Goal: Check status: Check status

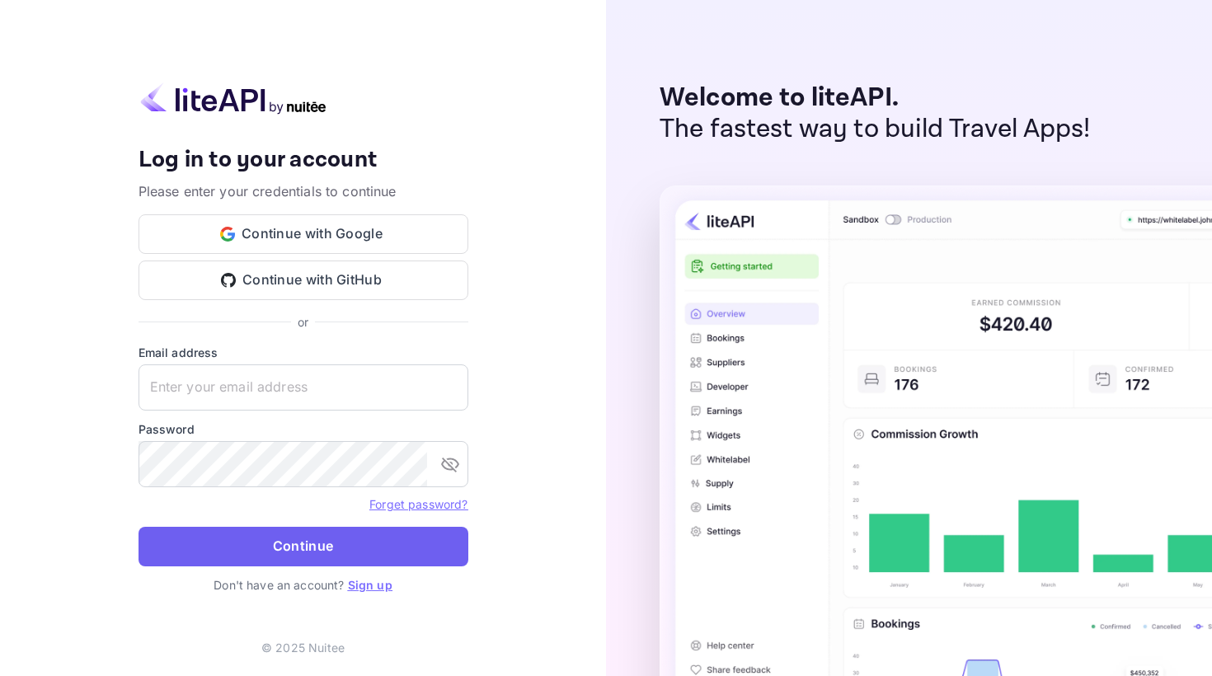
type input "[EMAIL_ADDRESS][DOMAIN_NAME]"
click at [252, 544] on button "Continue" at bounding box center [303, 547] width 330 height 40
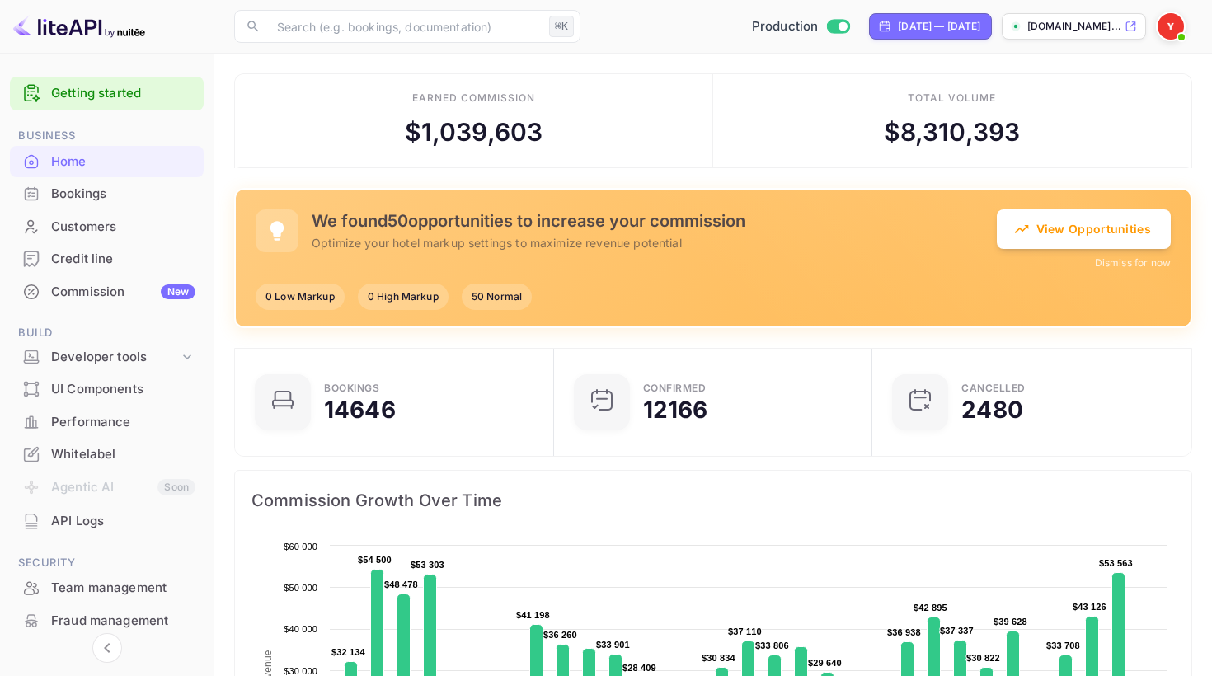
scroll to position [1, 1]
click at [86, 199] on div "Bookings" at bounding box center [123, 194] width 144 height 19
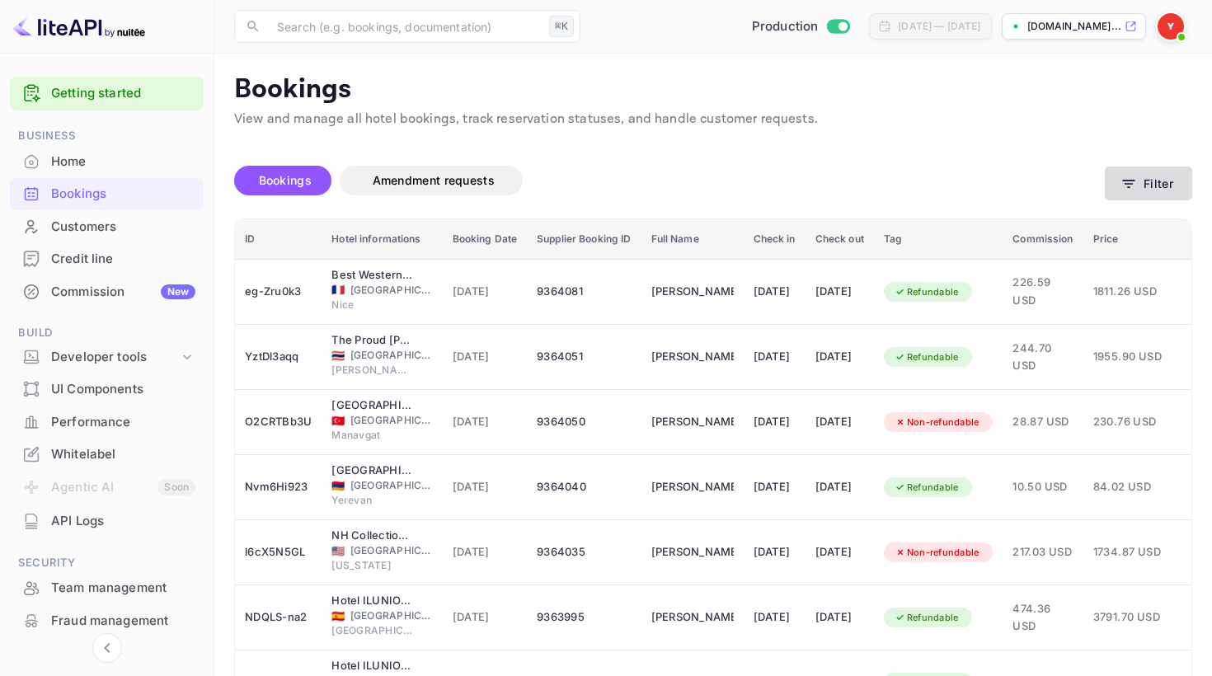
click at [1144, 179] on button "Filter" at bounding box center [1148, 184] width 87 height 34
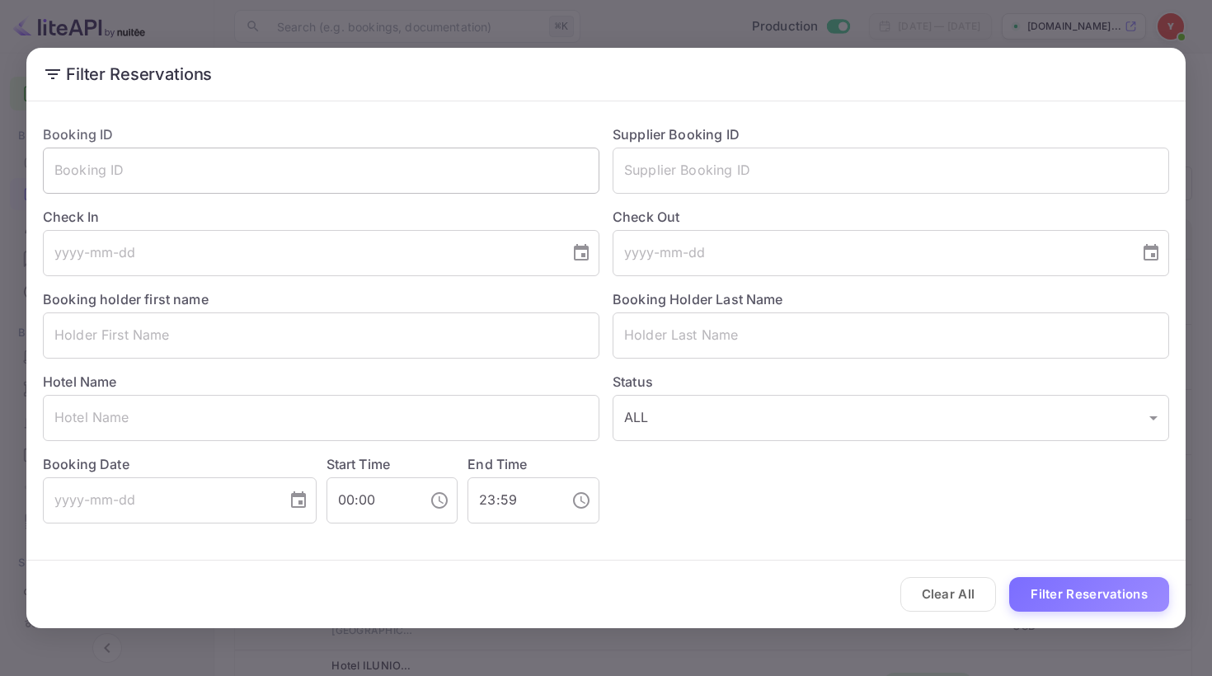
click at [390, 168] on input "text" at bounding box center [321, 171] width 556 height 46
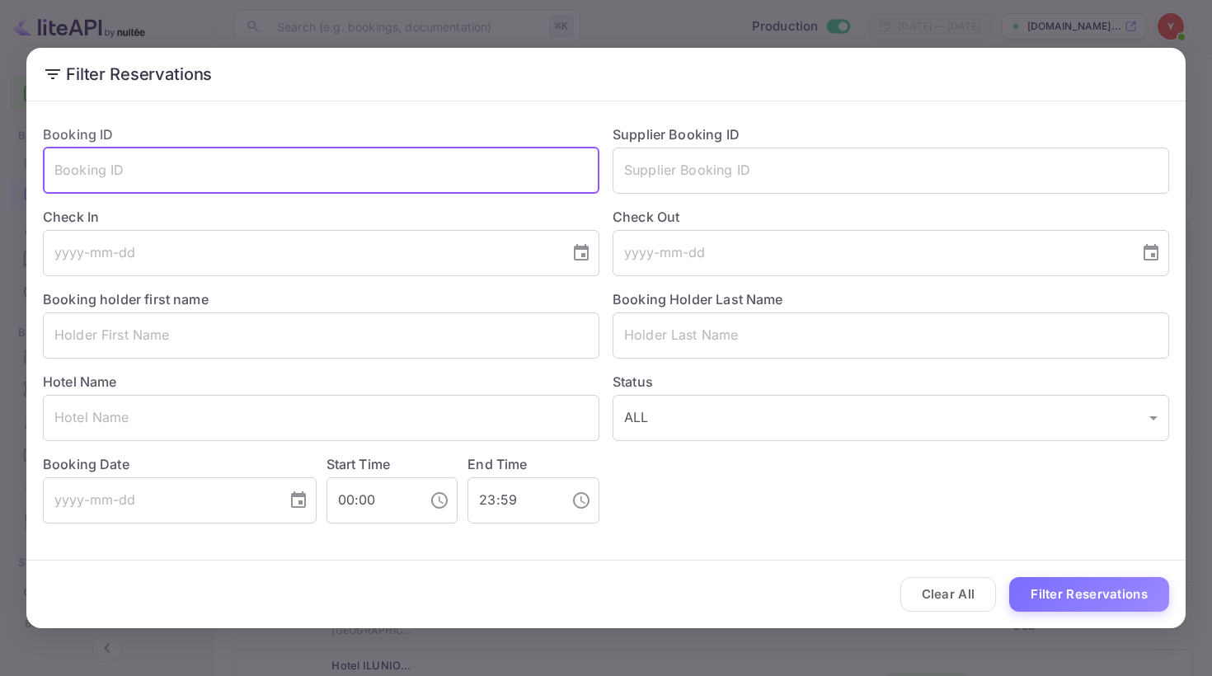
paste input "8705421"
type input "8705421"
click at [1048, 592] on button "Filter Reservations" at bounding box center [1089, 594] width 160 height 35
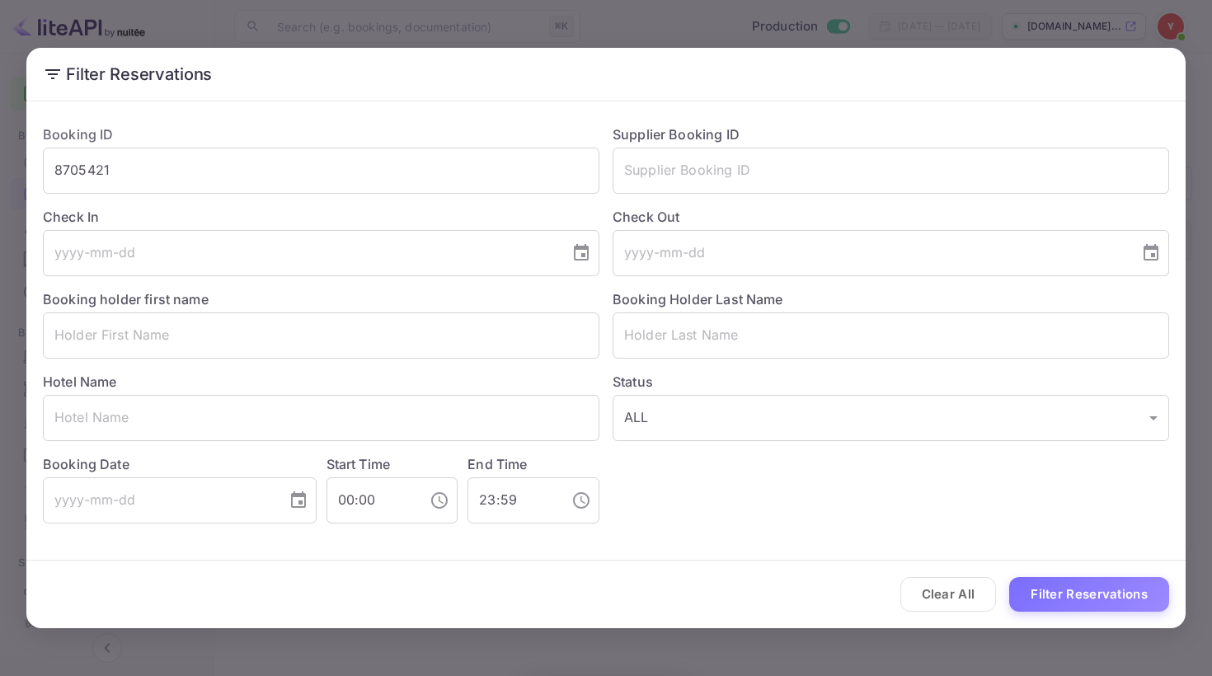
click at [639, 16] on div "Filter Reservations Booking ID 8705421 ​ Supplier Booking ID ​ Check In ​ Check…" at bounding box center [606, 338] width 1212 height 676
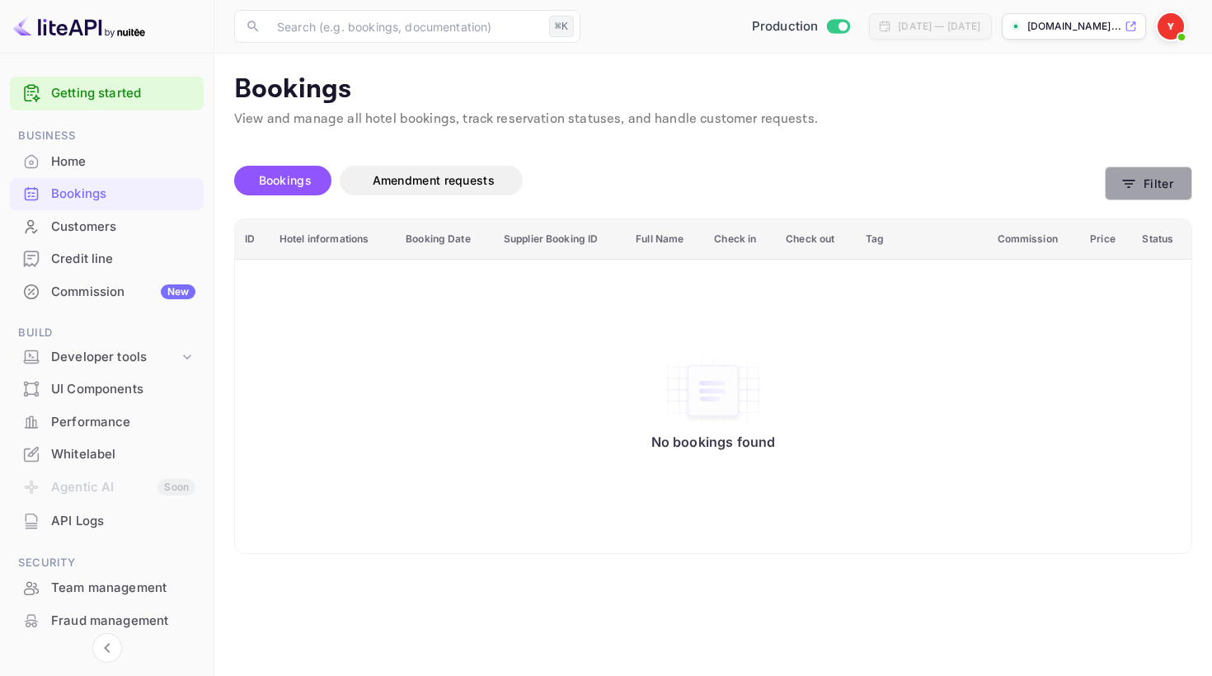
click at [1145, 192] on button "Filter" at bounding box center [1148, 184] width 87 height 34
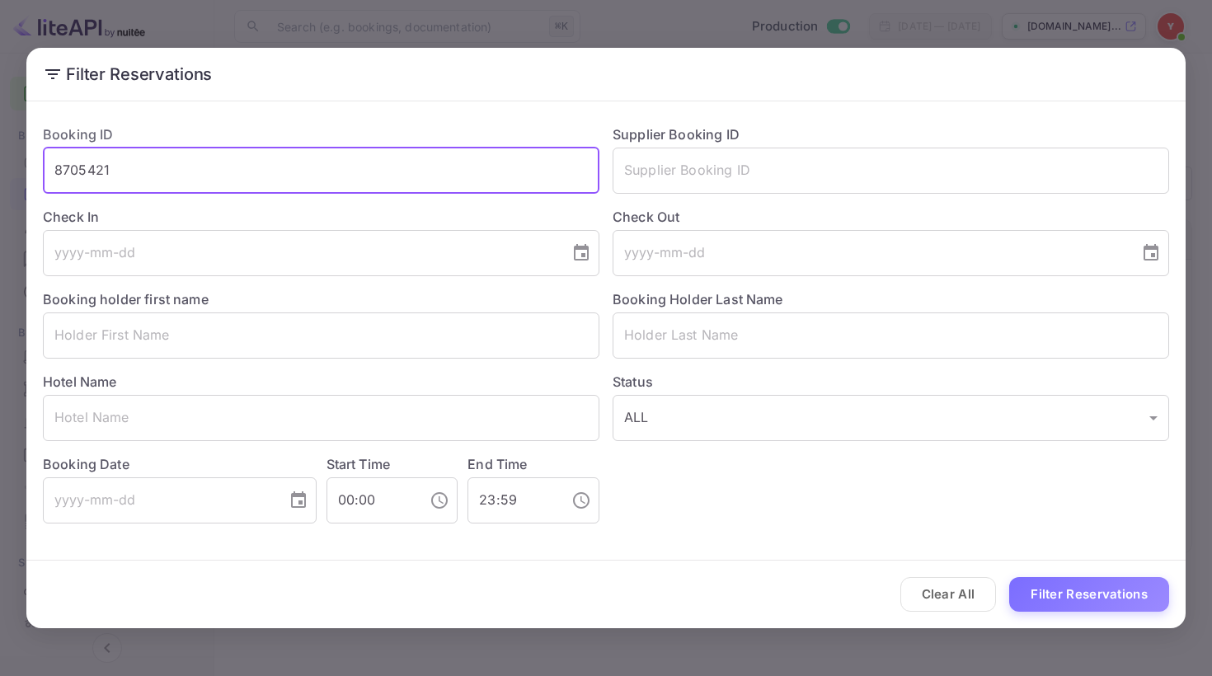
drag, startPoint x: 326, startPoint y: 175, endPoint x: 42, endPoint y: 171, distance: 283.6
click at [42, 171] on div "Booking ID 8705421 ​" at bounding box center [315, 152] width 570 height 82
paste input "320357"
type input "8320357"
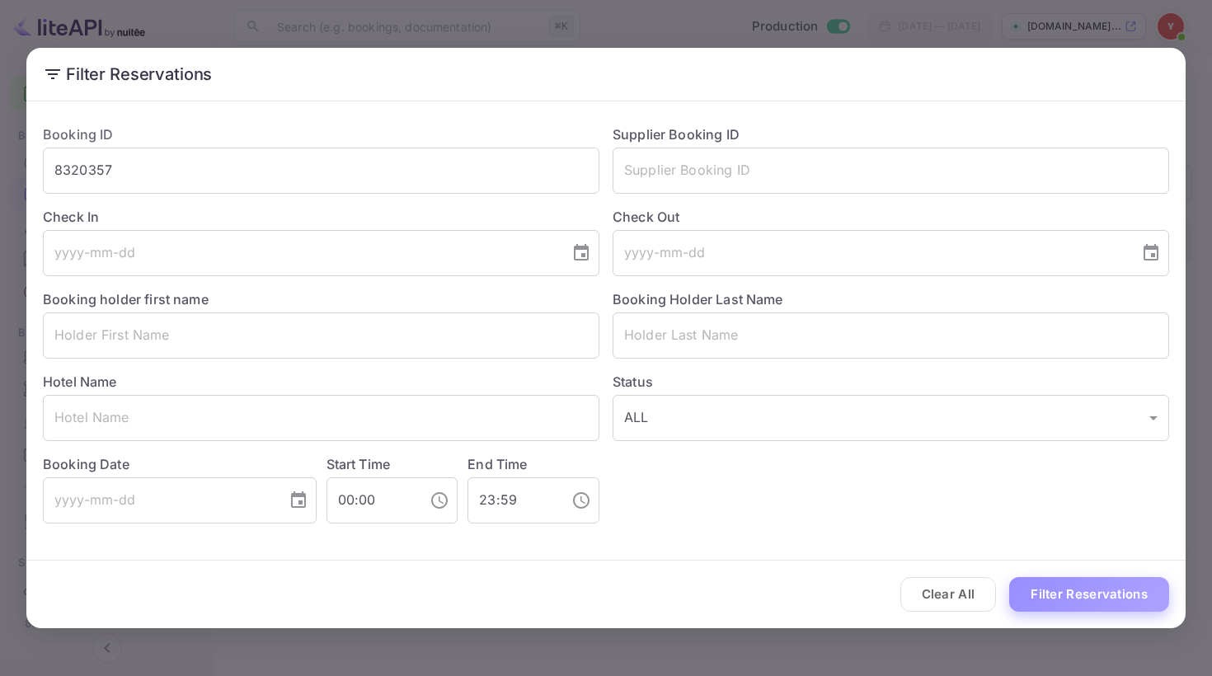
click at [1084, 598] on button "Filter Reservations" at bounding box center [1089, 594] width 160 height 35
click at [683, 175] on input "text" at bounding box center [890, 171] width 556 height 46
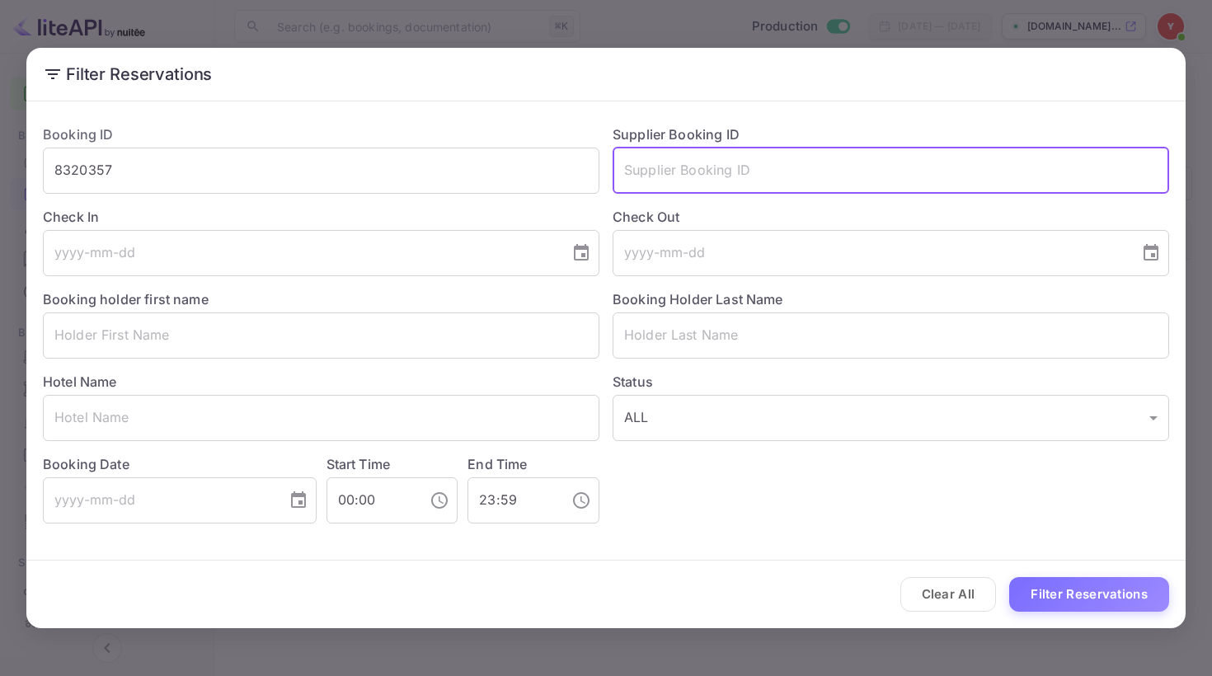
paste input "8320357"
type input "8320357"
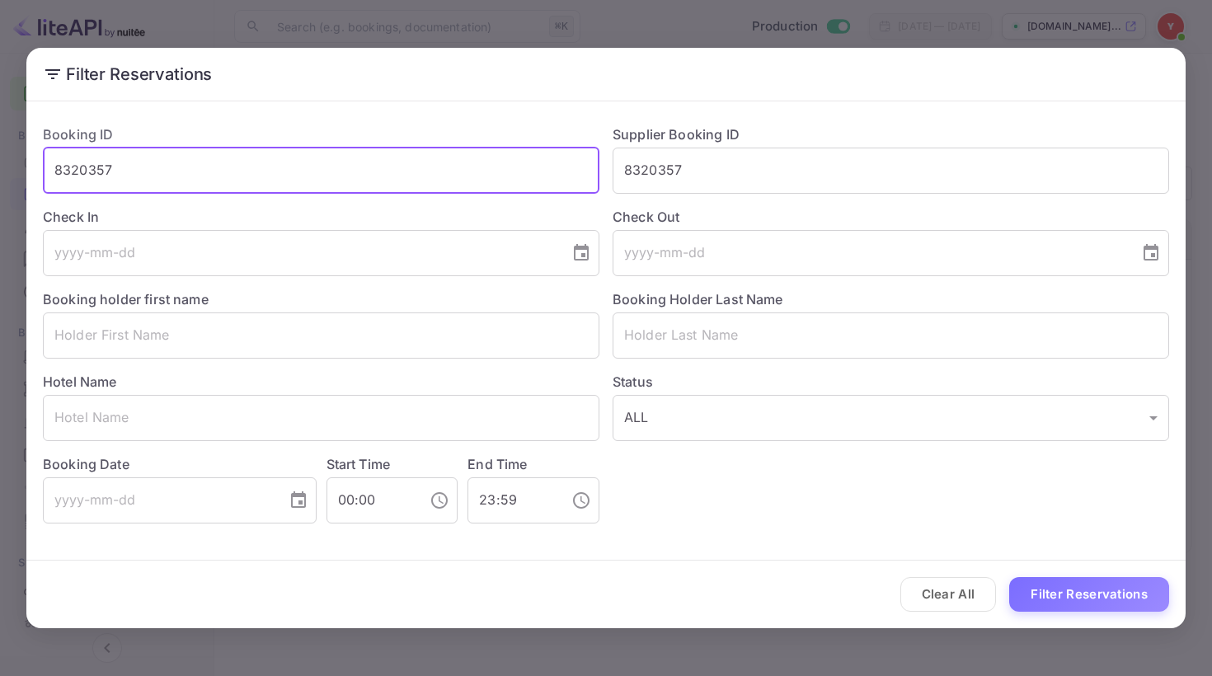
drag, startPoint x: 148, startPoint y: 171, endPoint x: 10, endPoint y: 171, distance: 137.7
click at [10, 171] on div "Filter Reservations Booking ID 8320357 ​ Supplier Booking ID 8320357 ​ Check In…" at bounding box center [606, 338] width 1212 height 676
click at [1087, 589] on button "Filter Reservations" at bounding box center [1089, 594] width 160 height 35
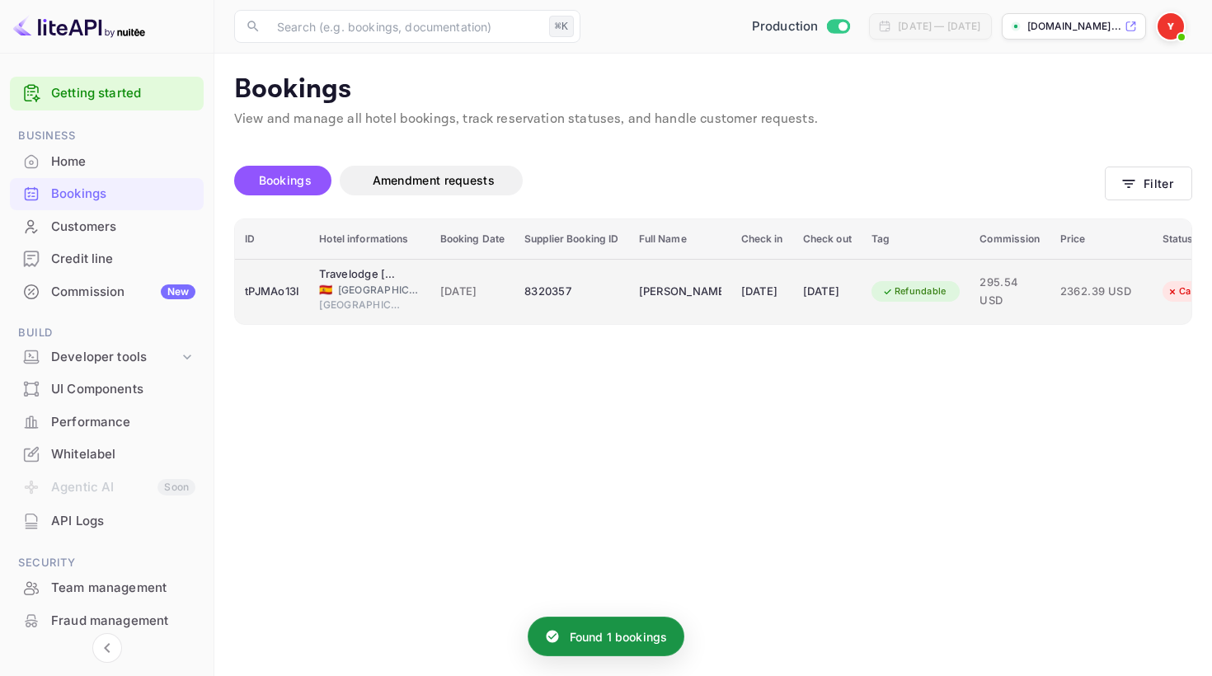
click at [599, 302] on div "8320357" at bounding box center [571, 292] width 94 height 26
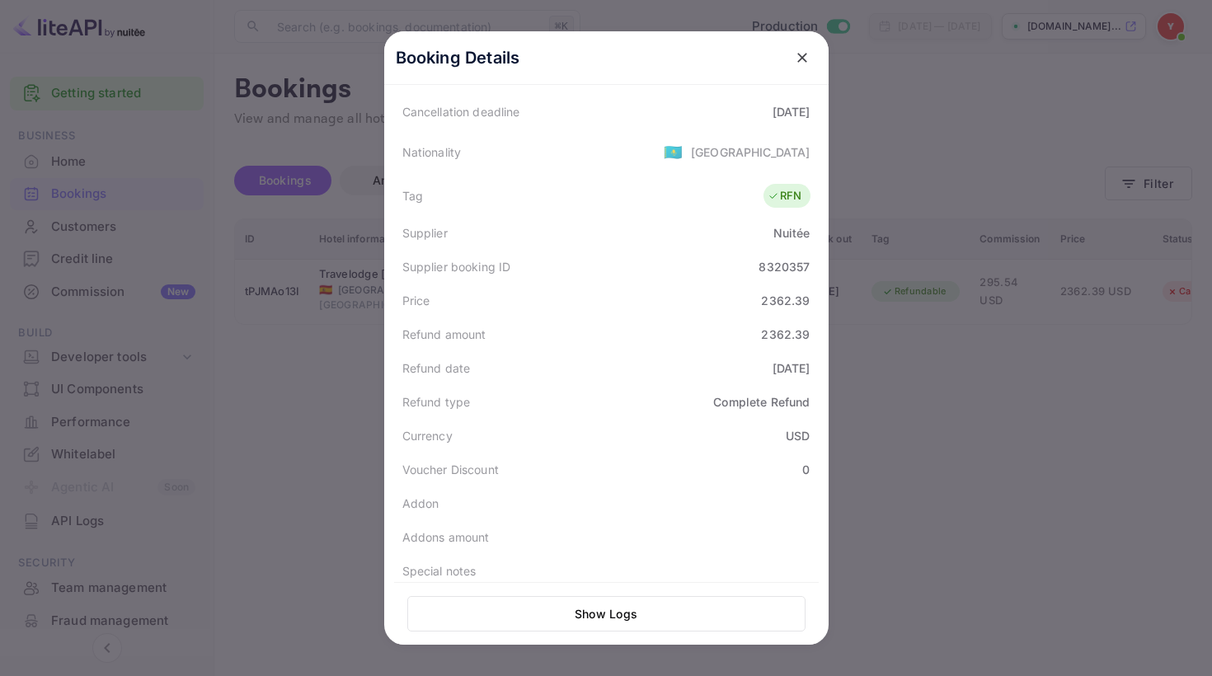
scroll to position [373, 0]
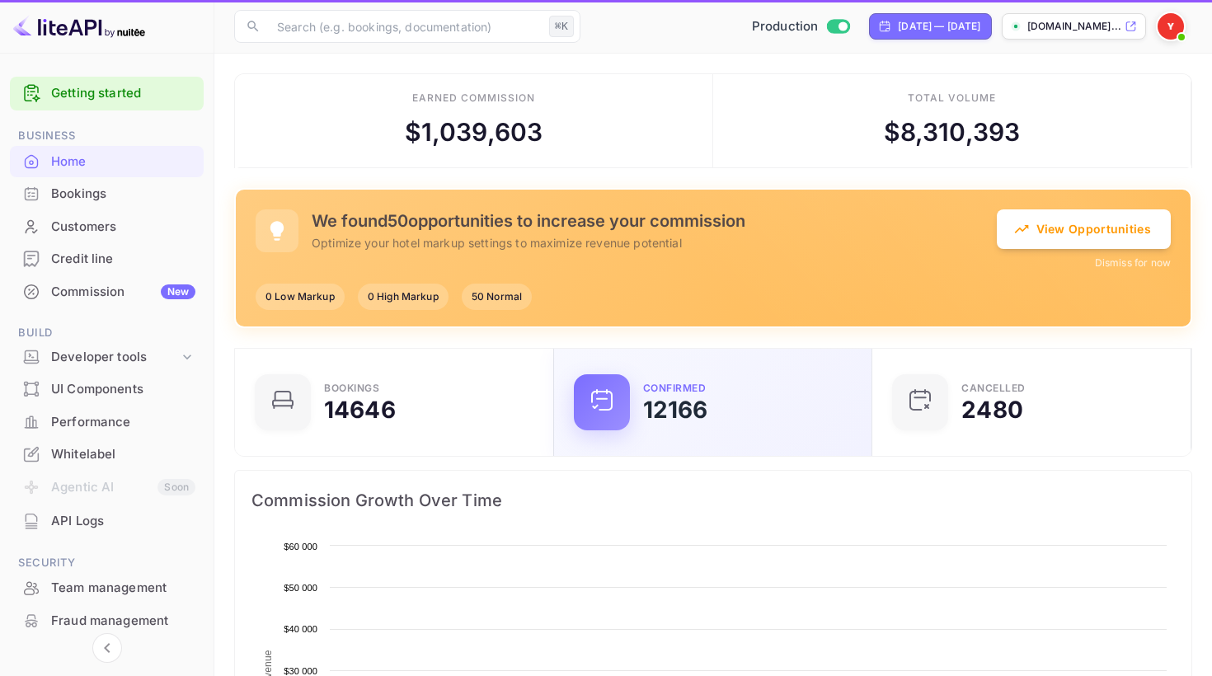
scroll to position [268, 309]
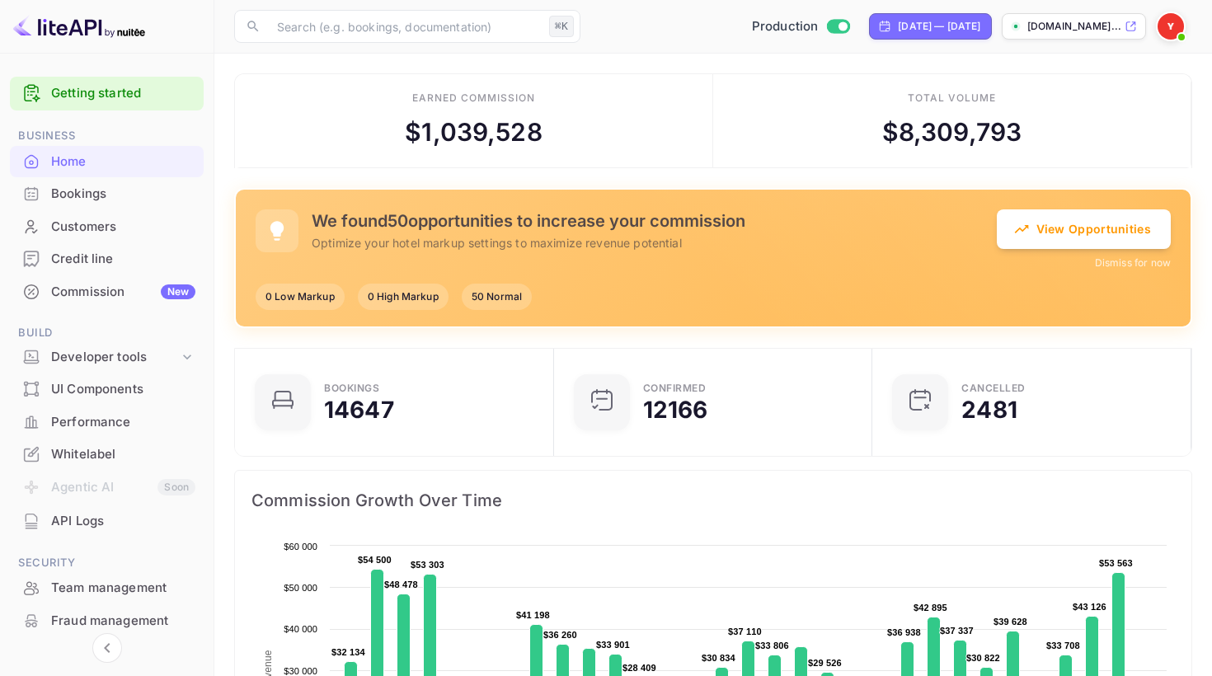
click at [97, 200] on div "Bookings" at bounding box center [123, 194] width 144 height 19
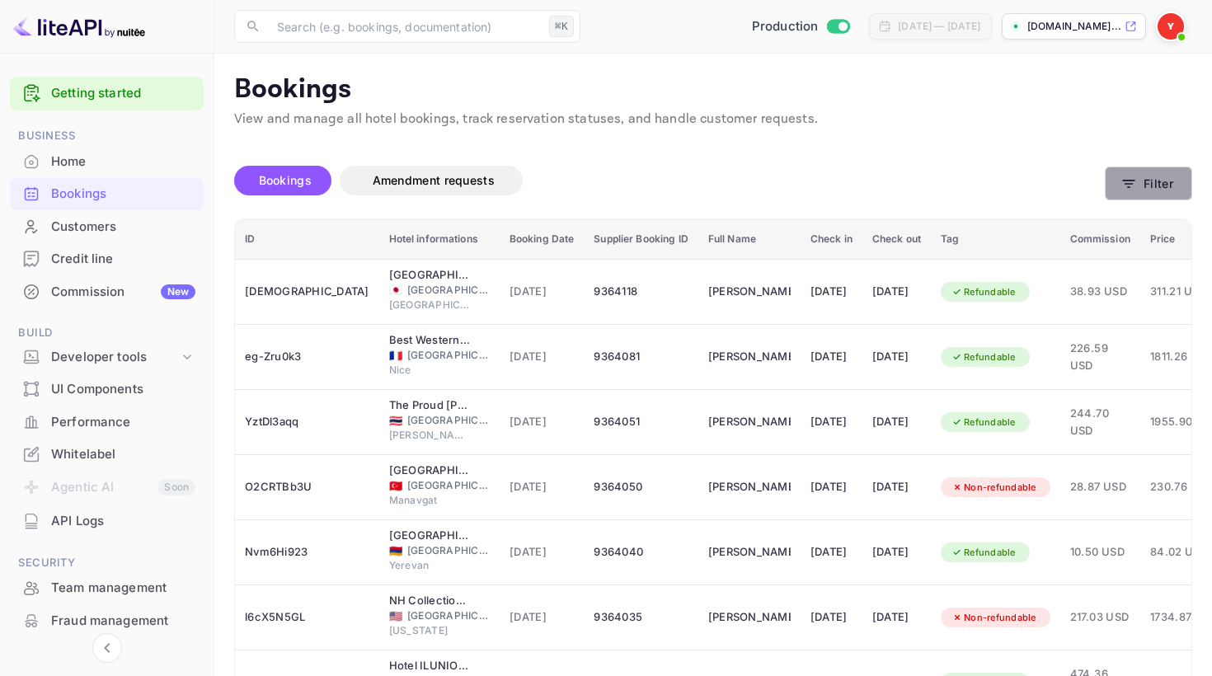
click at [1124, 188] on icon "button" at bounding box center [1128, 184] width 16 height 16
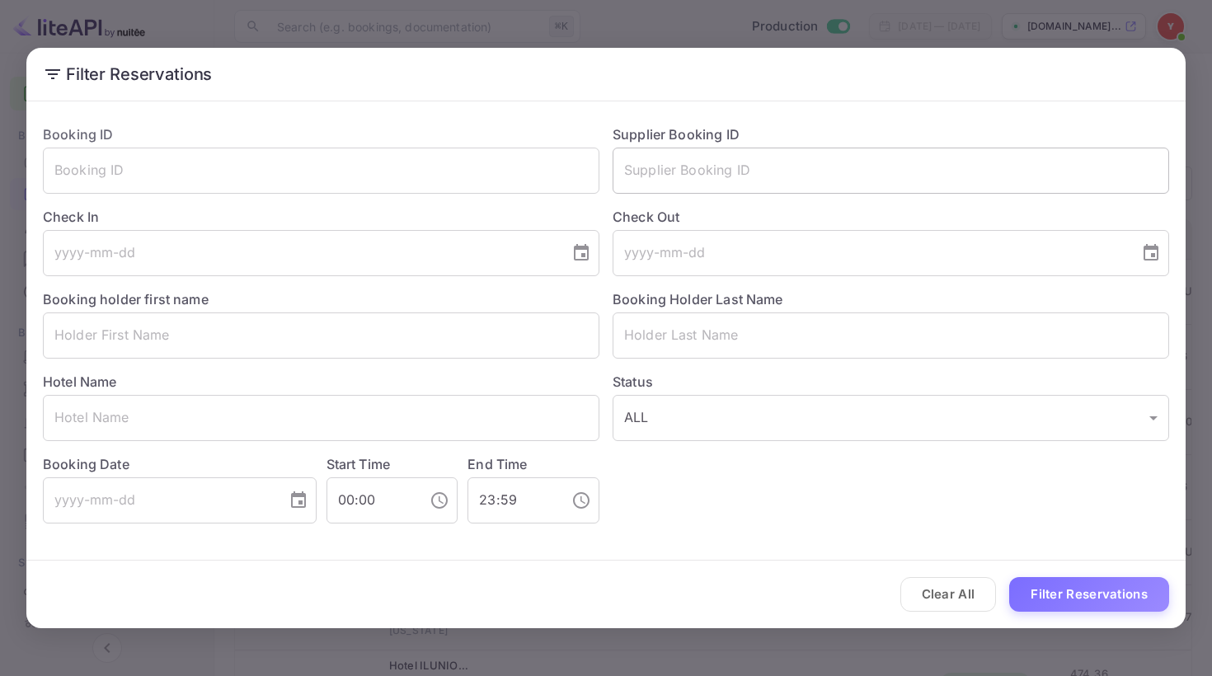
click at [706, 178] on input "text" at bounding box center [890, 171] width 556 height 46
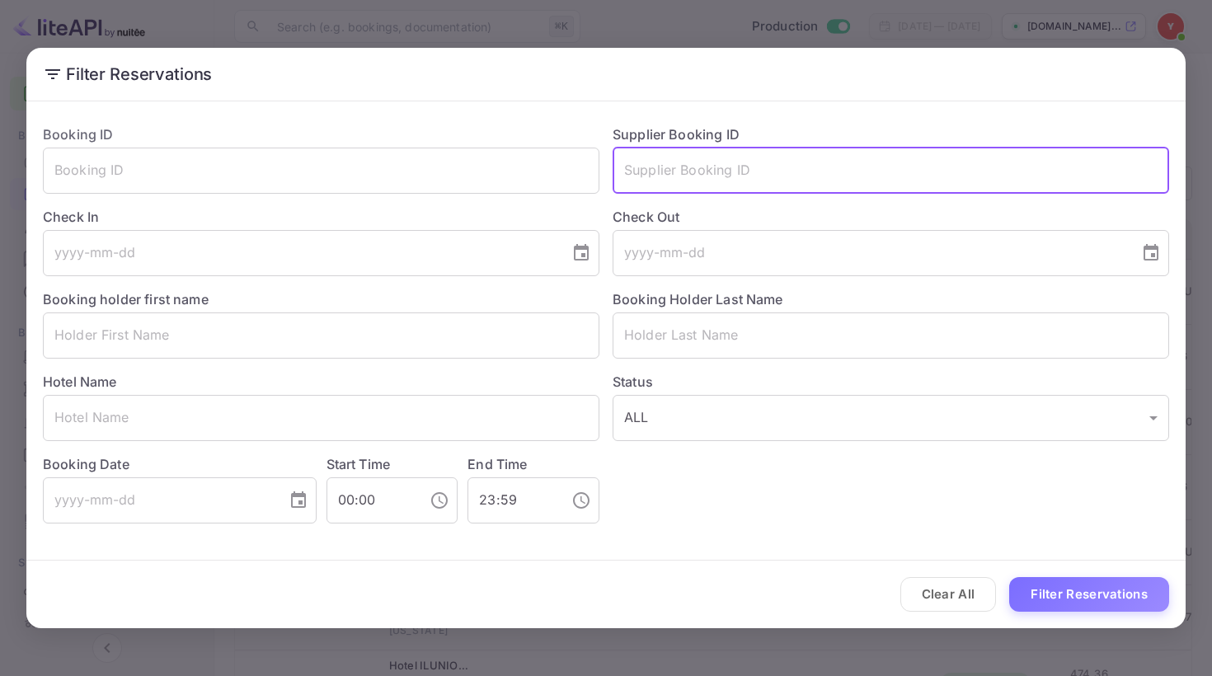
paste input "8705421"
type input "8705421"
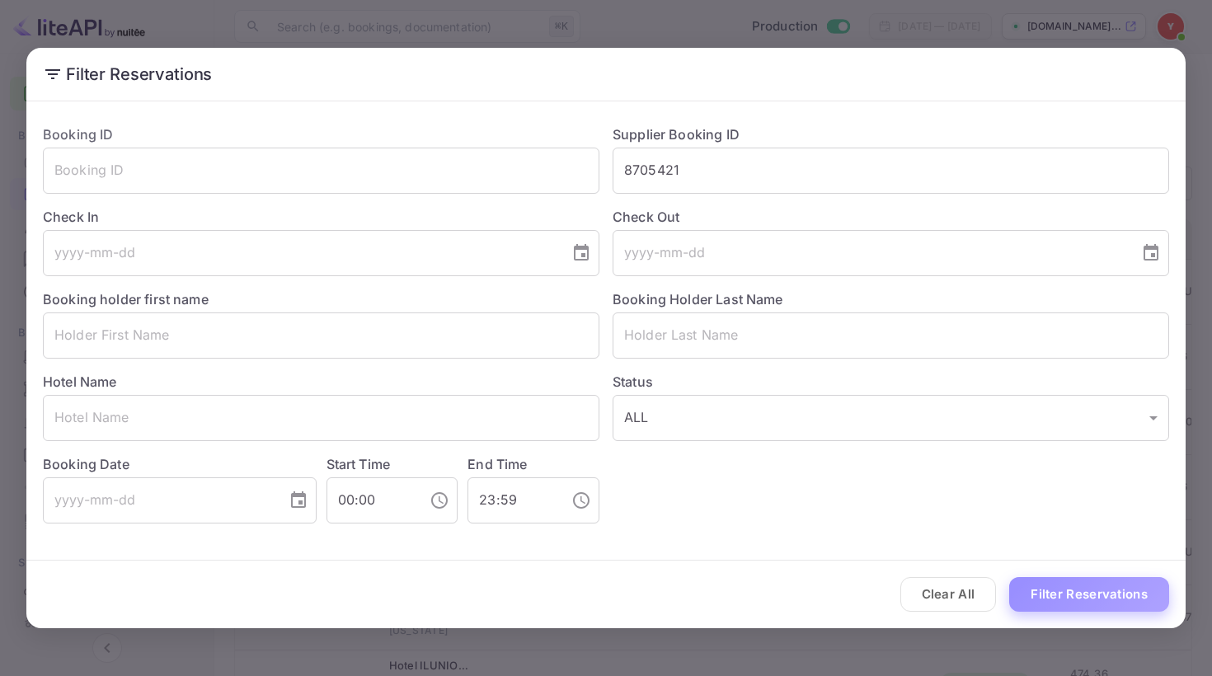
click at [1067, 597] on button "Filter Reservations" at bounding box center [1089, 594] width 160 height 35
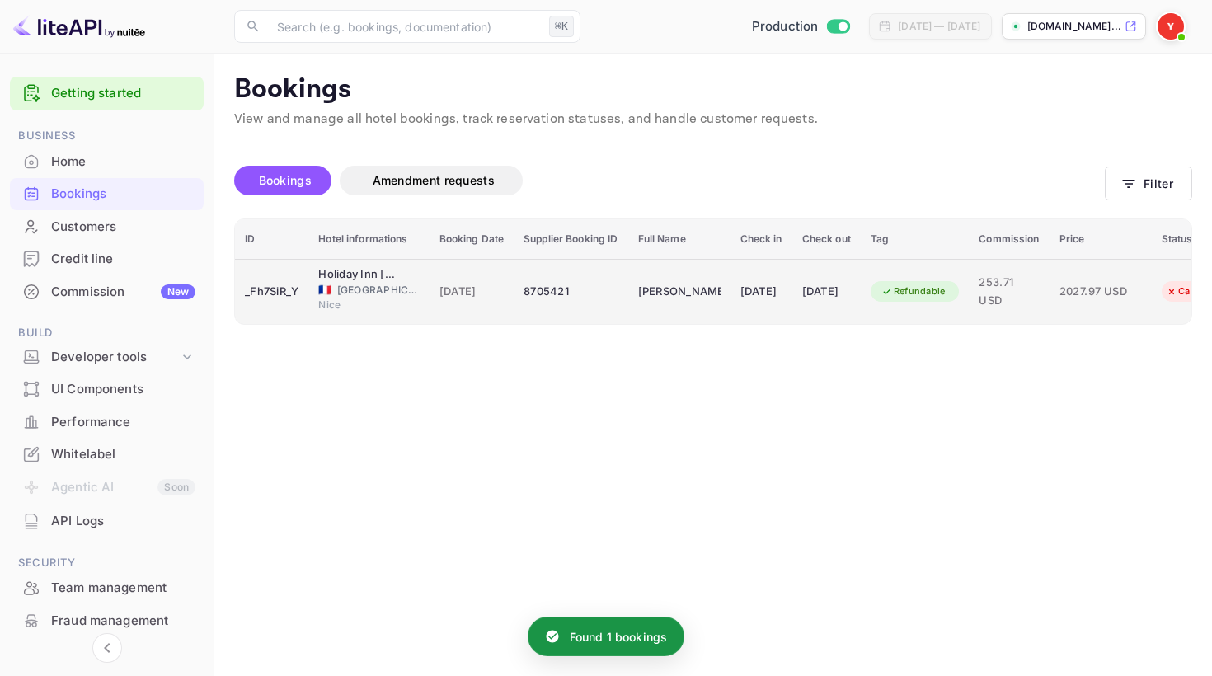
click at [627, 294] on td "8705421" at bounding box center [571, 291] width 114 height 65
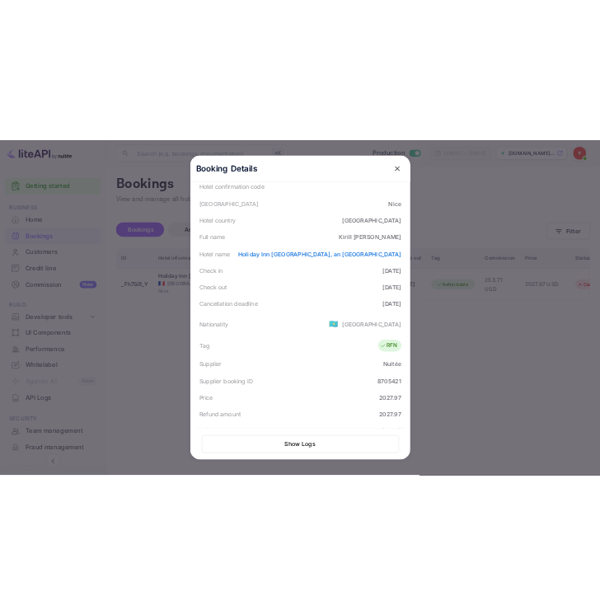
scroll to position [118, 0]
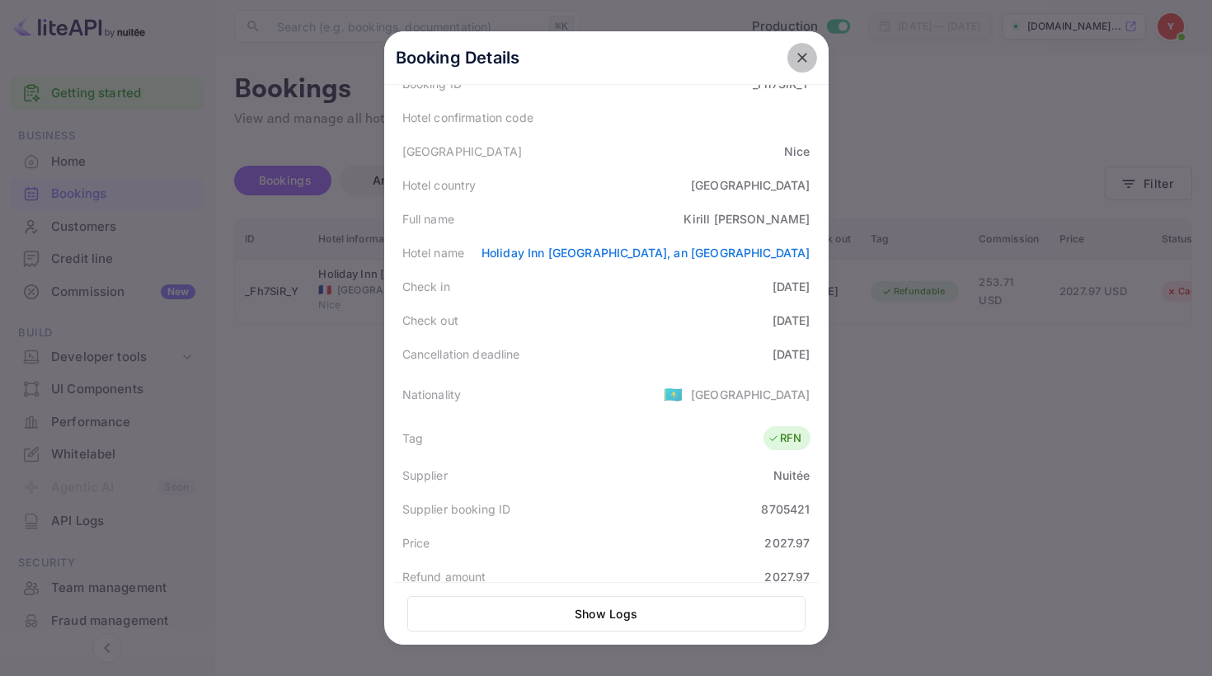
click at [802, 53] on icon "close" at bounding box center [802, 57] width 16 height 16
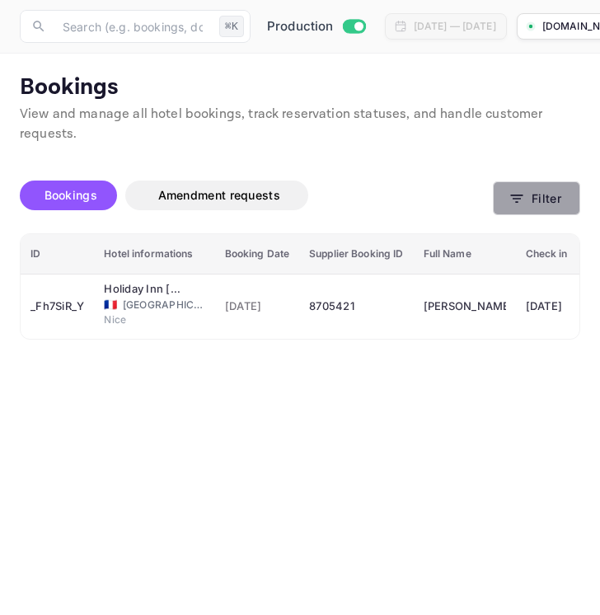
click at [540, 206] on button "Filter" at bounding box center [536, 198] width 87 height 34
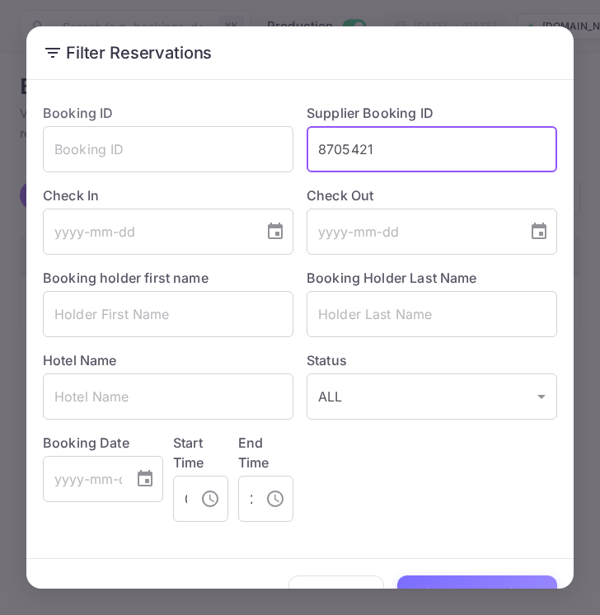
drag, startPoint x: 379, startPoint y: 156, endPoint x: 320, endPoint y: 153, distance: 59.4
click at [320, 153] on input "8705421" at bounding box center [432, 149] width 251 height 46
paste input "631744"
type input "8631744"
click at [440, 582] on button "Filter Reservations" at bounding box center [477, 592] width 160 height 35
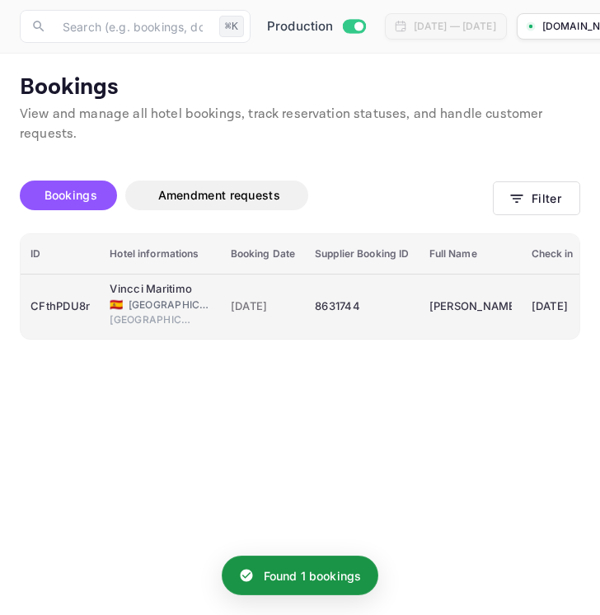
click at [350, 299] on div "8631744" at bounding box center [362, 306] width 94 height 26
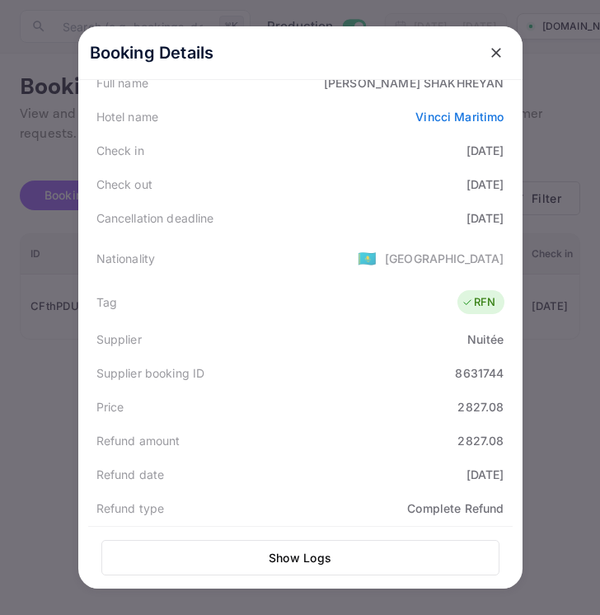
scroll to position [251, 0]
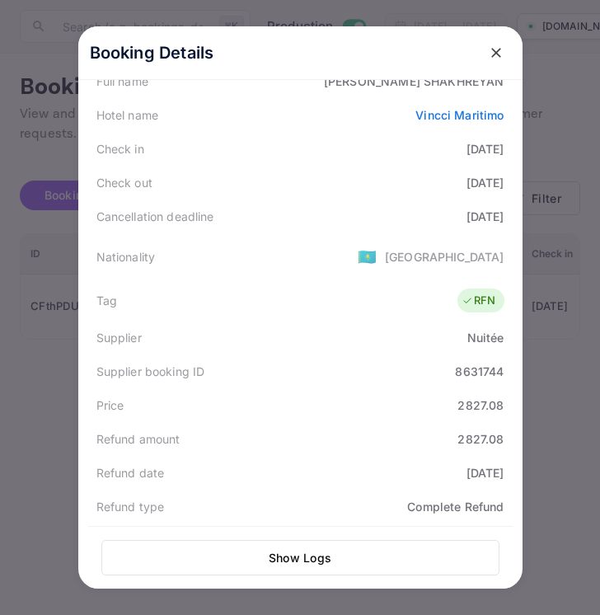
click at [548, 448] on div at bounding box center [300, 307] width 600 height 615
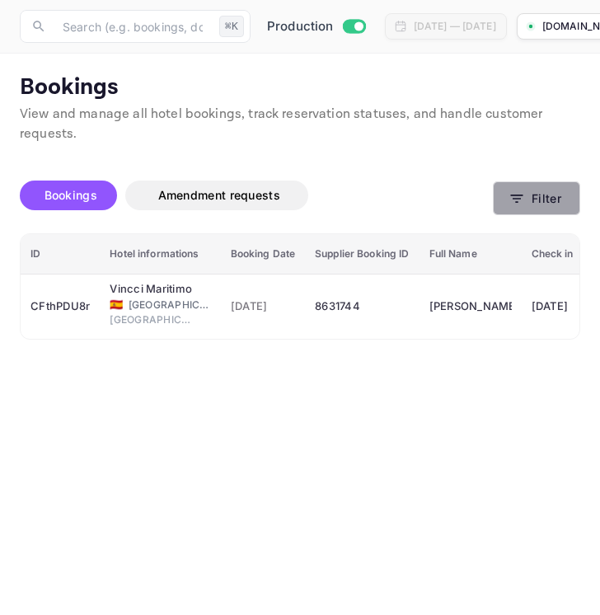
click at [532, 193] on button "Filter" at bounding box center [536, 198] width 87 height 34
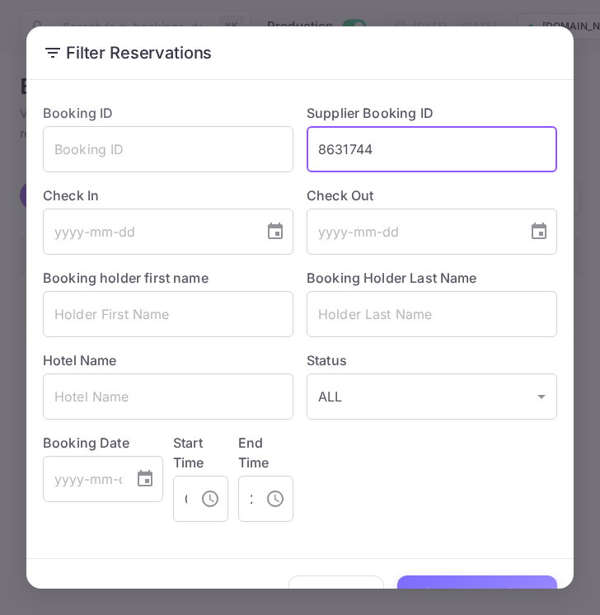
drag, startPoint x: 375, startPoint y: 160, endPoint x: 312, endPoint y: 158, distance: 63.5
click at [312, 158] on input "8631744" at bounding box center [432, 149] width 251 height 46
paste input "840273"
type input "8840273"
click at [448, 583] on button "Filter Reservations" at bounding box center [477, 592] width 160 height 35
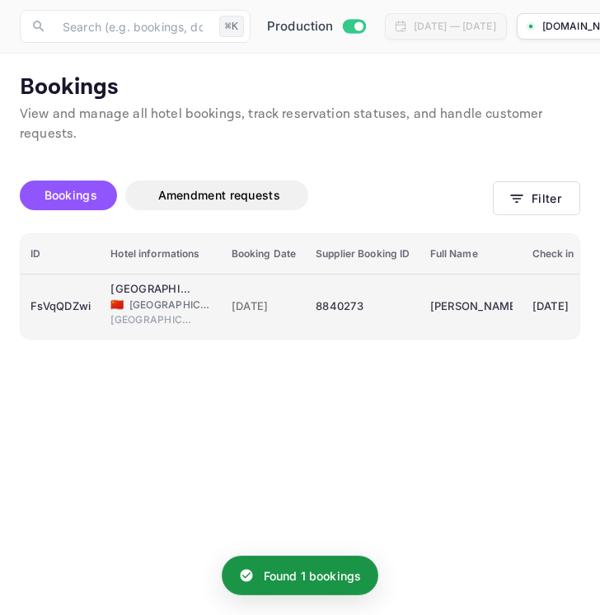
click at [348, 306] on div "8840273" at bounding box center [363, 306] width 94 height 26
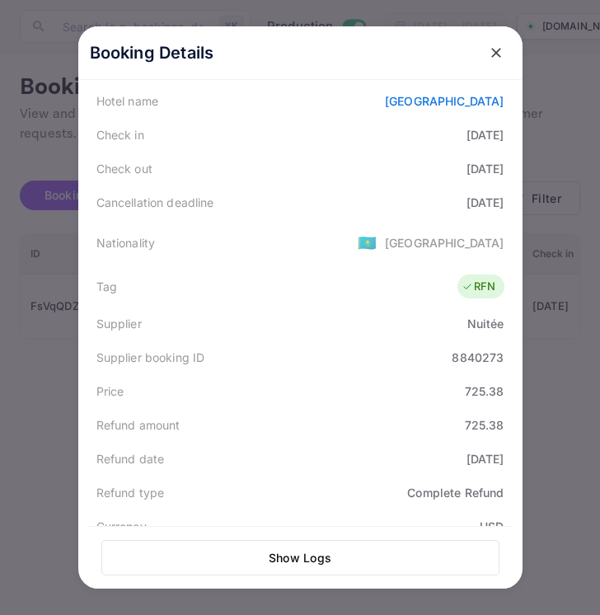
scroll to position [266, 0]
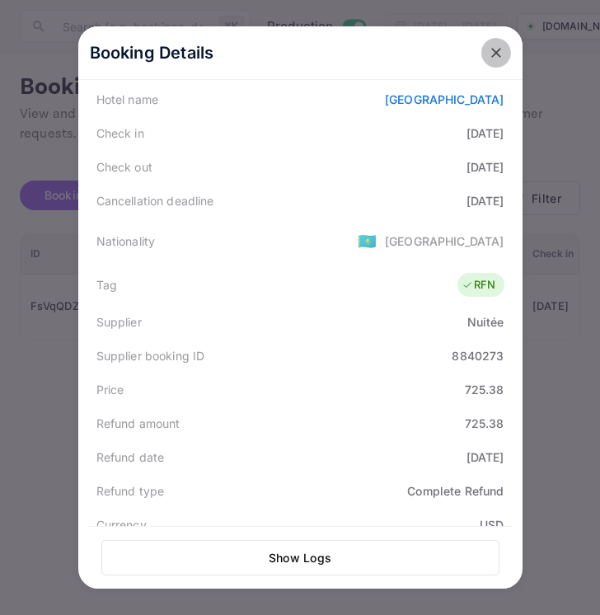
click at [500, 45] on icon "close" at bounding box center [496, 53] width 16 height 16
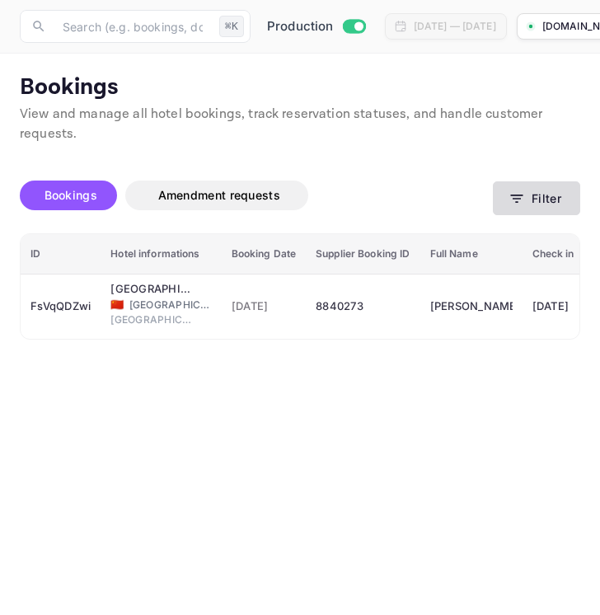
click at [535, 191] on button "Filter" at bounding box center [536, 198] width 87 height 34
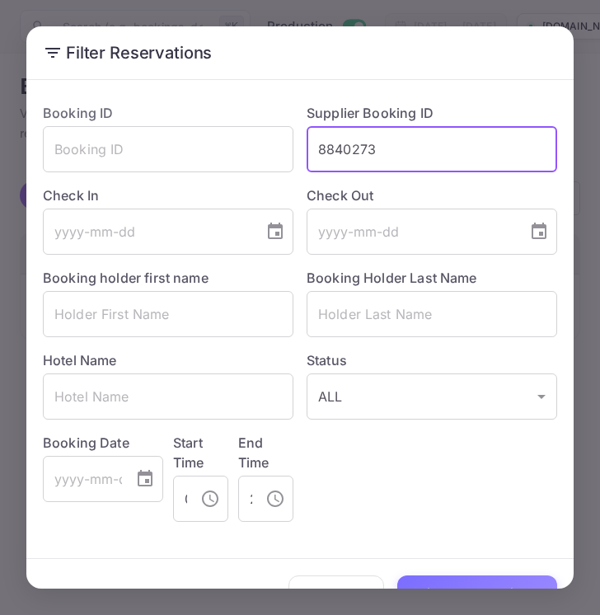
drag, startPoint x: 395, startPoint y: 153, endPoint x: 319, endPoint y: 149, distance: 75.9
click at [319, 149] on input "8840273" at bounding box center [432, 149] width 251 height 46
paste input "62822"
type input "8862822"
click at [451, 580] on button "Filter Reservations" at bounding box center [477, 592] width 160 height 35
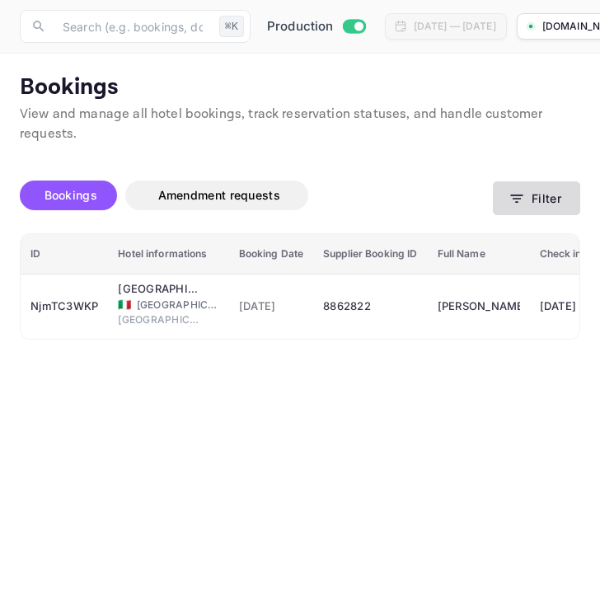
click at [541, 190] on button "Filter" at bounding box center [536, 198] width 87 height 34
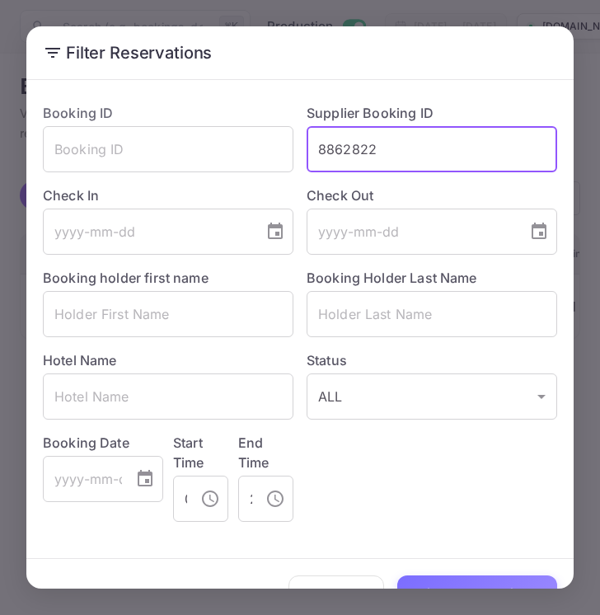
drag, startPoint x: 378, startPoint y: 150, endPoint x: 317, endPoint y: 150, distance: 61.0
click at [316, 150] on input "8862822" at bounding box center [432, 149] width 251 height 46
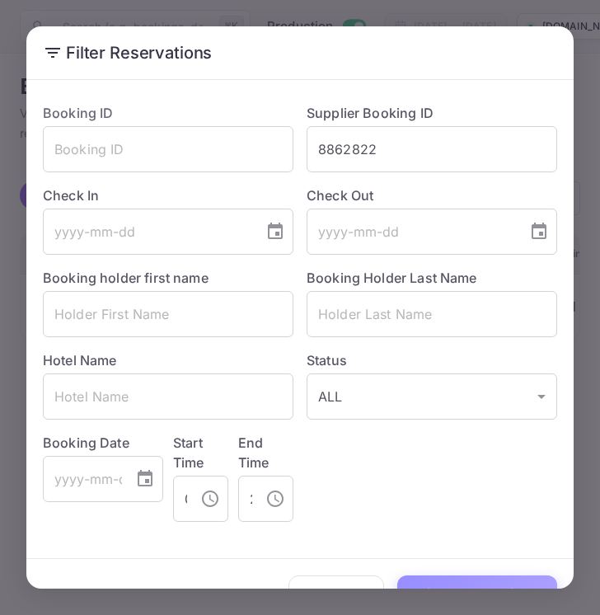
click at [442, 584] on button "Filter Reservations" at bounding box center [477, 592] width 160 height 35
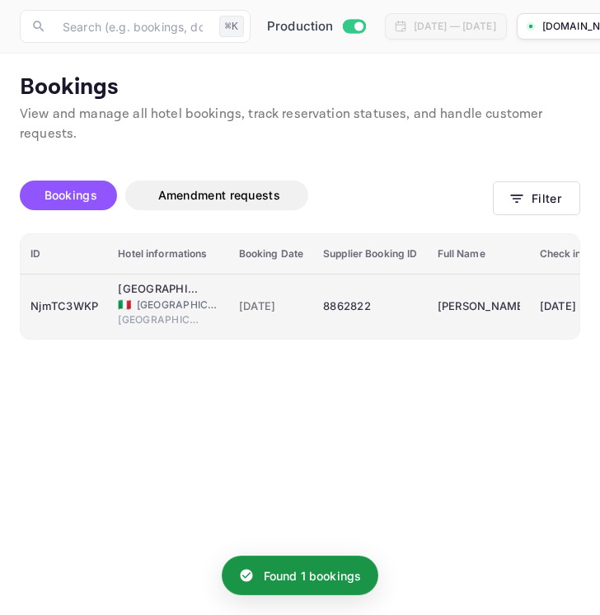
click at [376, 288] on td "8862822" at bounding box center [370, 306] width 114 height 65
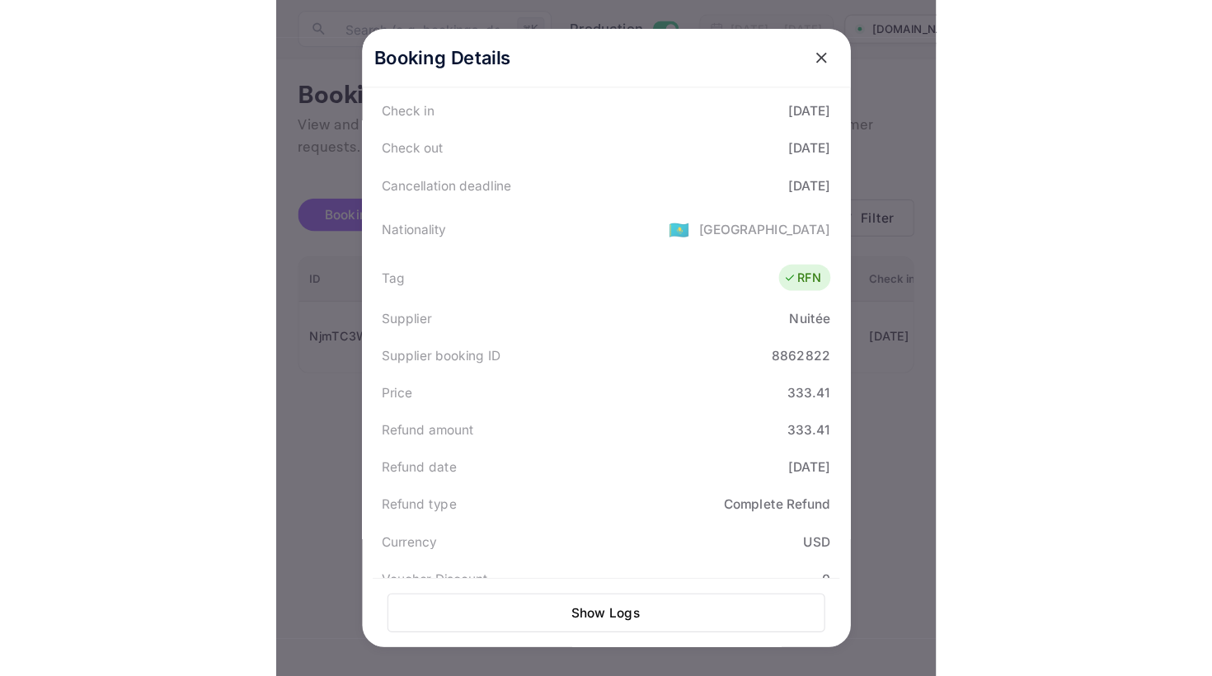
scroll to position [303, 0]
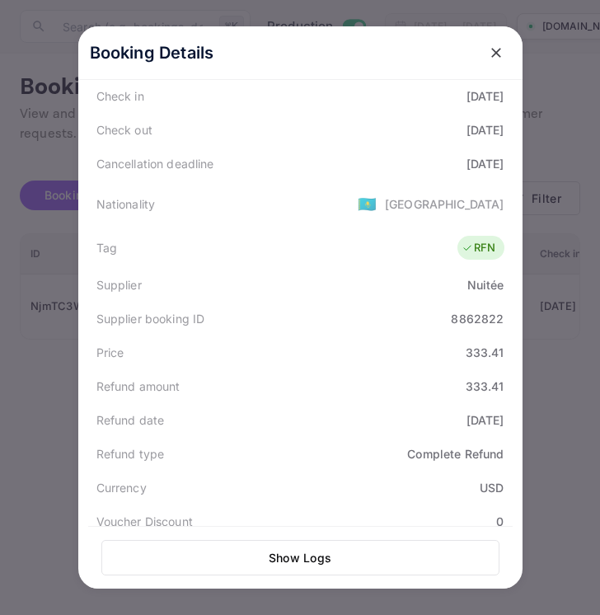
click at [495, 54] on icon "close" at bounding box center [496, 53] width 10 height 10
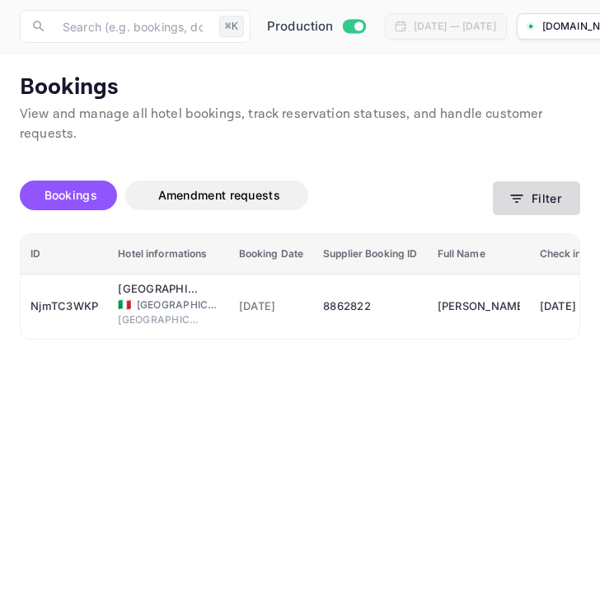
click at [523, 208] on button "Filter" at bounding box center [536, 198] width 87 height 34
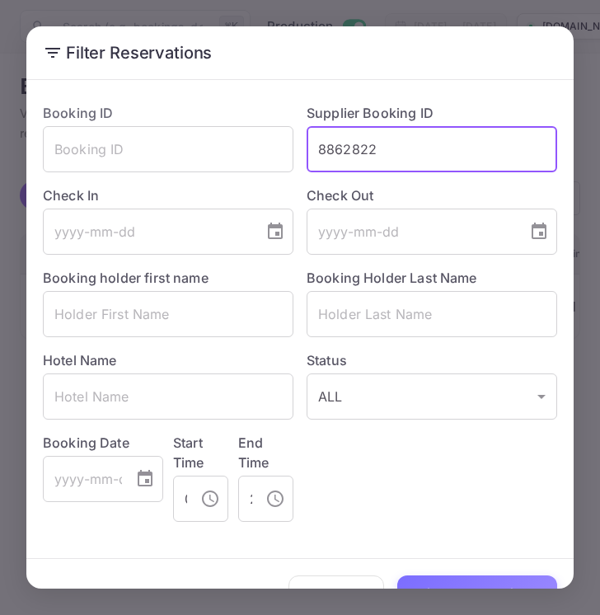
drag, startPoint x: 393, startPoint y: 155, endPoint x: 312, endPoint y: 150, distance: 80.9
click at [312, 150] on input "8862822" at bounding box center [432, 149] width 251 height 46
paste input "510610"
type input "8510610"
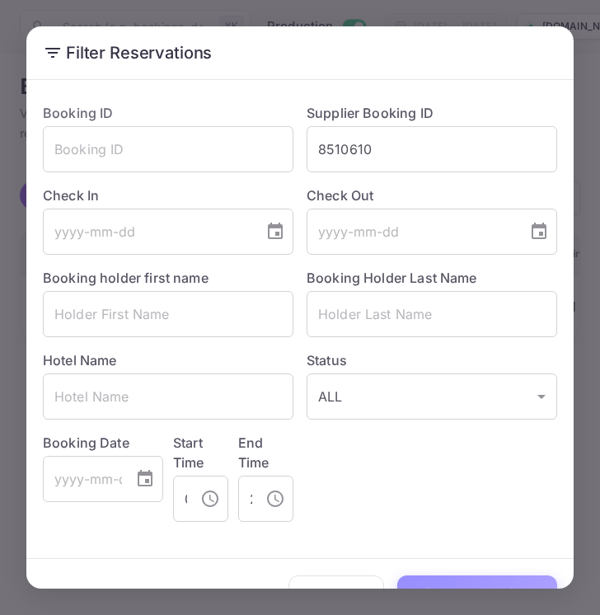
click at [472, 582] on button "Filter Reservations" at bounding box center [477, 592] width 160 height 35
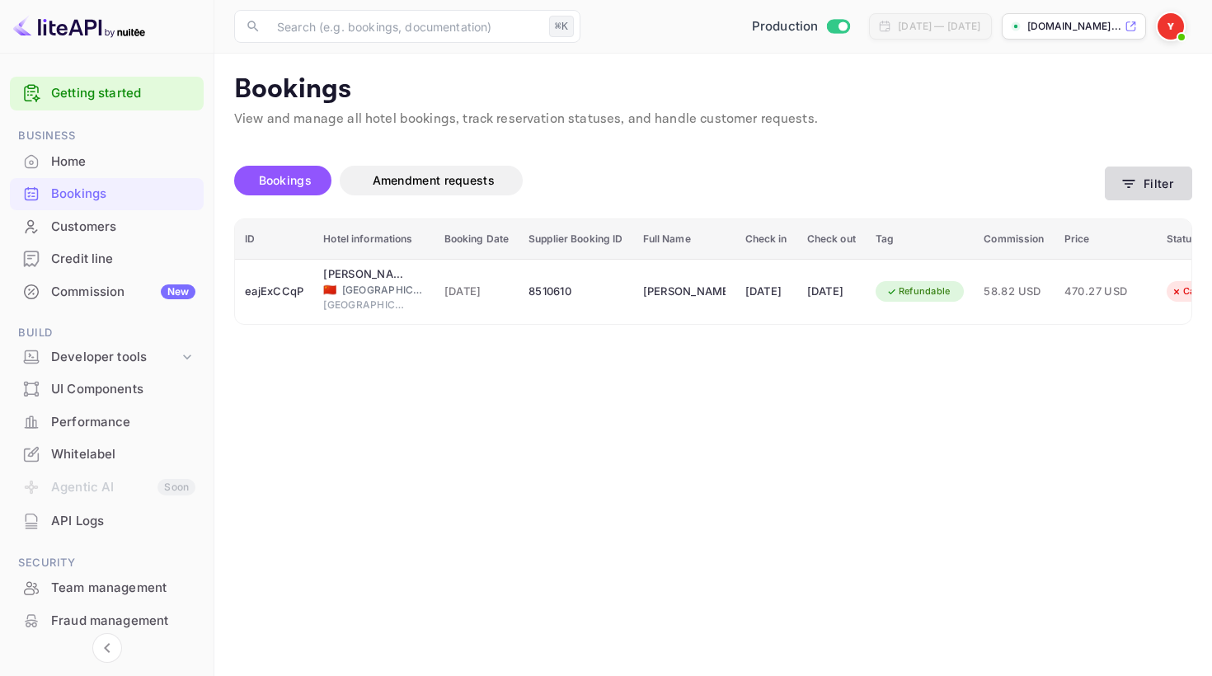
click at [1115, 187] on button "Filter" at bounding box center [1148, 184] width 87 height 34
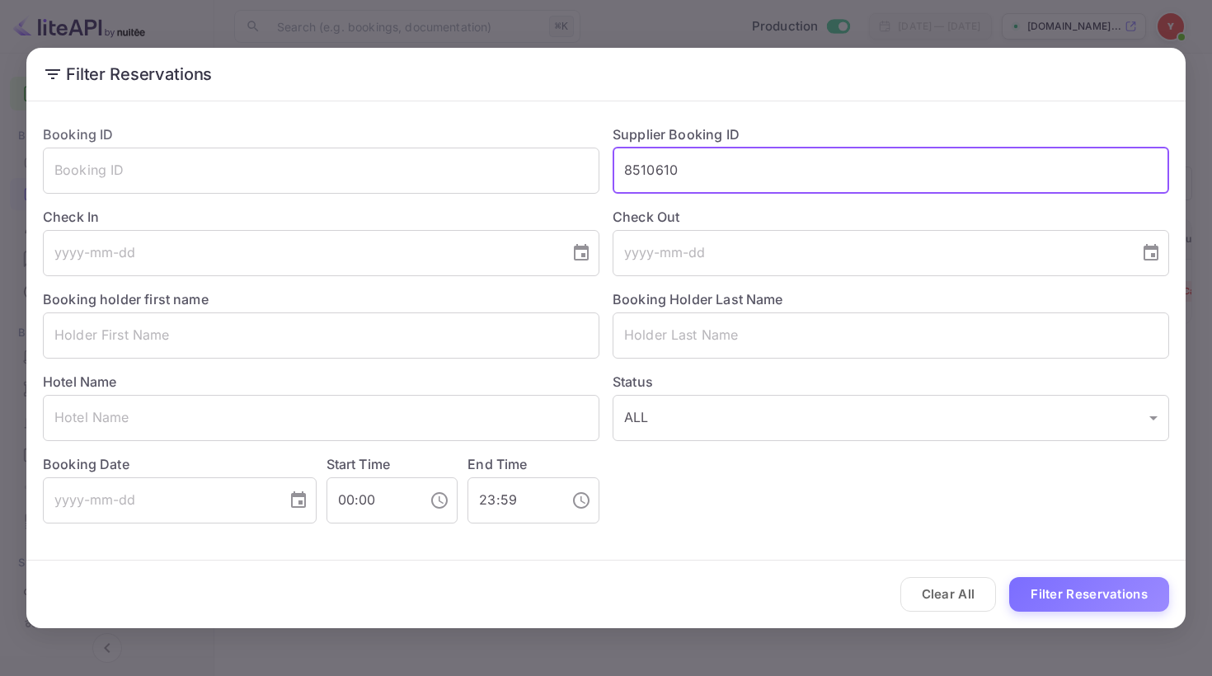
drag, startPoint x: 678, startPoint y: 170, endPoint x: 616, endPoint y: 170, distance: 62.7
click at [616, 170] on input "8510610" at bounding box center [890, 171] width 556 height 46
click at [1072, 600] on button "Filter Reservations" at bounding box center [1089, 594] width 160 height 35
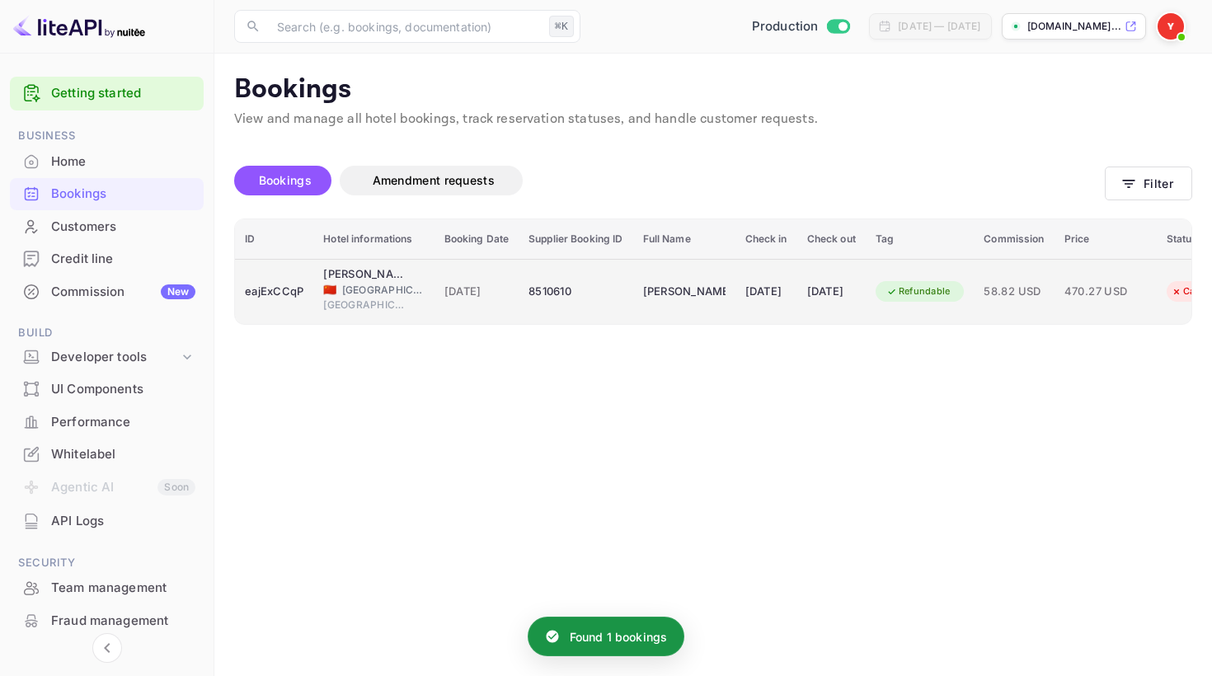
click at [603, 284] on div "8510610" at bounding box center [575, 292] width 94 height 26
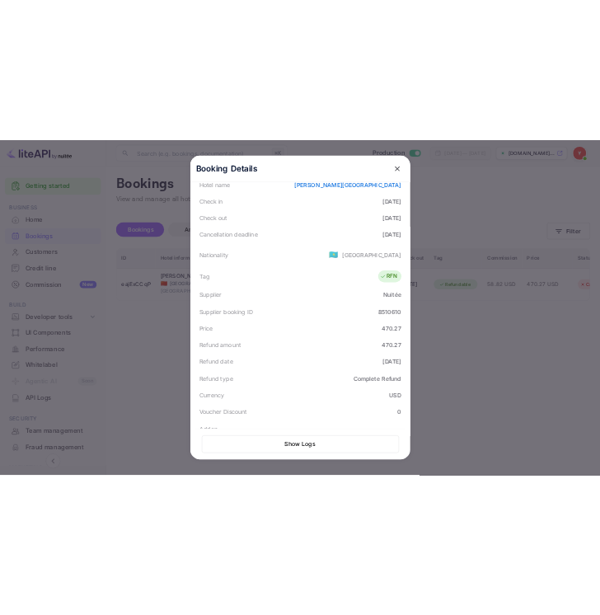
scroll to position [279, 0]
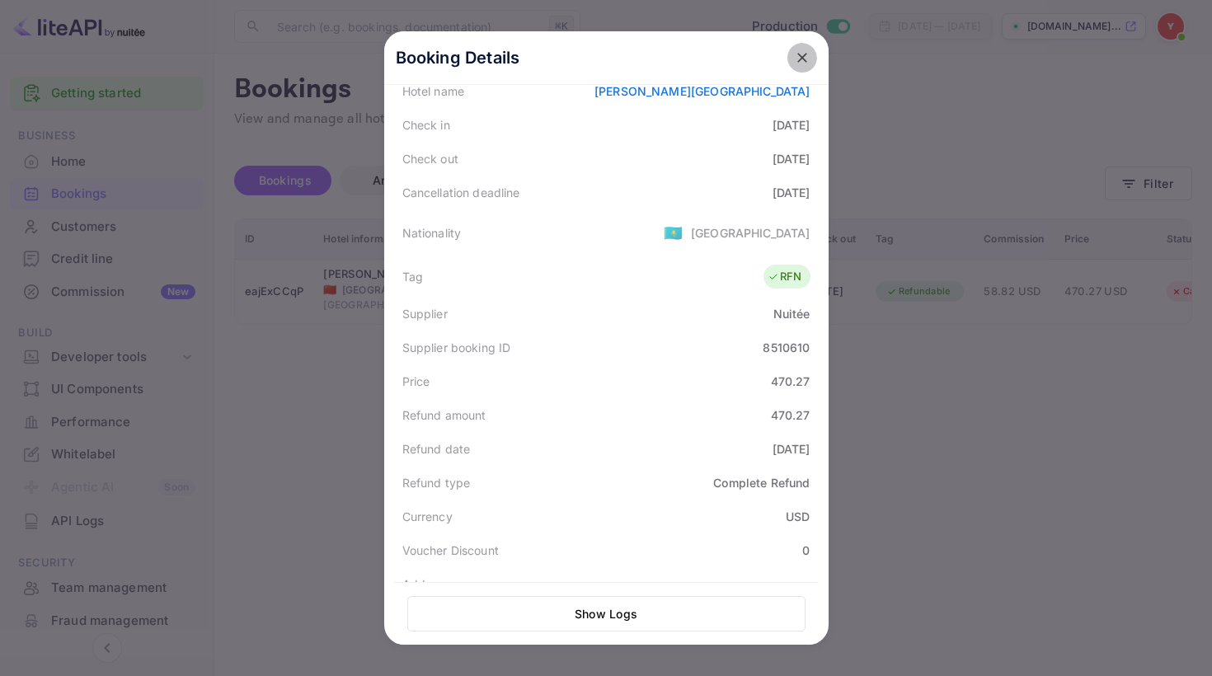
click at [807, 55] on icon "close" at bounding box center [802, 57] width 16 height 16
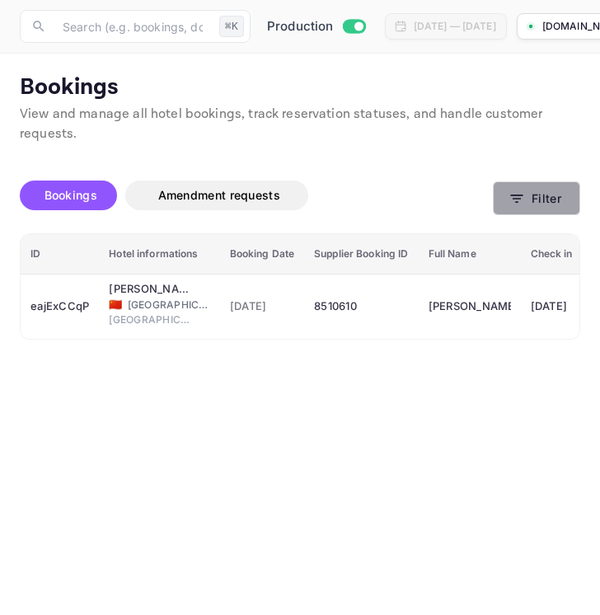
click at [564, 193] on button "Filter" at bounding box center [536, 198] width 87 height 34
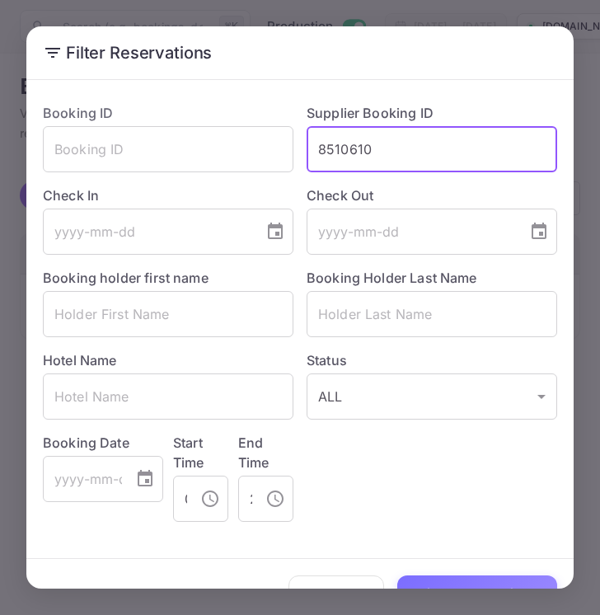
drag, startPoint x: 374, startPoint y: 148, endPoint x: 315, endPoint y: 149, distance: 59.4
click at [315, 149] on input "8510610" at bounding box center [432, 149] width 251 height 46
paste input "722"
type input "8510722"
click at [430, 584] on button "Filter Reservations" at bounding box center [477, 592] width 160 height 35
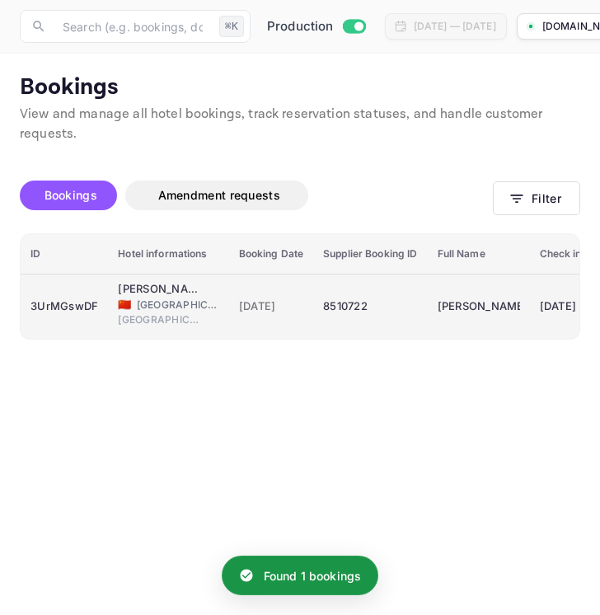
click at [382, 303] on div "8510722" at bounding box center [370, 306] width 94 height 26
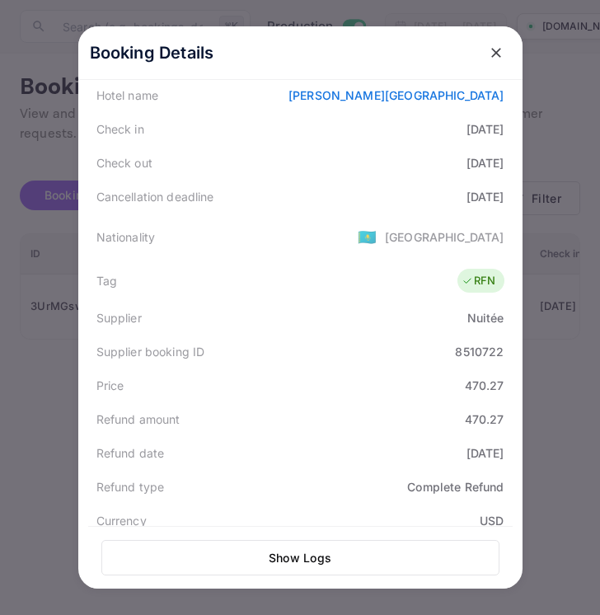
scroll to position [270, 0]
click at [500, 53] on icon "close" at bounding box center [496, 53] width 16 height 16
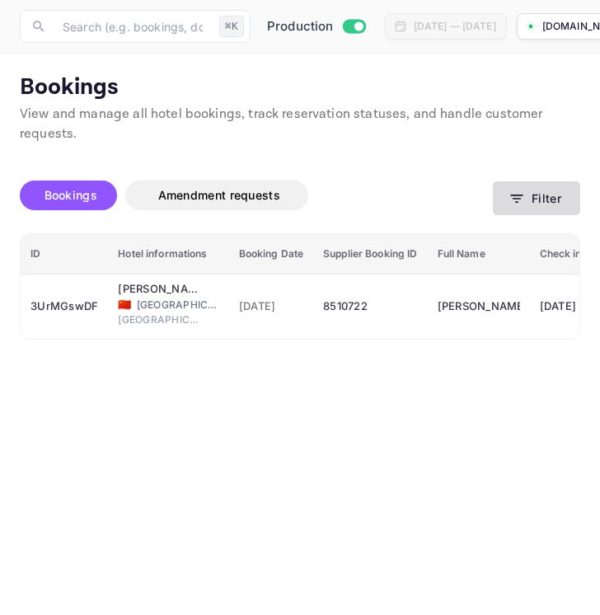
click at [540, 192] on button "Filter" at bounding box center [536, 198] width 87 height 34
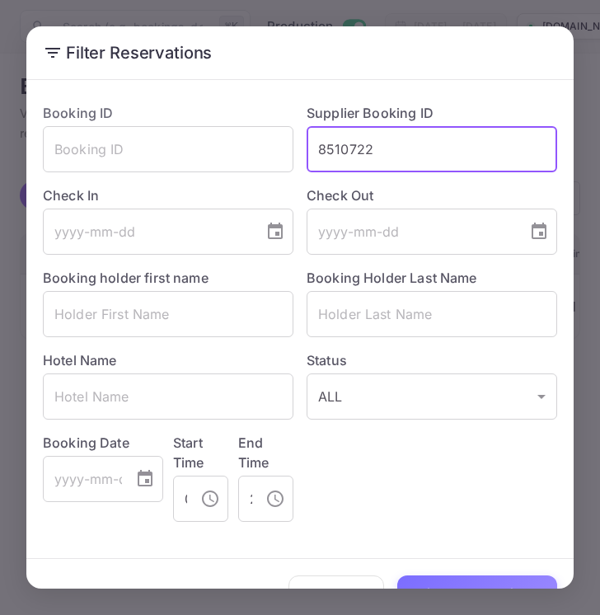
drag, startPoint x: 387, startPoint y: 166, endPoint x: 308, endPoint y: 161, distance: 78.5
click at [307, 161] on input "8510722" at bounding box center [432, 149] width 251 height 46
drag, startPoint x: 317, startPoint y: 145, endPoint x: 395, endPoint y: 145, distance: 78.3
click at [395, 145] on input "8510722" at bounding box center [432, 149] width 251 height 46
paste input "305574"
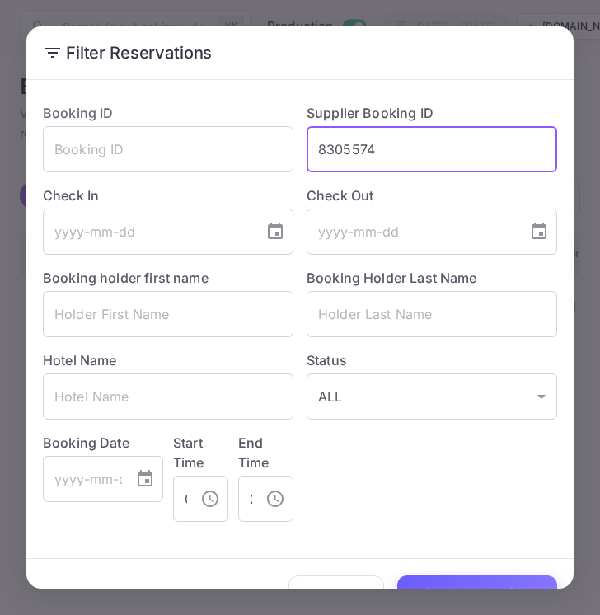
type input "8305574"
click at [447, 583] on button "Filter Reservations" at bounding box center [477, 592] width 160 height 35
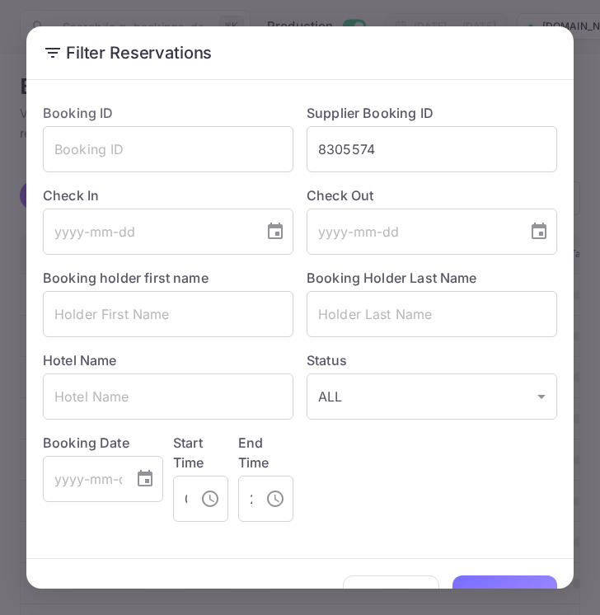
scroll to position [39, 0]
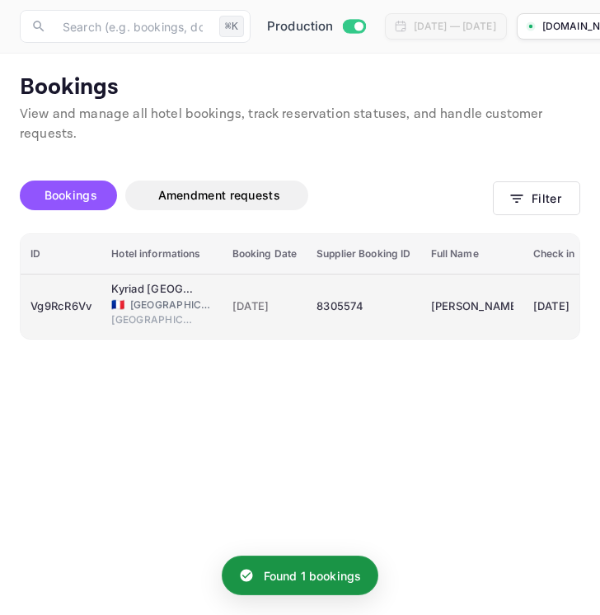
click at [340, 315] on div "8305574" at bounding box center [364, 306] width 94 height 26
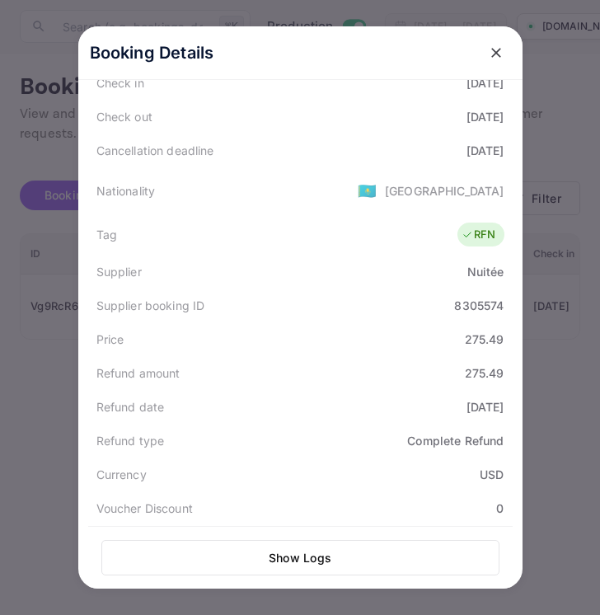
scroll to position [311, 0]
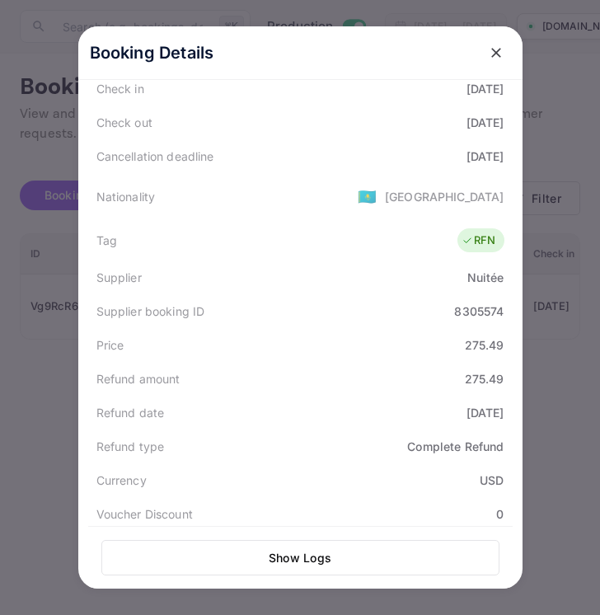
click at [496, 50] on icon "close" at bounding box center [496, 53] width 16 height 16
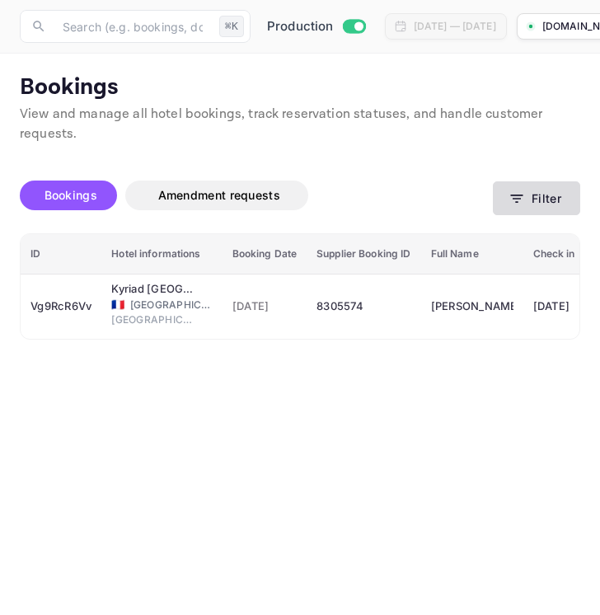
click at [555, 195] on button "Filter" at bounding box center [536, 198] width 87 height 34
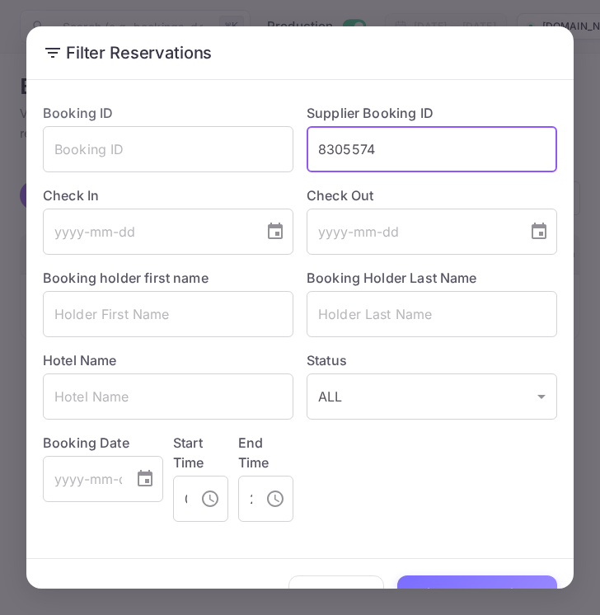
drag, startPoint x: 375, startPoint y: 153, endPoint x: 312, endPoint y: 153, distance: 62.7
click at [312, 153] on input "8305574" at bounding box center [432, 149] width 251 height 46
paste input "59153"
type input "8359153"
click at [450, 583] on button "Filter Reservations" at bounding box center [477, 592] width 160 height 35
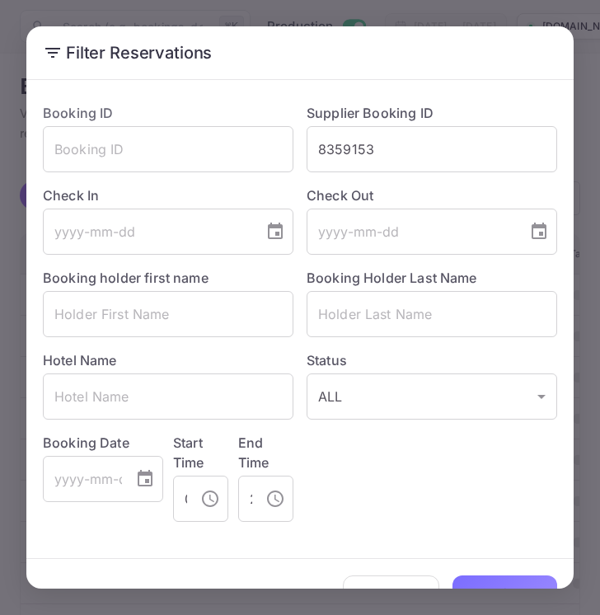
scroll to position [39, 0]
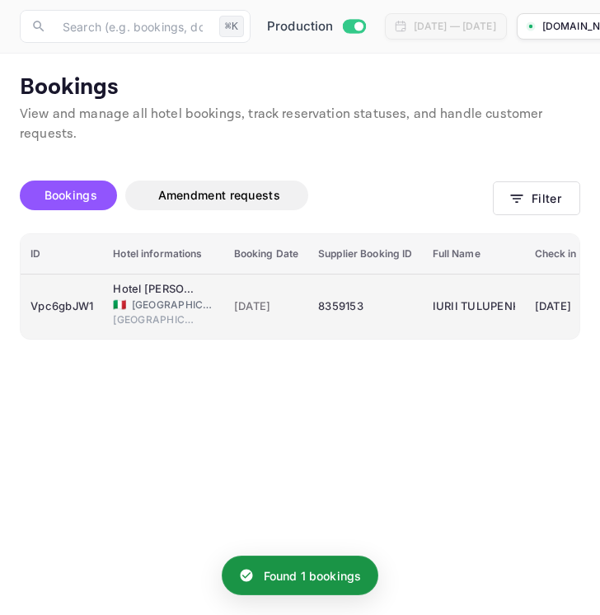
click at [283, 327] on td "[DATE]" at bounding box center [266, 306] width 85 height 65
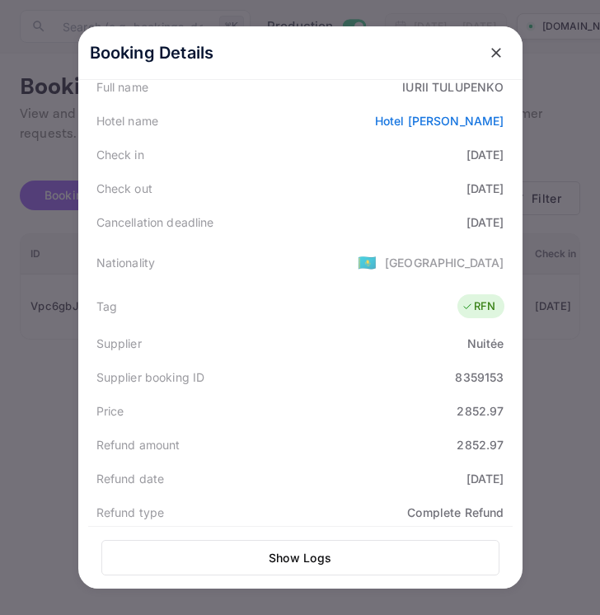
scroll to position [244, 0]
click at [495, 49] on icon "close" at bounding box center [496, 53] width 16 height 16
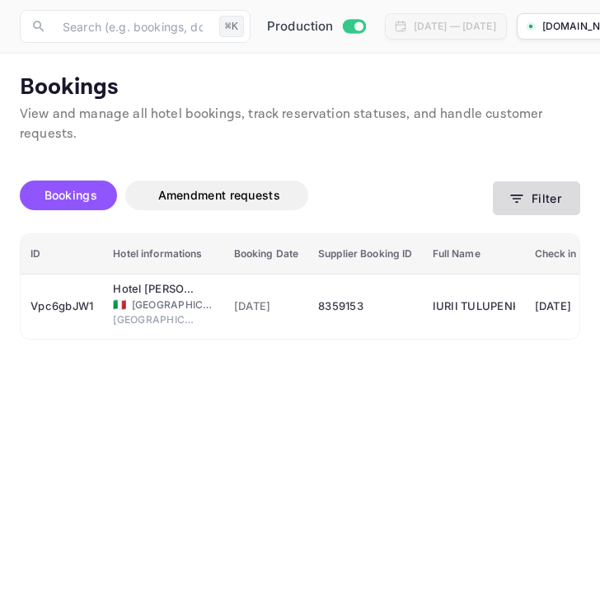
click at [537, 197] on button "Filter" at bounding box center [536, 198] width 87 height 34
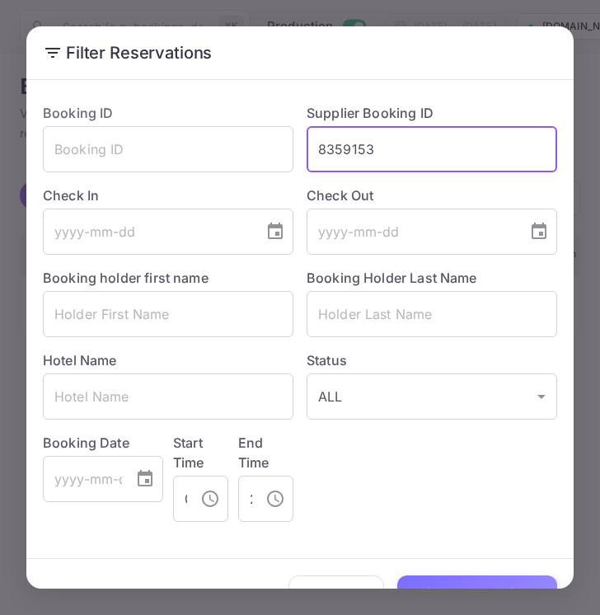
drag, startPoint x: 383, startPoint y: 155, endPoint x: 298, endPoint y: 153, distance: 85.7
click at [296, 153] on div "Supplier Booking ID 8359153 ​" at bounding box center [425, 131] width 264 height 82
paste input "850475"
type input "8850475"
click at [429, 579] on button "Filter Reservations" at bounding box center [477, 592] width 160 height 35
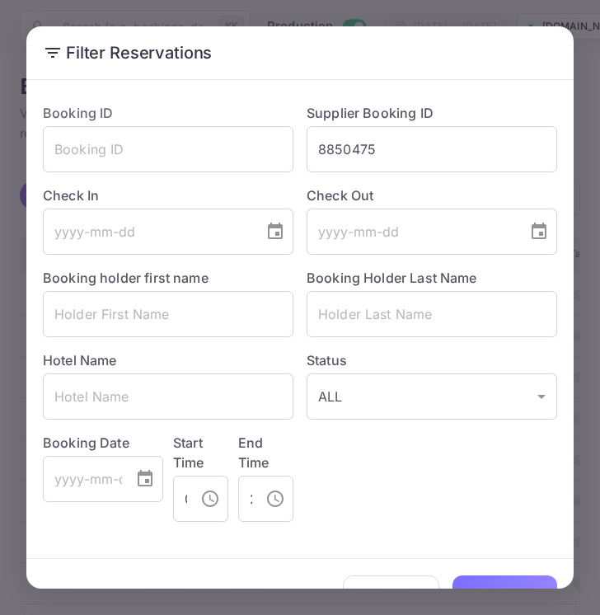
scroll to position [39, 0]
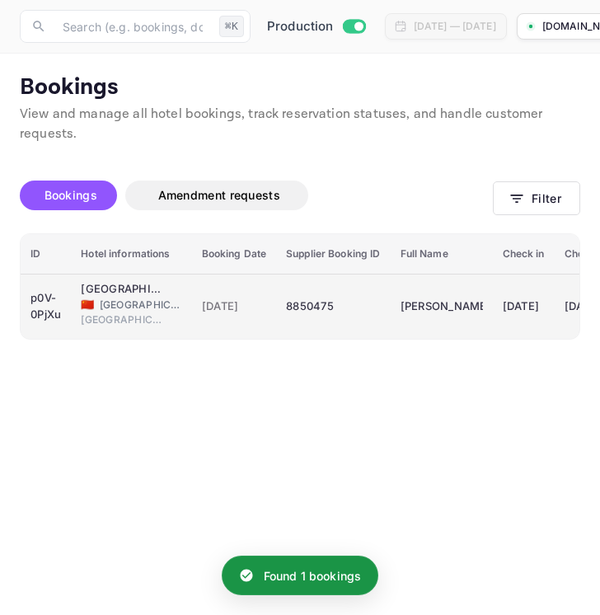
click at [334, 309] on div "8850475" at bounding box center [333, 306] width 94 height 26
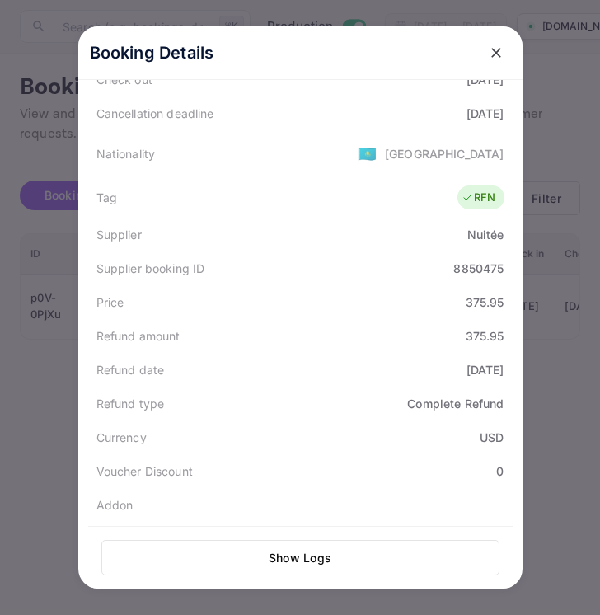
scroll to position [356, 0]
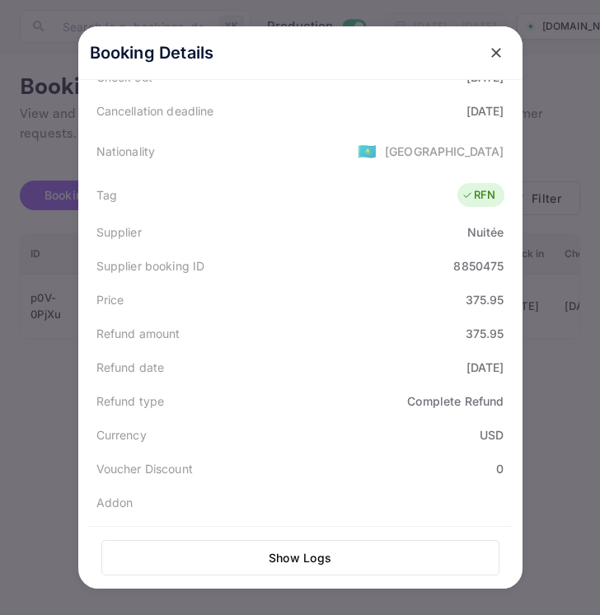
click at [498, 52] on icon "close" at bounding box center [496, 53] width 16 height 16
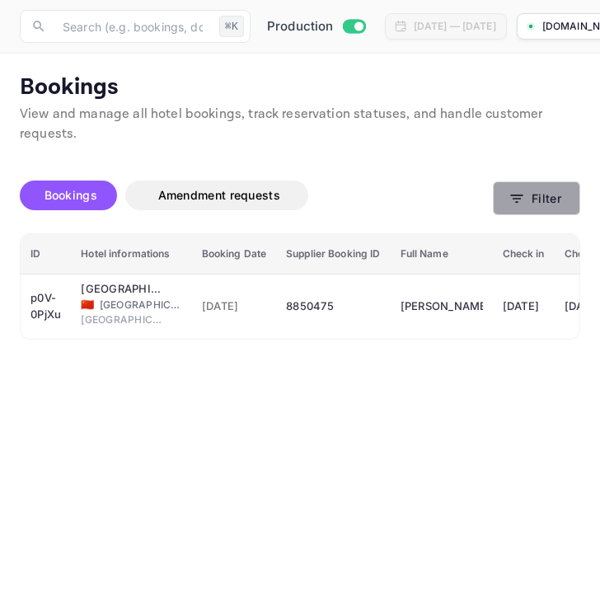
click at [528, 201] on button "Filter" at bounding box center [536, 198] width 87 height 34
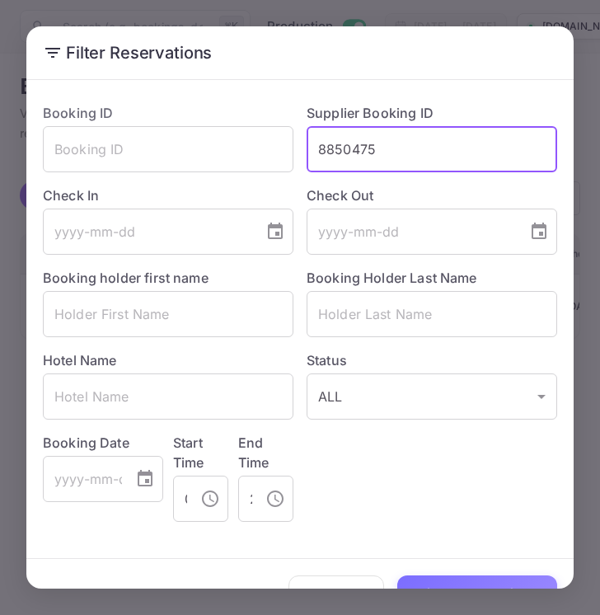
drag, startPoint x: 388, startPoint y: 151, endPoint x: 312, endPoint y: 147, distance: 76.8
click at [312, 147] on input "8850475" at bounding box center [432, 149] width 251 height 46
paste input "42354"
type input "8842354"
click at [451, 578] on button "Filter Reservations" at bounding box center [477, 592] width 160 height 35
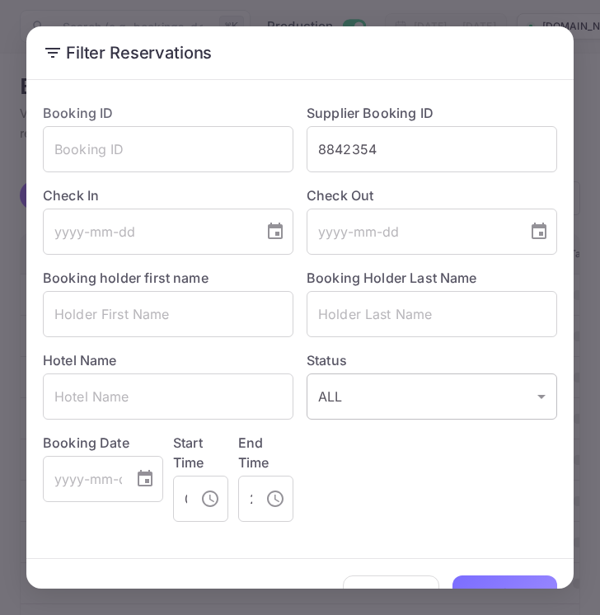
scroll to position [39, 0]
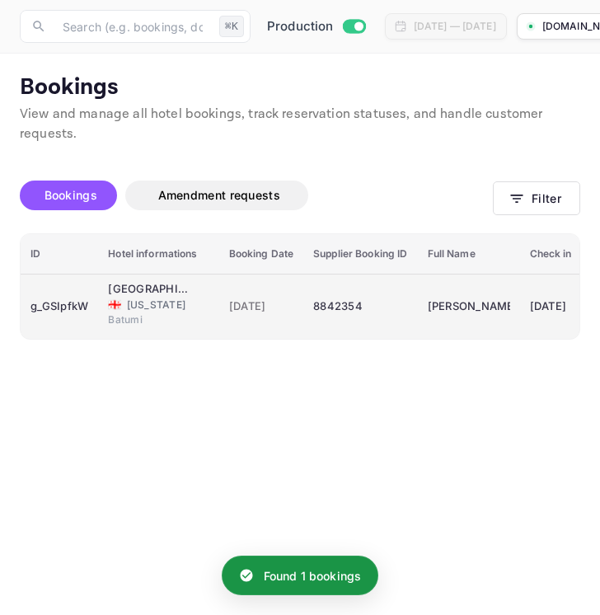
click at [381, 310] on div "8842354" at bounding box center [360, 306] width 94 height 26
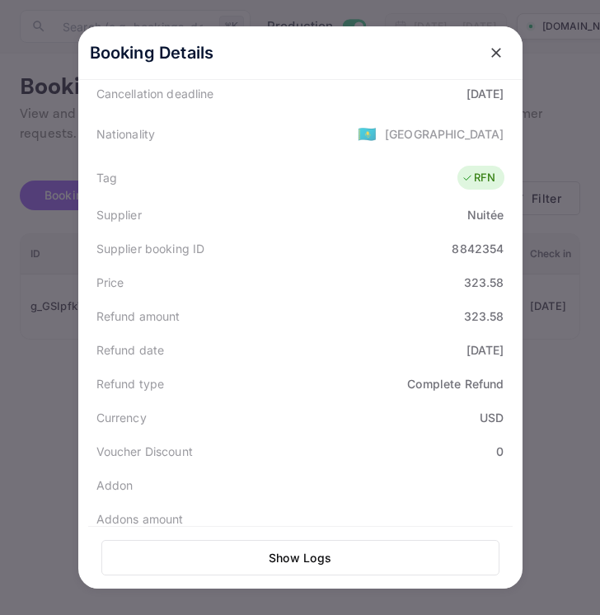
scroll to position [375, 0]
click at [500, 55] on icon "close" at bounding box center [496, 53] width 16 height 16
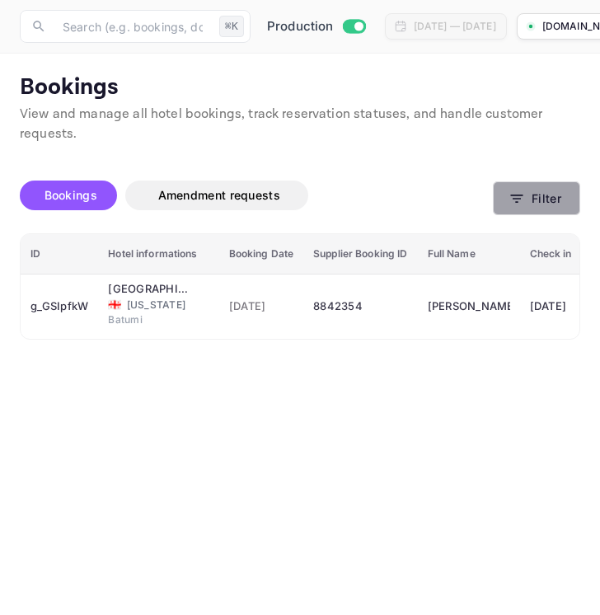
click at [528, 186] on button "Filter" at bounding box center [536, 198] width 87 height 34
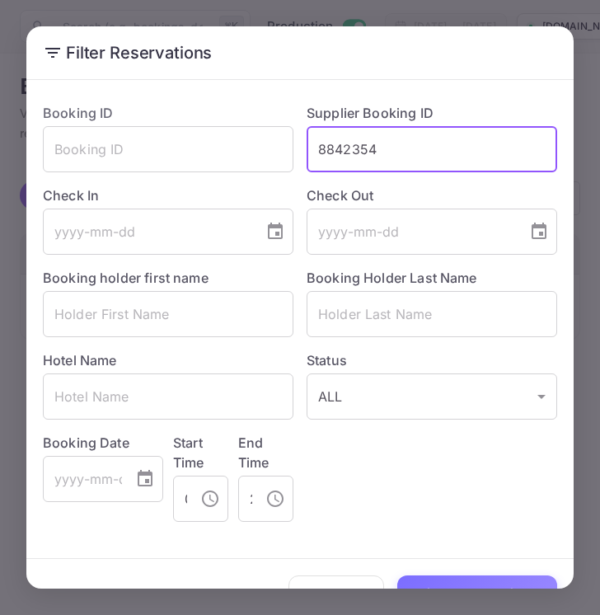
drag, startPoint x: 402, startPoint y: 155, endPoint x: 306, endPoint y: 153, distance: 96.5
click at [306, 153] on div "Supplier Booking ID 8842354 ​" at bounding box center [425, 131] width 264 height 82
paste input "23708"
type input "8823708"
click at [468, 584] on button "Filter Reservations" at bounding box center [477, 592] width 160 height 35
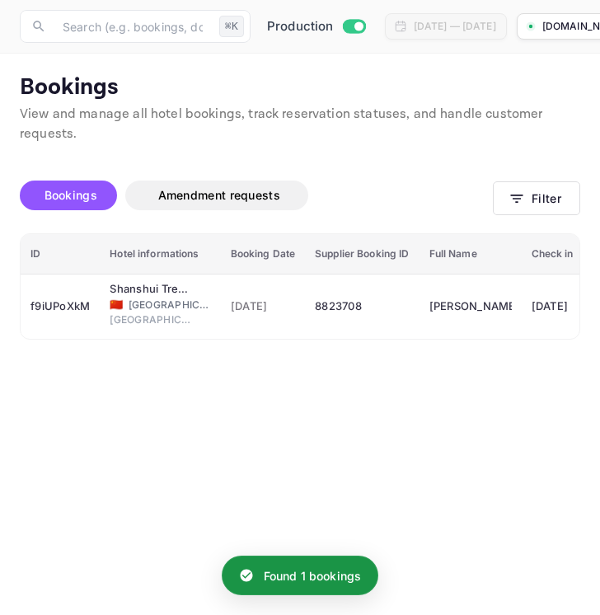
scroll to position [0, 0]
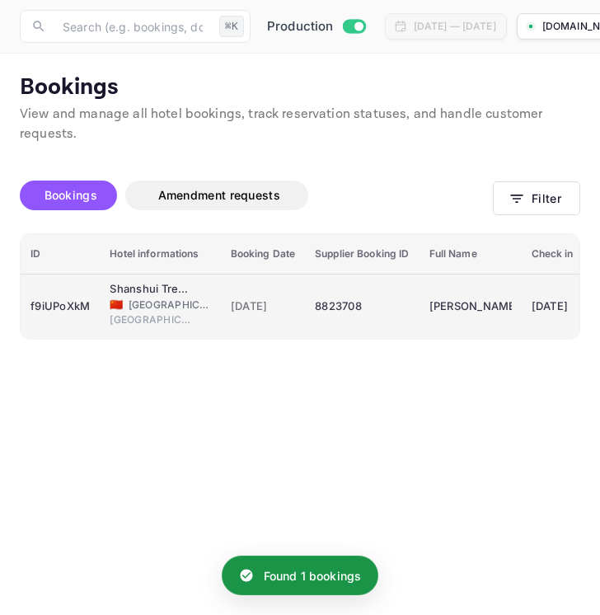
click at [358, 304] on div "8823708" at bounding box center [362, 306] width 94 height 26
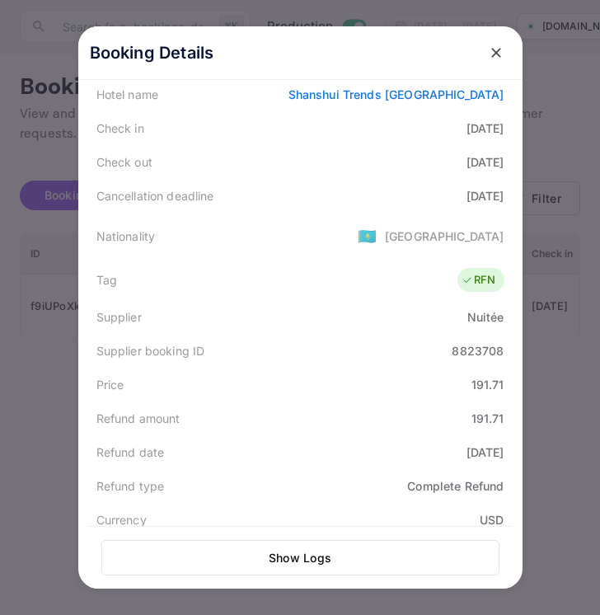
scroll to position [276, 0]
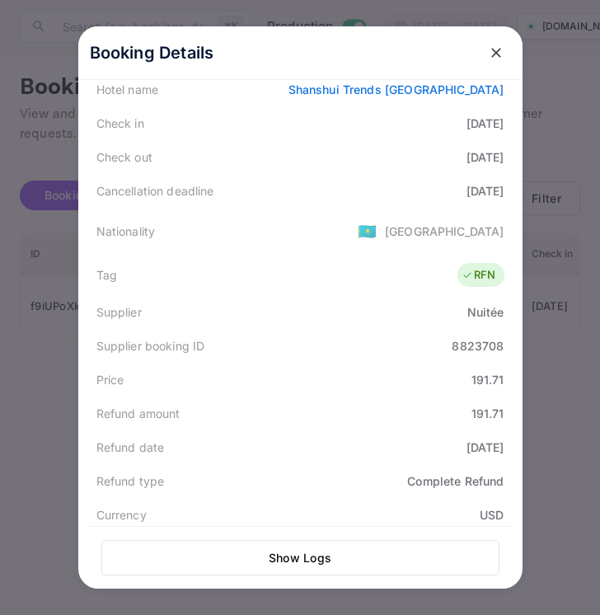
click at [496, 50] on icon "close" at bounding box center [496, 53] width 10 height 10
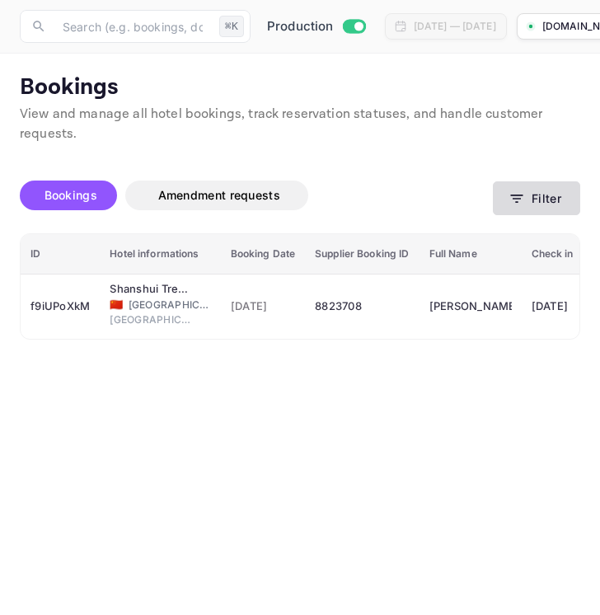
click at [537, 191] on button "Filter" at bounding box center [536, 198] width 87 height 34
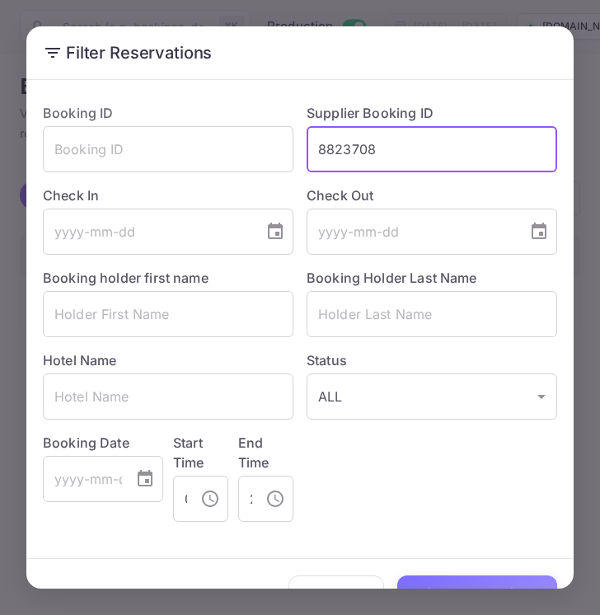
drag, startPoint x: 384, startPoint y: 155, endPoint x: 317, endPoint y: 153, distance: 67.6
click at [317, 153] on input "8823708" at bounding box center [432, 149] width 251 height 46
paste input "337254"
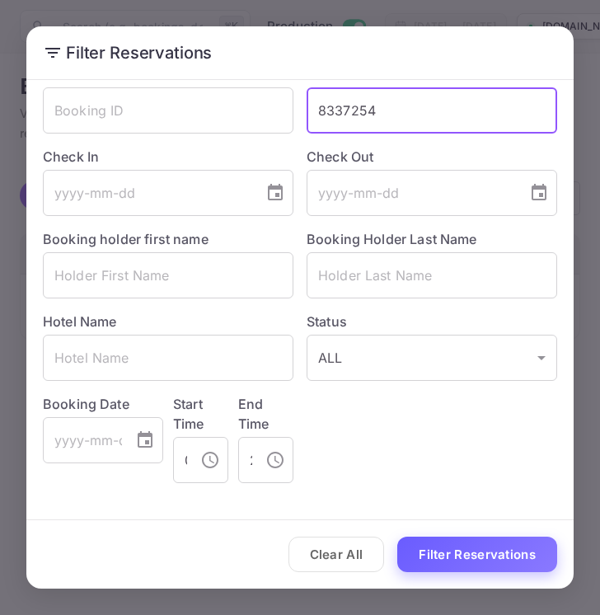
type input "8337254"
click at [439, 552] on button "Filter Reservations" at bounding box center [477, 554] width 160 height 35
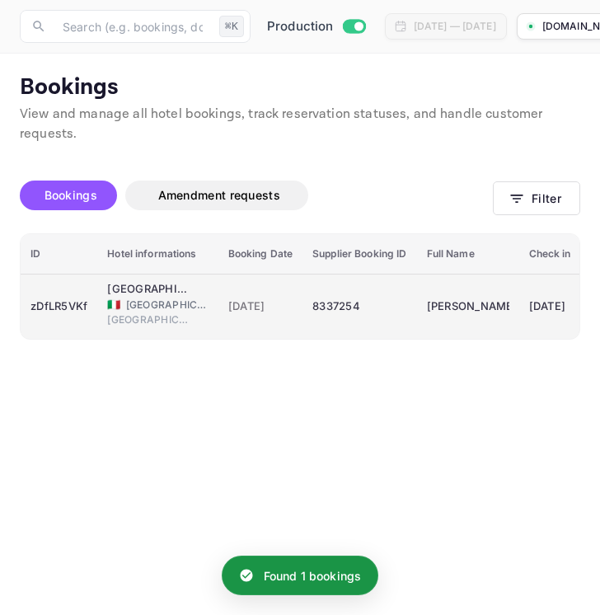
click at [384, 315] on div "8337254" at bounding box center [359, 306] width 94 height 26
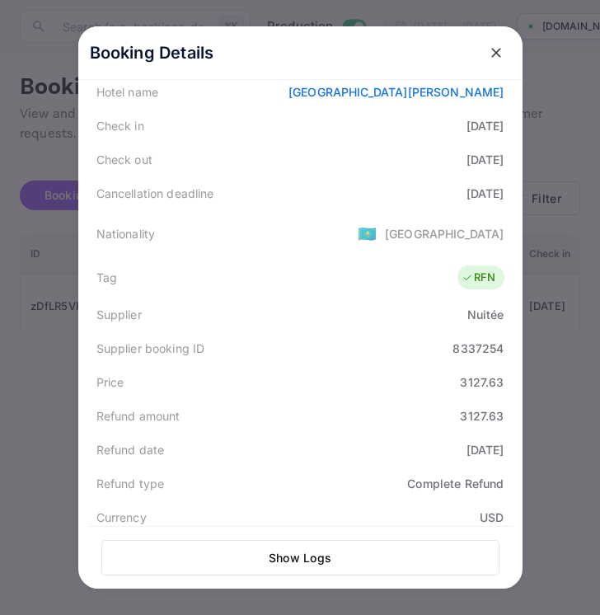
scroll to position [276, 0]
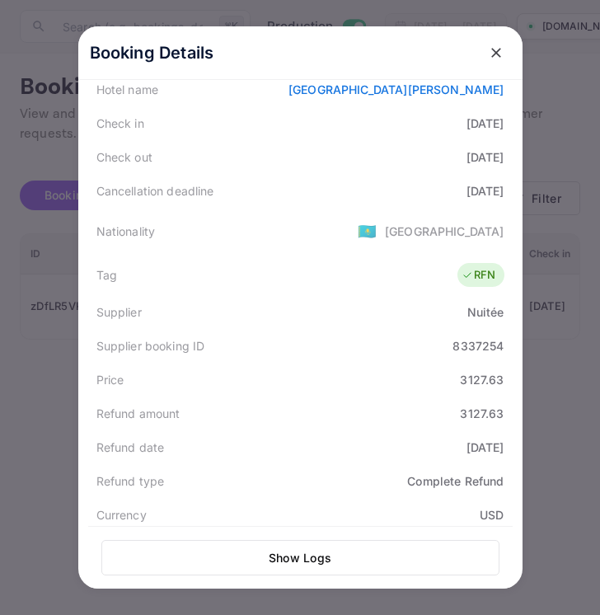
click at [494, 50] on icon "close" at bounding box center [496, 53] width 10 height 10
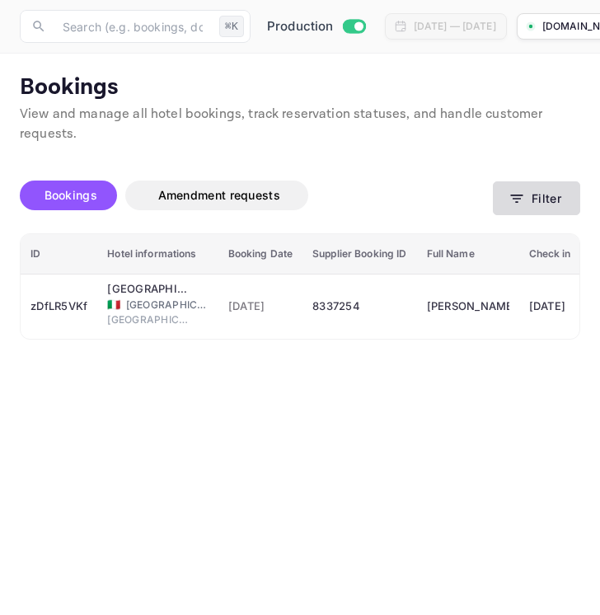
click at [526, 199] on button "Filter" at bounding box center [536, 198] width 87 height 34
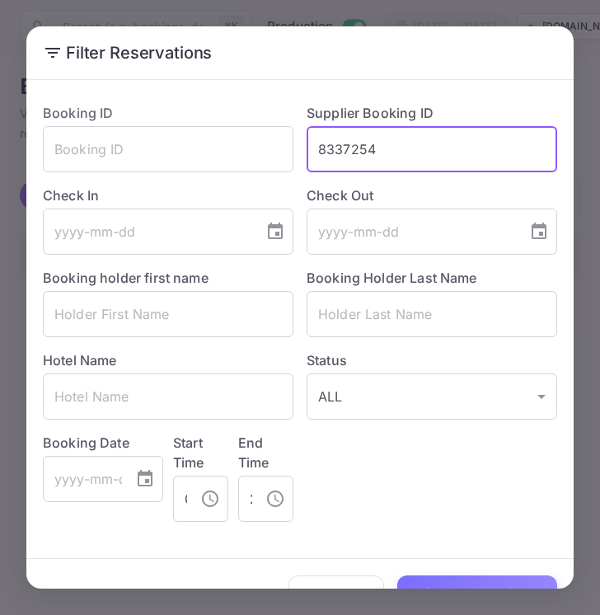
drag, startPoint x: 393, startPoint y: 150, endPoint x: 298, endPoint y: 149, distance: 94.8
click at [298, 149] on div "Supplier Booking ID 8337254 ​" at bounding box center [425, 131] width 264 height 82
paste input "858080"
type input "8858080"
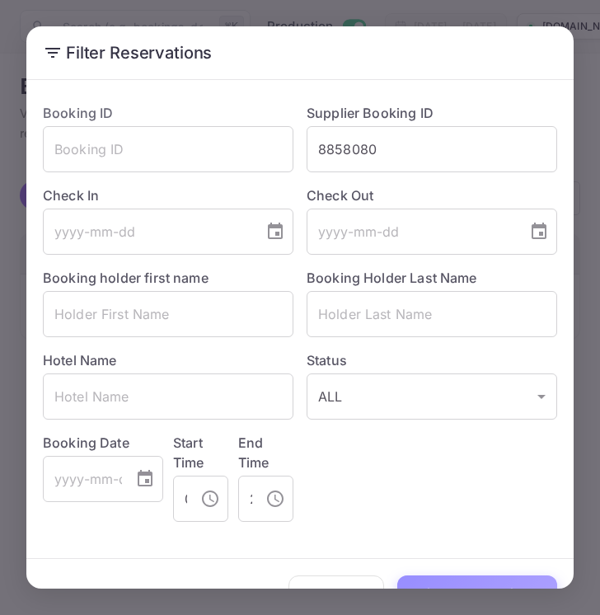
click at [443, 582] on button "Filter Reservations" at bounding box center [477, 592] width 160 height 35
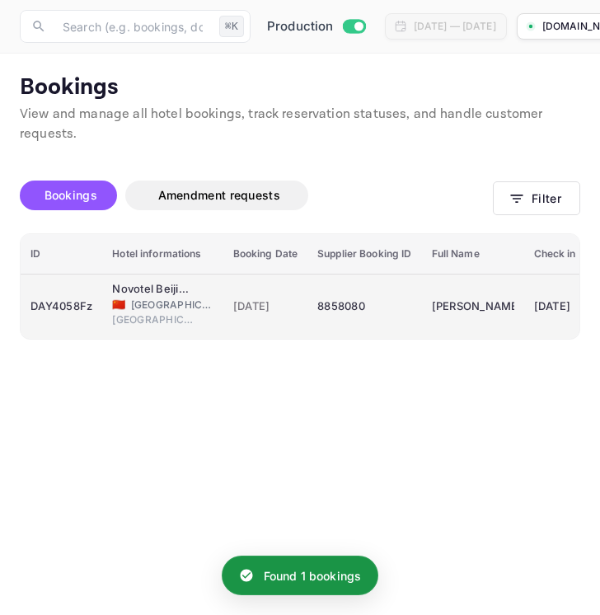
click at [394, 317] on div "8858080" at bounding box center [364, 306] width 94 height 26
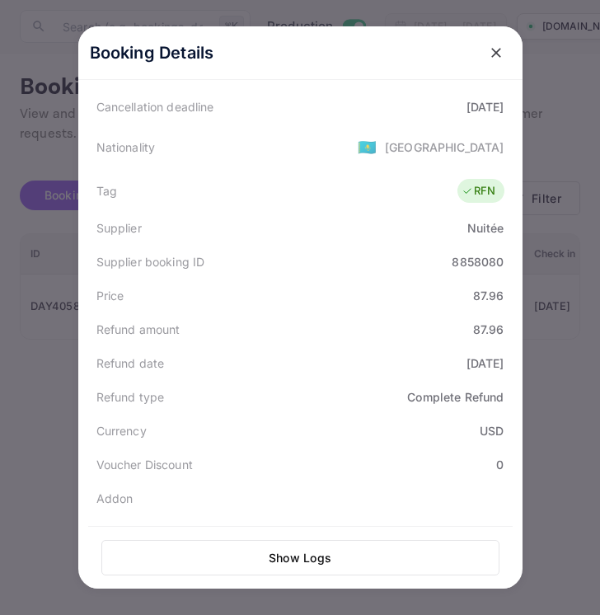
scroll to position [361, 0]
click at [495, 47] on icon "close" at bounding box center [496, 53] width 16 height 16
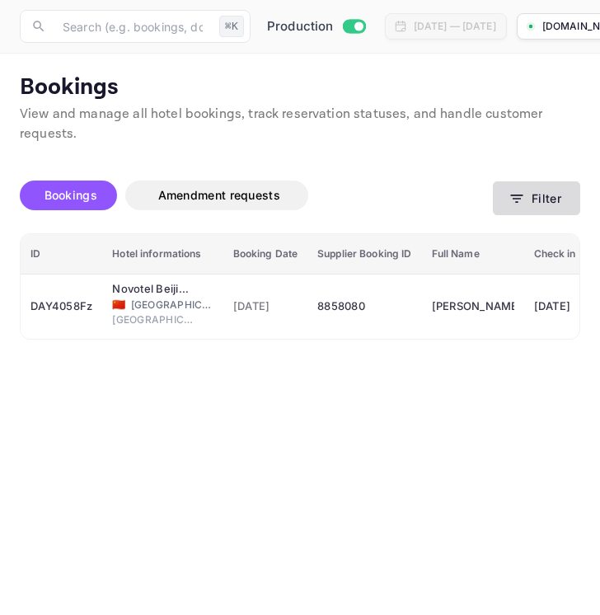
click at [551, 210] on button "Filter" at bounding box center [536, 198] width 87 height 34
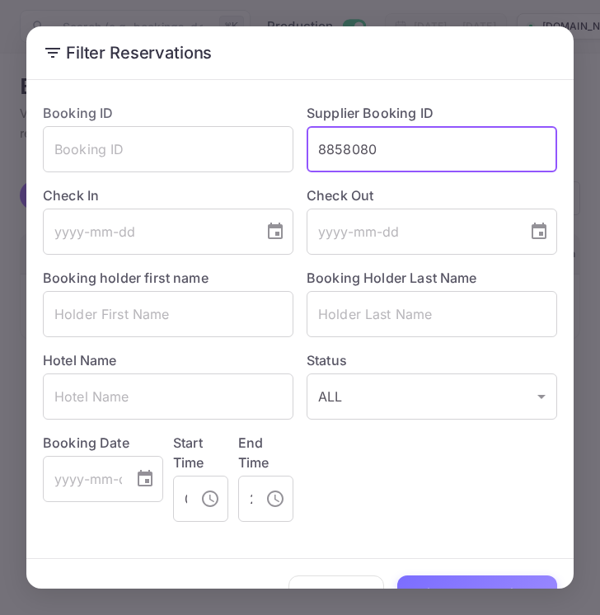
drag, startPoint x: 391, startPoint y: 143, endPoint x: 307, endPoint y: 142, distance: 83.3
click at [309, 142] on input "8858080" at bounding box center [432, 149] width 251 height 46
paste input "2597"
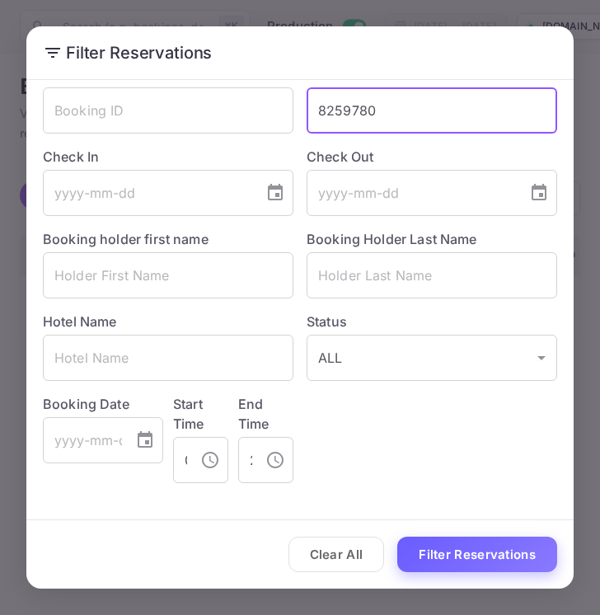
type input "8259780"
click at [453, 547] on button "Filter Reservations" at bounding box center [477, 554] width 160 height 35
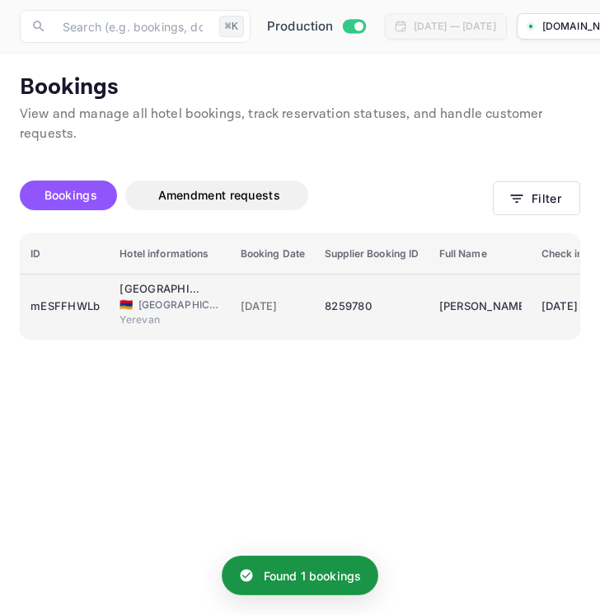
click at [375, 301] on div "8259780" at bounding box center [372, 306] width 94 height 26
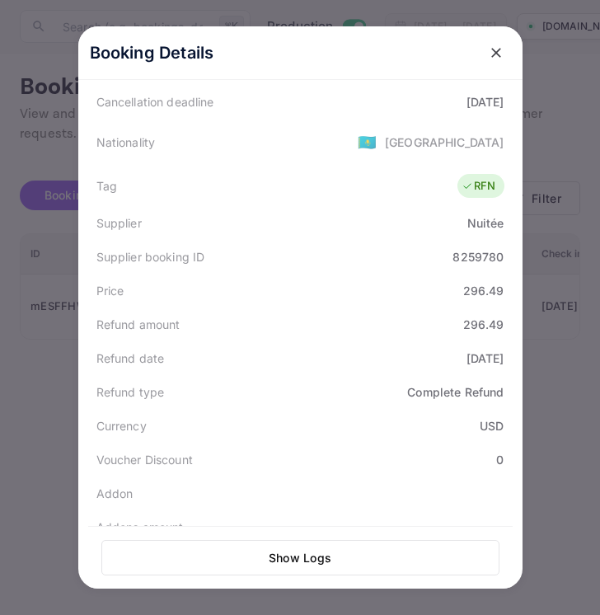
scroll to position [370, 0]
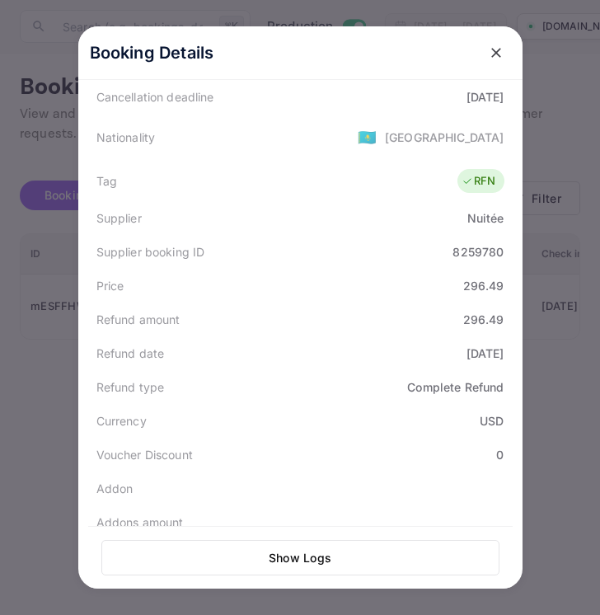
click at [498, 48] on icon "close" at bounding box center [496, 53] width 16 height 16
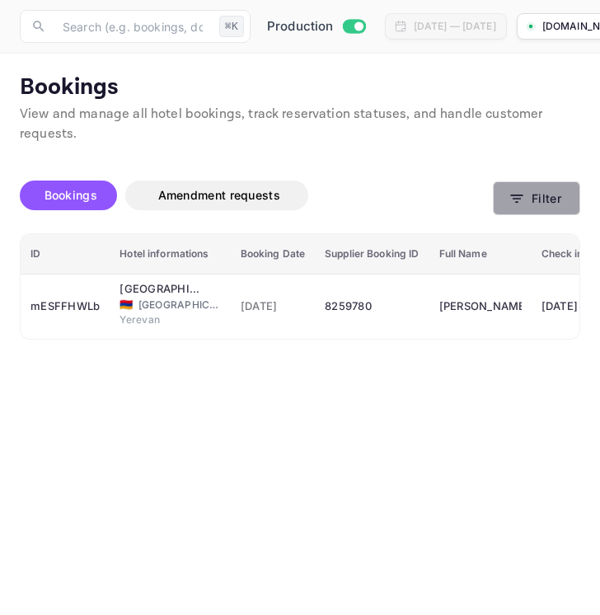
click at [541, 195] on button "Filter" at bounding box center [536, 198] width 87 height 34
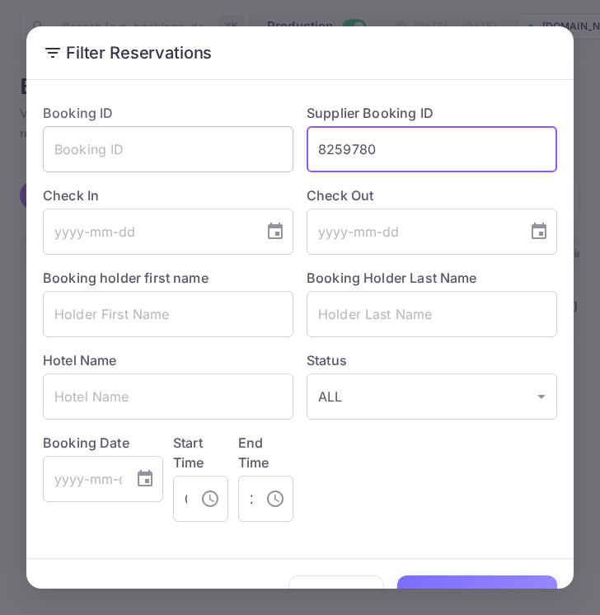
drag, startPoint x: 387, startPoint y: 153, endPoint x: 280, endPoint y: 153, distance: 107.2
click at [280, 153] on div "Booking ID ​ Supplier Booking ID 8259780 ​ Check In ​ Check Out ​ Booking holde…" at bounding box center [294, 306] width 528 height 432
paste input "6855371"
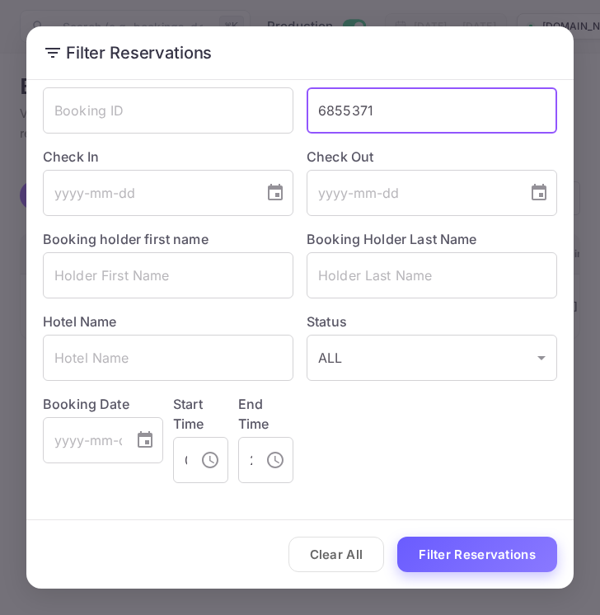
type input "6855371"
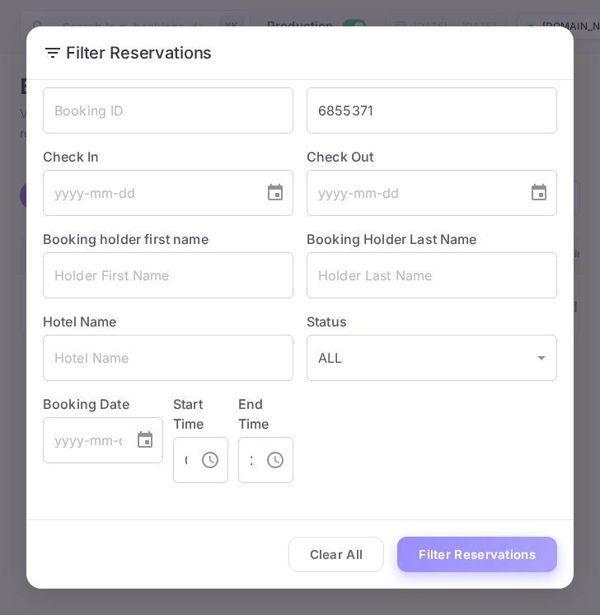
click at [435, 550] on button "Filter Reservations" at bounding box center [477, 554] width 160 height 35
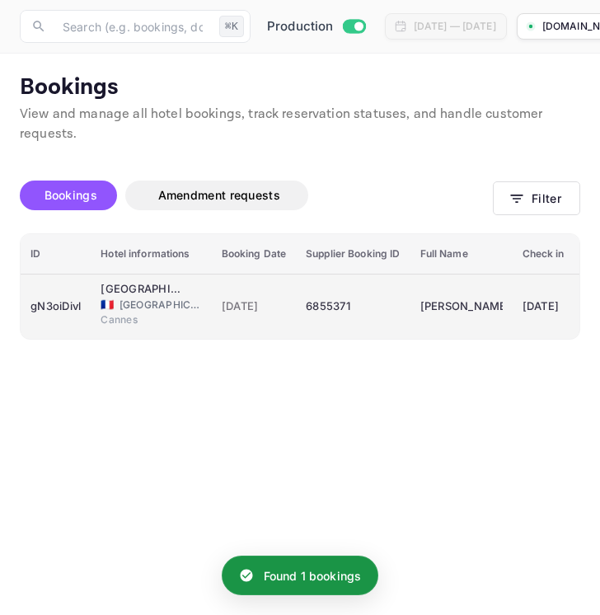
click at [364, 316] on div "6855371" at bounding box center [353, 306] width 94 height 26
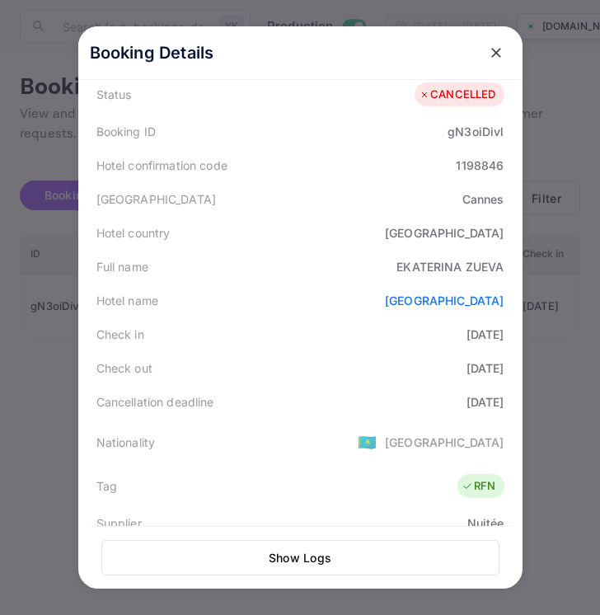
scroll to position [55, 0]
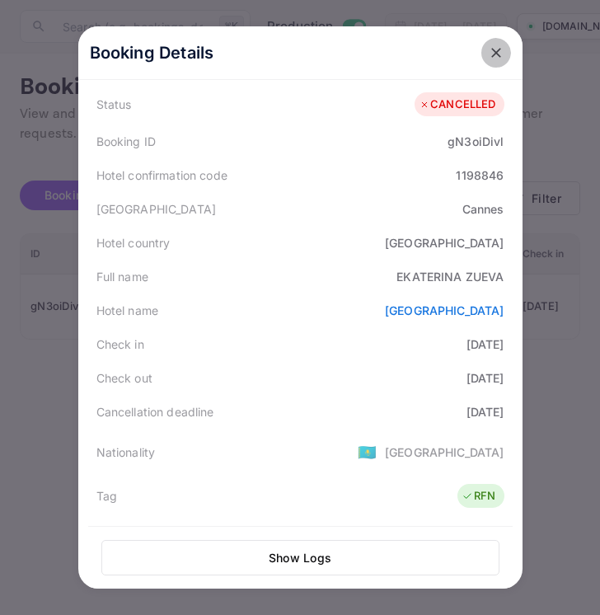
click at [501, 54] on icon "close" at bounding box center [496, 53] width 16 height 16
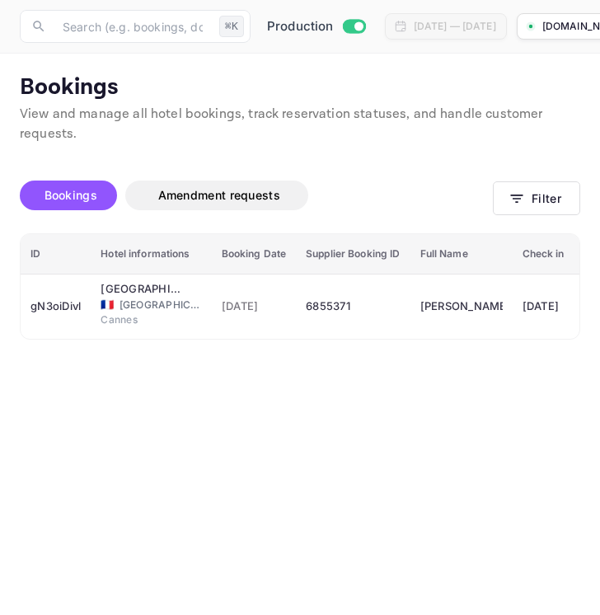
click at [549, 181] on div "Bookings Amendment requests Filter" at bounding box center [300, 198] width 561 height 69
click at [547, 203] on button "Filter" at bounding box center [536, 198] width 87 height 34
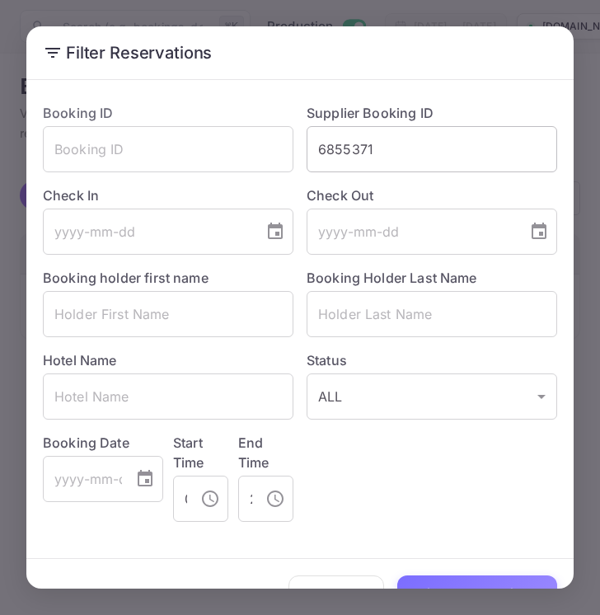
click at [452, 142] on input "6855371" at bounding box center [432, 149] width 251 height 46
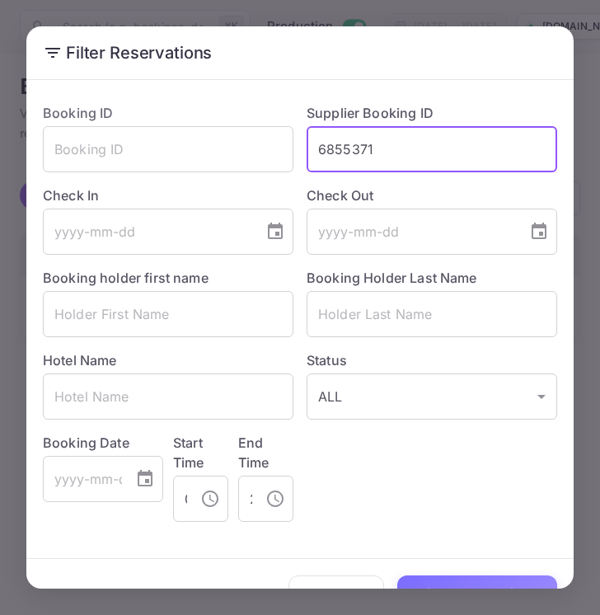
drag, startPoint x: 394, startPoint y: 149, endPoint x: 310, endPoint y: 149, distance: 84.1
click at [310, 149] on input "6855371" at bounding box center [432, 149] width 251 height 46
paste input "8510572"
type input "8510572"
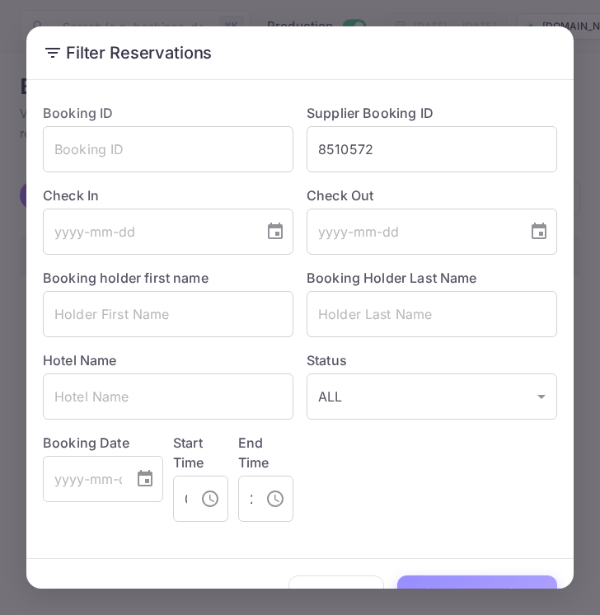
click at [436, 584] on button "Filter Reservations" at bounding box center [477, 592] width 160 height 35
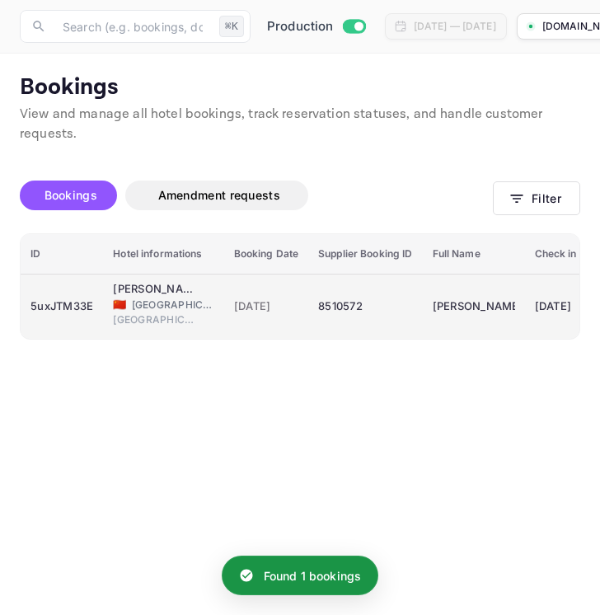
click at [370, 310] on div "8510572" at bounding box center [365, 306] width 94 height 26
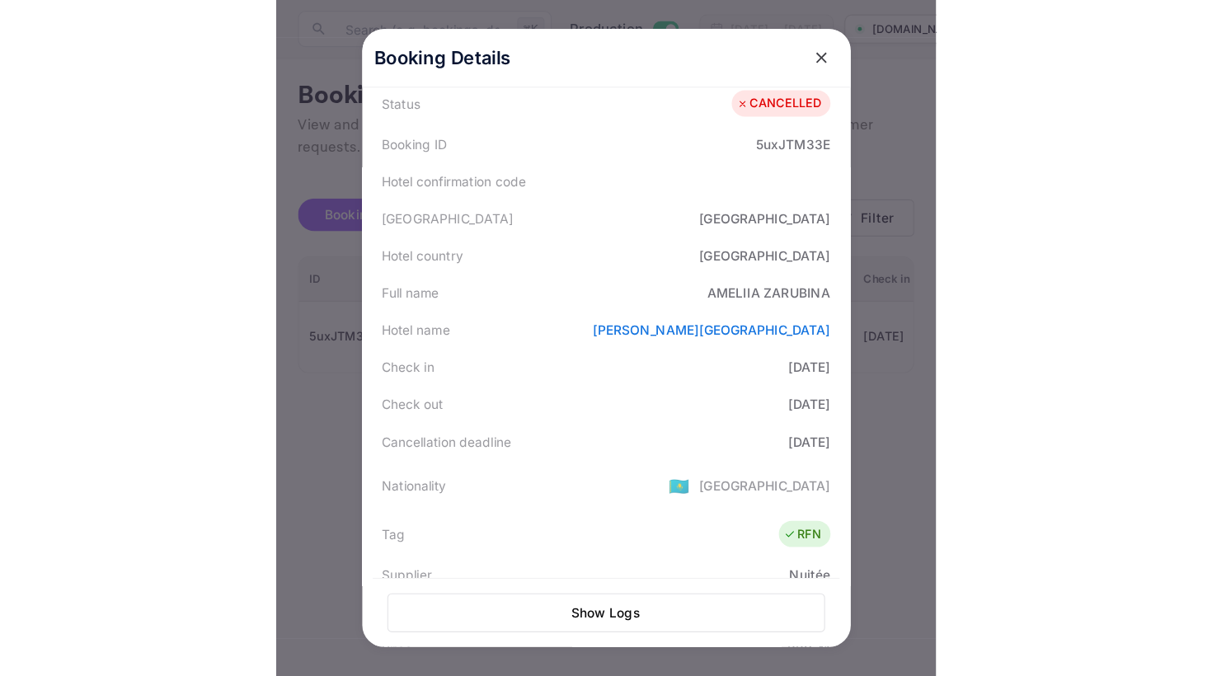
scroll to position [69, 0]
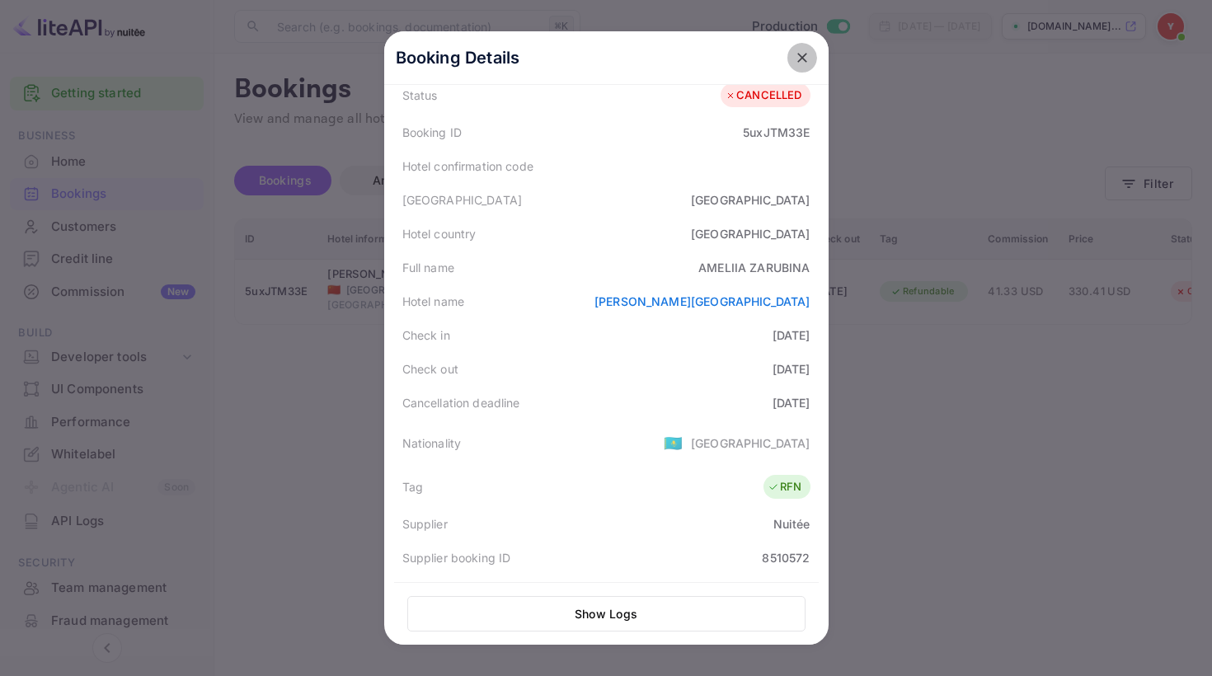
click at [805, 64] on icon "close" at bounding box center [802, 57] width 16 height 16
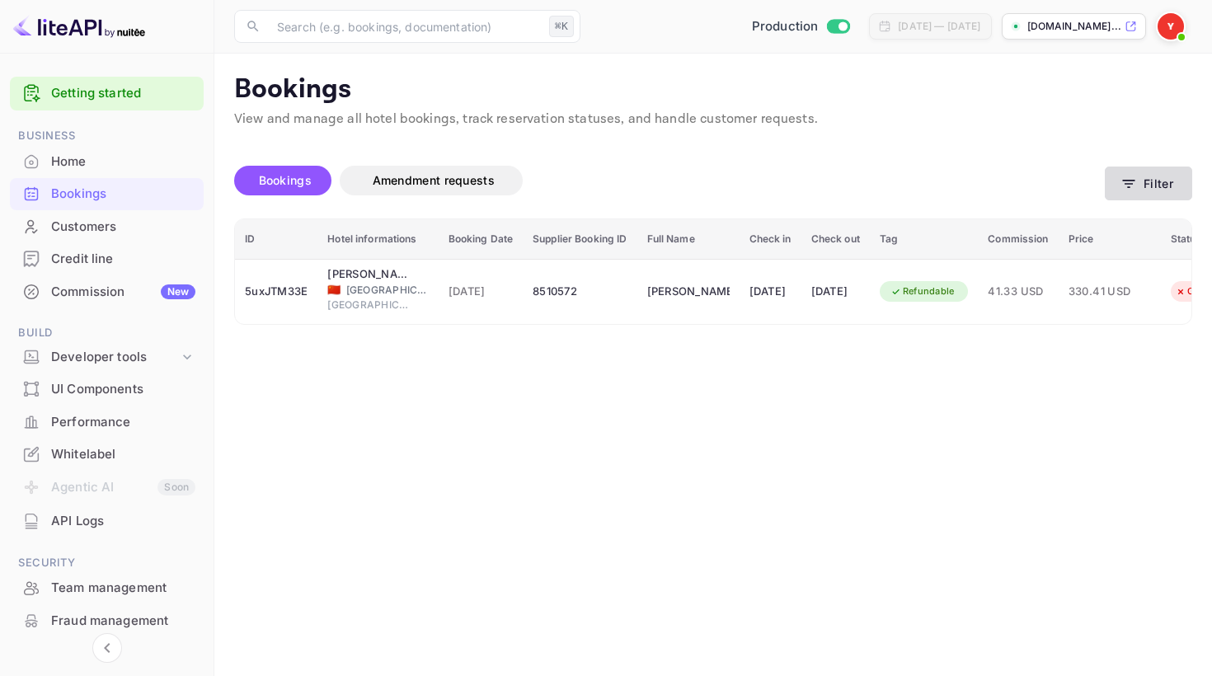
click at [1135, 179] on icon "button" at bounding box center [1128, 184] width 16 height 16
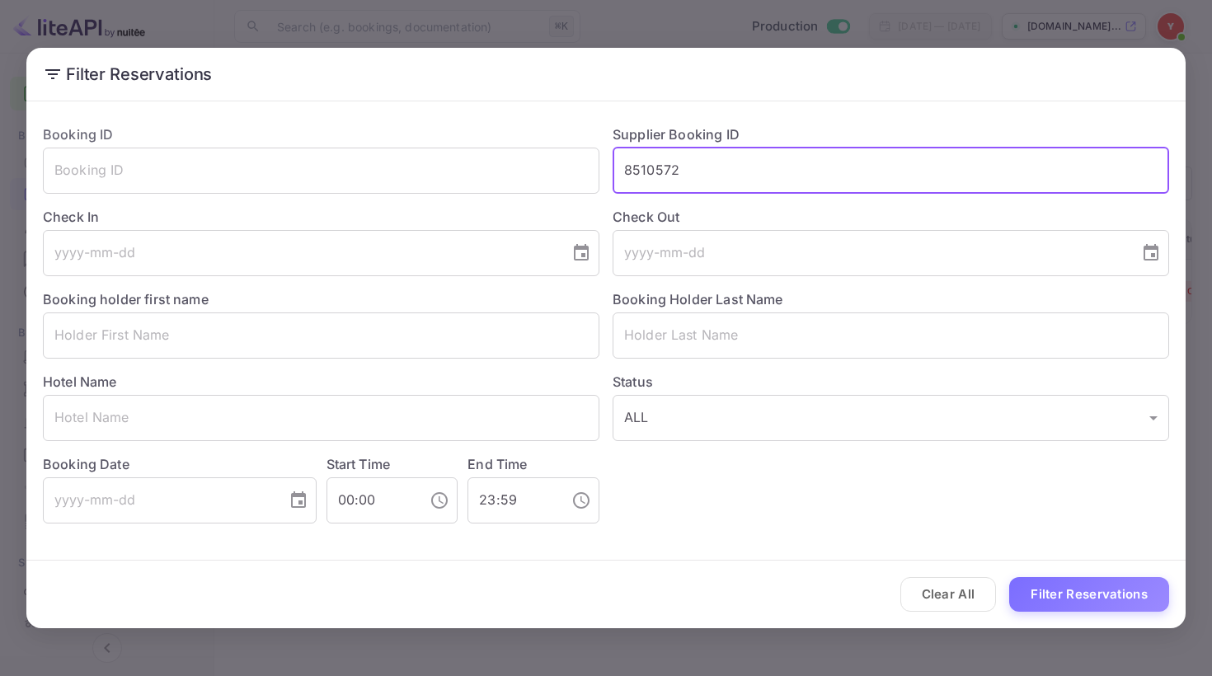
drag, startPoint x: 693, startPoint y: 176, endPoint x: 618, endPoint y: 176, distance: 75.0
click at [618, 176] on input "8510572" at bounding box center [890, 171] width 556 height 46
paste input "96056"
type input "8960562"
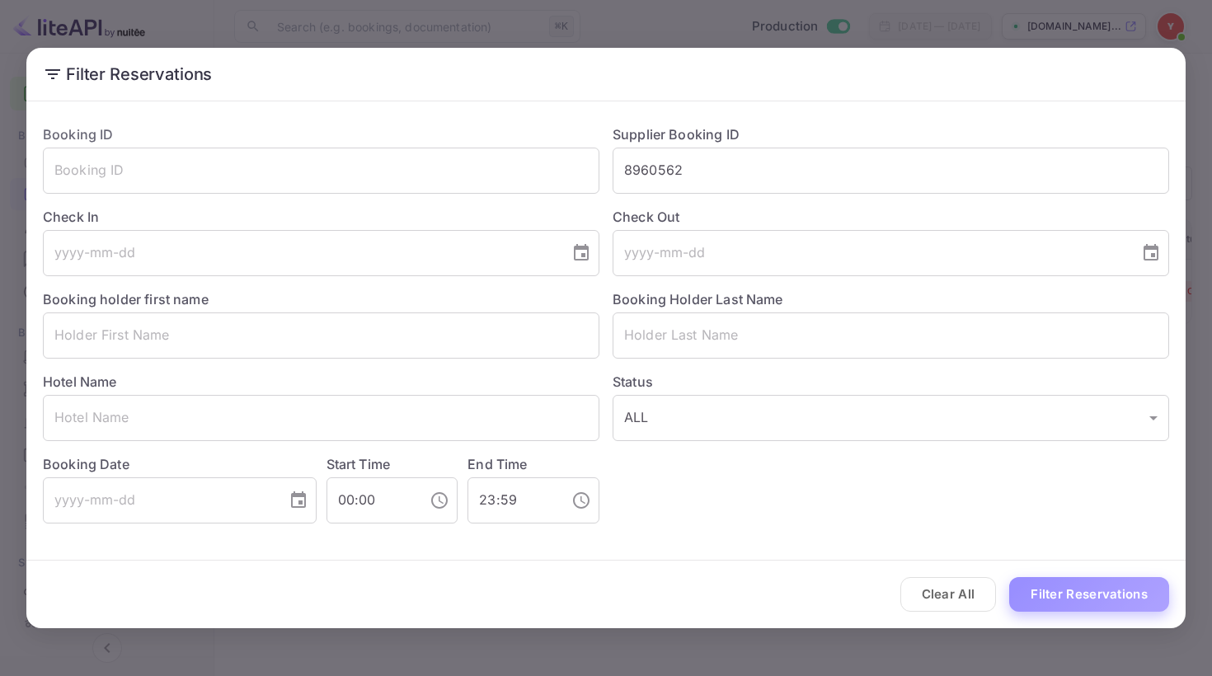
click at [1035, 578] on button "Filter Reservations" at bounding box center [1089, 594] width 160 height 35
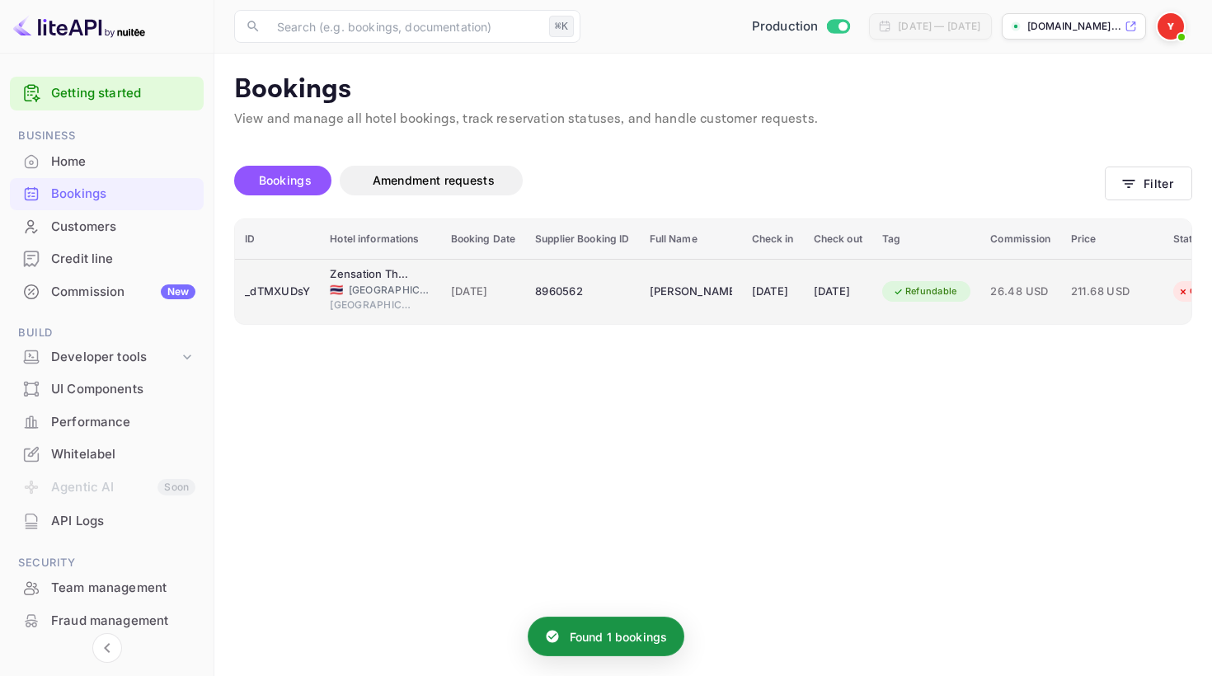
click at [628, 292] on div "8960562" at bounding box center [582, 292] width 94 height 26
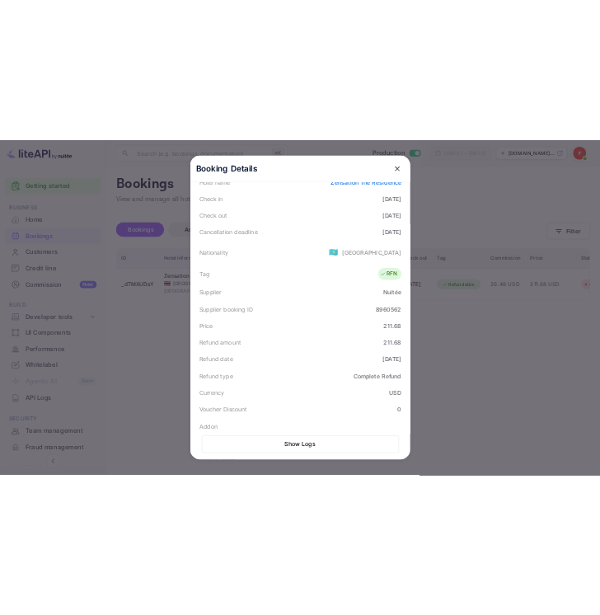
scroll to position [292, 0]
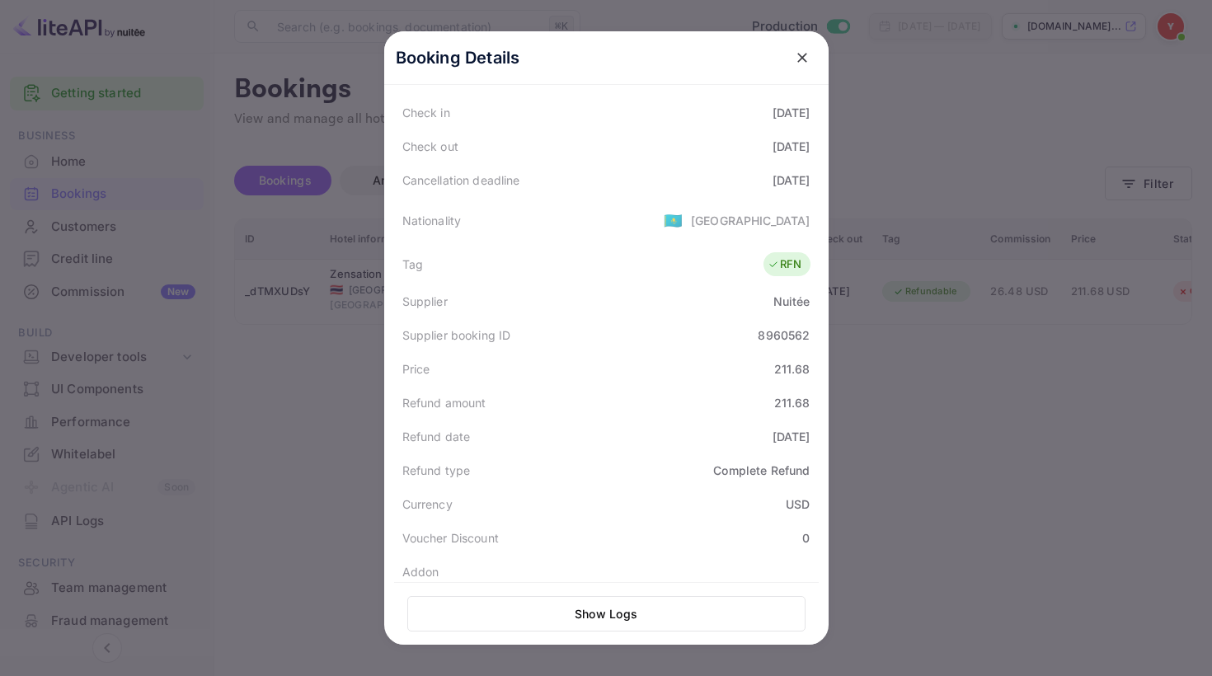
click at [805, 56] on icon "close" at bounding box center [802, 57] width 16 height 16
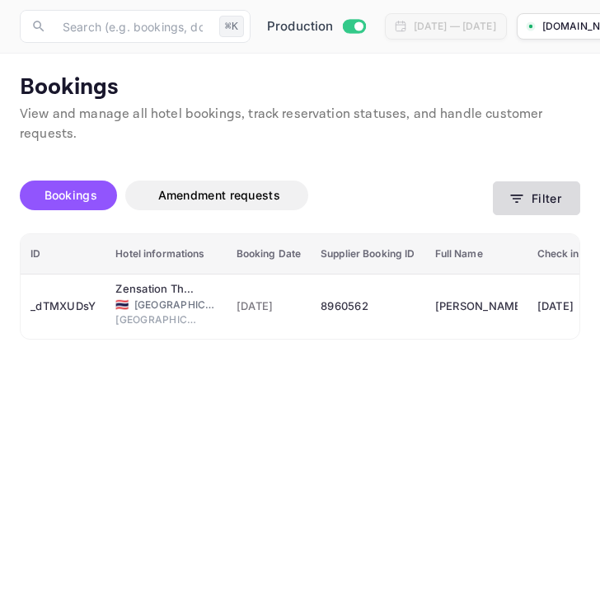
click at [495, 205] on button "Filter" at bounding box center [536, 198] width 87 height 34
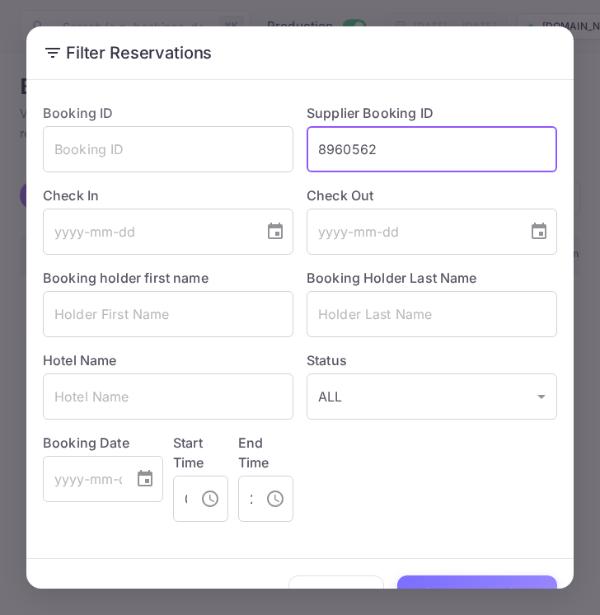
drag, startPoint x: 410, startPoint y: 150, endPoint x: 306, endPoint y: 151, distance: 103.9
click at [306, 151] on div "Supplier Booking ID 8960562 ​" at bounding box center [425, 131] width 264 height 82
paste input "357774"
type input "8357774"
click at [474, 584] on button "Filter Reservations" at bounding box center [477, 592] width 160 height 35
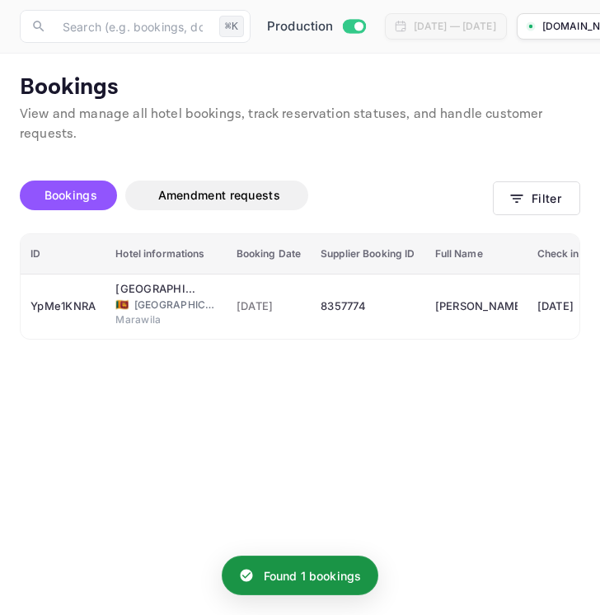
scroll to position [0, 0]
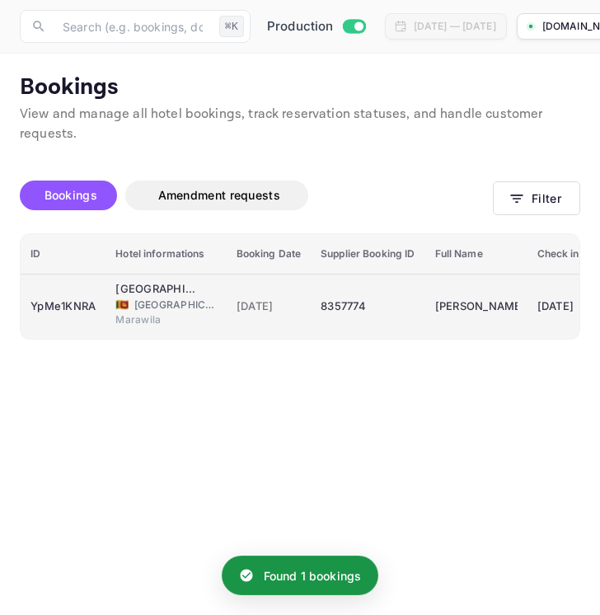
click at [373, 315] on div "8357774" at bounding box center [368, 306] width 94 height 26
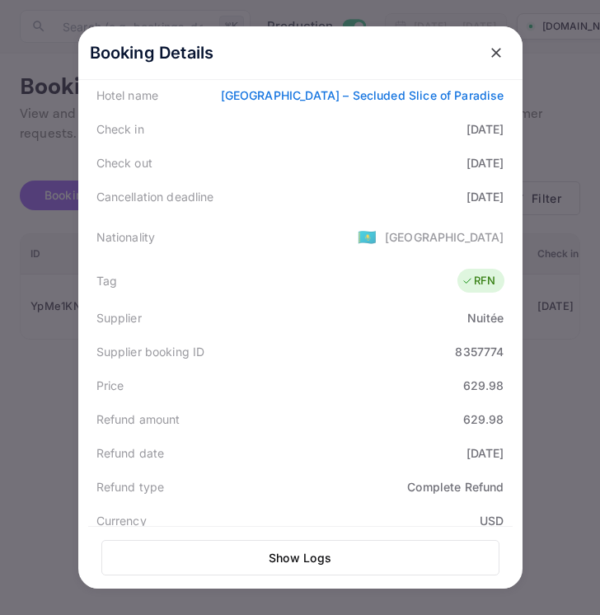
scroll to position [271, 0]
click at [495, 57] on icon "close" at bounding box center [496, 53] width 16 height 16
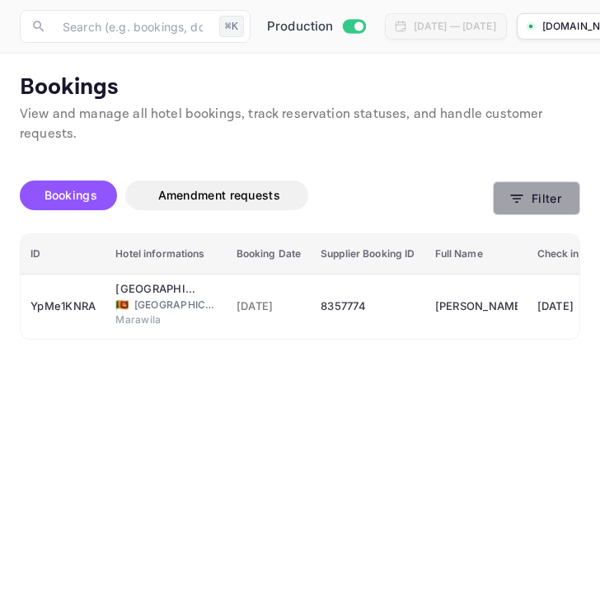
click at [533, 204] on button "Filter" at bounding box center [536, 198] width 87 height 34
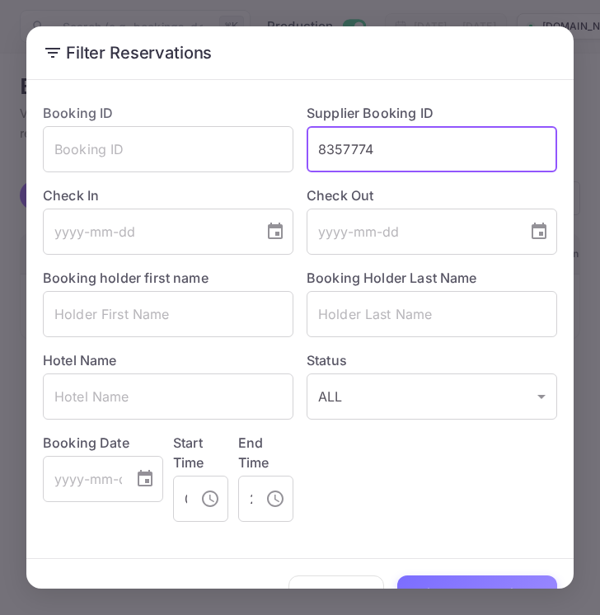
drag, startPoint x: 423, startPoint y: 149, endPoint x: 313, endPoint y: 149, distance: 109.6
click at [312, 149] on input "8357774" at bounding box center [432, 149] width 251 height 46
paste input "940216"
type input "8940216"
click at [378, 490] on div "Booking ID ​ Supplier Booking ID 8940216 ​ Check In ​ Check Out ​ Booking holde…" at bounding box center [294, 306] width 528 height 432
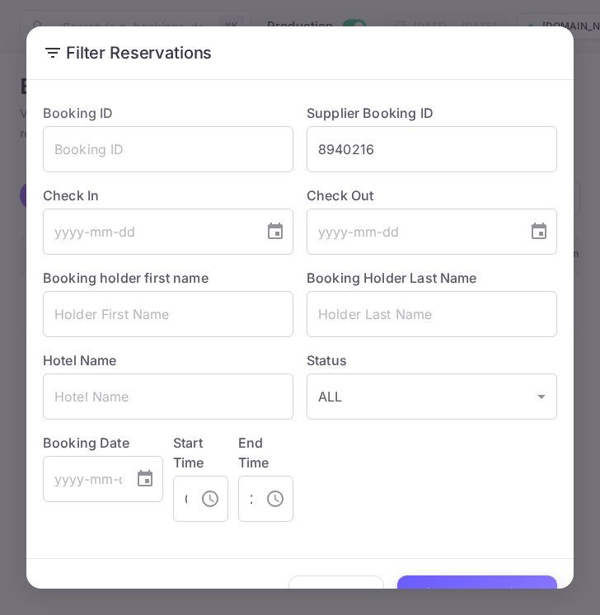
click at [429, 577] on button "Filter Reservations" at bounding box center [477, 592] width 160 height 35
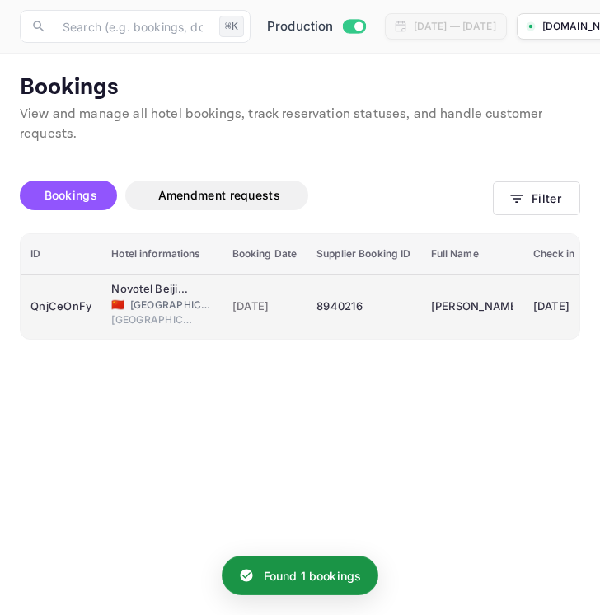
click at [369, 298] on div "8940216" at bounding box center [364, 306] width 94 height 26
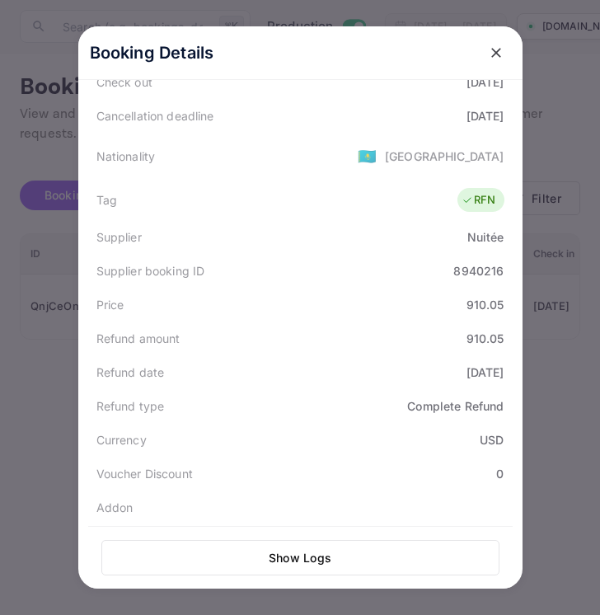
scroll to position [356, 0]
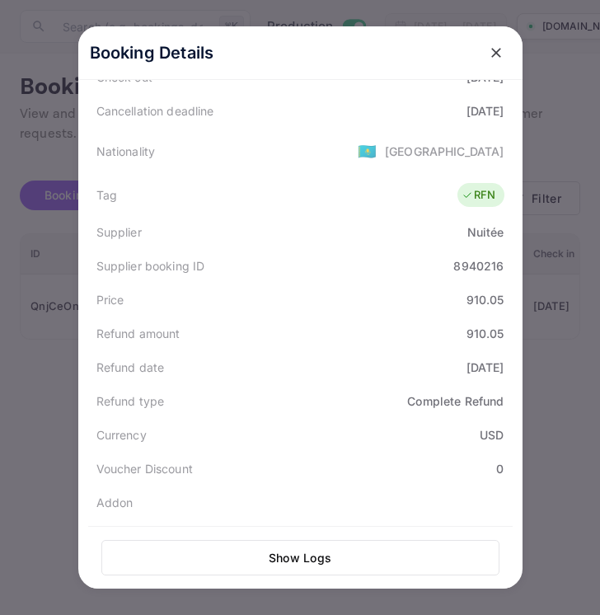
click at [498, 54] on icon "close" at bounding box center [496, 53] width 10 height 10
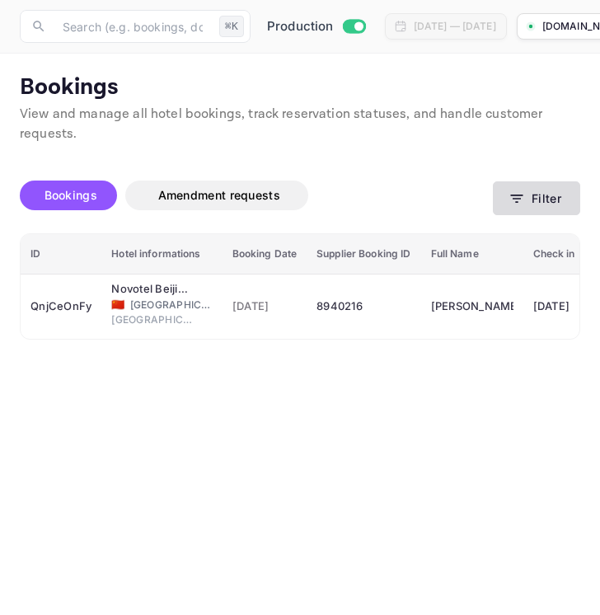
click at [524, 192] on icon "button" at bounding box center [517, 198] width 16 height 16
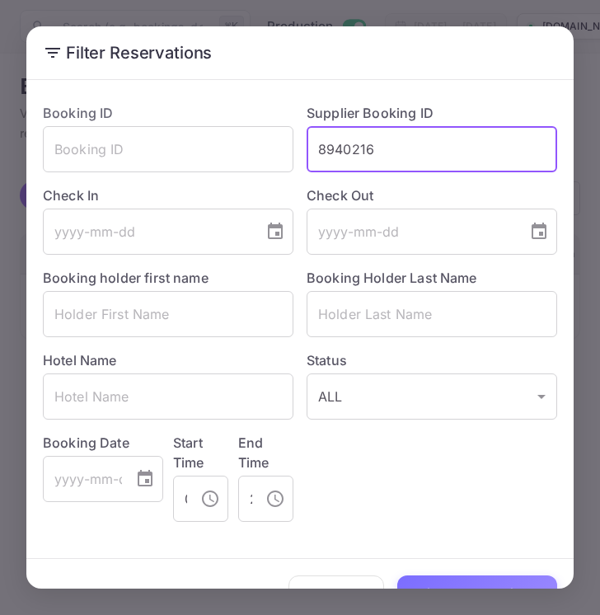
drag, startPoint x: 388, startPoint y: 149, endPoint x: 304, endPoint y: 148, distance: 84.1
click at [304, 148] on div "Supplier Booking ID 8940216 ​" at bounding box center [425, 131] width 264 height 82
paste input "320098"
type input "8320098"
click at [467, 584] on button "Filter Reservations" at bounding box center [477, 592] width 160 height 35
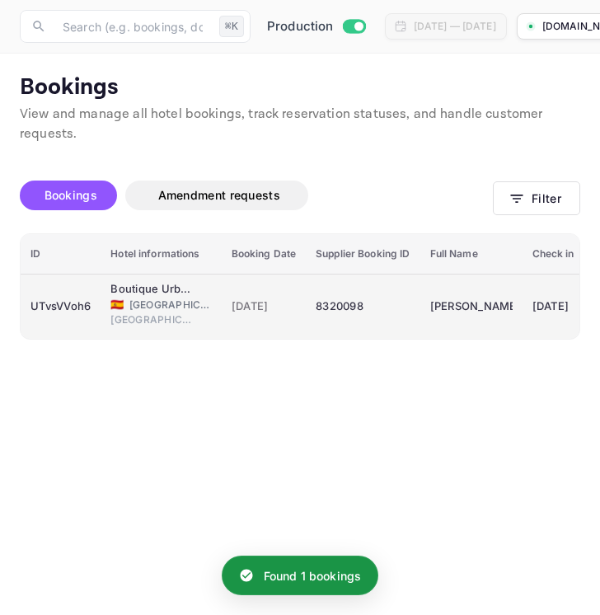
click at [331, 312] on div "8320098" at bounding box center [363, 306] width 94 height 26
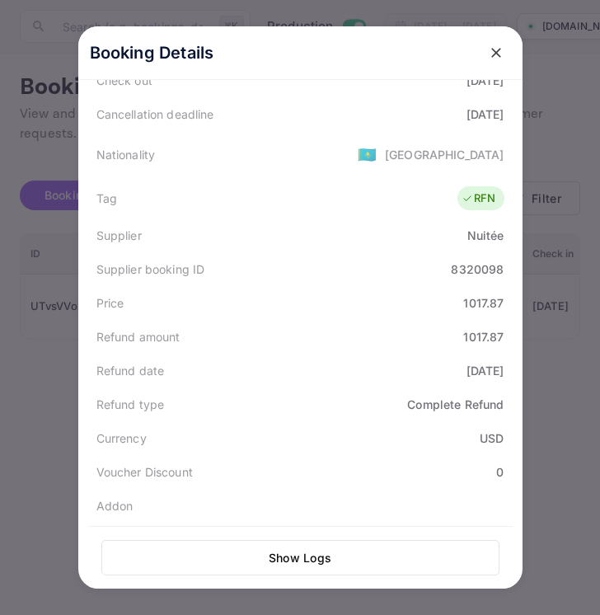
scroll to position [357, 0]
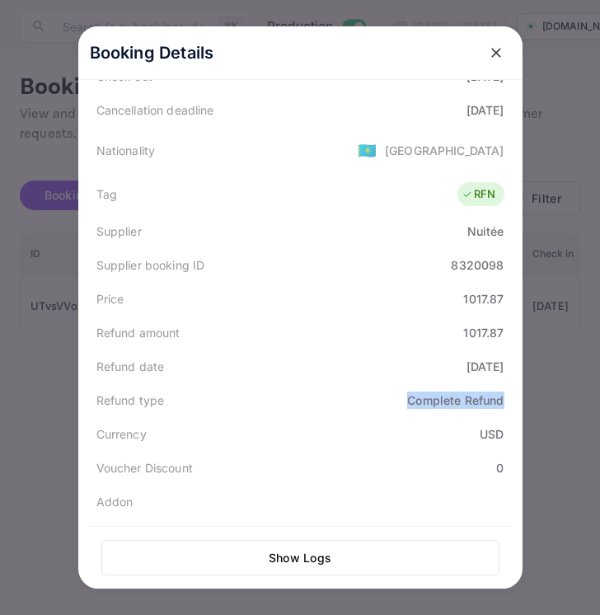
drag, startPoint x: 408, startPoint y: 401, endPoint x: 507, endPoint y: 401, distance: 98.9
click at [507, 402] on div "Refund type Complete Refund" at bounding box center [300, 400] width 425 height 34
click at [494, 45] on icon "close" at bounding box center [496, 53] width 16 height 16
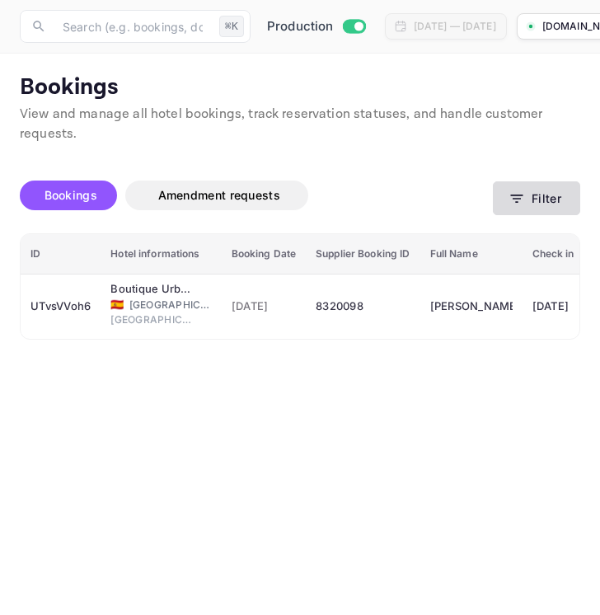
click at [520, 192] on icon "button" at bounding box center [517, 198] width 16 height 16
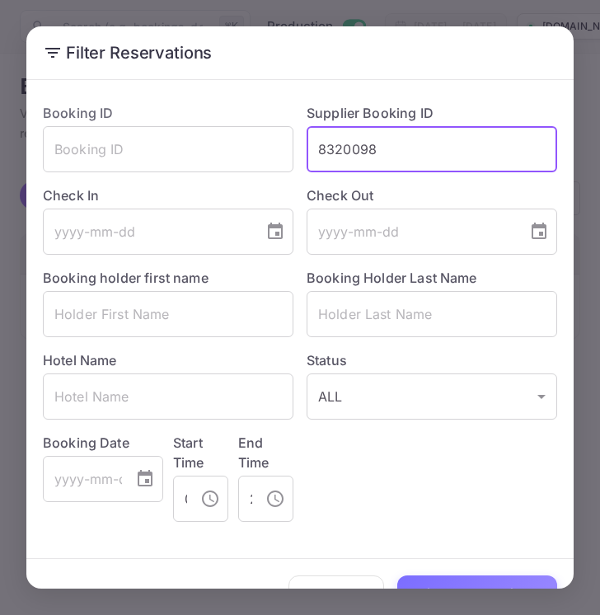
drag, startPoint x: 408, startPoint y: 153, endPoint x: 298, endPoint y: 153, distance: 110.5
click at [298, 153] on div "Supplier Booking ID 8320098 ​" at bounding box center [425, 131] width 264 height 82
paste input "175819"
type input "8175819"
click at [472, 577] on button "Filter Reservations" at bounding box center [477, 592] width 160 height 35
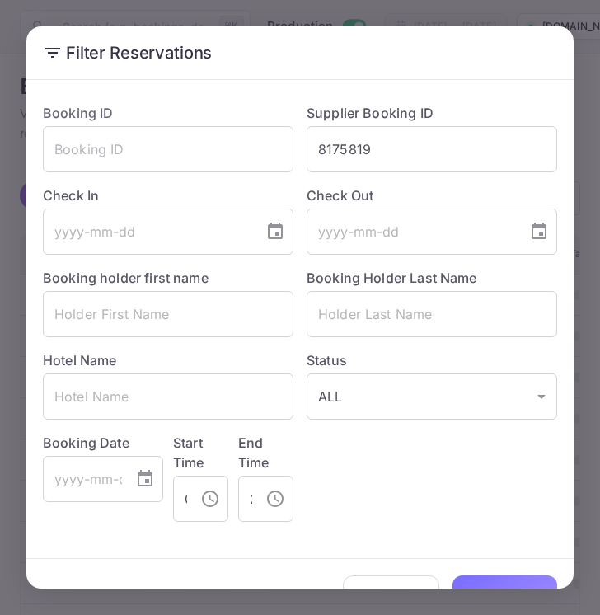
scroll to position [39, 0]
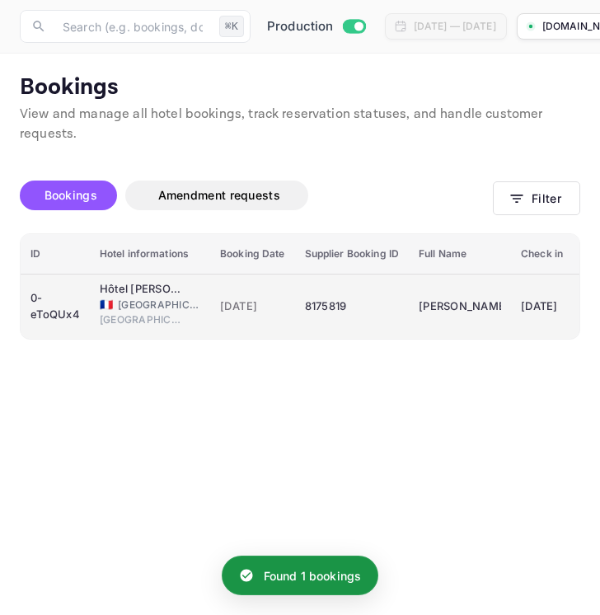
click at [376, 308] on div "8175819" at bounding box center [352, 306] width 94 height 26
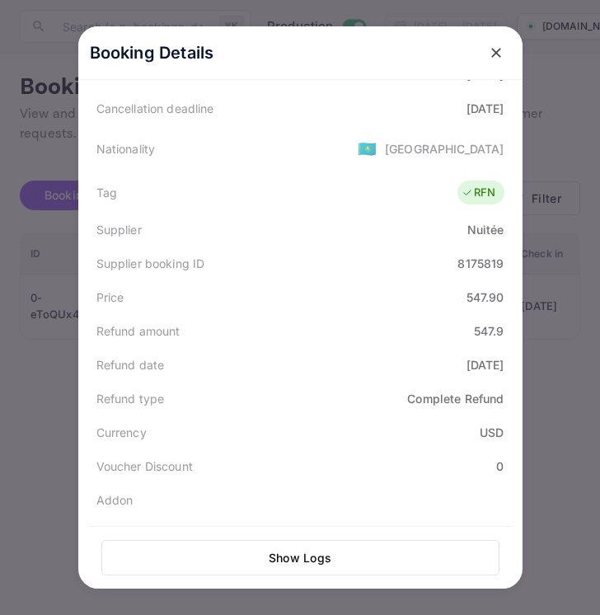
scroll to position [355, 0]
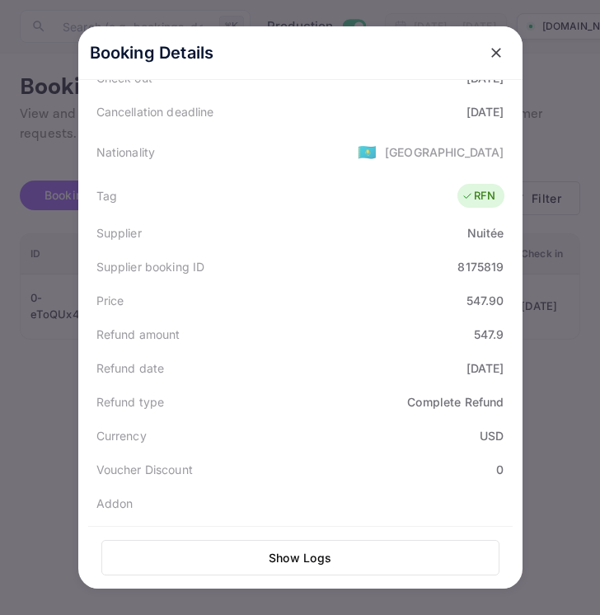
click at [498, 59] on icon "close" at bounding box center [496, 53] width 16 height 16
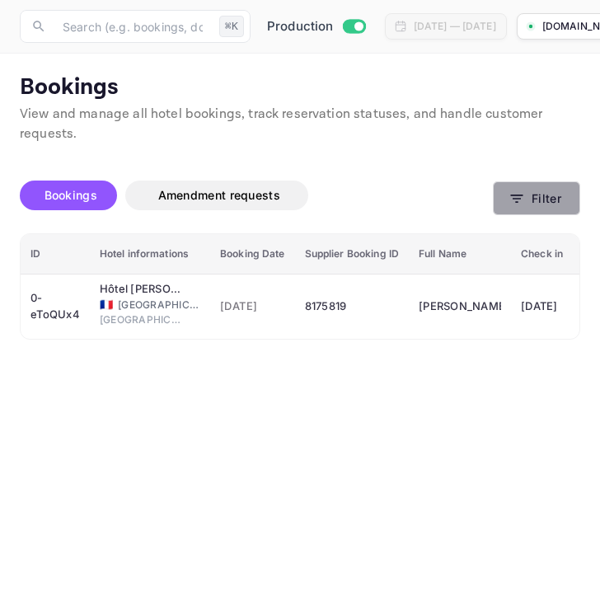
click at [544, 199] on button "Filter" at bounding box center [536, 198] width 87 height 34
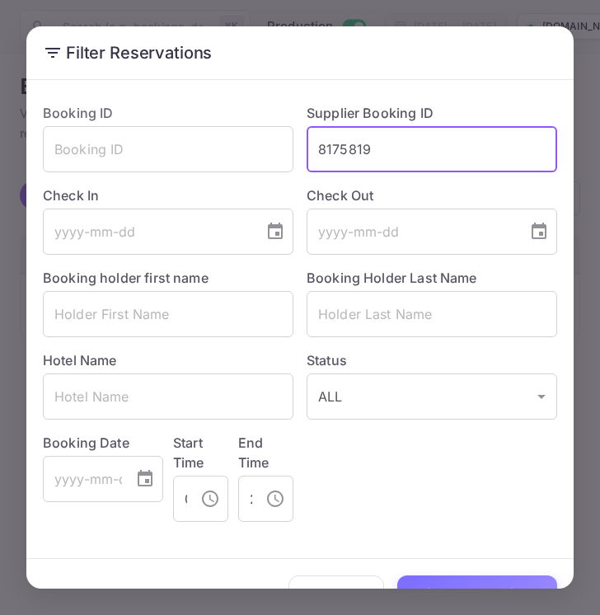
drag, startPoint x: 386, startPoint y: 148, endPoint x: 314, endPoint y: 145, distance: 71.8
click at [312, 145] on input "8175819" at bounding box center [432, 149] width 251 height 46
paste input "894210"
type input "8894210"
click at [457, 580] on button "Filter Reservations" at bounding box center [477, 592] width 160 height 35
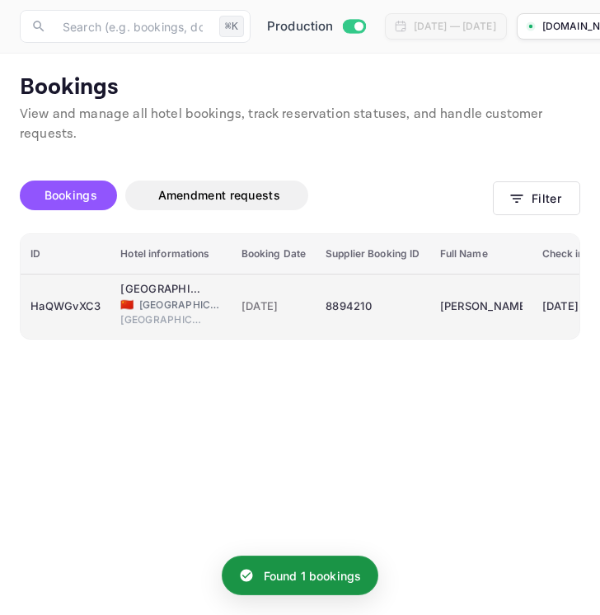
click at [392, 291] on td "8894210" at bounding box center [373, 306] width 114 height 65
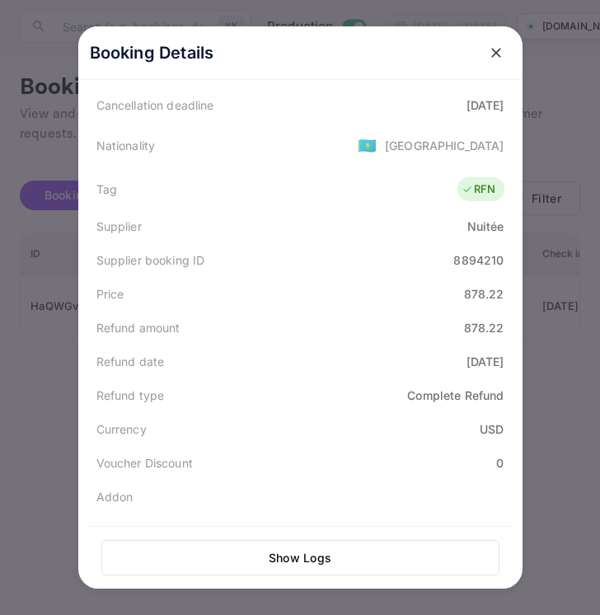
scroll to position [357, 0]
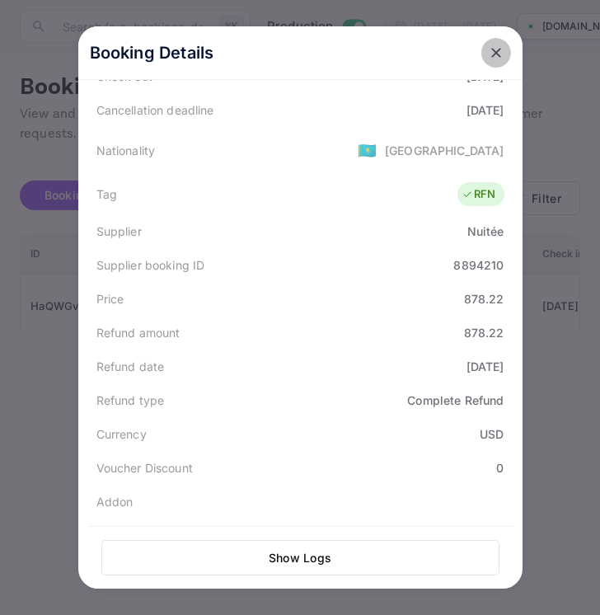
click at [495, 57] on icon "close" at bounding box center [496, 53] width 16 height 16
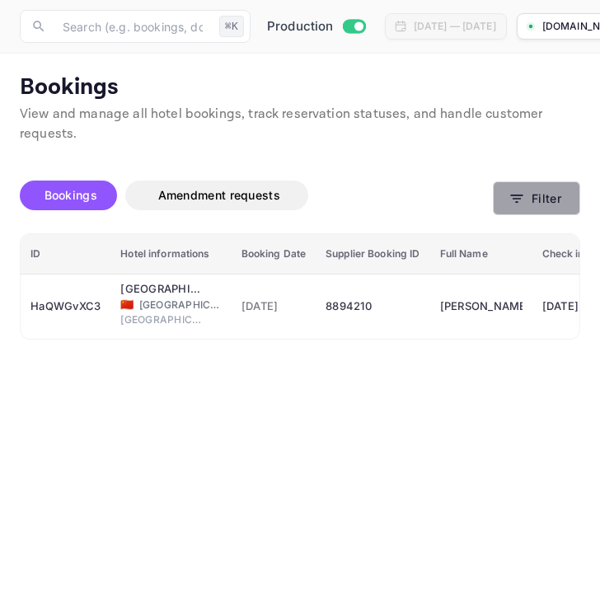
click at [542, 192] on button "Filter" at bounding box center [536, 198] width 87 height 34
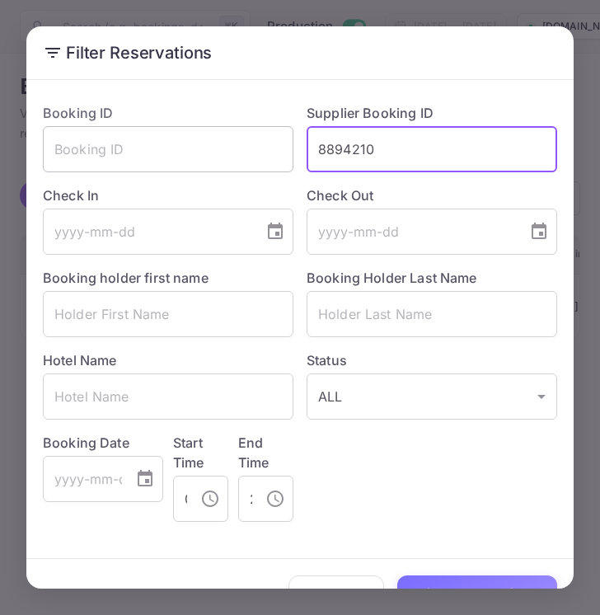
drag, startPoint x: 396, startPoint y: 148, endPoint x: 293, endPoint y: 148, distance: 103.0
click at [293, 148] on div "Booking ID ​ Supplier Booking ID 8894210 ​ Check In ​ Check Out ​ Booking holde…" at bounding box center [294, 306] width 528 height 432
paste input "515328"
type input "8515328"
click at [445, 561] on div "Clear All Filter Reservations" at bounding box center [299, 593] width 547 height 68
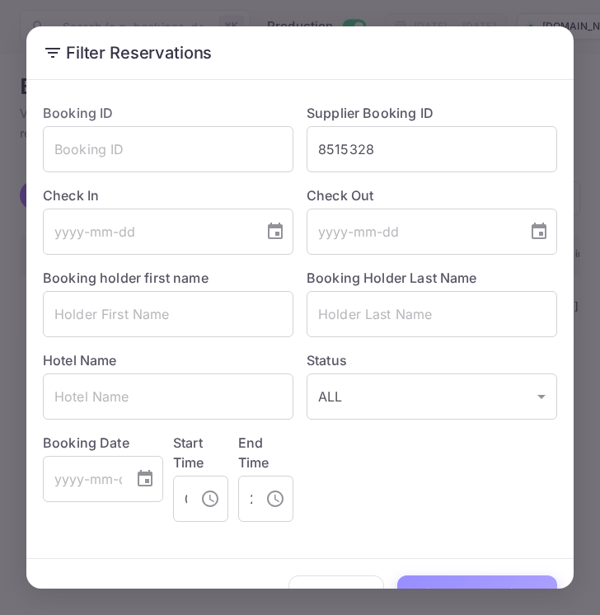
click at [448, 580] on button "Filter Reservations" at bounding box center [477, 592] width 160 height 35
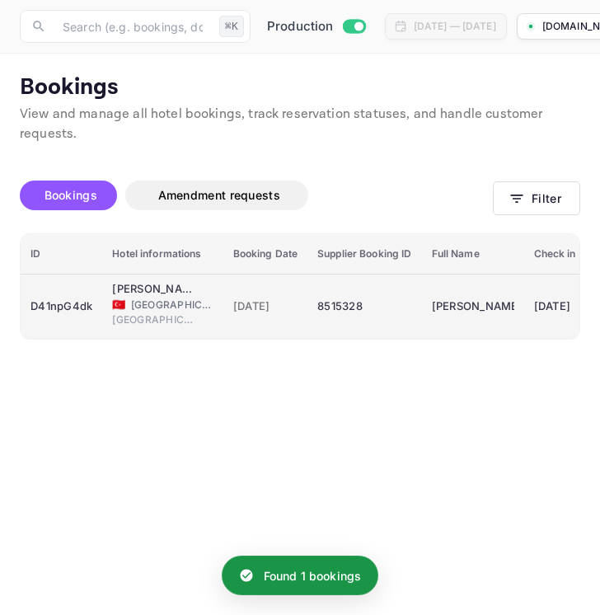
click at [390, 312] on div "8515328" at bounding box center [364, 306] width 94 height 26
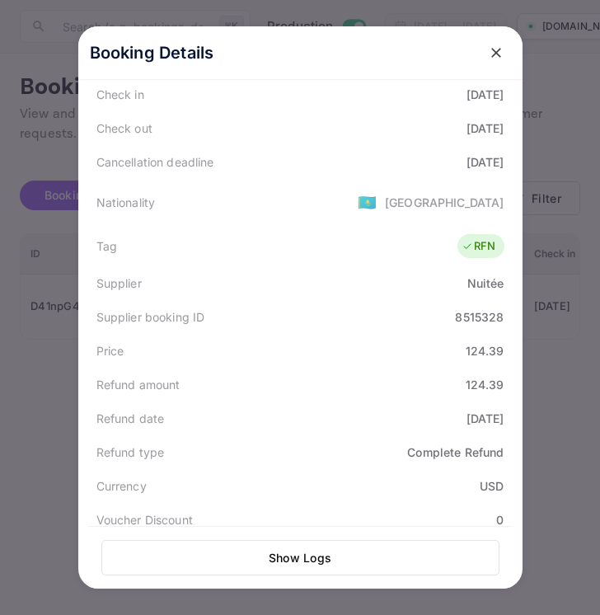
scroll to position [316, 0]
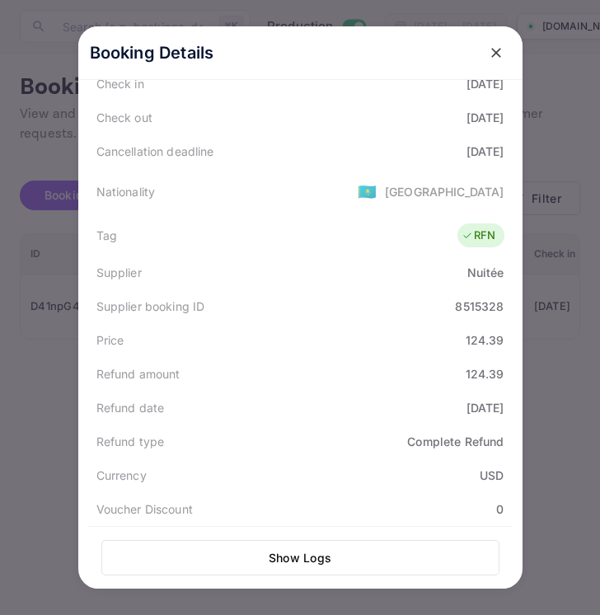
click at [494, 45] on icon "close" at bounding box center [496, 53] width 16 height 16
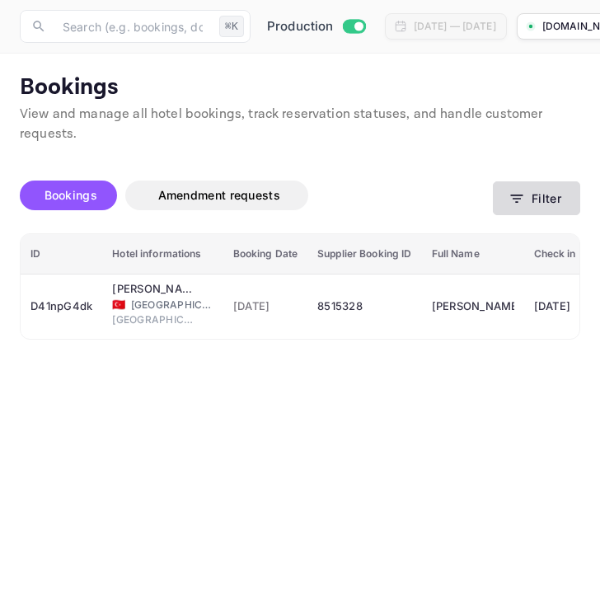
click at [551, 196] on button "Filter" at bounding box center [536, 198] width 87 height 34
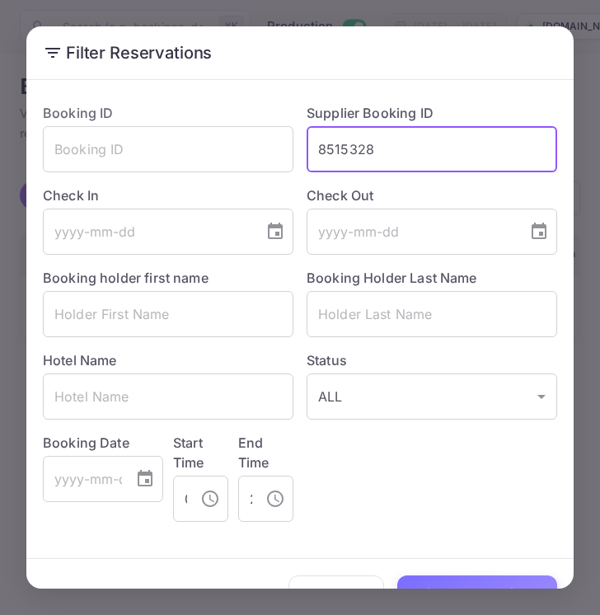
drag, startPoint x: 403, startPoint y: 149, endPoint x: 299, endPoint y: 148, distance: 103.9
click at [298, 148] on div "Supplier Booking ID 8515328 ​" at bounding box center [425, 131] width 264 height 82
paste input "211602"
type input "8211602"
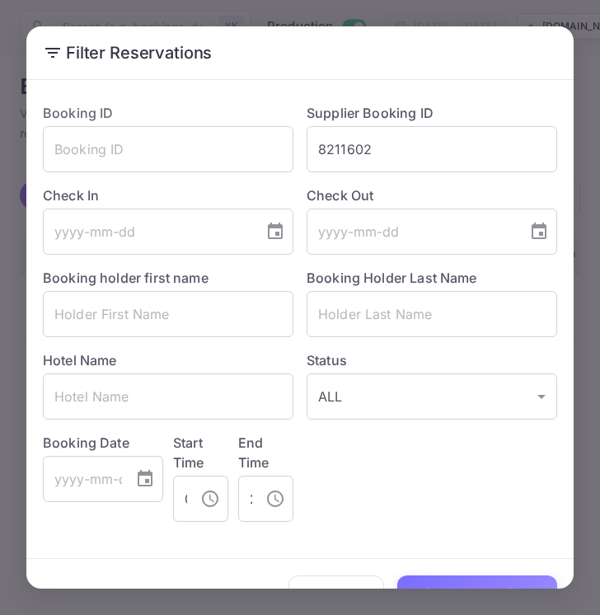
click at [343, 464] on div "Booking ID ​ Supplier Booking ID 8211602 ​ Check In ​ Check Out ​ Booking holde…" at bounding box center [294, 306] width 528 height 432
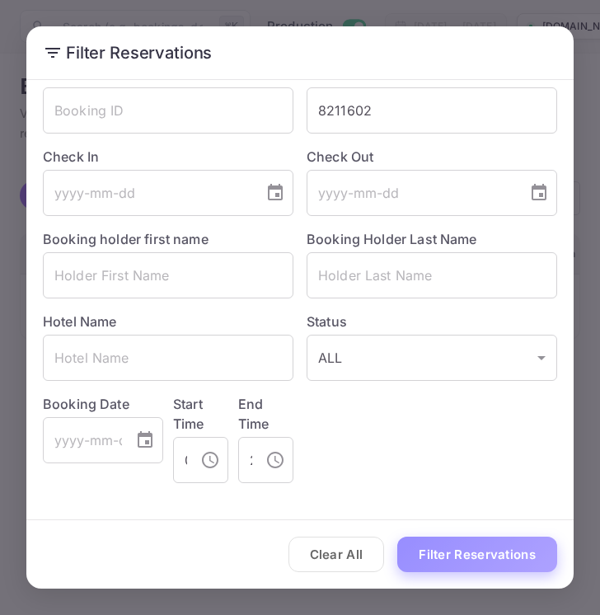
click at [447, 566] on button "Filter Reservations" at bounding box center [477, 554] width 160 height 35
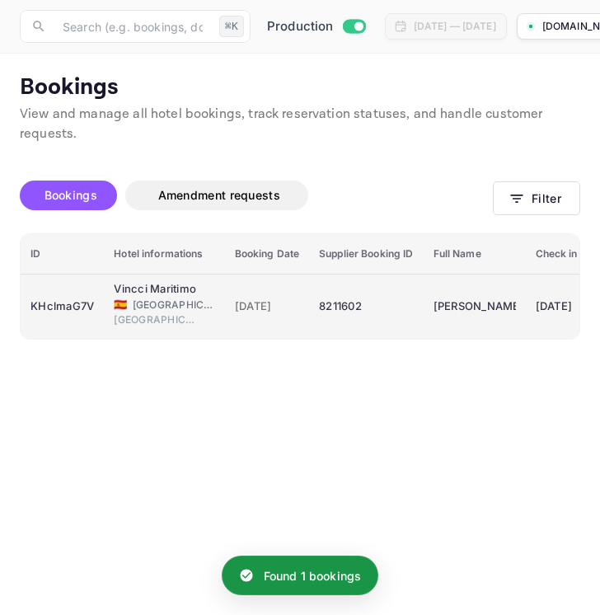
click at [391, 326] on td "8211602" at bounding box center [366, 306] width 114 height 65
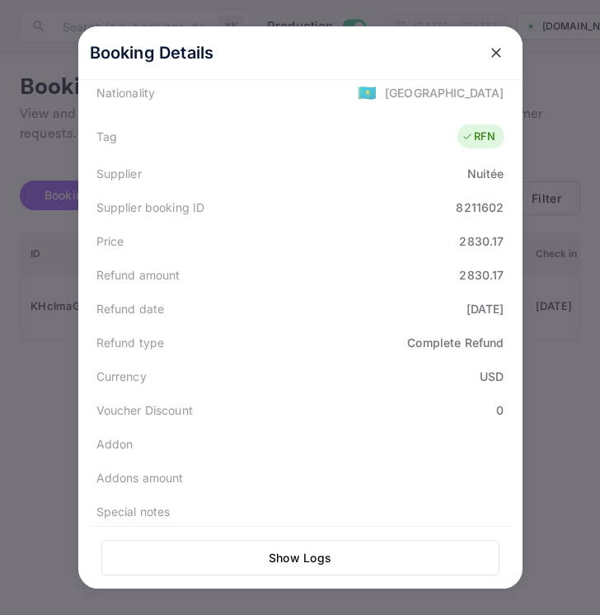
scroll to position [424, 0]
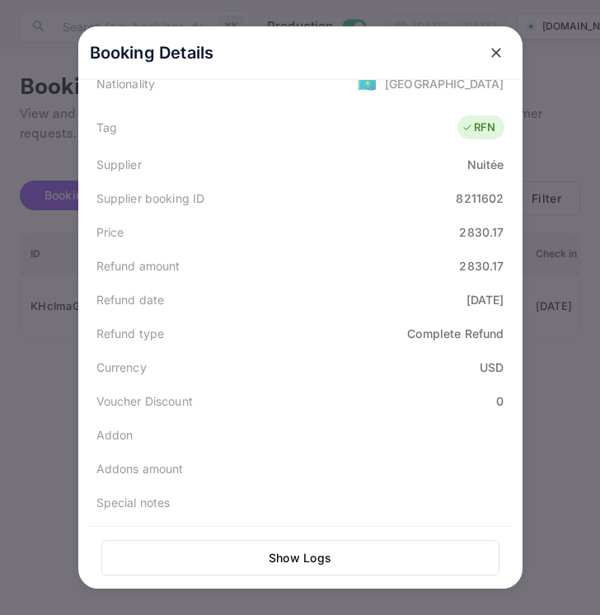
click at [497, 56] on icon "close" at bounding box center [496, 53] width 16 height 16
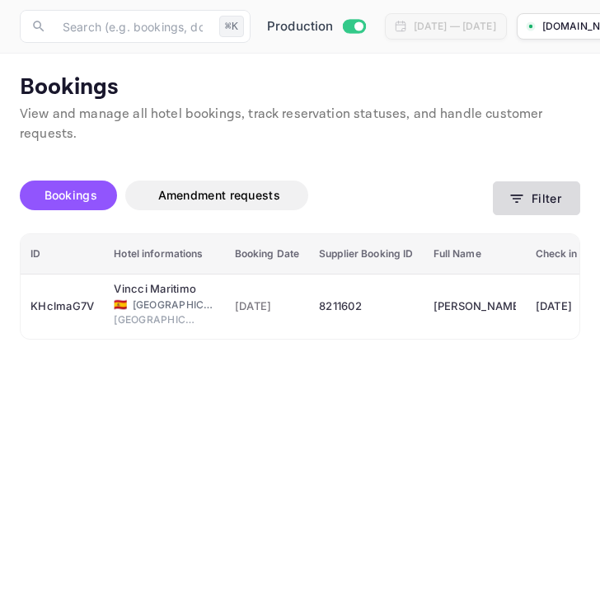
click at [556, 190] on button "Filter" at bounding box center [536, 198] width 87 height 34
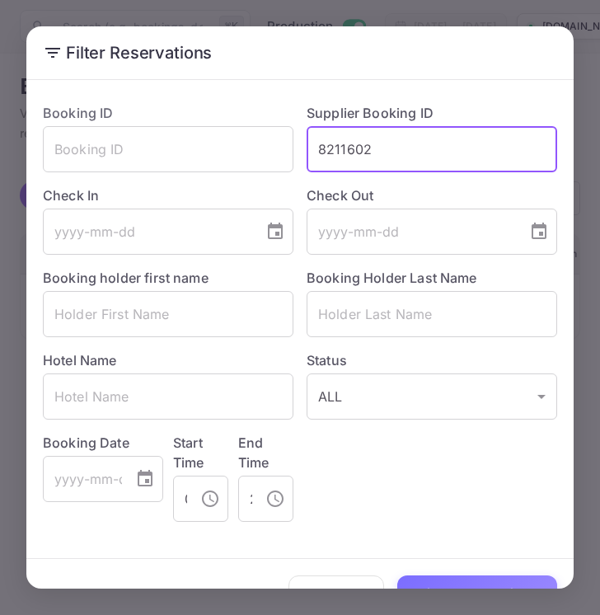
drag, startPoint x: 380, startPoint y: 155, endPoint x: 312, endPoint y: 149, distance: 68.7
click at [312, 149] on input "8211602" at bounding box center [432, 149] width 251 height 46
paste input "560851"
type input "8560851"
click at [460, 580] on button "Filter Reservations" at bounding box center [477, 592] width 160 height 35
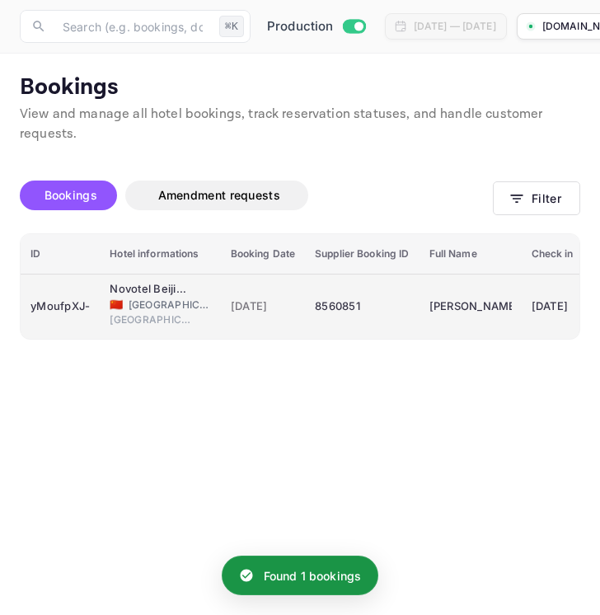
click at [381, 306] on div "8560851" at bounding box center [362, 306] width 94 height 26
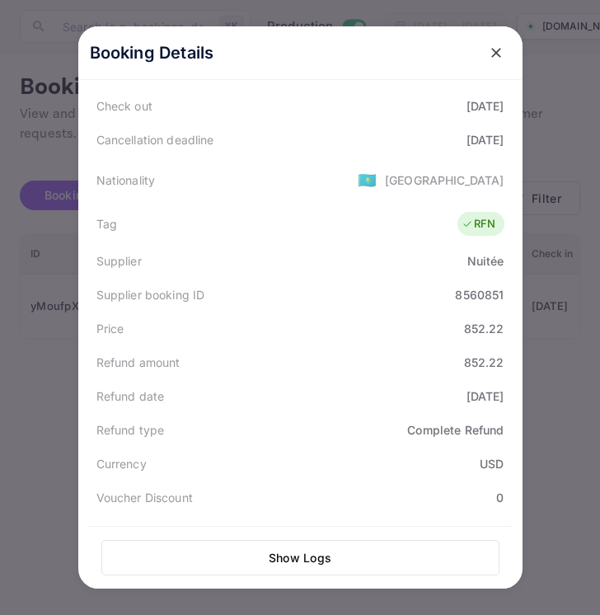
scroll to position [329, 0]
click at [494, 54] on icon "close" at bounding box center [496, 53] width 10 height 10
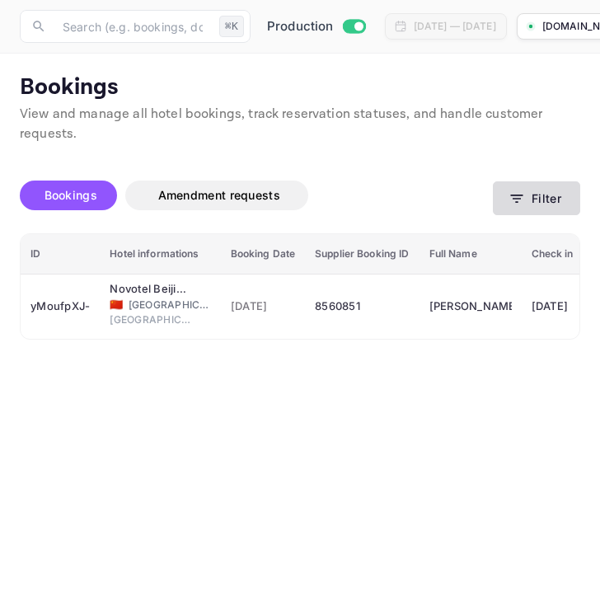
click at [557, 193] on button "Filter" at bounding box center [536, 198] width 87 height 34
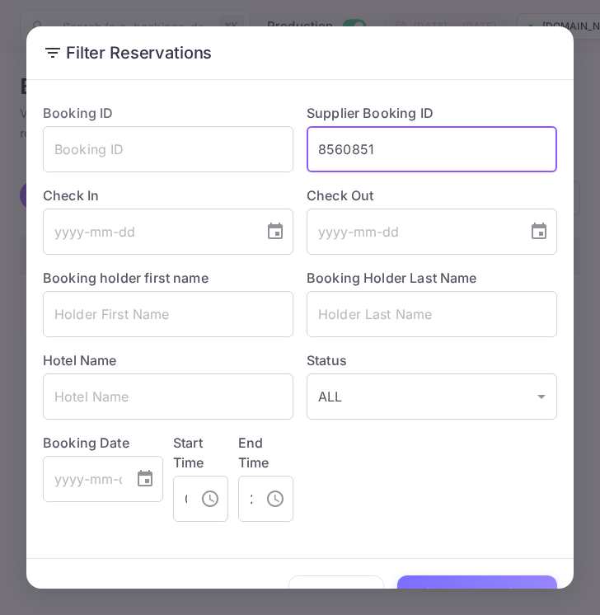
drag, startPoint x: 384, startPoint y: 155, endPoint x: 313, endPoint y: 151, distance: 71.0
click at [313, 151] on input "8560851" at bounding box center [432, 149] width 251 height 46
paste input "14140"
type input "8514140"
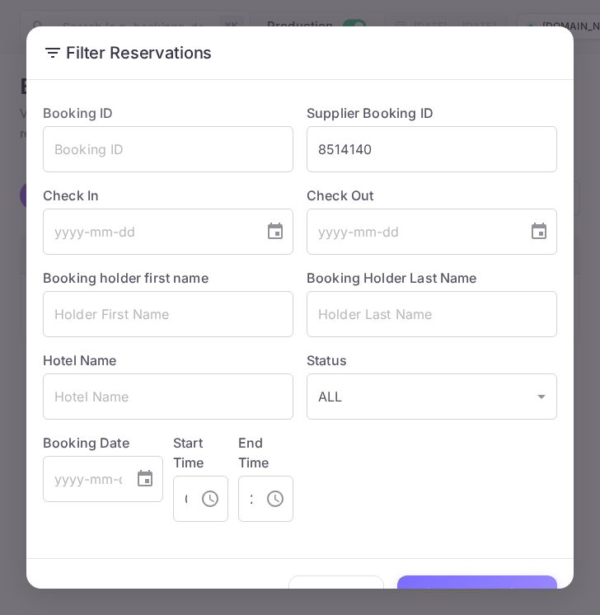
click at [439, 528] on div "Booking ID ​ Supplier Booking ID 8514140 ​ Check In ​ Check Out ​ Booking holde…" at bounding box center [299, 313] width 547 height 452
click at [439, 582] on button "Filter Reservations" at bounding box center [477, 592] width 160 height 35
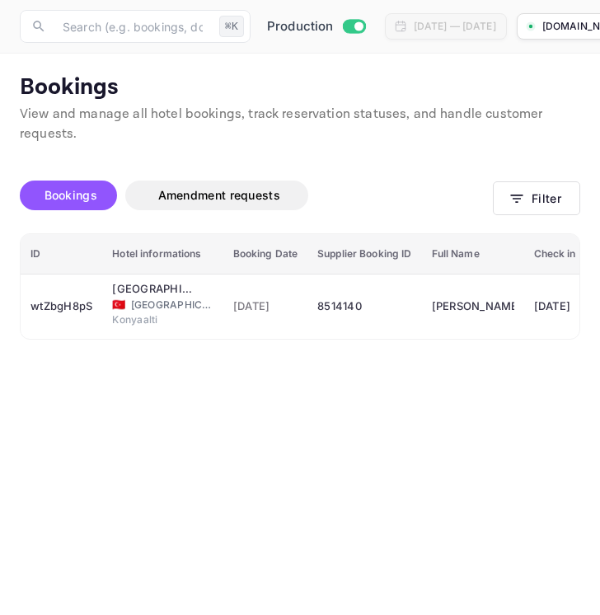
scroll to position [39, 0]
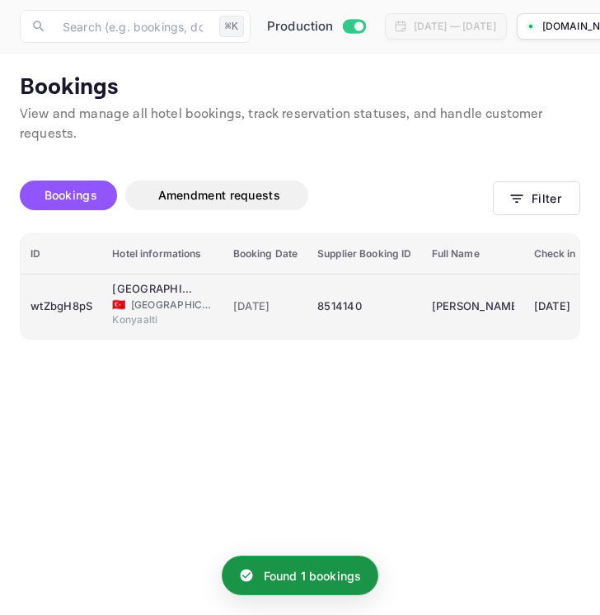
click at [385, 301] on div "8514140" at bounding box center [364, 306] width 94 height 26
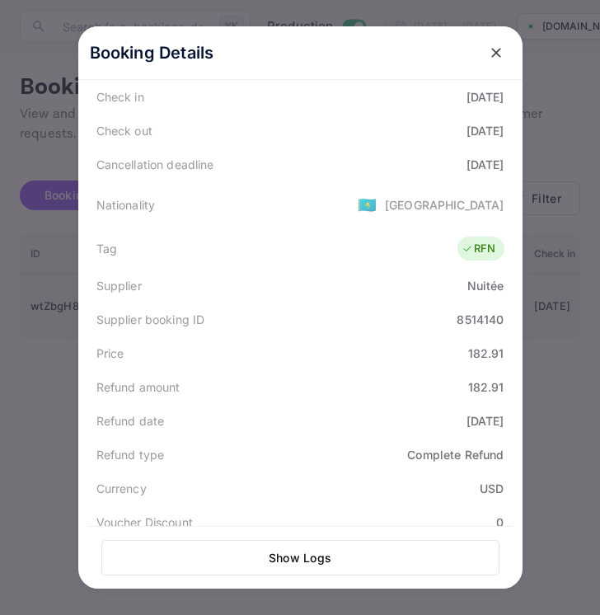
scroll to position [318, 0]
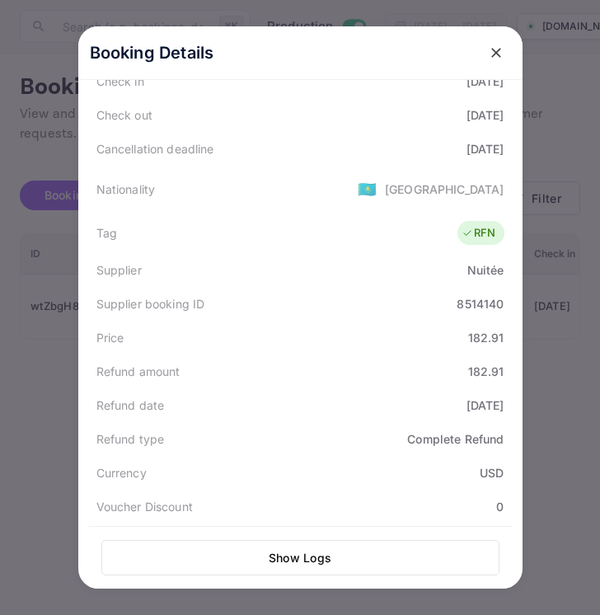
click at [497, 55] on icon "close" at bounding box center [496, 53] width 16 height 16
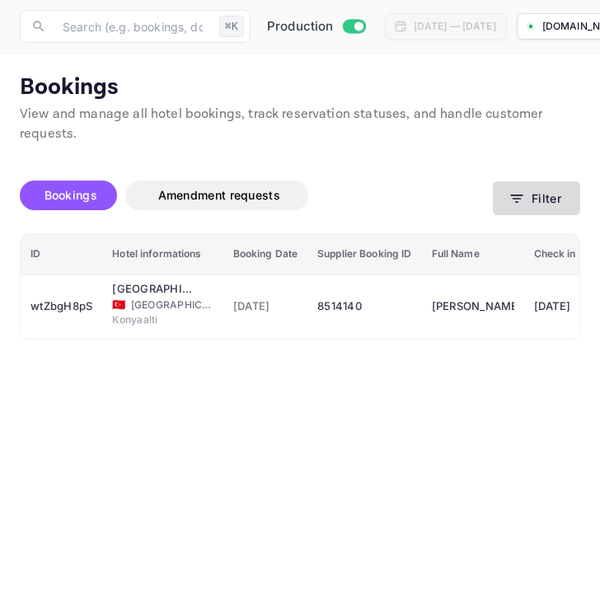
click at [516, 202] on icon "button" at bounding box center [517, 199] width 12 height 8
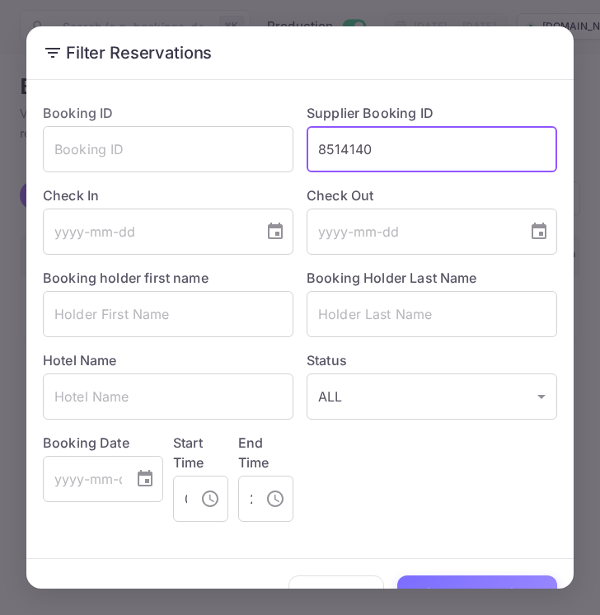
drag, startPoint x: 391, startPoint y: 151, endPoint x: 303, endPoint y: 150, distance: 87.4
click at [302, 150] on div "Supplier Booking ID 8514140 ​" at bounding box center [425, 131] width 264 height 82
paste input "07533"
type input "8507533"
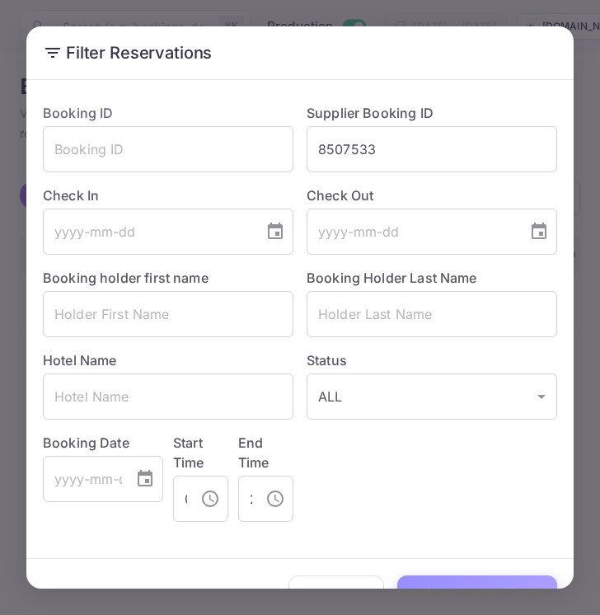
click at [444, 584] on button "Filter Reservations" at bounding box center [477, 592] width 160 height 35
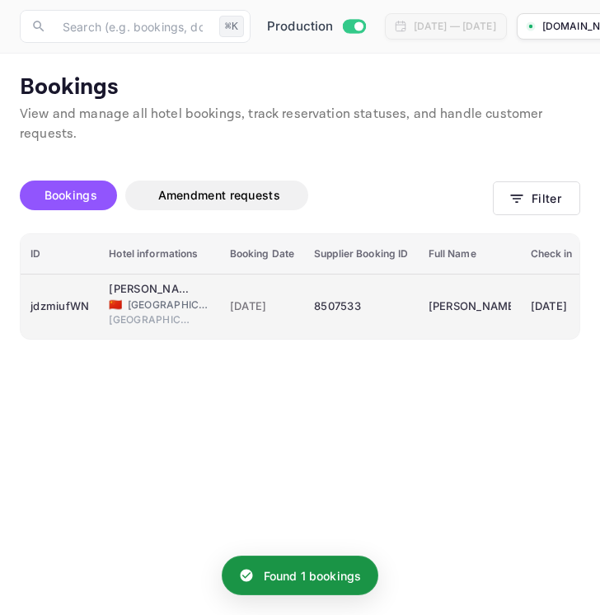
click at [338, 300] on div "8507533" at bounding box center [361, 306] width 94 height 26
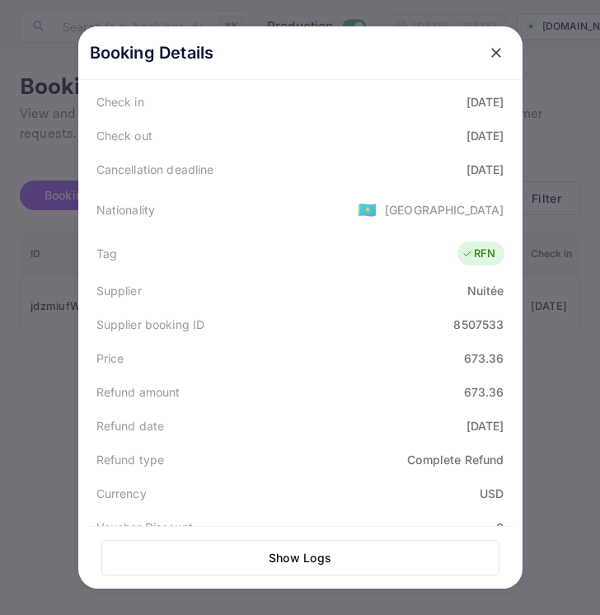
scroll to position [300, 0]
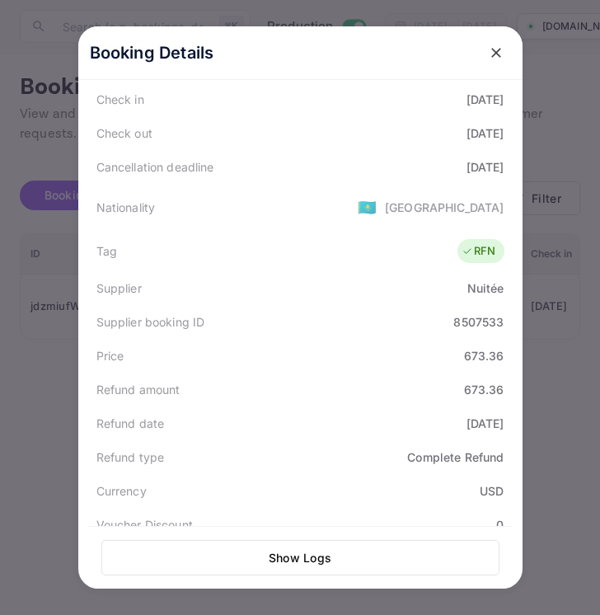
click at [500, 54] on icon "close" at bounding box center [496, 53] width 16 height 16
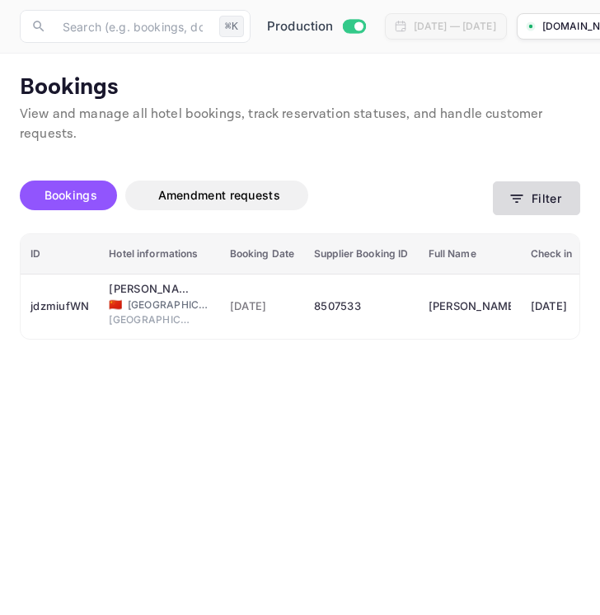
click at [559, 197] on button "Filter" at bounding box center [536, 198] width 87 height 34
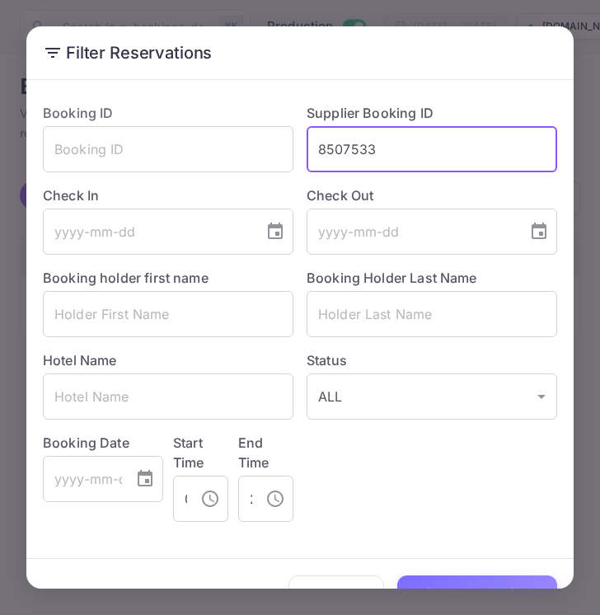
drag, startPoint x: 386, startPoint y: 154, endPoint x: 312, endPoint y: 149, distance: 74.4
click at [311, 149] on input "8507533" at bounding box center [432, 149] width 251 height 46
paste input "953898"
type input "8953898"
click at [439, 586] on button "Filter Reservations" at bounding box center [477, 592] width 160 height 35
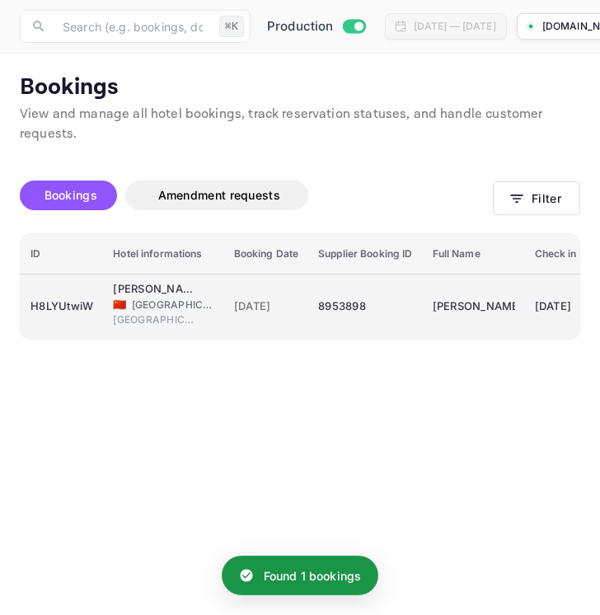
click at [381, 307] on div "8953898" at bounding box center [365, 306] width 94 height 26
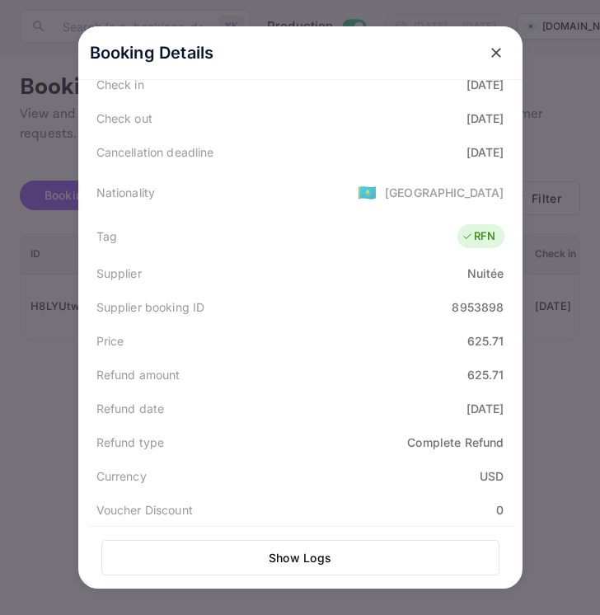
scroll to position [316, 0]
click at [496, 49] on icon "close" at bounding box center [496, 53] width 16 height 16
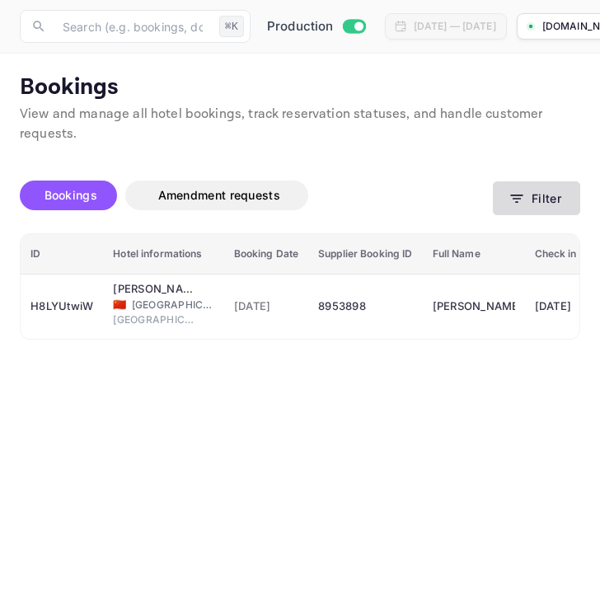
click at [541, 182] on button "Filter" at bounding box center [536, 198] width 87 height 34
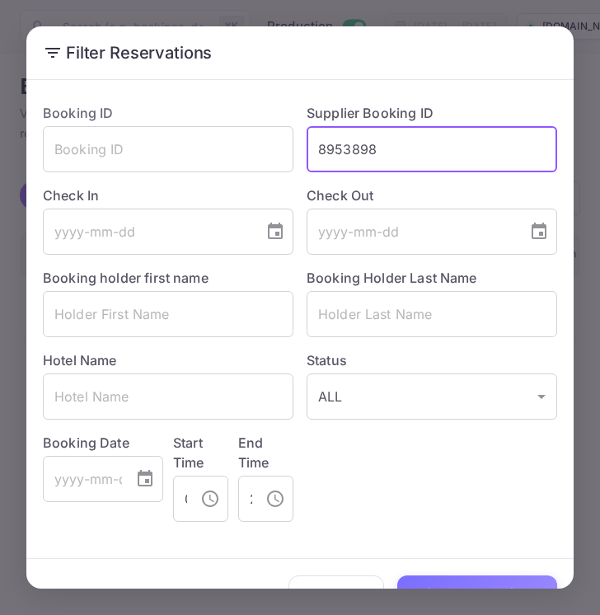
drag, startPoint x: 390, startPoint y: 143, endPoint x: 304, endPoint y: 143, distance: 85.7
click at [304, 143] on div "Supplier Booking ID 8953898 ​" at bounding box center [425, 131] width 264 height 82
paste input "42016"
type input "8942016"
click at [452, 585] on button "Filter Reservations" at bounding box center [477, 592] width 160 height 35
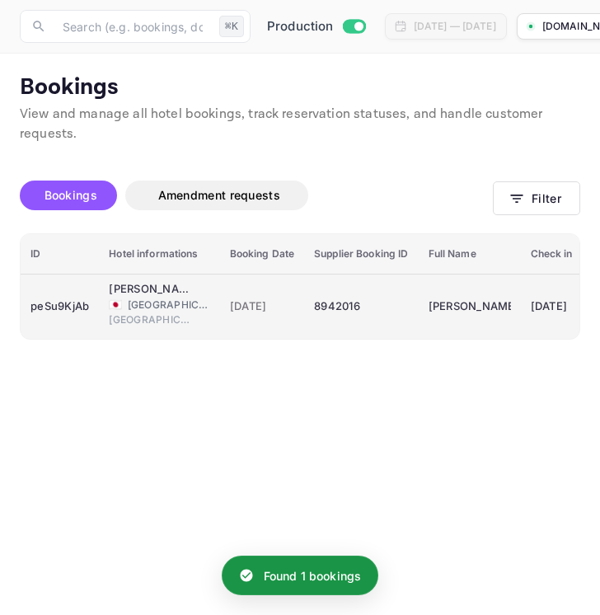
click at [378, 319] on div "8942016" at bounding box center [361, 306] width 94 height 26
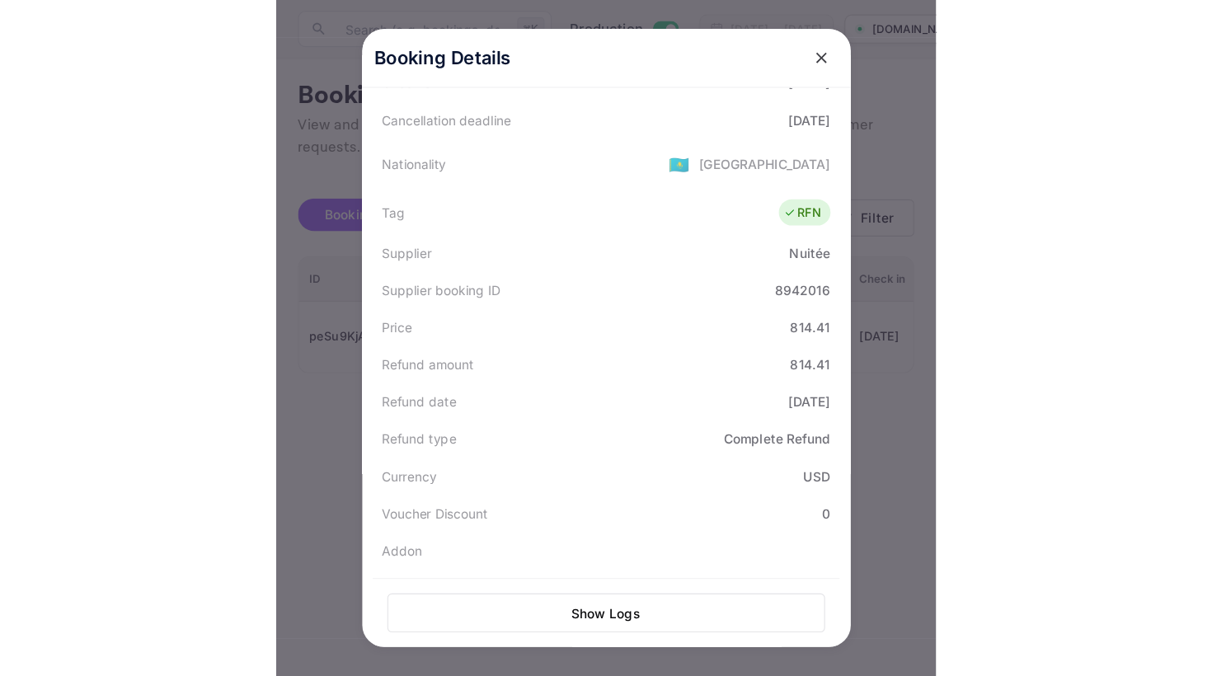
scroll to position [365, 0]
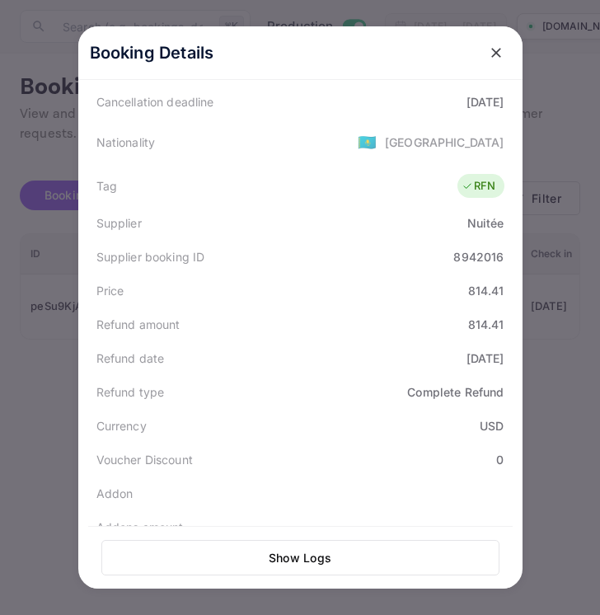
click at [493, 47] on icon "close" at bounding box center [496, 53] width 16 height 16
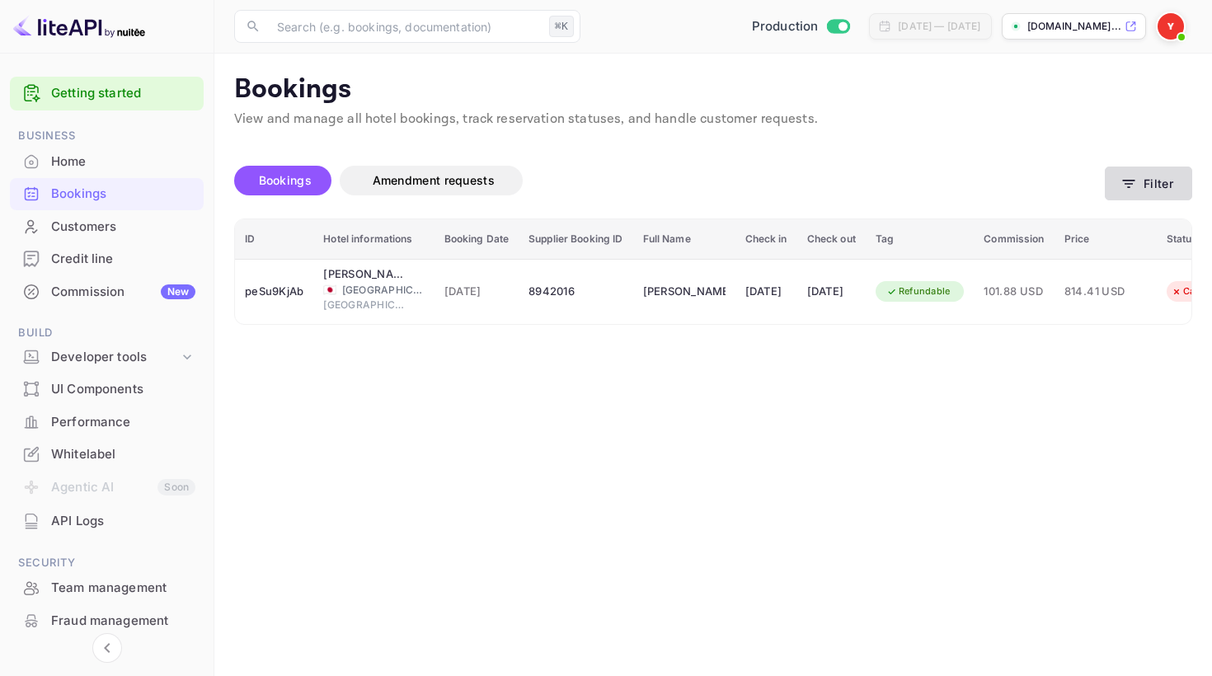
click at [1165, 180] on button "Filter" at bounding box center [1148, 184] width 87 height 34
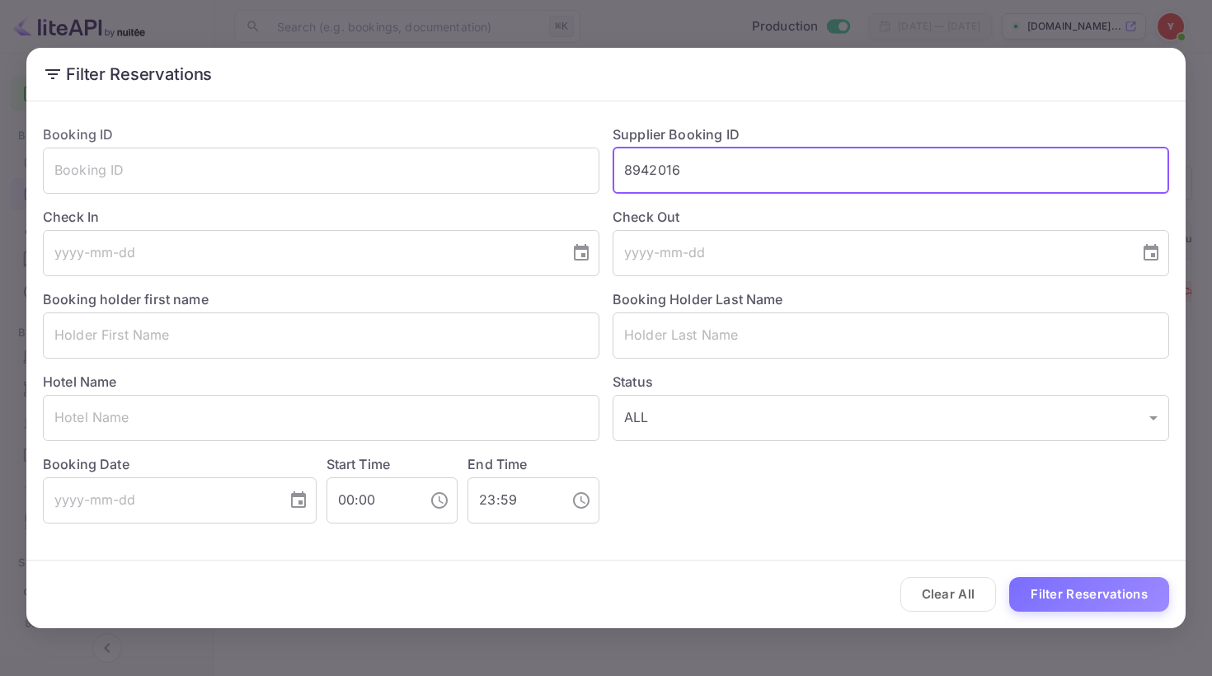
drag, startPoint x: 730, startPoint y: 181, endPoint x: 614, endPoint y: 179, distance: 115.4
click at [613, 179] on input "8942016" at bounding box center [890, 171] width 556 height 46
paste input "895950"
type input "8895950"
click at [1074, 605] on button "Filter Reservations" at bounding box center [1089, 594] width 160 height 35
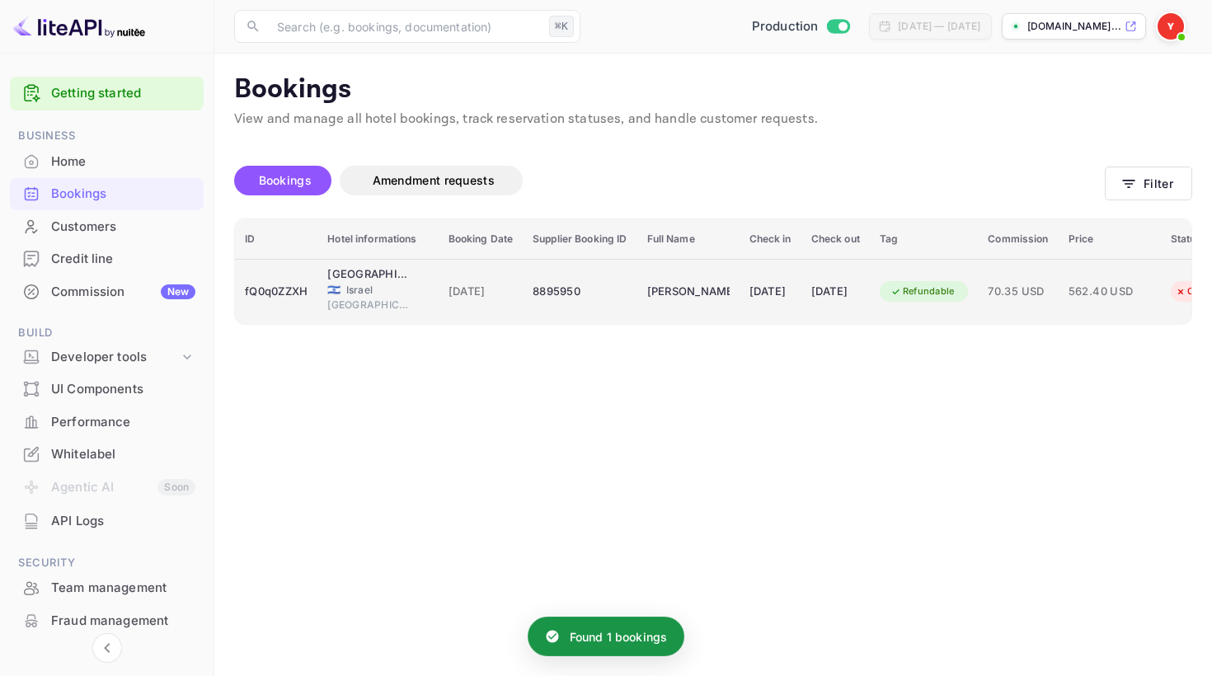
click at [616, 275] on td "8895950" at bounding box center [580, 291] width 114 height 65
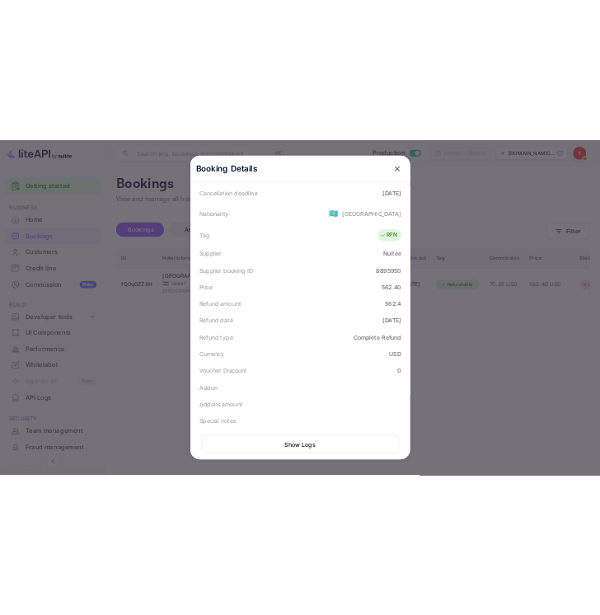
scroll to position [368, 0]
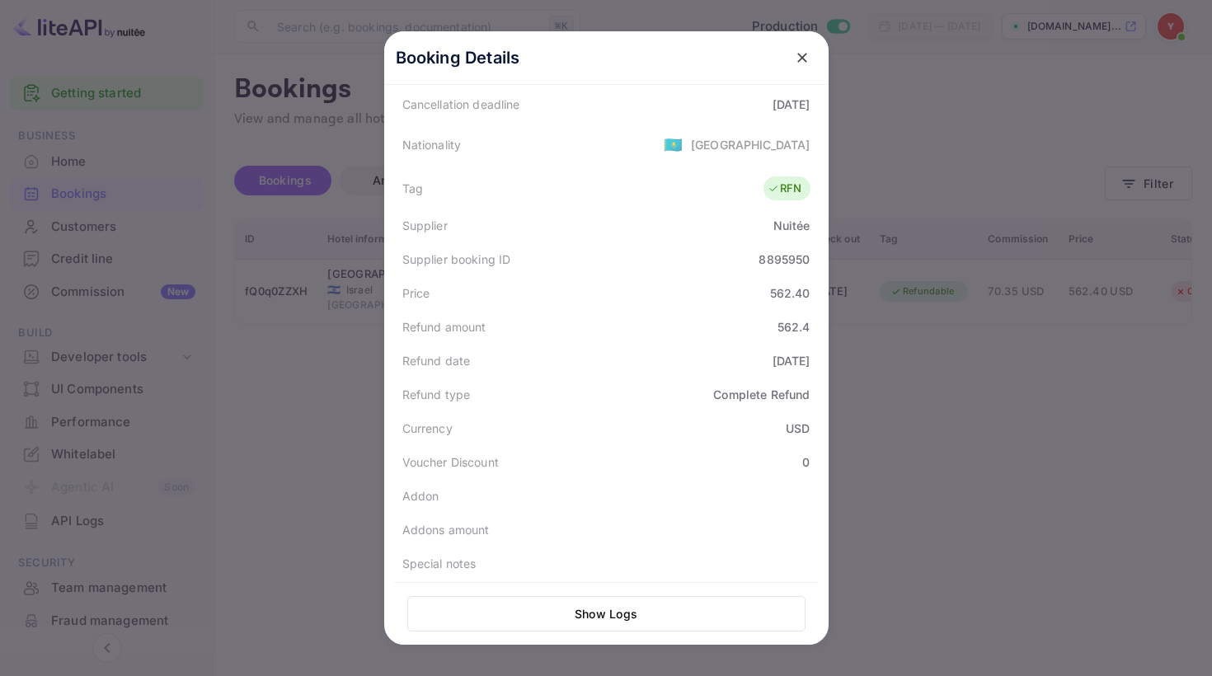
click at [807, 54] on icon "close" at bounding box center [802, 57] width 16 height 16
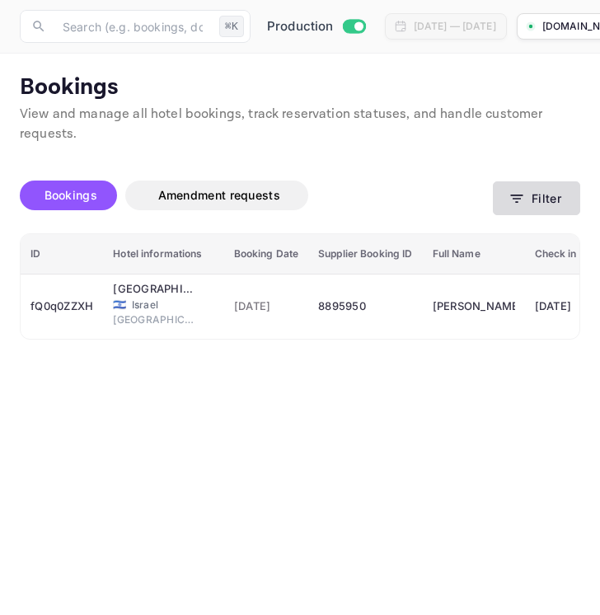
click at [528, 192] on button "Filter" at bounding box center [536, 198] width 87 height 34
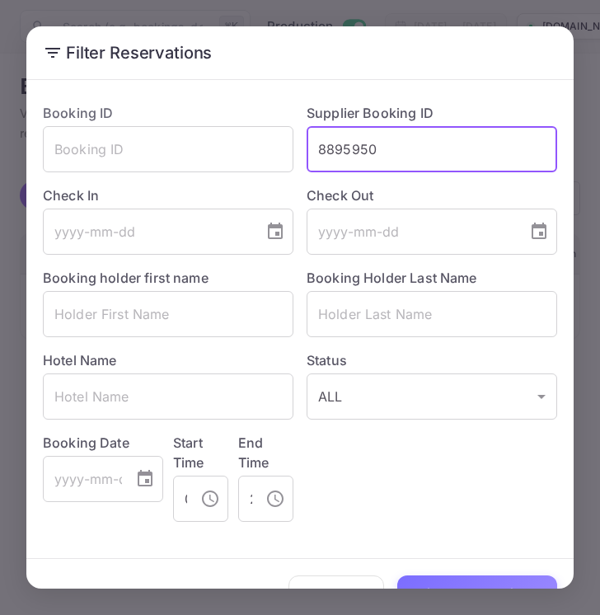
drag, startPoint x: 392, startPoint y: 153, endPoint x: 307, endPoint y: 149, distance: 85.0
click at [307, 149] on input "8895950" at bounding box center [432, 149] width 251 height 46
paste input "912482"
type input "8912482"
click at [457, 583] on button "Filter Reservations" at bounding box center [477, 592] width 160 height 35
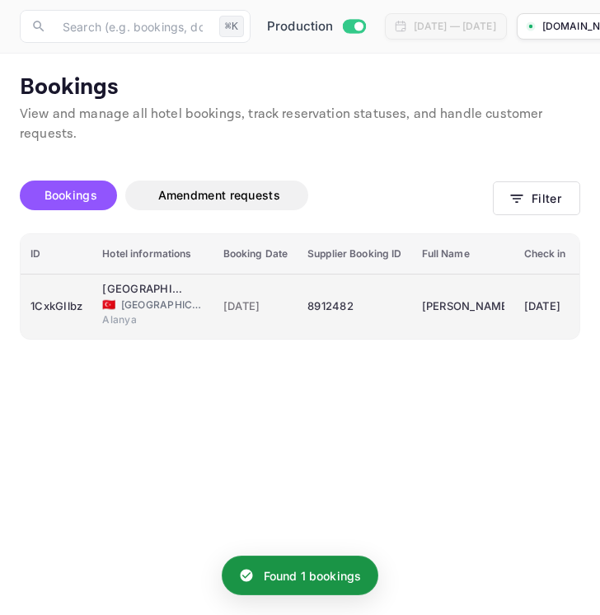
click at [396, 317] on div "8912482" at bounding box center [354, 306] width 94 height 26
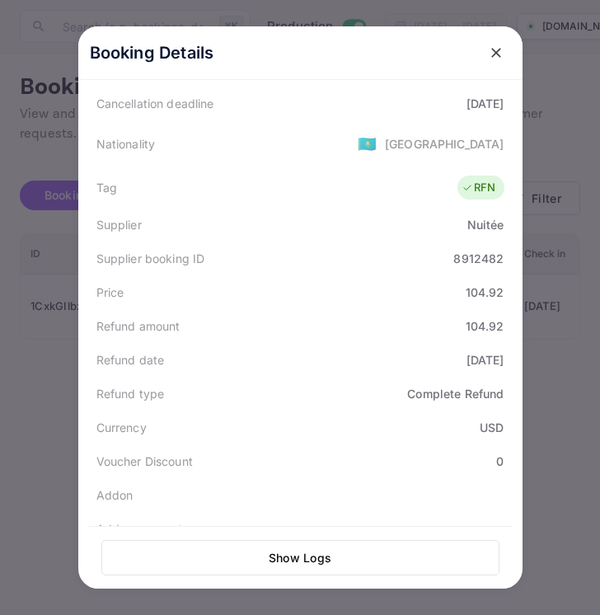
scroll to position [372, 0]
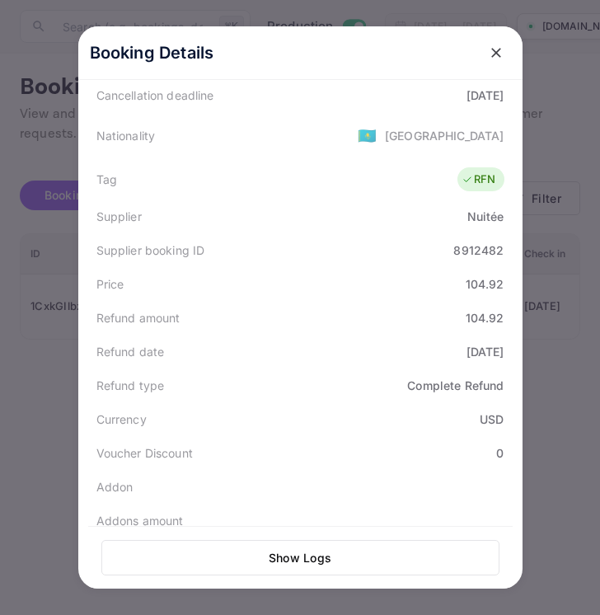
click at [490, 53] on icon "close" at bounding box center [496, 53] width 16 height 16
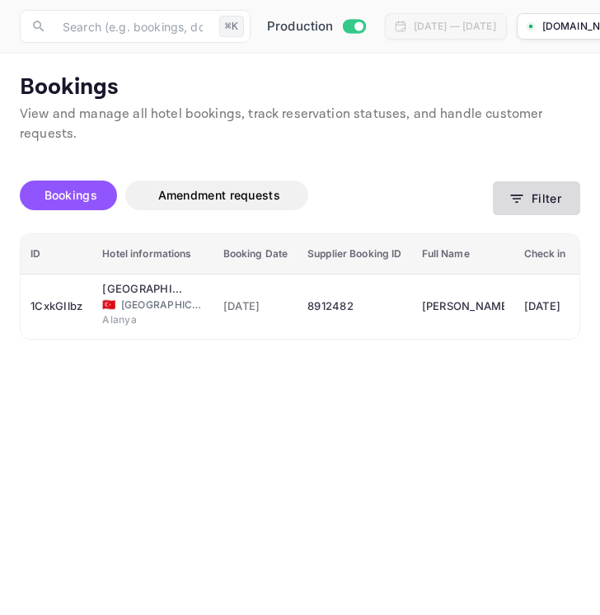
click at [553, 202] on button "Filter" at bounding box center [536, 198] width 87 height 34
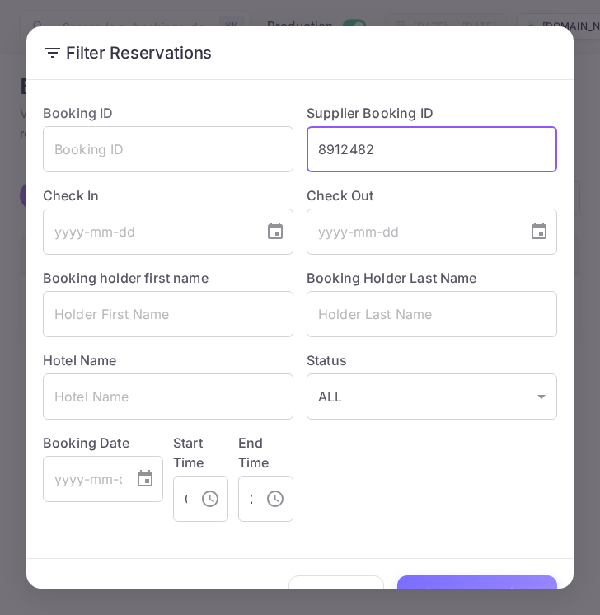
drag, startPoint x: 408, startPoint y: 156, endPoint x: 307, endPoint y: 152, distance: 100.7
click at [307, 152] on input "8912482" at bounding box center [432, 149] width 251 height 46
paste input "360169"
type input "8360169"
click at [489, 587] on button "Filter Reservations" at bounding box center [477, 592] width 160 height 35
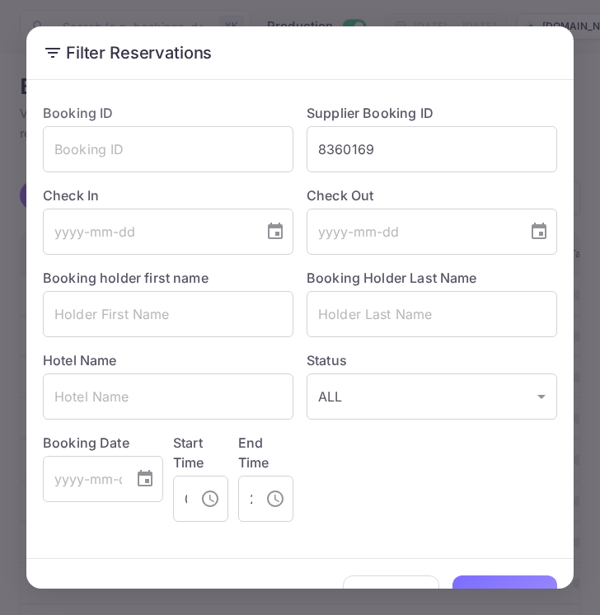
scroll to position [39, 0]
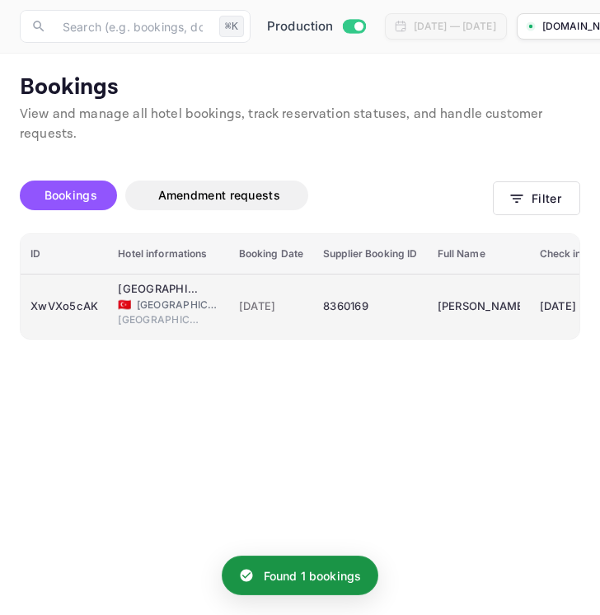
click at [400, 316] on div "8360169" at bounding box center [370, 306] width 94 height 26
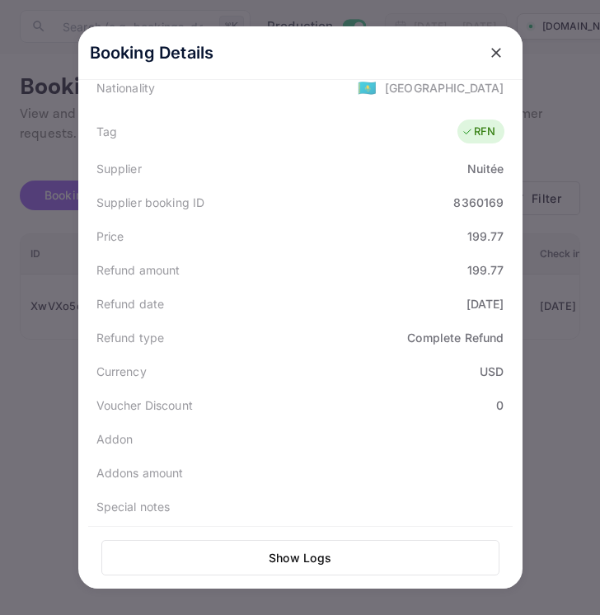
scroll to position [424, 0]
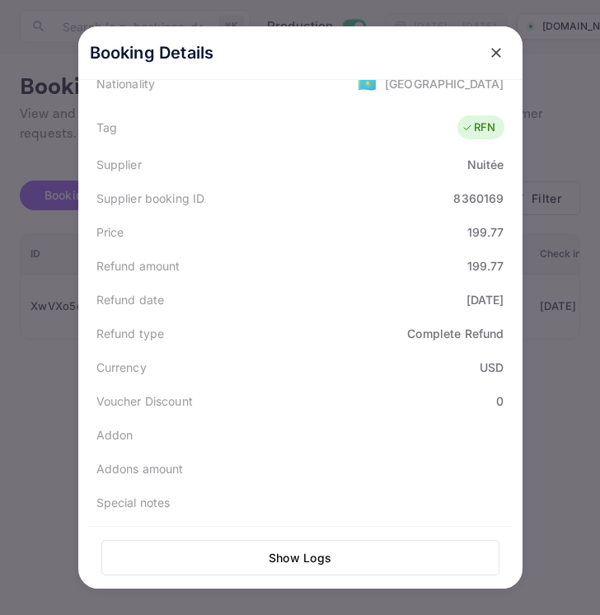
click at [558, 425] on div at bounding box center [300, 307] width 600 height 615
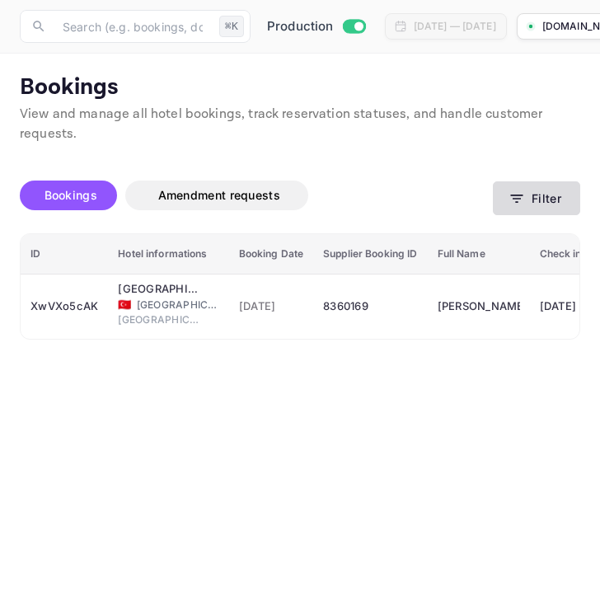
click at [533, 204] on button "Filter" at bounding box center [536, 198] width 87 height 34
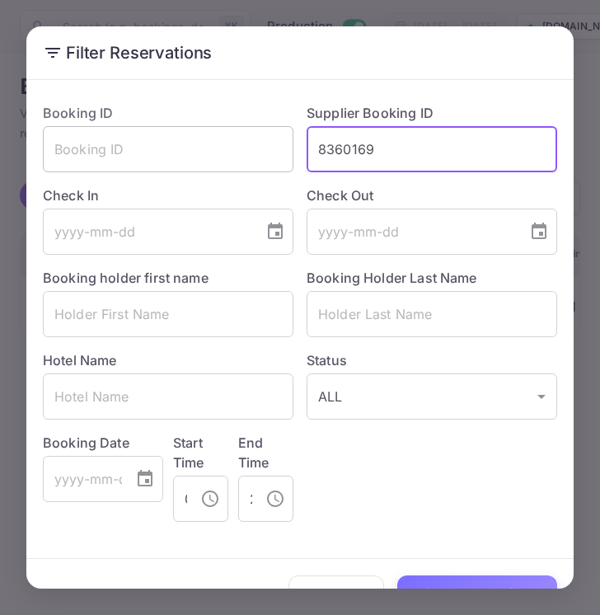
drag, startPoint x: 390, startPoint y: 155, endPoint x: 290, endPoint y: 155, distance: 99.7
click at [289, 155] on div "Booking ID ​ Supplier Booking ID 8360169 ​ Check In ​ Check Out ​ Booking holde…" at bounding box center [294, 306] width 528 height 432
paste input "887032"
type input "8887032"
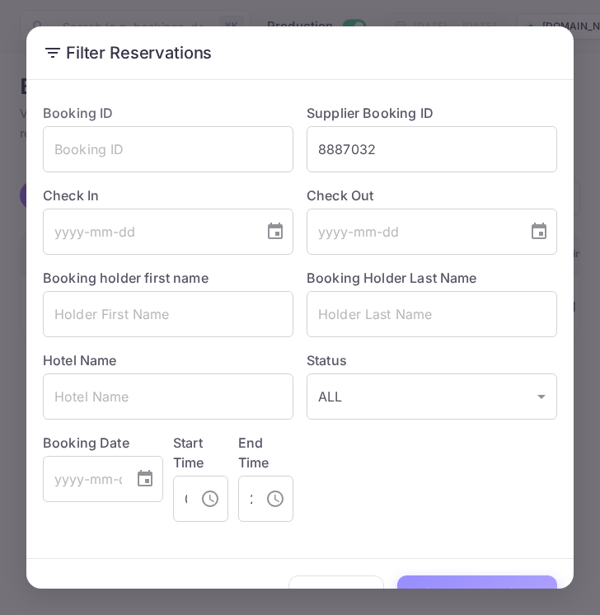
click at [491, 586] on button "Filter Reservations" at bounding box center [477, 592] width 160 height 35
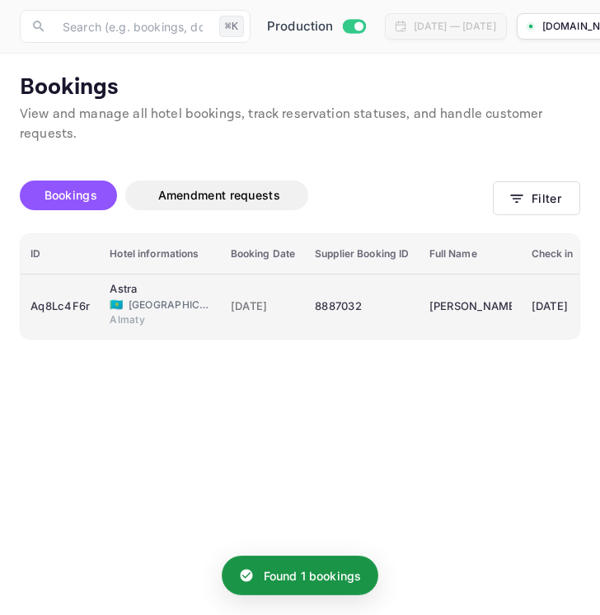
click at [393, 308] on div "8887032" at bounding box center [362, 306] width 94 height 26
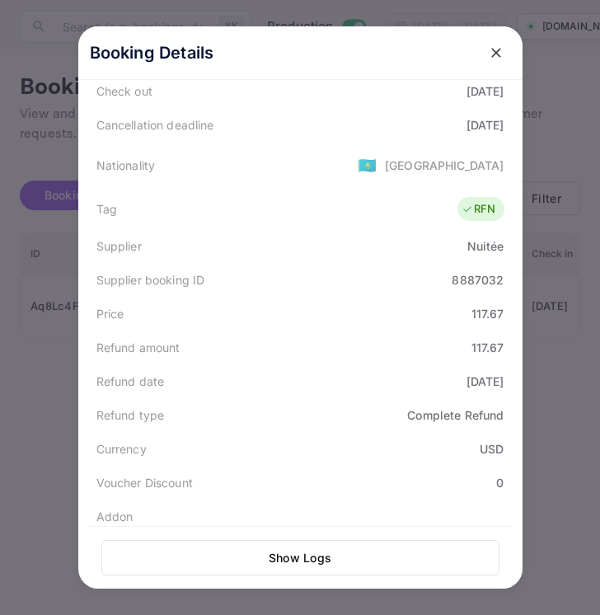
scroll to position [349, 0]
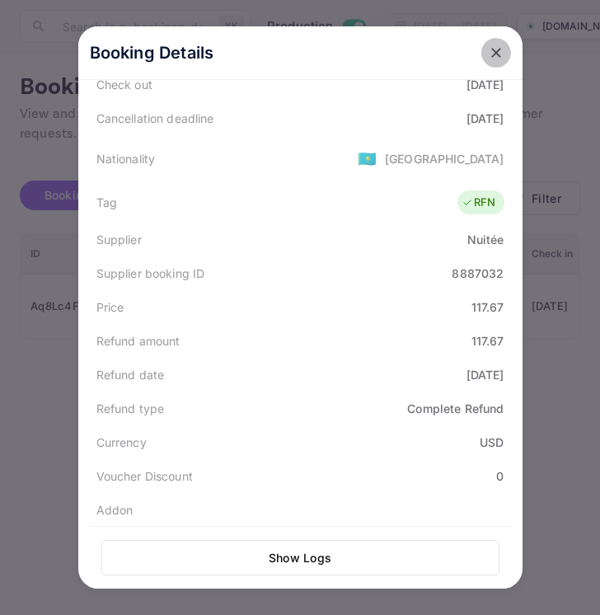
click at [503, 55] on icon "close" at bounding box center [496, 53] width 16 height 16
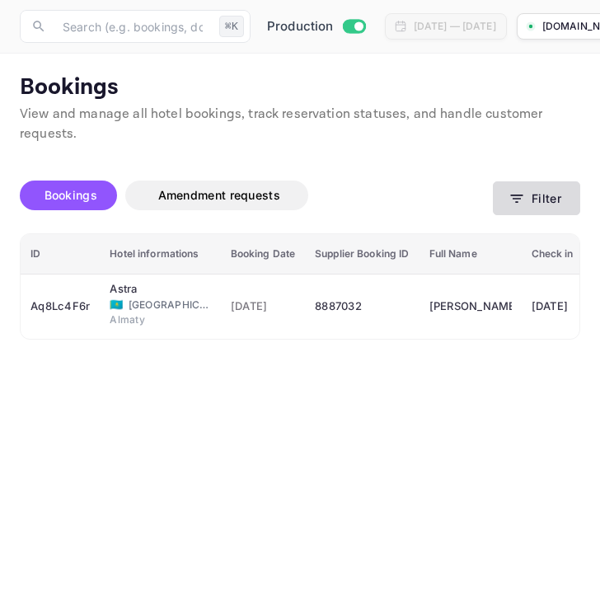
click at [538, 202] on button "Filter" at bounding box center [536, 198] width 87 height 34
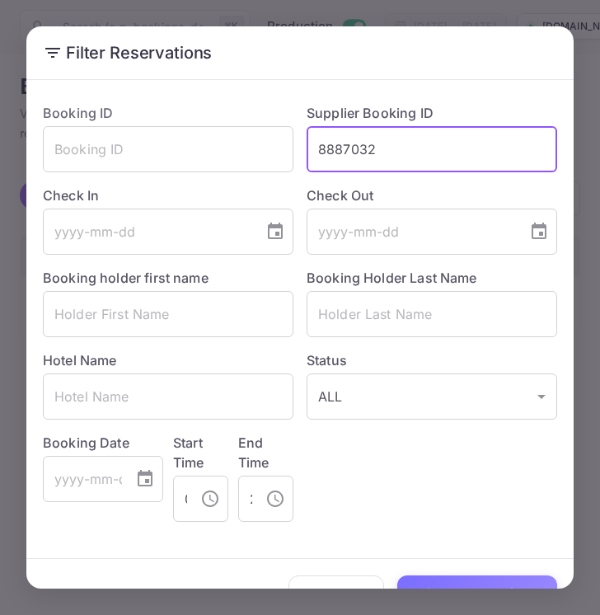
drag, startPoint x: 384, startPoint y: 147, endPoint x: 307, endPoint y: 143, distance: 77.6
click at [307, 143] on input "8887032" at bounding box center [432, 149] width 251 height 46
paste input "9003233"
type input "9003233"
click at [466, 587] on button "Filter Reservations" at bounding box center [477, 592] width 160 height 35
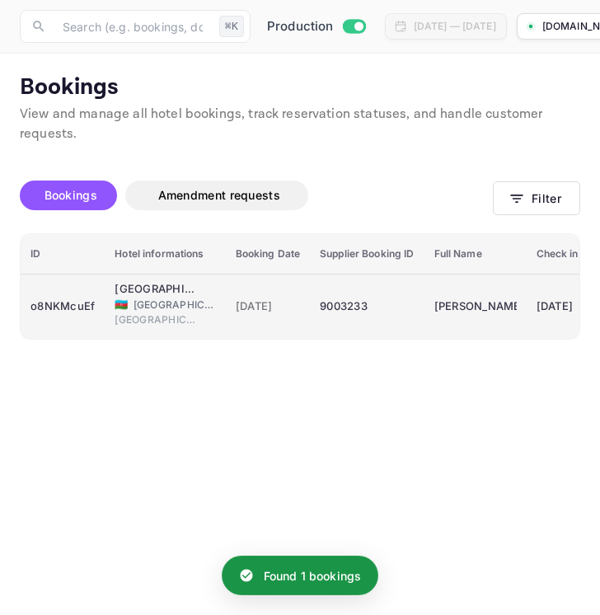
click at [406, 320] on td "9003233" at bounding box center [367, 306] width 114 height 65
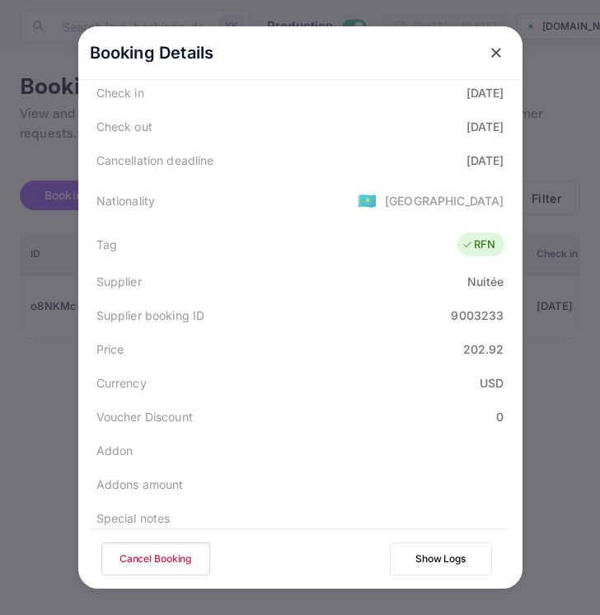
scroll to position [300, 0]
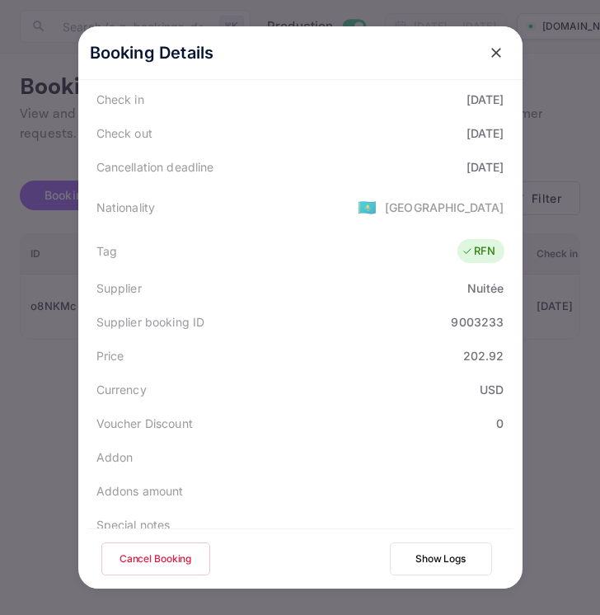
click at [493, 53] on icon "close" at bounding box center [496, 53] width 16 height 16
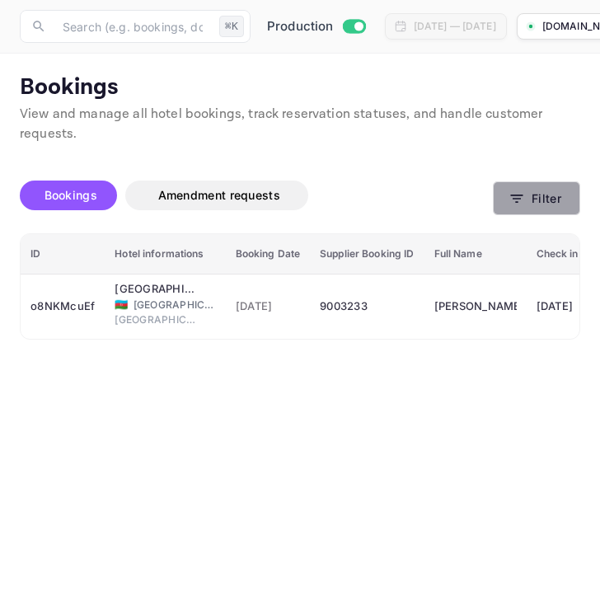
click at [529, 191] on button "Filter" at bounding box center [536, 198] width 87 height 34
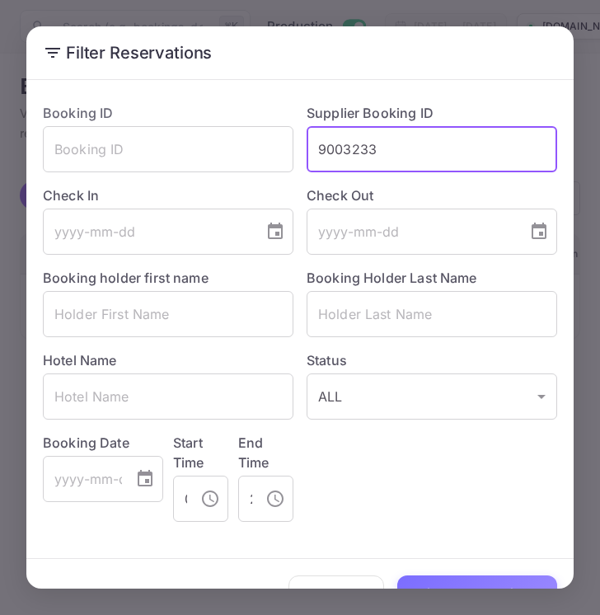
drag, startPoint x: 387, startPoint y: 142, endPoint x: 306, endPoint y: 142, distance: 80.8
click at [307, 142] on input "9003233" at bounding box center [432, 149] width 251 height 46
paste input "8953472"
type input "8953472"
click at [457, 579] on button "Filter Reservations" at bounding box center [477, 592] width 160 height 35
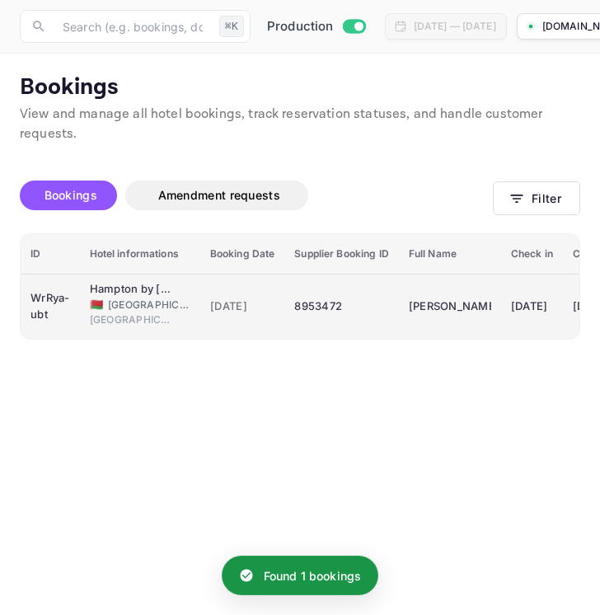
click at [367, 314] on div "8953472" at bounding box center [341, 306] width 94 height 26
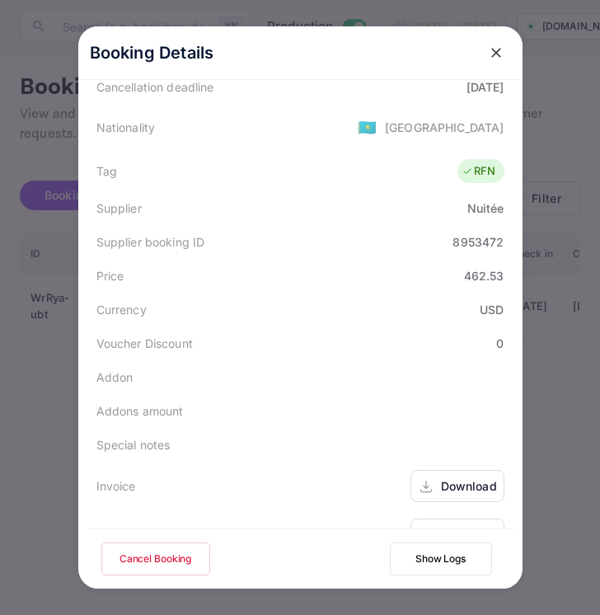
scroll to position [390, 0]
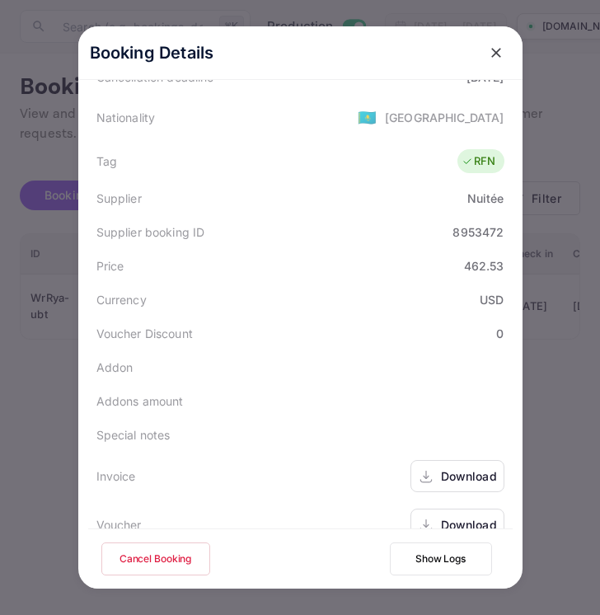
click at [497, 54] on icon "close" at bounding box center [496, 53] width 10 height 10
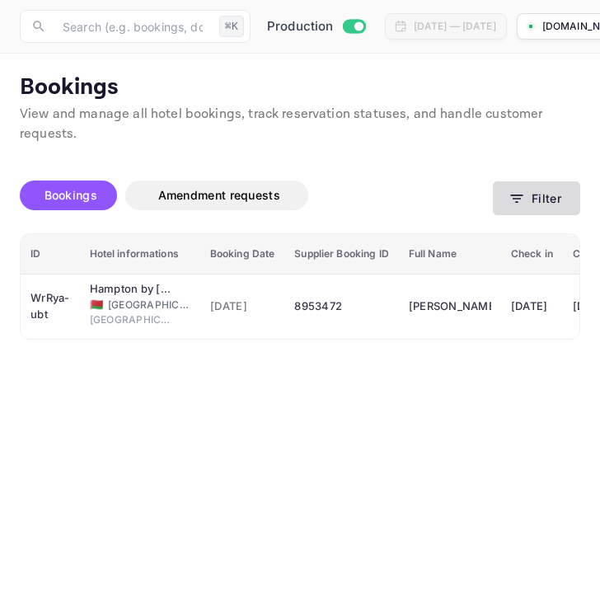
click at [563, 210] on button "Filter" at bounding box center [536, 198] width 87 height 34
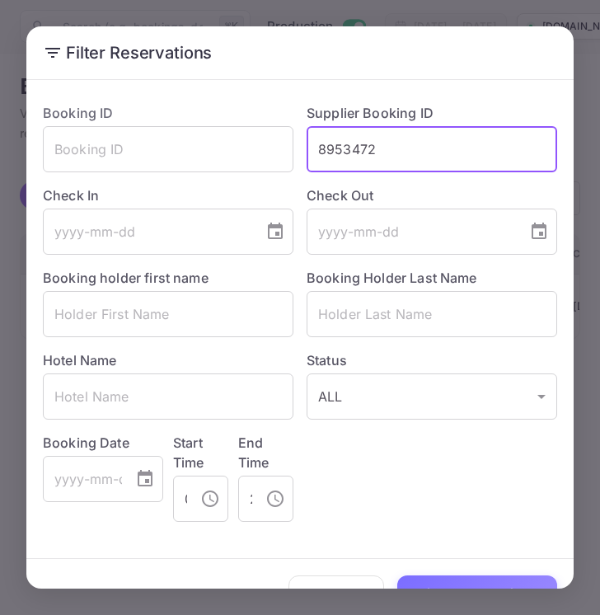
drag, startPoint x: 375, startPoint y: 140, endPoint x: 308, endPoint y: 143, distance: 66.8
click at [308, 143] on input "8953472" at bounding box center [432, 149] width 251 height 46
paste input "69650"
type input "8969650"
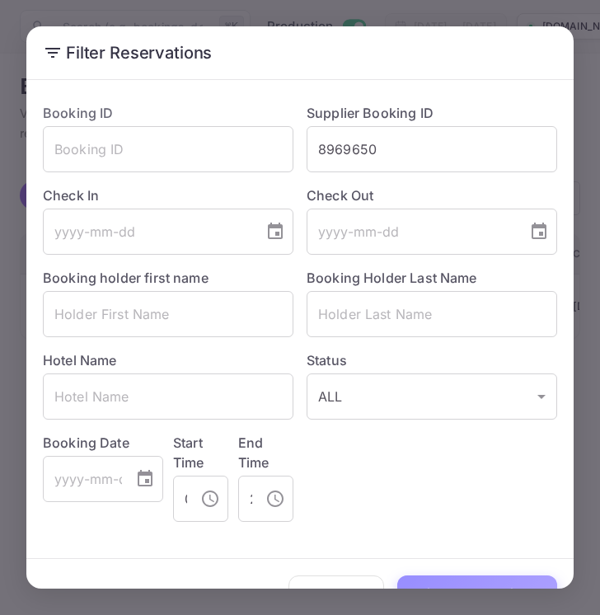
click at [479, 582] on button "Filter Reservations" at bounding box center [477, 592] width 160 height 35
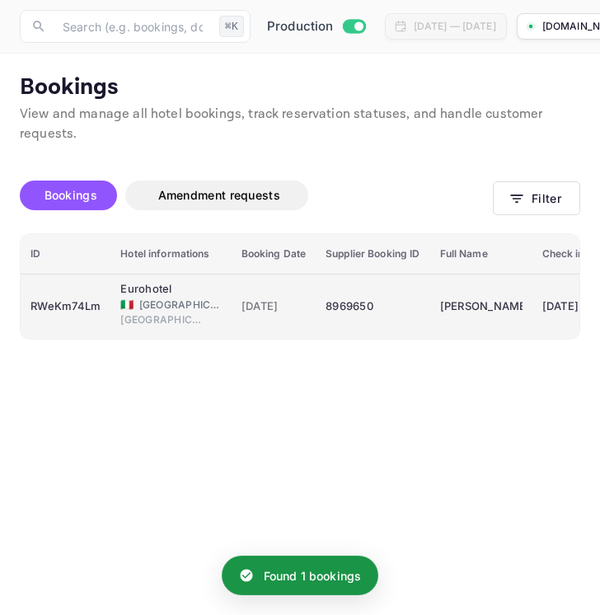
click at [392, 324] on td "8969650" at bounding box center [373, 306] width 114 height 65
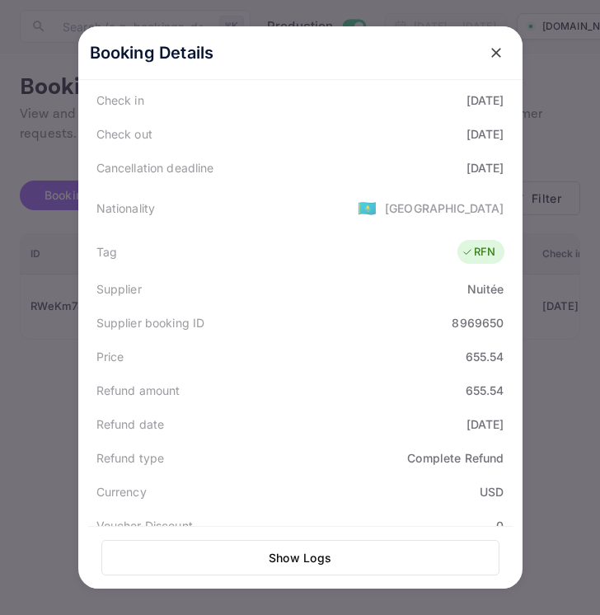
scroll to position [320, 0]
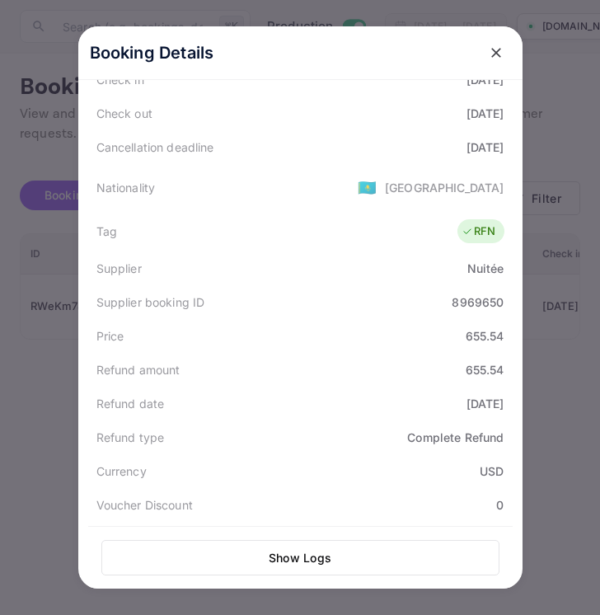
click at [494, 53] on icon "close" at bounding box center [496, 53] width 16 height 16
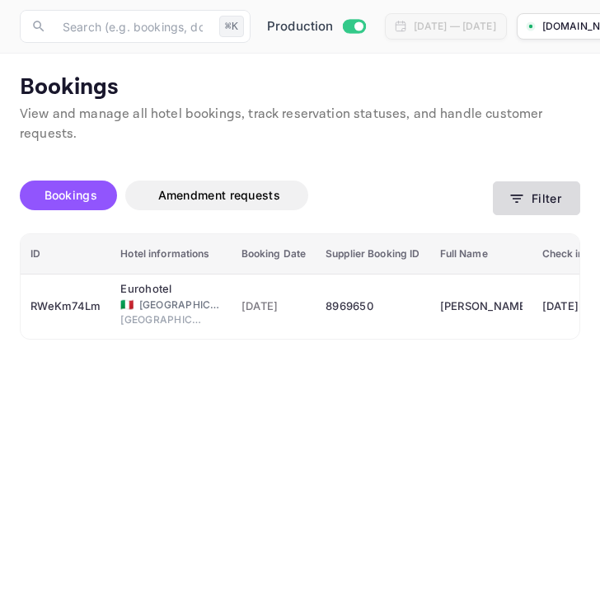
click at [553, 187] on button "Filter" at bounding box center [536, 198] width 87 height 34
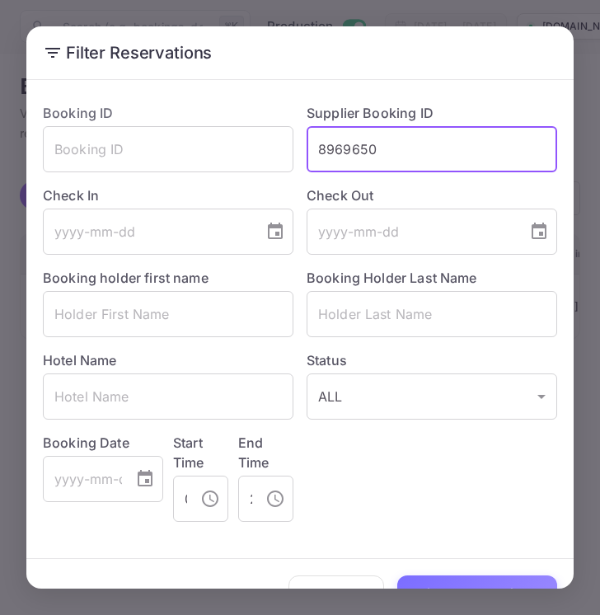
drag, startPoint x: 396, startPoint y: 150, endPoint x: 302, endPoint y: 149, distance: 94.0
click at [302, 149] on div "Supplier Booking ID 8969650 ​" at bounding box center [425, 131] width 264 height 82
paste input "29879"
type input "8929879"
click at [444, 578] on button "Filter Reservations" at bounding box center [477, 592] width 160 height 35
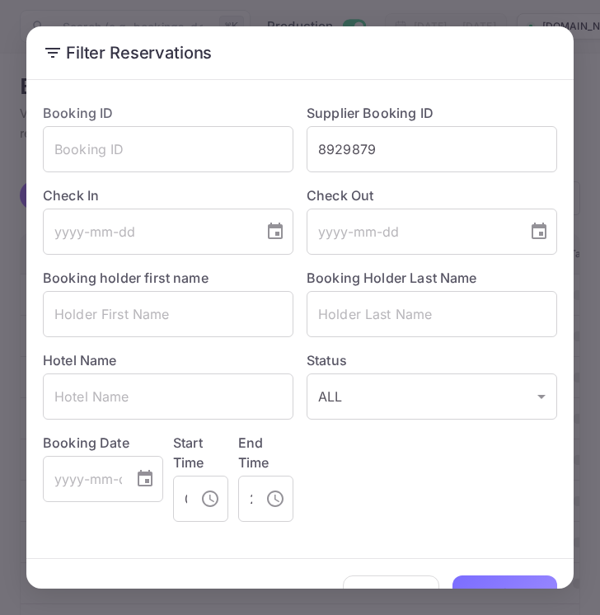
click at [489, 584] on div "Clear All Loading..." at bounding box center [299, 593] width 547 height 68
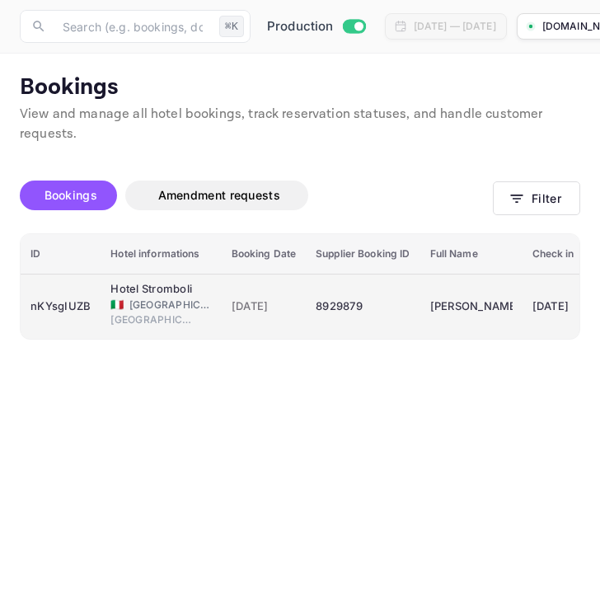
click at [396, 300] on div "8929879" at bounding box center [363, 306] width 94 height 26
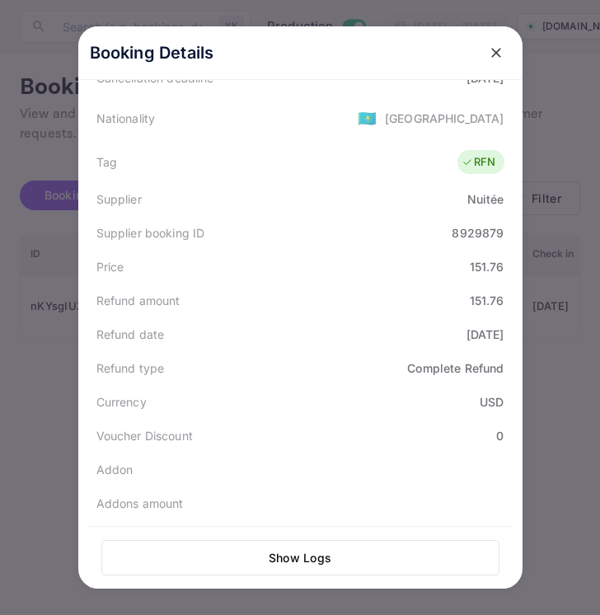
scroll to position [414, 0]
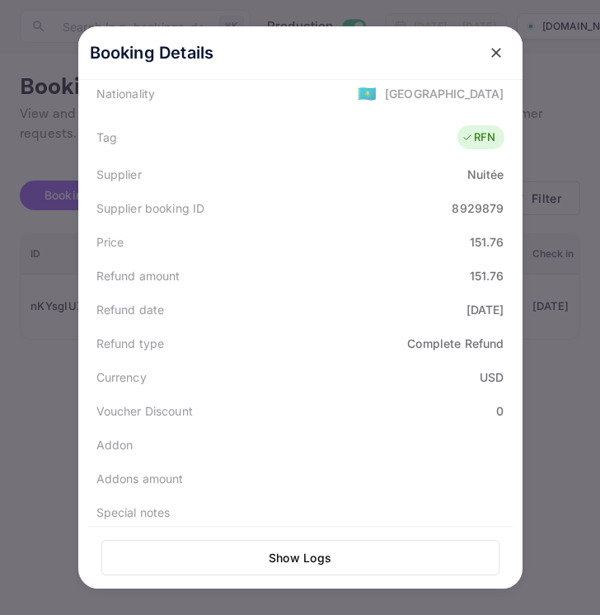
click at [499, 45] on icon "close" at bounding box center [496, 53] width 16 height 16
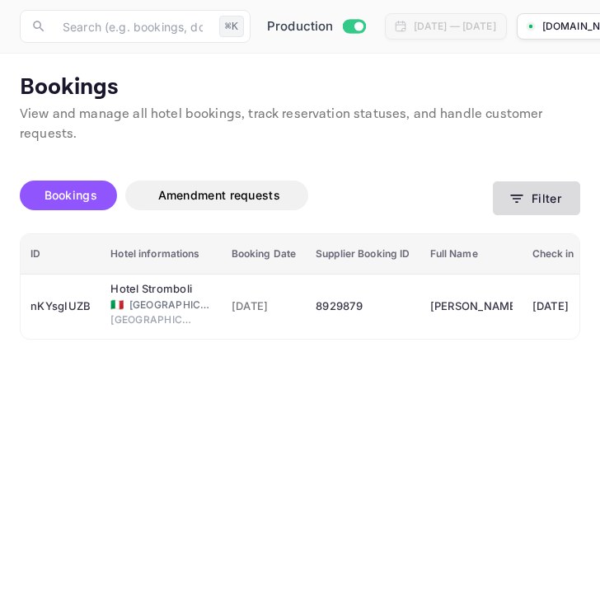
click at [527, 199] on button "Filter" at bounding box center [536, 198] width 87 height 34
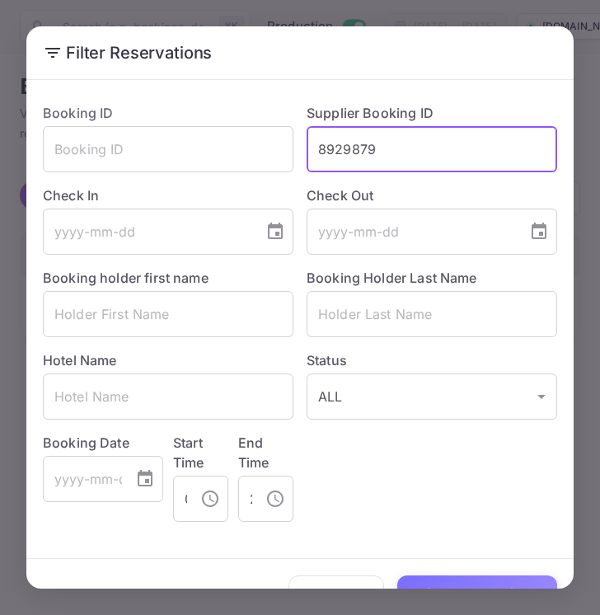
drag, startPoint x: 392, startPoint y: 153, endPoint x: 312, endPoint y: 151, distance: 80.0
click at [312, 151] on input "8929879" at bounding box center [432, 149] width 251 height 46
paste input "887215"
type input "8887215"
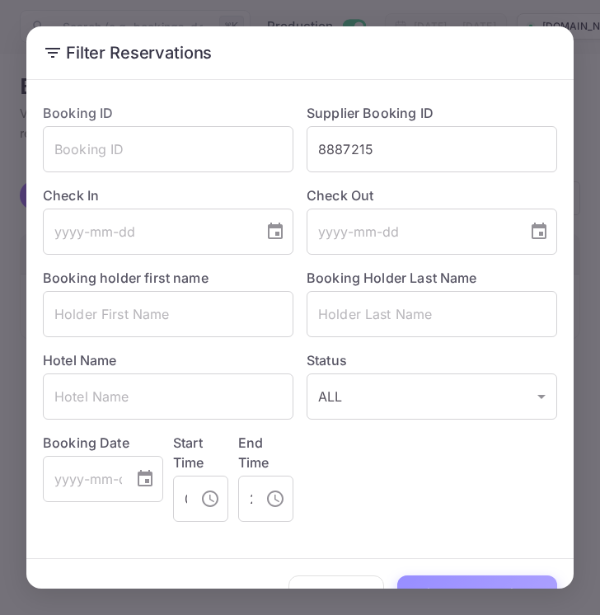
click at [444, 580] on button "Filter Reservations" at bounding box center [477, 592] width 160 height 35
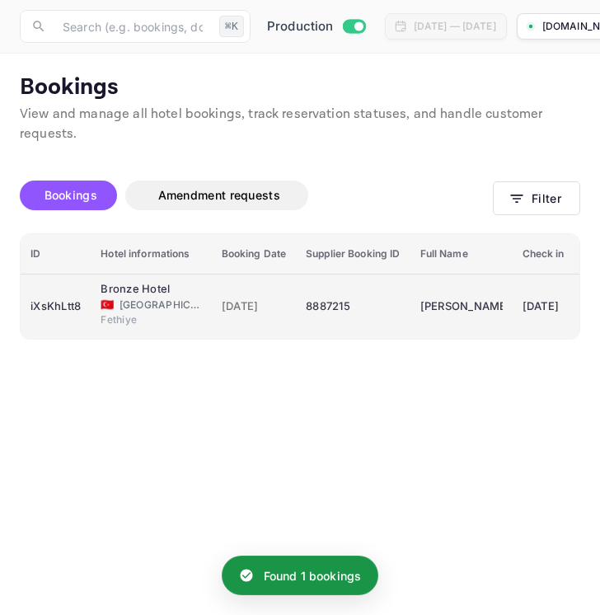
click at [376, 311] on div "8887215" at bounding box center [353, 306] width 94 height 26
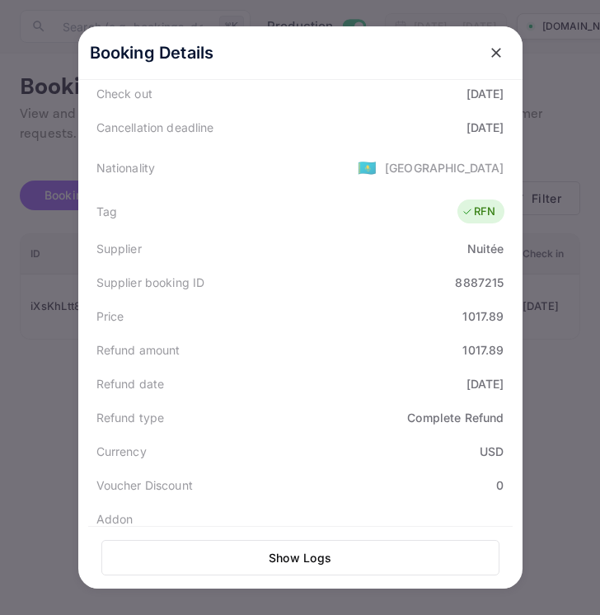
scroll to position [344, 0]
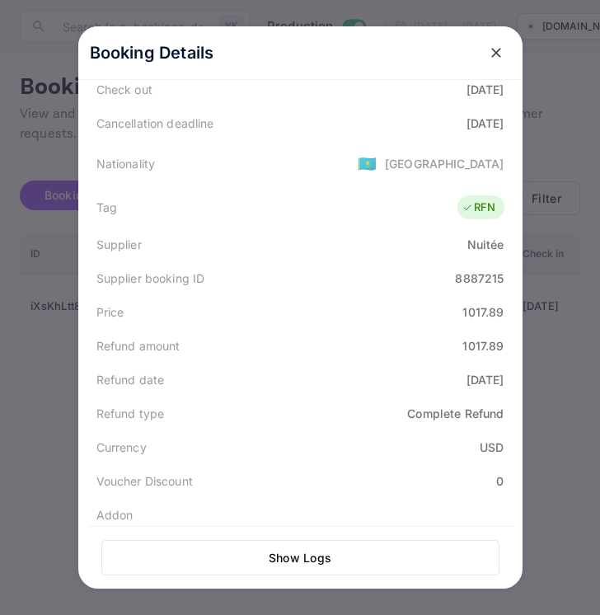
click at [495, 50] on icon "close" at bounding box center [496, 53] width 16 height 16
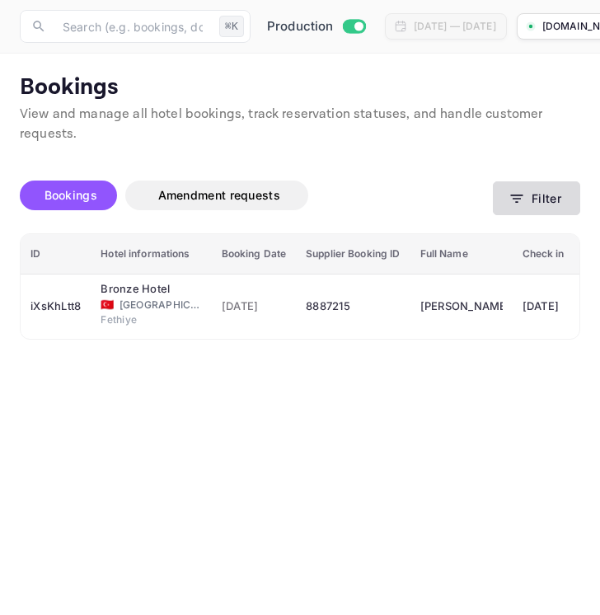
click at [551, 206] on button "Filter" at bounding box center [536, 198] width 87 height 34
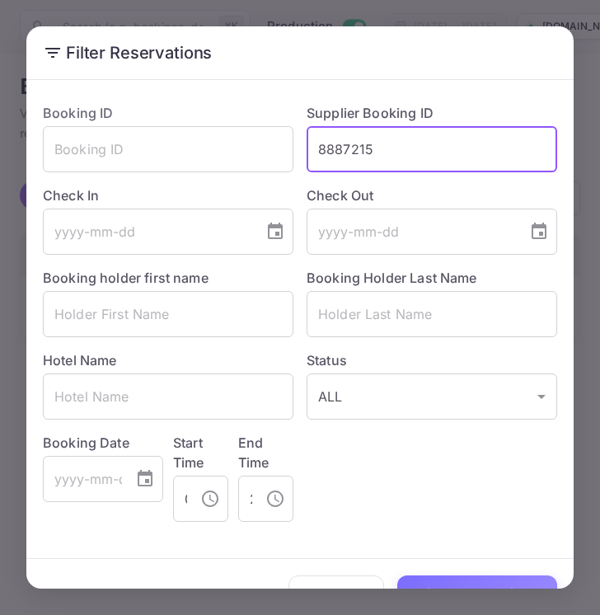
drag, startPoint x: 387, startPoint y: 147, endPoint x: 301, endPoint y: 147, distance: 85.7
click at [301, 147] on div "Supplier Booking ID 8887215 ​" at bounding box center [425, 131] width 264 height 82
paste input "749492"
type input "8749492"
click at [481, 586] on button "Filter Reservations" at bounding box center [477, 592] width 160 height 35
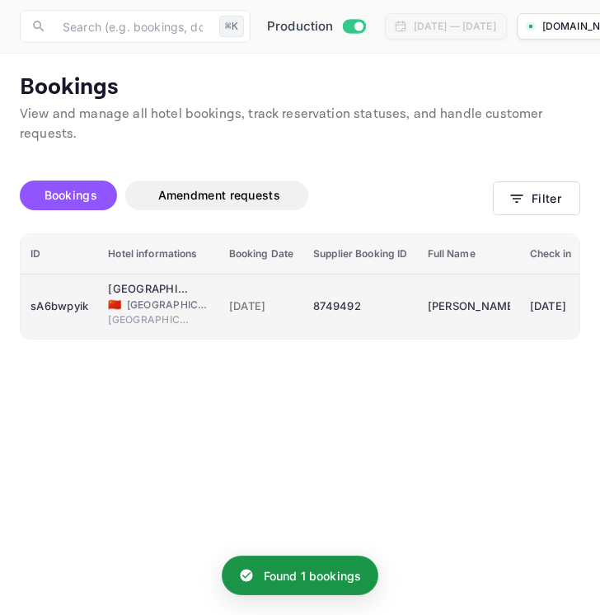
click at [383, 307] on div "8749492" at bounding box center [360, 306] width 94 height 26
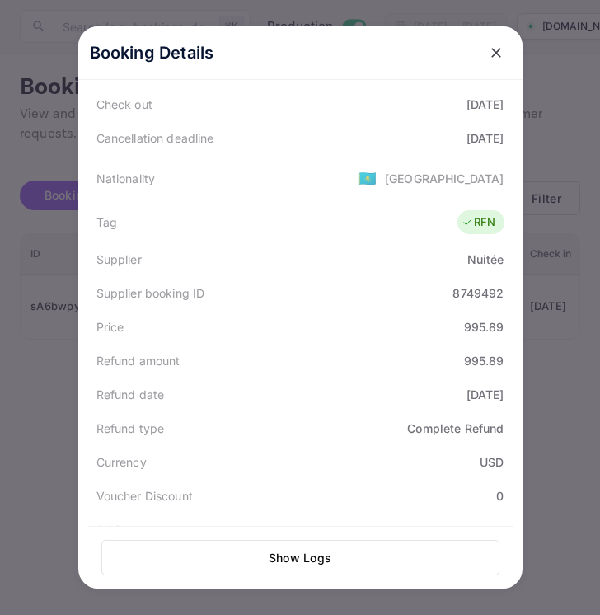
scroll to position [331, 0]
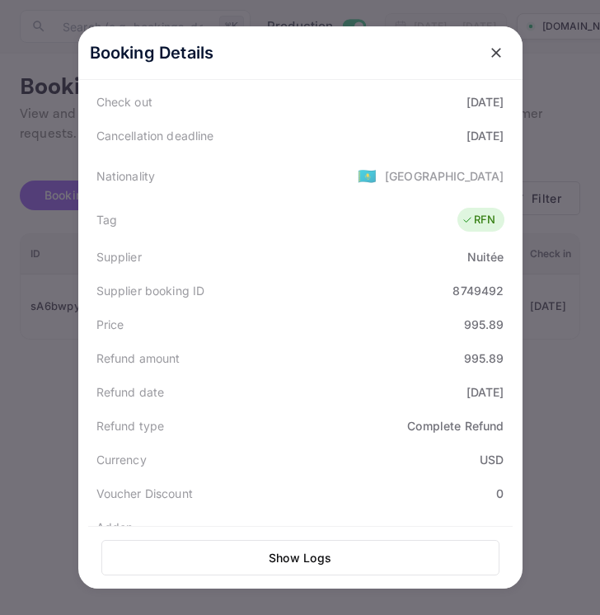
click at [502, 55] on icon "close" at bounding box center [496, 53] width 16 height 16
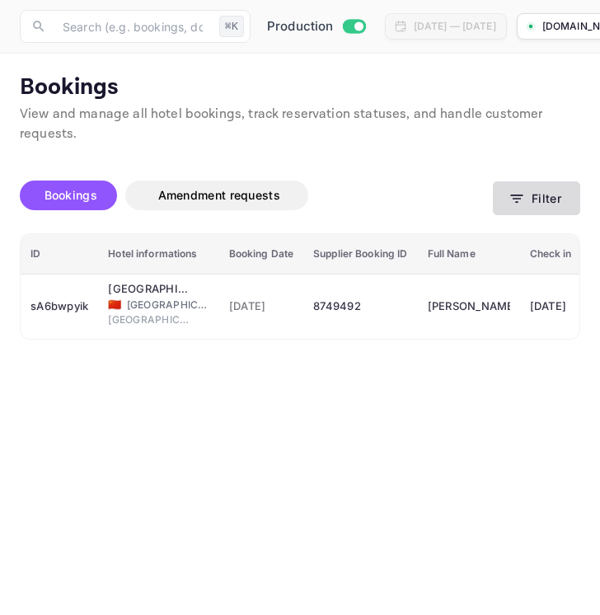
click at [560, 200] on button "Filter" at bounding box center [536, 198] width 87 height 34
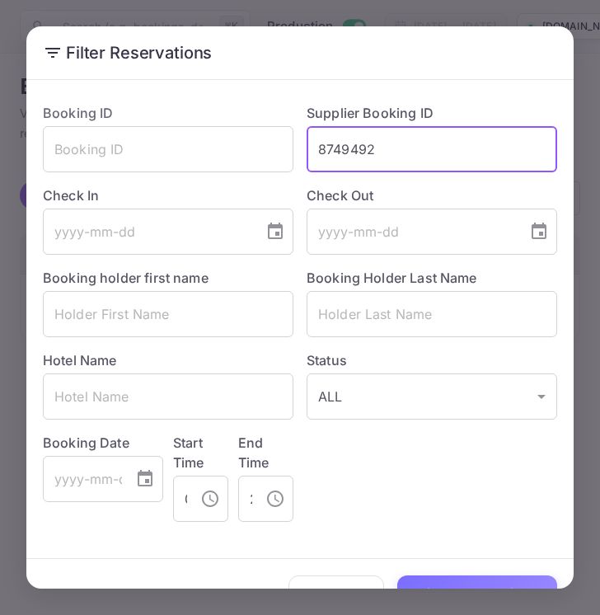
drag, startPoint x: 389, startPoint y: 144, endPoint x: 313, endPoint y: 143, distance: 75.9
click at [313, 143] on input "8749492" at bounding box center [432, 149] width 251 height 46
paste input "896317"
type input "8896317"
click at [474, 579] on button "Filter Reservations" at bounding box center [477, 592] width 160 height 35
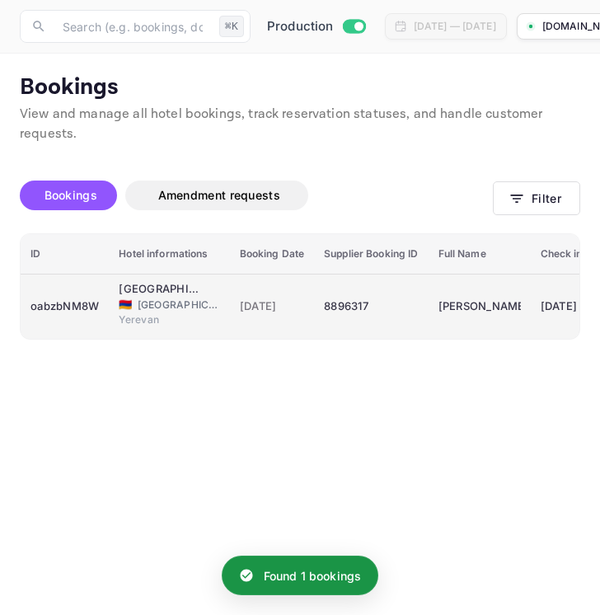
click at [413, 307] on div "8896317" at bounding box center [371, 306] width 94 height 26
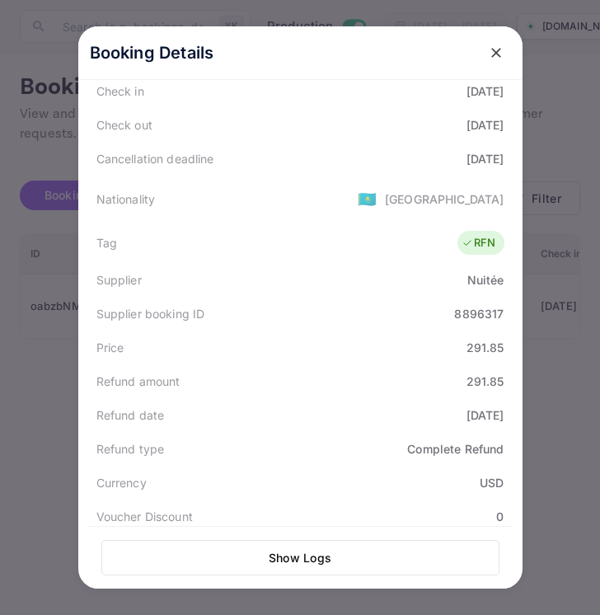
scroll to position [333, 0]
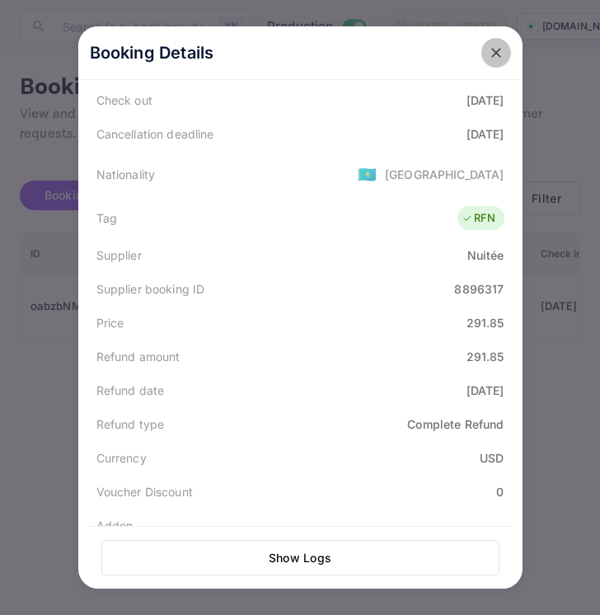
click at [502, 50] on icon "close" at bounding box center [496, 53] width 16 height 16
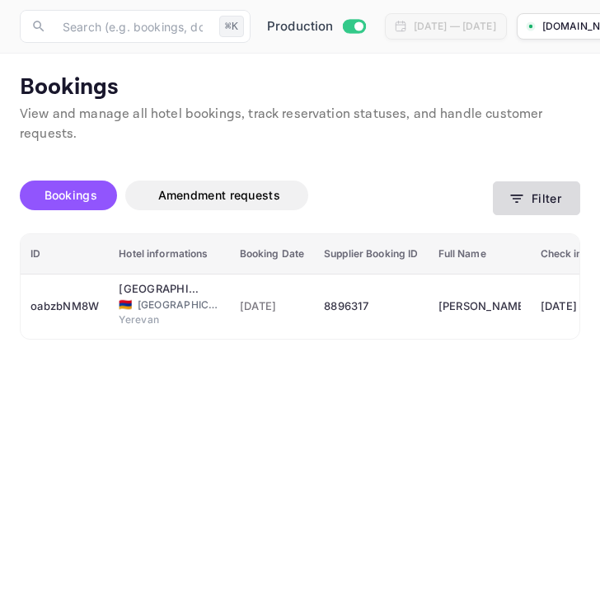
click at [544, 202] on button "Filter" at bounding box center [536, 198] width 87 height 34
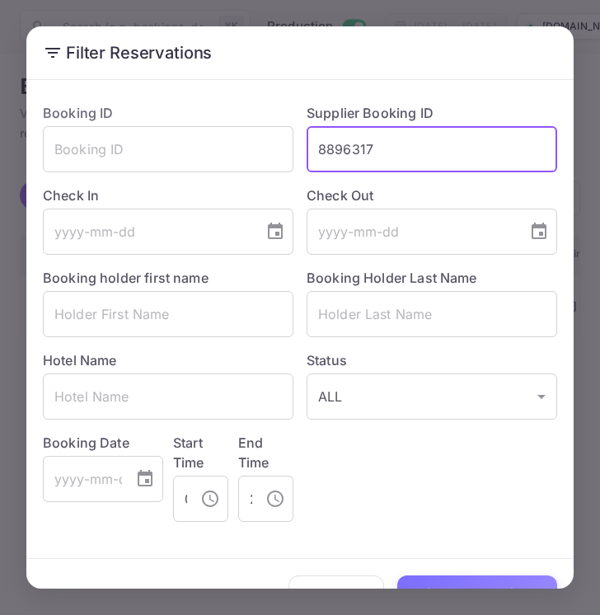
drag, startPoint x: 389, startPoint y: 150, endPoint x: 306, endPoint y: 148, distance: 83.3
click at [306, 148] on div "Supplier Booking ID 8896317 ​" at bounding box center [425, 131] width 264 height 82
paste input "527980"
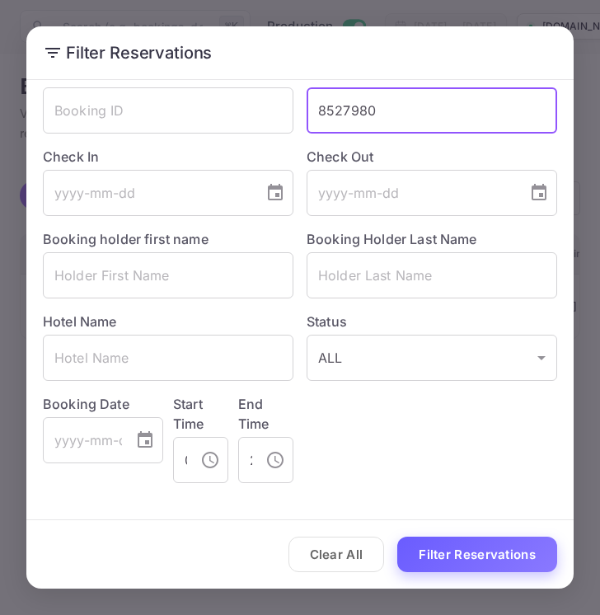
type input "8527980"
click at [449, 557] on button "Filter Reservations" at bounding box center [477, 554] width 160 height 35
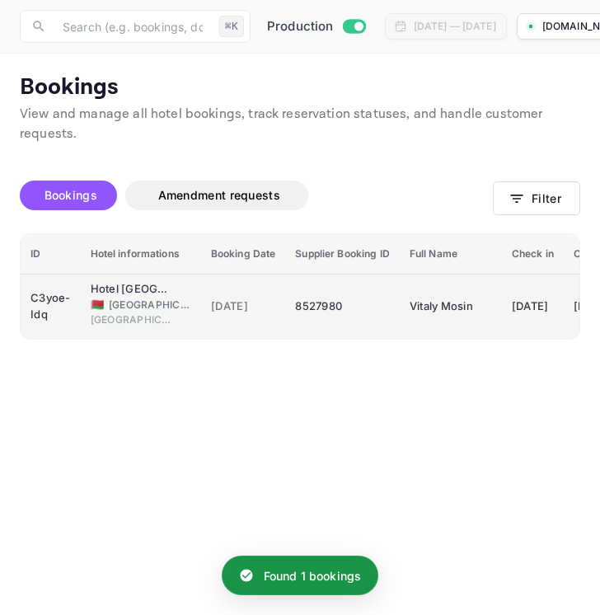
click at [368, 317] on div "8527980" at bounding box center [342, 306] width 94 height 26
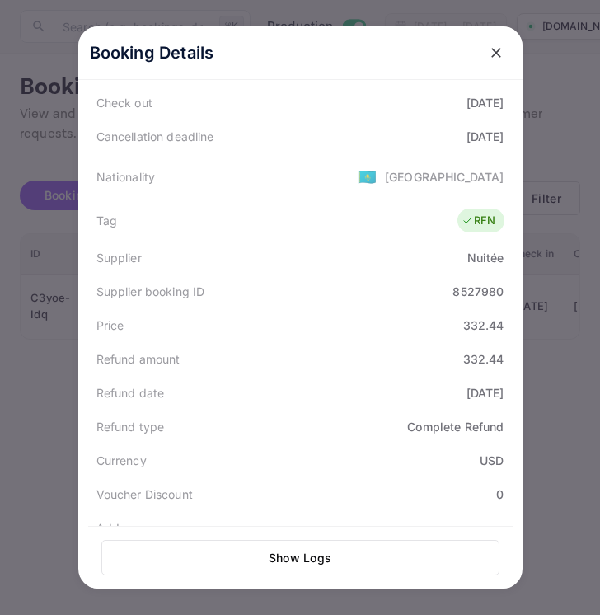
scroll to position [333, 0]
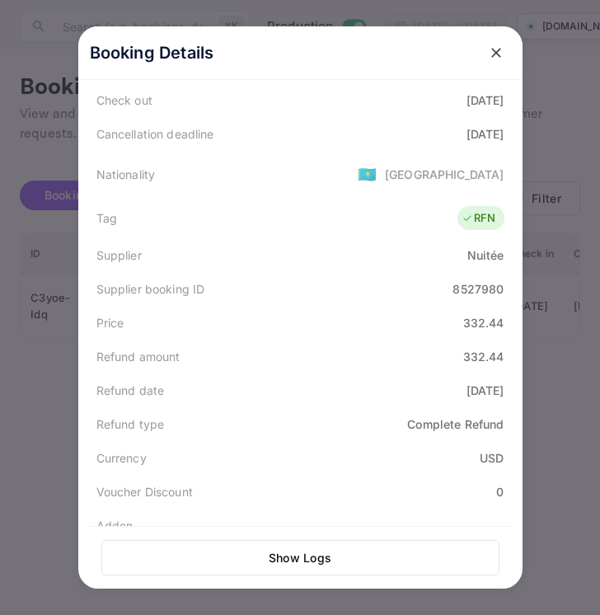
click at [495, 51] on icon "close" at bounding box center [496, 53] width 10 height 10
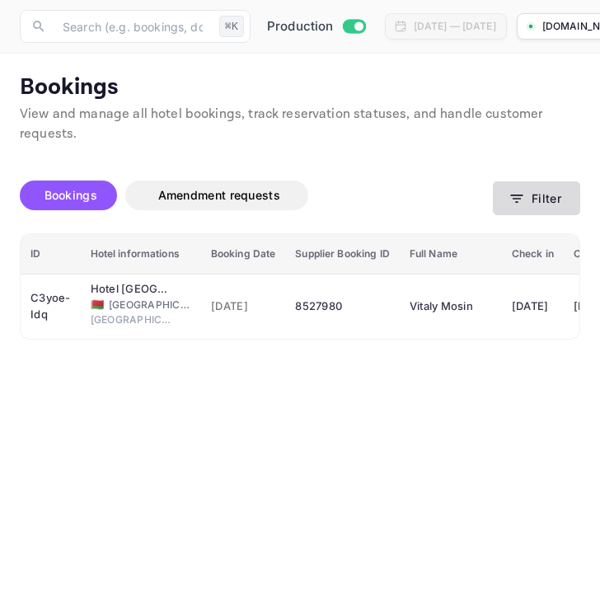
click at [546, 202] on button "Filter" at bounding box center [536, 198] width 87 height 34
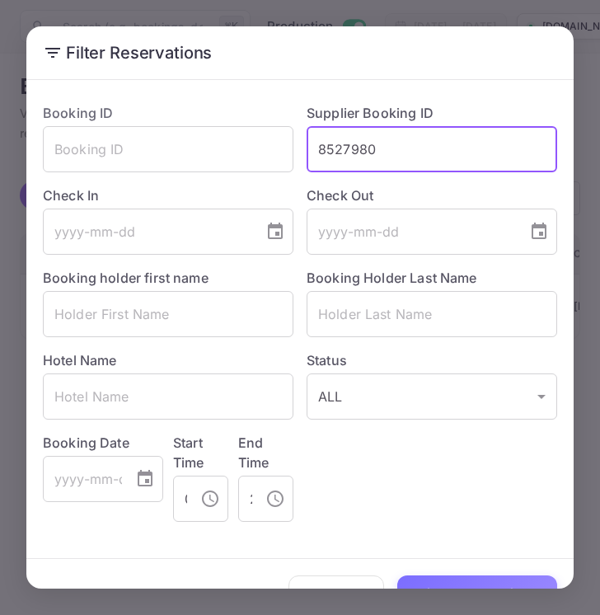
drag, startPoint x: 387, startPoint y: 156, endPoint x: 320, endPoint y: 152, distance: 67.7
click at [320, 153] on input "8527980" at bounding box center [432, 149] width 251 height 46
paste input "9022531"
type input "9022531"
click at [460, 582] on button "Filter Reservations" at bounding box center [477, 592] width 160 height 35
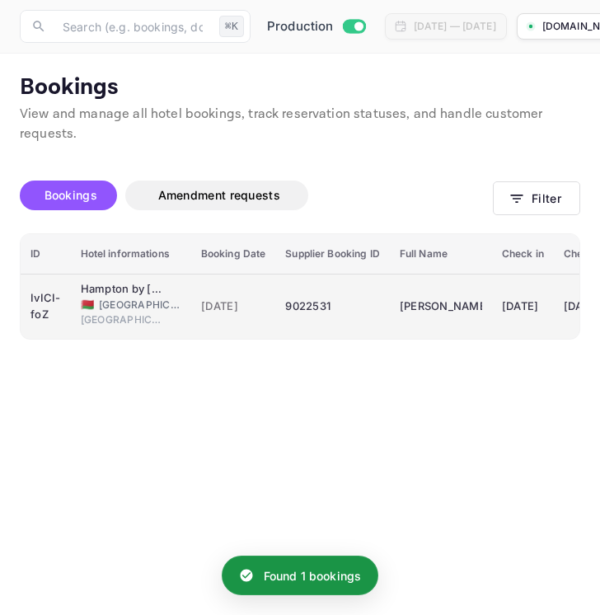
click at [362, 314] on div "9022531" at bounding box center [332, 306] width 94 height 26
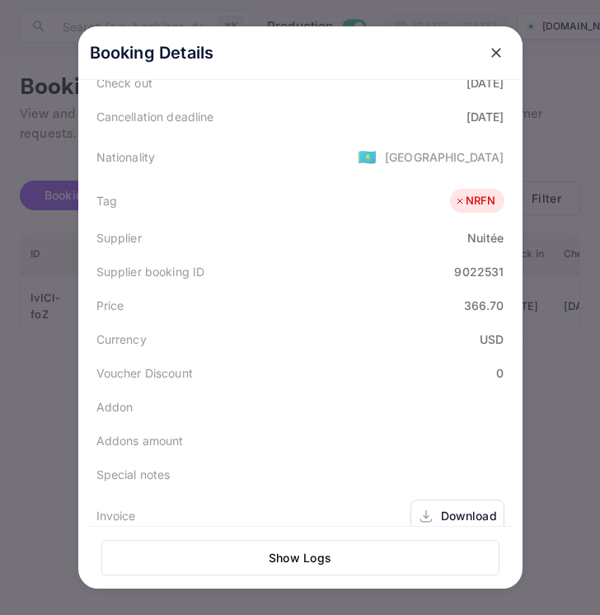
scroll to position [365, 0]
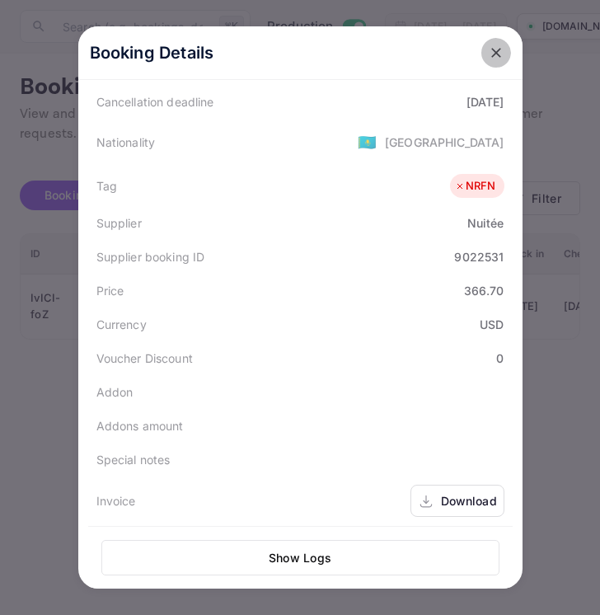
click at [492, 50] on icon "close" at bounding box center [496, 53] width 16 height 16
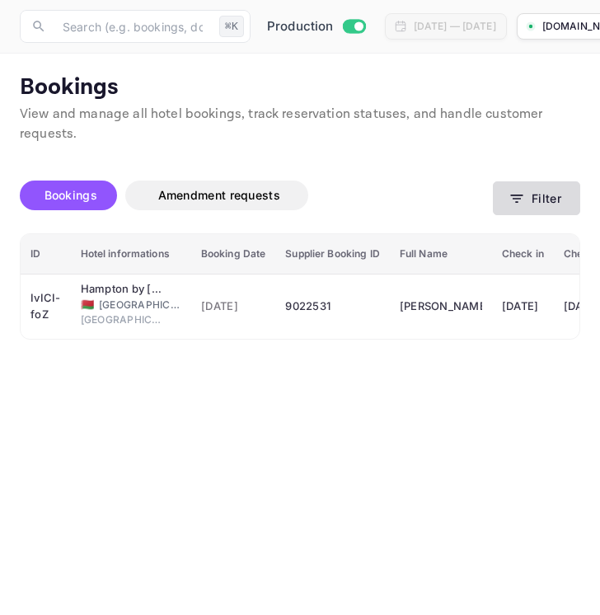
click at [567, 187] on button "Filter" at bounding box center [536, 198] width 87 height 34
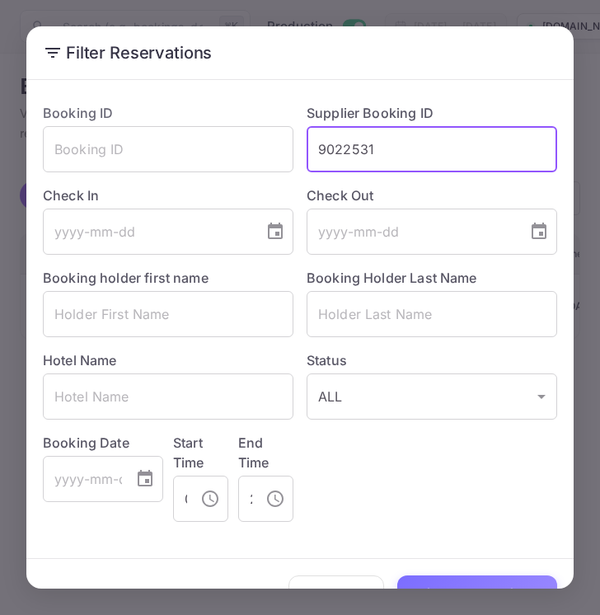
drag, startPoint x: 379, startPoint y: 152, endPoint x: 304, endPoint y: 152, distance: 75.0
click at [303, 152] on div "Supplier Booking ID 9022531 ​" at bounding box center [425, 131] width 264 height 82
paste input "8691529"
type input "8691529"
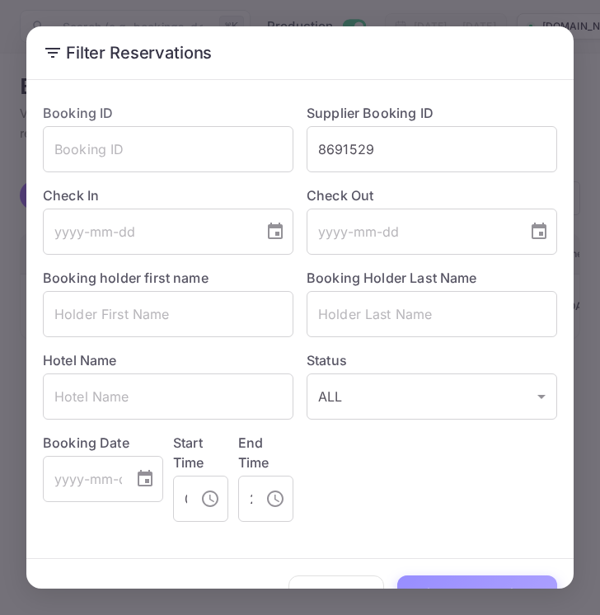
click at [435, 587] on button "Filter Reservations" at bounding box center [477, 592] width 160 height 35
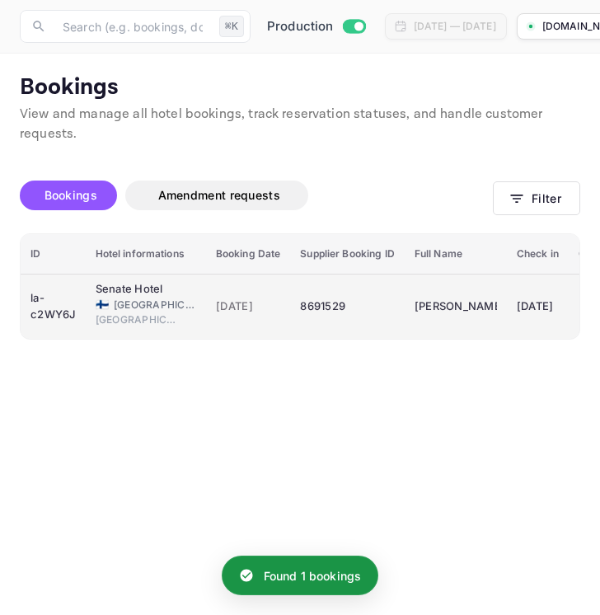
click at [370, 307] on div "8691529" at bounding box center [347, 306] width 94 height 26
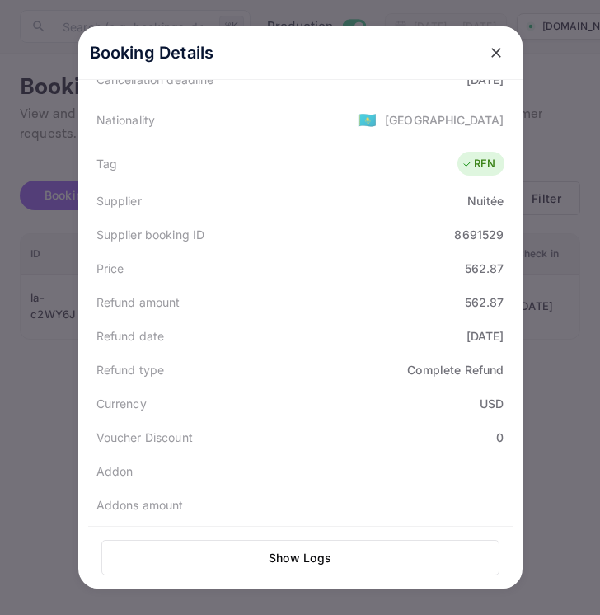
scroll to position [424, 0]
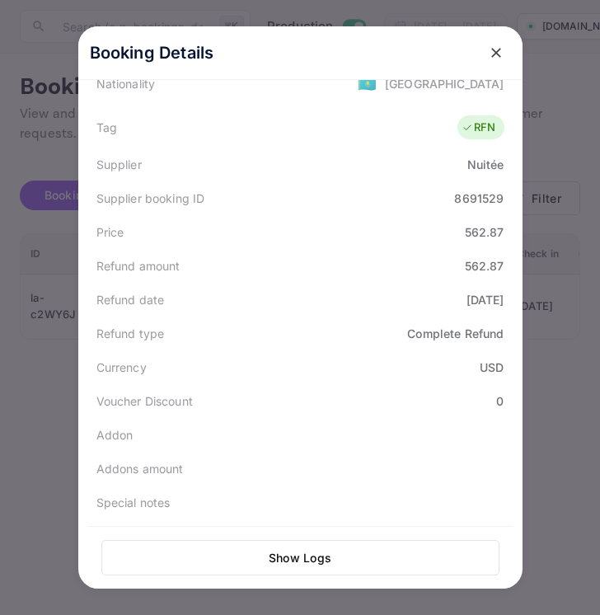
click at [499, 55] on icon "close" at bounding box center [496, 53] width 10 height 10
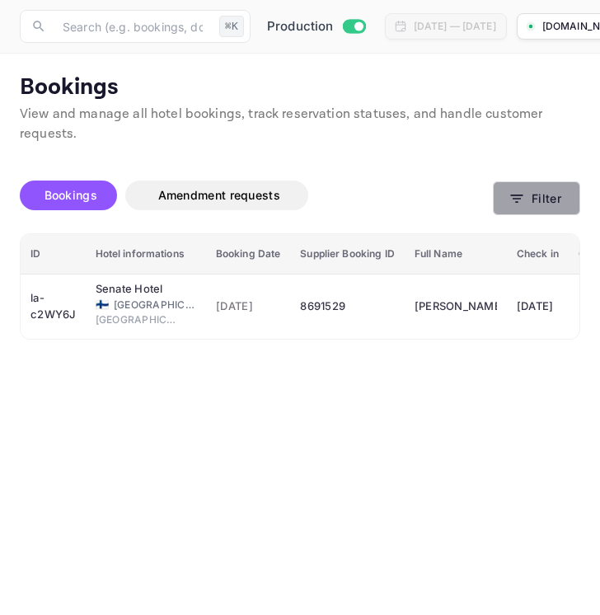
click at [541, 212] on button "Filter" at bounding box center [536, 198] width 87 height 34
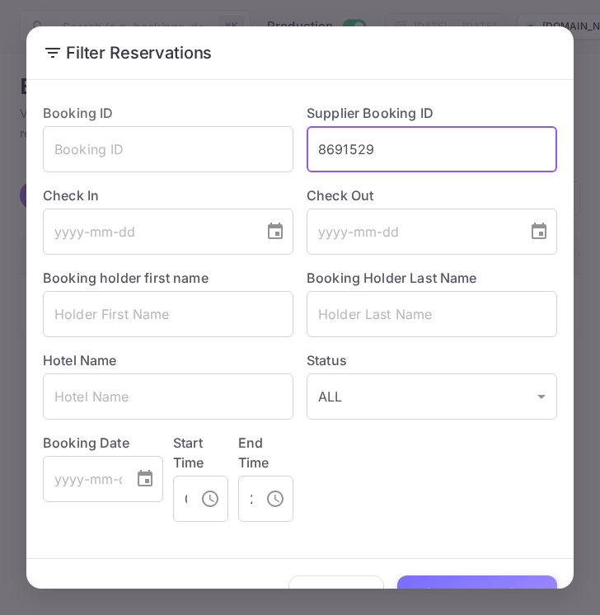
drag, startPoint x: 383, startPoint y: 152, endPoint x: 295, endPoint y: 152, distance: 88.2
click at [294, 152] on div "Supplier Booking ID 8691529 ​" at bounding box center [425, 131] width 264 height 82
paste input "89850"
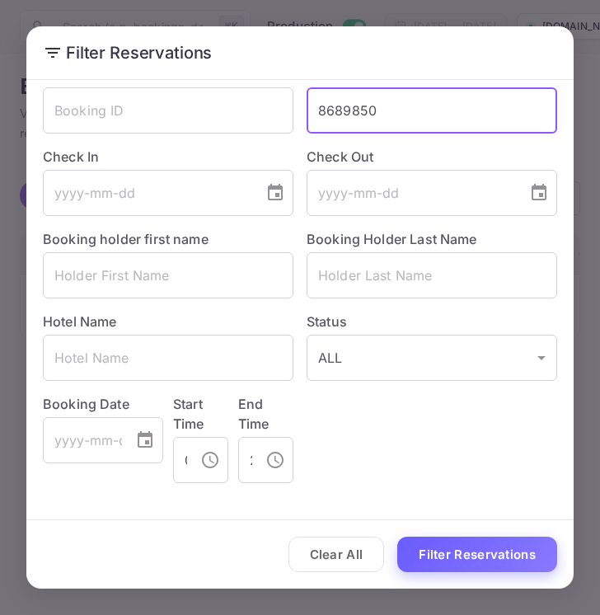
type input "8689850"
click at [447, 551] on button "Filter Reservations" at bounding box center [477, 554] width 160 height 35
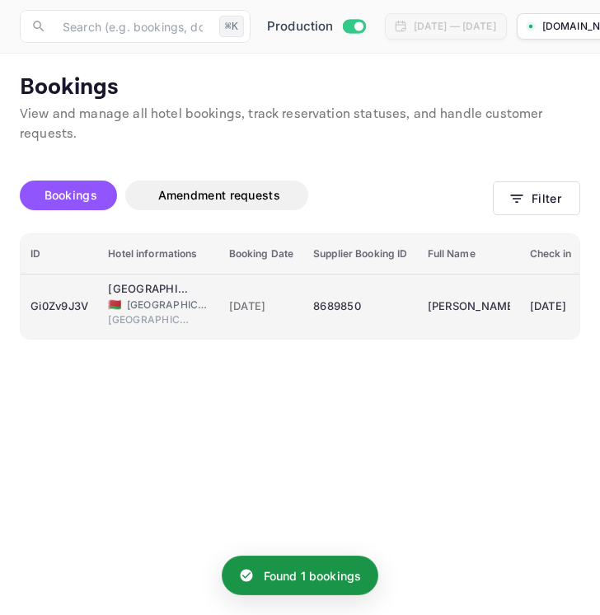
click at [388, 310] on div "8689850" at bounding box center [360, 306] width 94 height 26
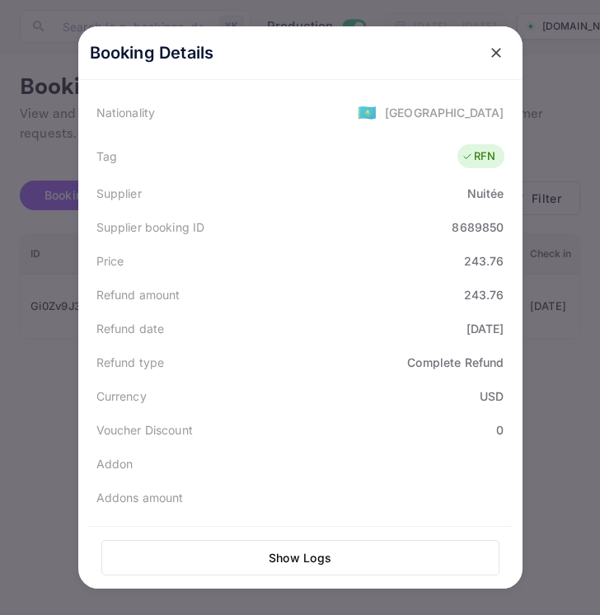
scroll to position [398, 0]
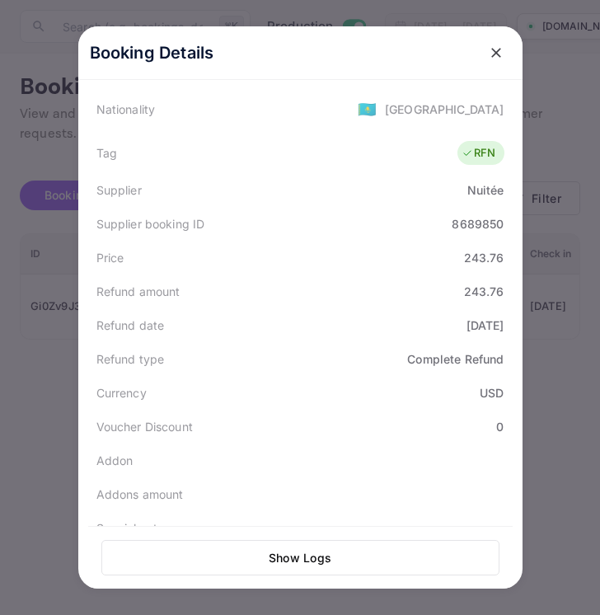
click at [493, 52] on icon "close" at bounding box center [496, 53] width 16 height 16
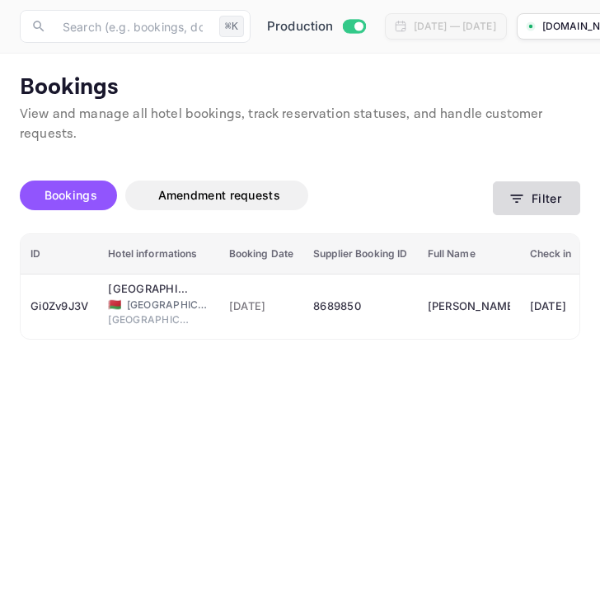
click at [528, 191] on button "Filter" at bounding box center [536, 198] width 87 height 34
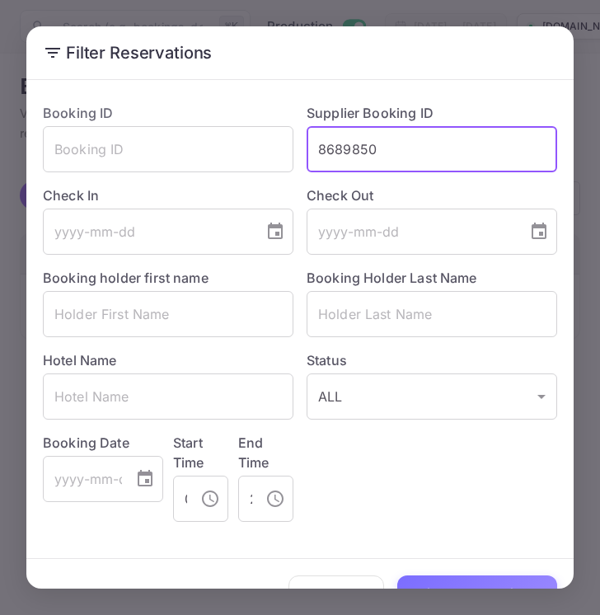
drag, startPoint x: 386, startPoint y: 154, endPoint x: 307, endPoint y: 154, distance: 78.3
click at [307, 154] on input "8689850" at bounding box center [432, 149] width 251 height 46
paste input "572098"
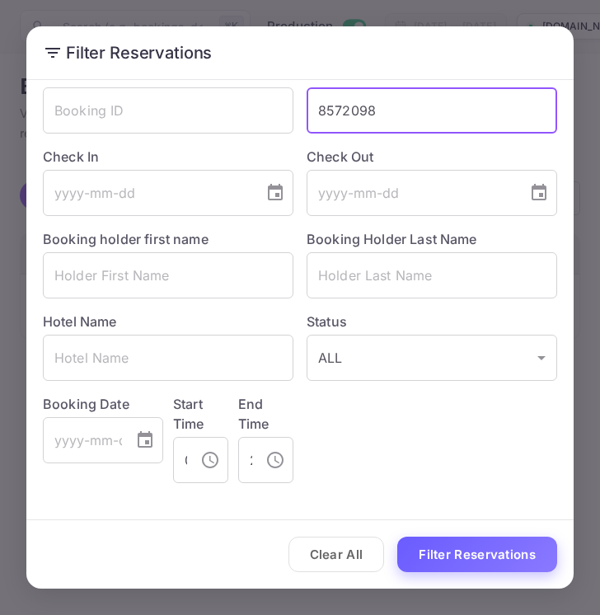
type input "8572098"
click at [444, 557] on button "Filter Reservations" at bounding box center [477, 554] width 160 height 35
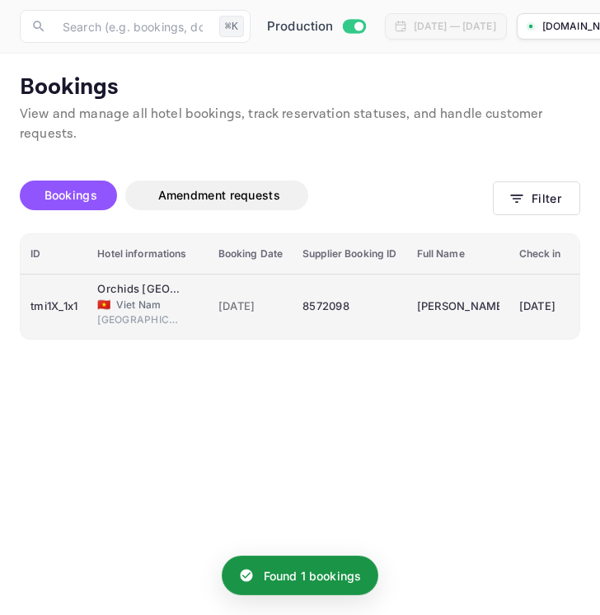
click at [357, 303] on div "8572098" at bounding box center [350, 306] width 94 height 26
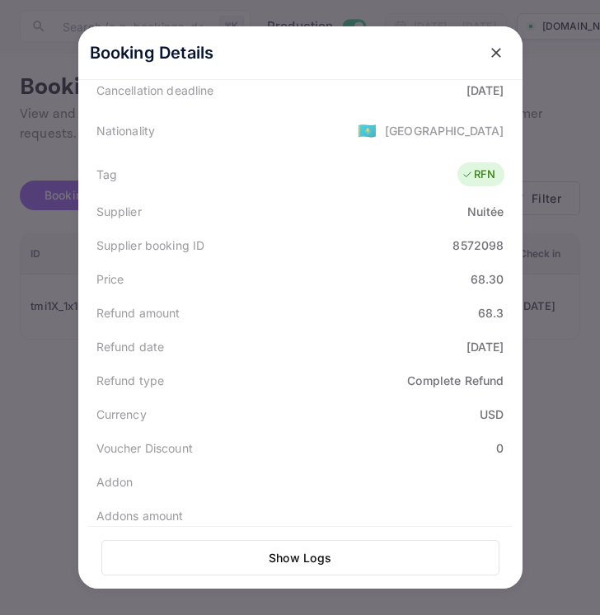
scroll to position [378, 0]
click at [500, 52] on icon "close" at bounding box center [496, 53] width 16 height 16
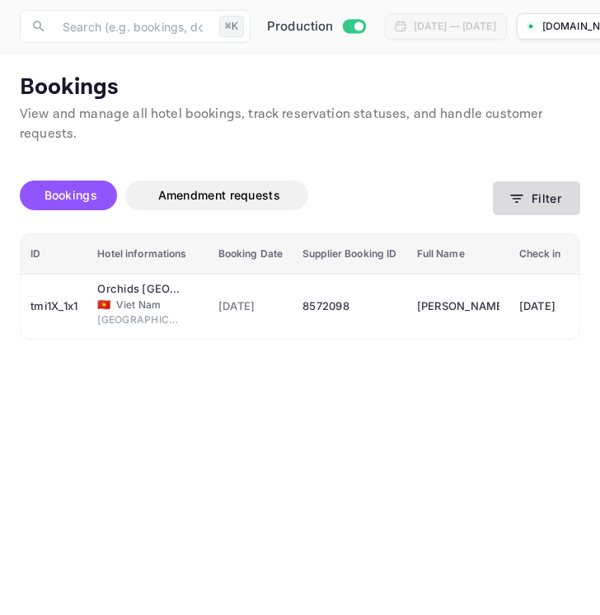
click at [555, 198] on button "Filter" at bounding box center [536, 198] width 87 height 34
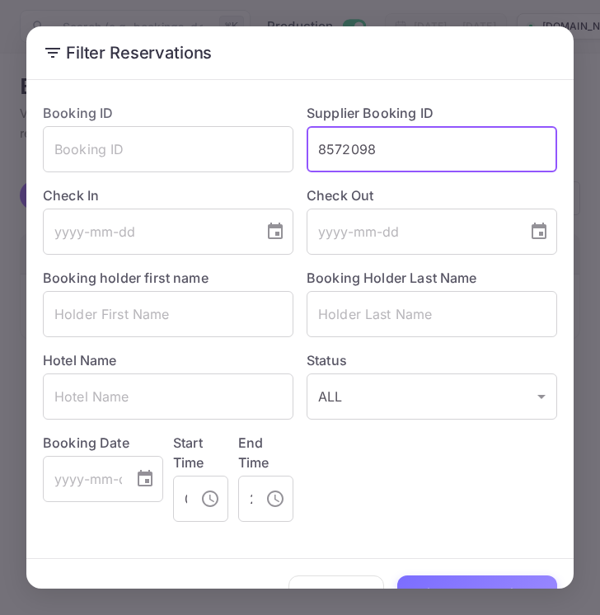
drag, startPoint x: 387, startPoint y: 155, endPoint x: 313, endPoint y: 151, distance: 73.5
click at [313, 151] on input "8572098" at bounding box center [432, 149] width 251 height 46
paste input "9011590"
type input "9011590"
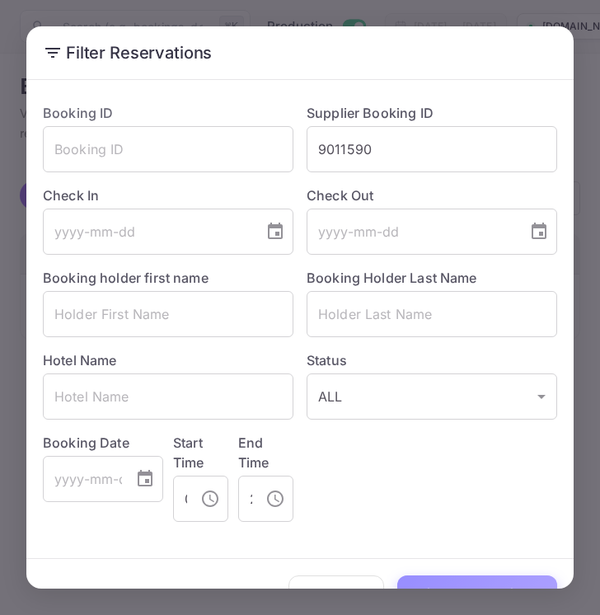
click at [485, 580] on button "Filter Reservations" at bounding box center [477, 592] width 160 height 35
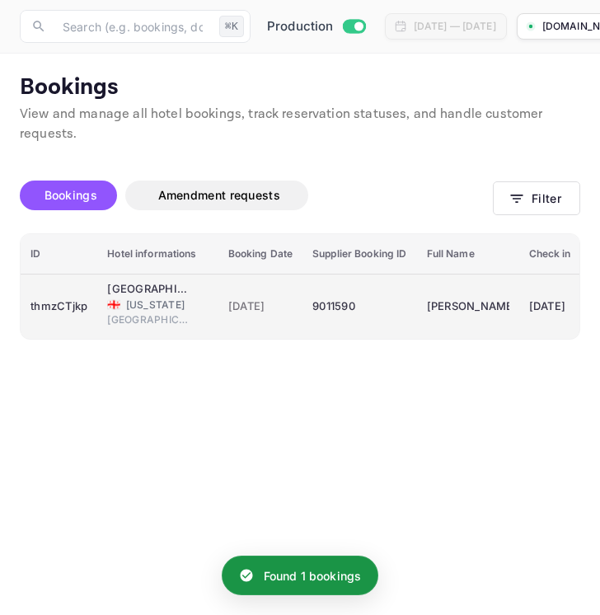
click at [395, 303] on div "9011590" at bounding box center [359, 306] width 94 height 26
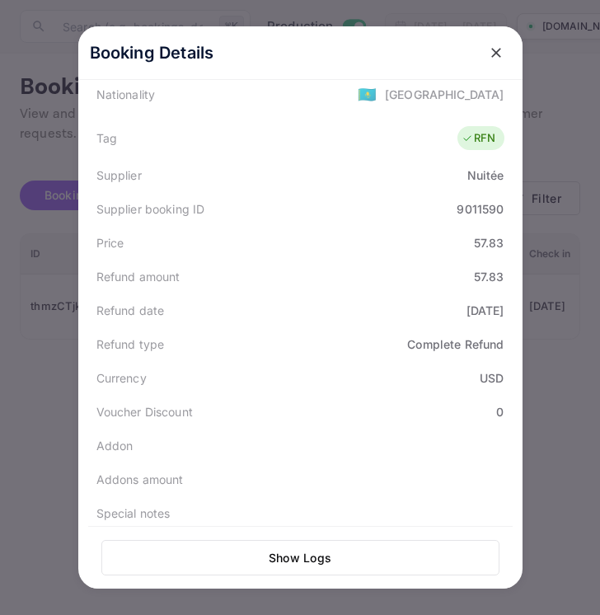
scroll to position [424, 0]
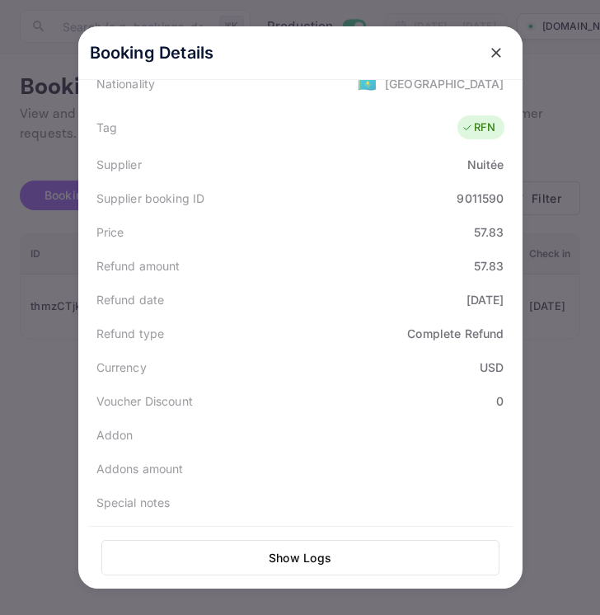
click at [497, 58] on icon "close" at bounding box center [496, 53] width 16 height 16
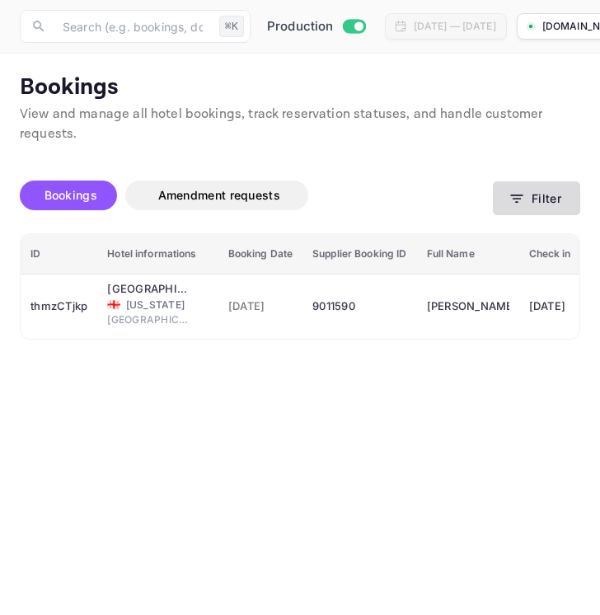
click at [528, 201] on button "Filter" at bounding box center [536, 198] width 87 height 34
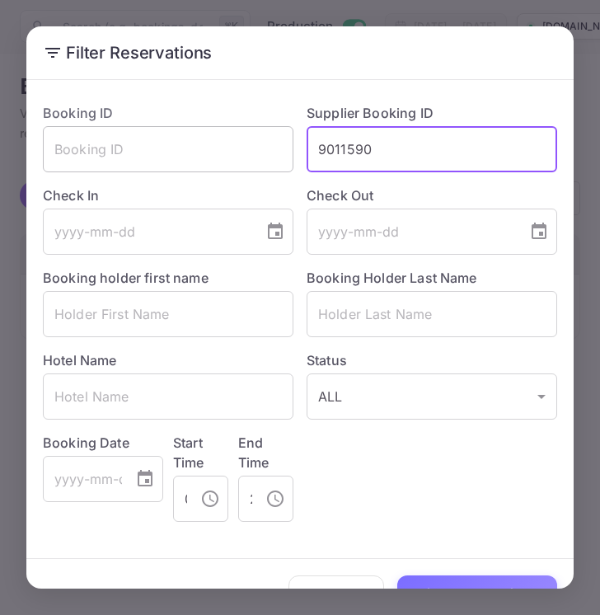
drag, startPoint x: 390, startPoint y: 148, endPoint x: 284, endPoint y: 148, distance: 105.5
click at [284, 148] on div "Booking ID ​ Supplier Booking ID 9011590 ​ Check In ​ Check Out ​ Booking holde…" at bounding box center [294, 306] width 528 height 432
paste input "8928704"
type input "8928704"
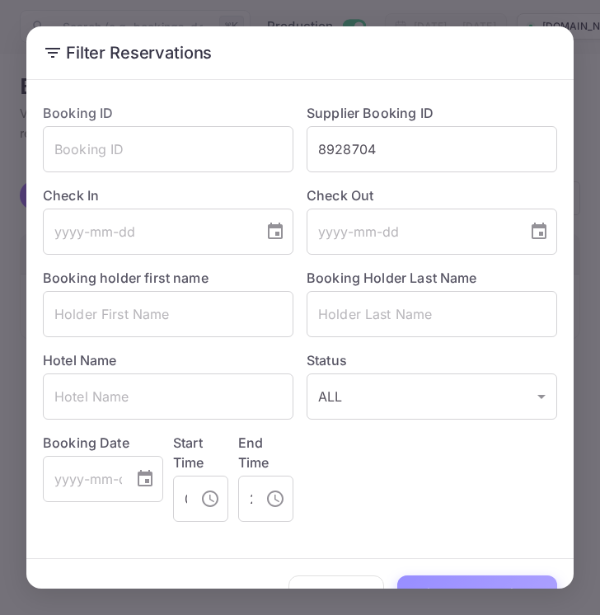
click at [458, 584] on button "Filter Reservations" at bounding box center [477, 592] width 160 height 35
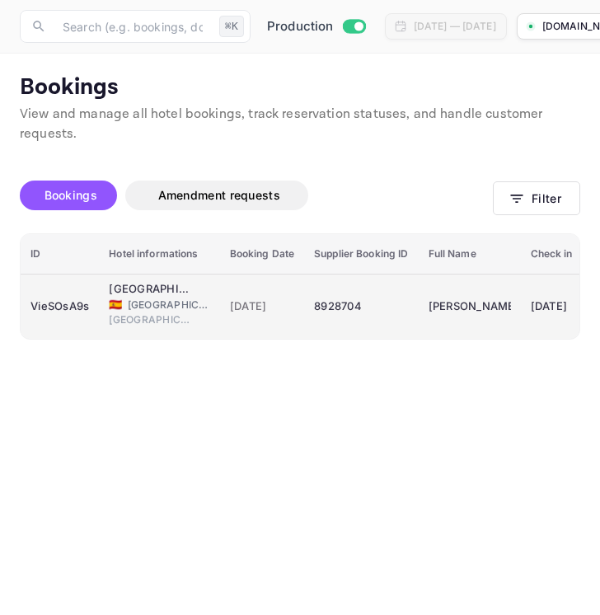
click at [233, 317] on div "[DATE]" at bounding box center [262, 306] width 65 height 26
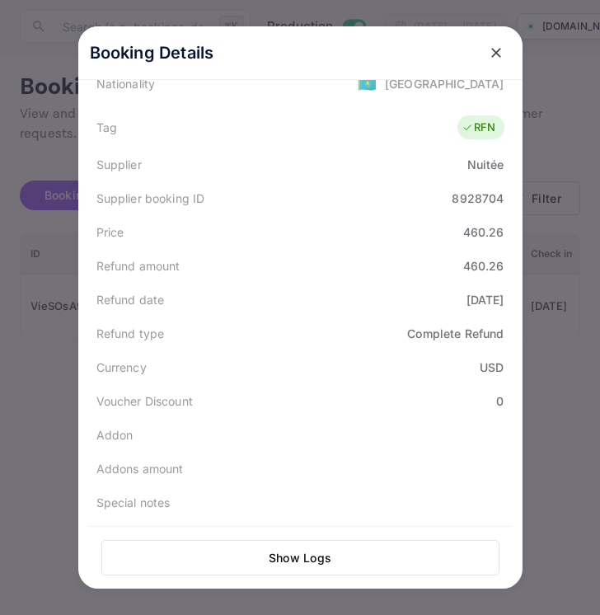
click at [493, 54] on icon "close" at bounding box center [496, 53] width 10 height 10
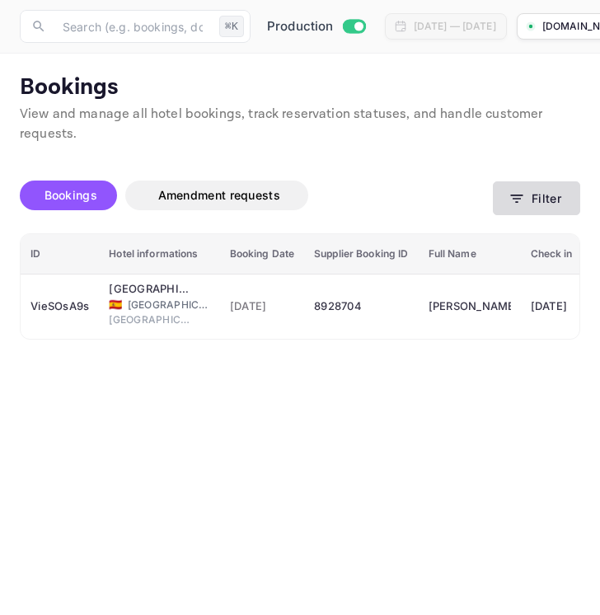
click at [537, 195] on button "Filter" at bounding box center [536, 198] width 87 height 34
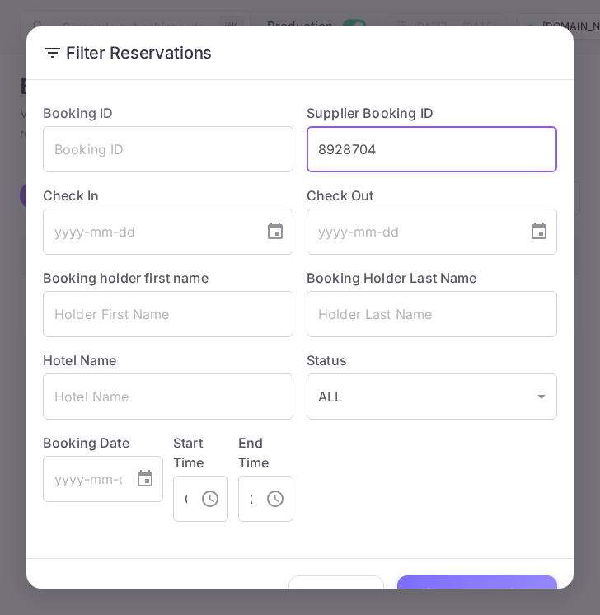
drag, startPoint x: 391, startPoint y: 147, endPoint x: 308, endPoint y: 147, distance: 82.4
click at [308, 147] on input "8928704" at bounding box center [432, 149] width 251 height 46
click at [456, 582] on button "Filter Reservations" at bounding box center [477, 592] width 160 height 35
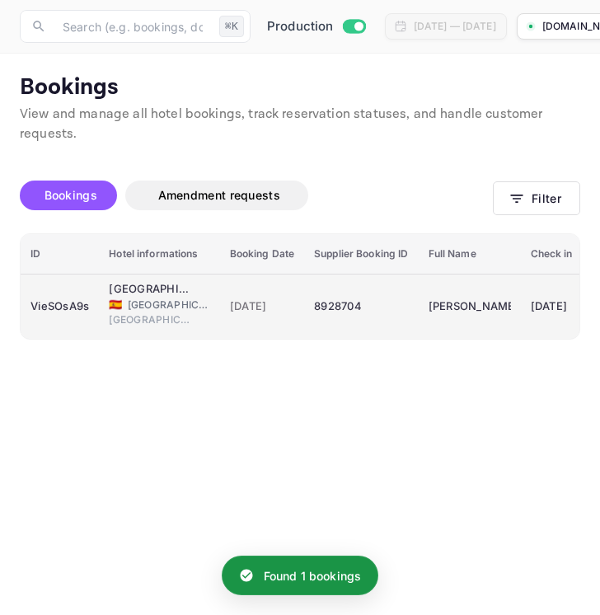
click at [389, 322] on td "8928704" at bounding box center [361, 306] width 114 height 65
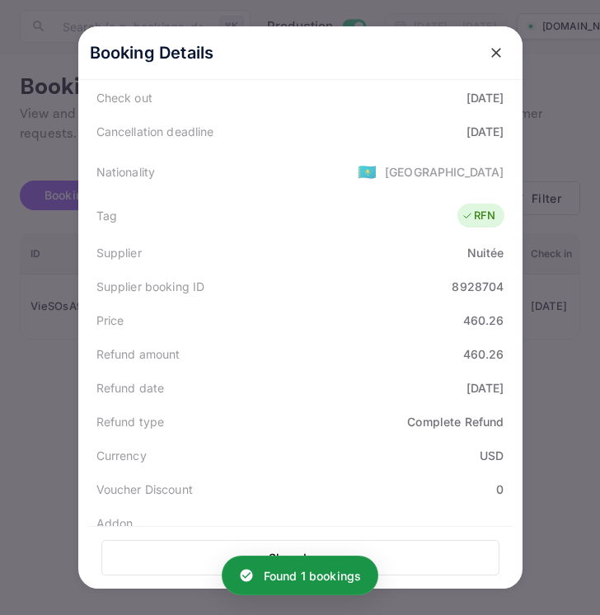
scroll to position [344, 0]
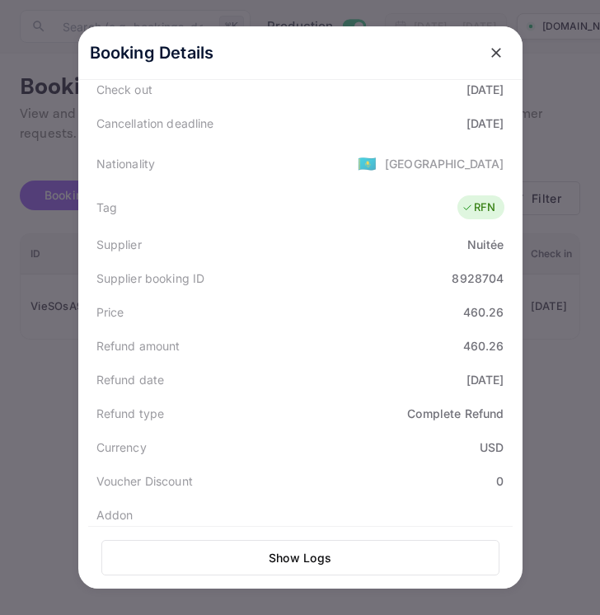
click at [493, 54] on icon "close" at bounding box center [496, 53] width 10 height 10
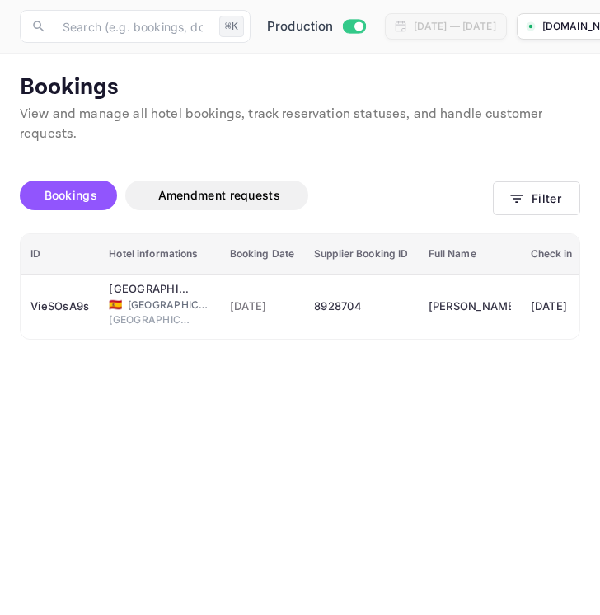
click at [549, 216] on div "Bookings Amendment requests Filter" at bounding box center [300, 198] width 561 height 69
click at [546, 203] on button "Filter" at bounding box center [536, 198] width 87 height 34
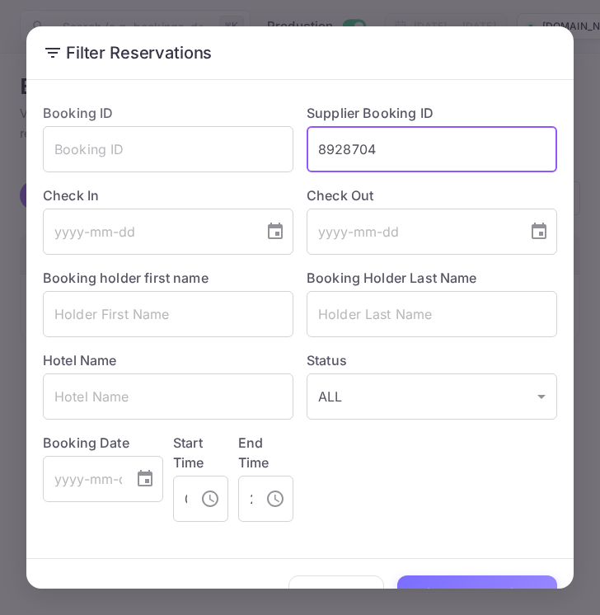
drag, startPoint x: 388, startPoint y: 151, endPoint x: 307, endPoint y: 148, distance: 81.6
click at [307, 149] on input "8928704" at bounding box center [432, 149] width 251 height 46
paste input "7948"
type input "8927948"
click at [493, 581] on button "Filter Reservations" at bounding box center [477, 592] width 160 height 35
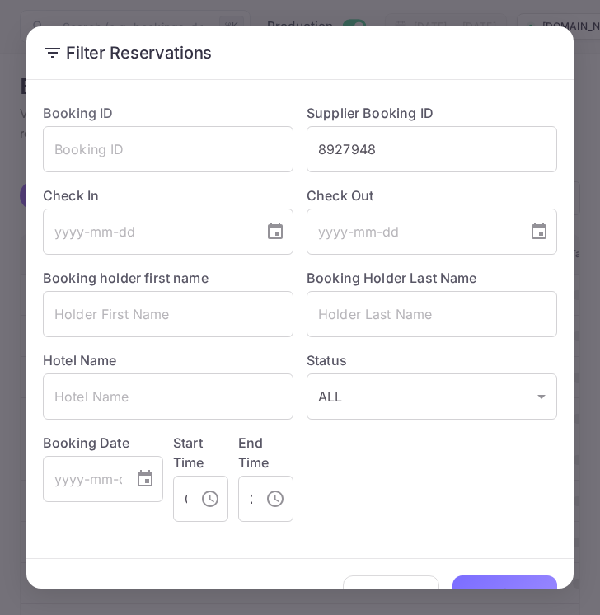
scroll to position [39, 0]
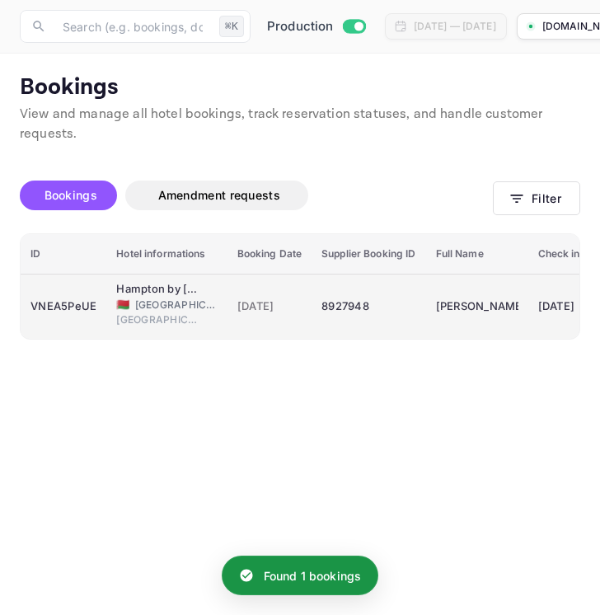
click at [374, 317] on div "8927948" at bounding box center [368, 306] width 94 height 26
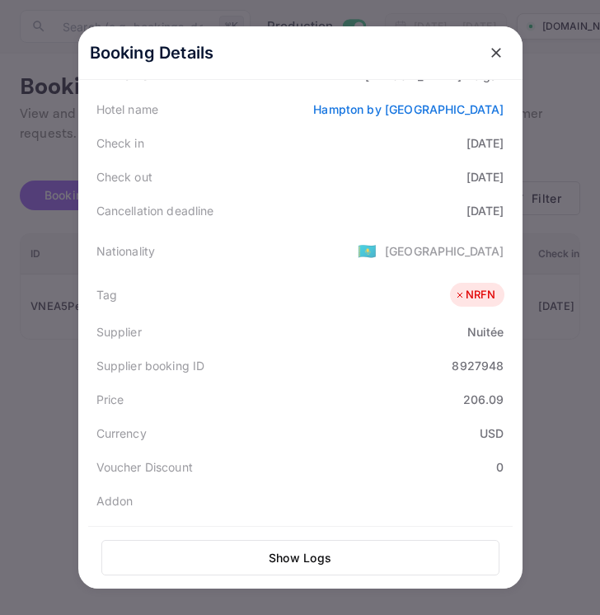
scroll to position [256, 0]
click at [490, 48] on icon "close" at bounding box center [496, 53] width 16 height 16
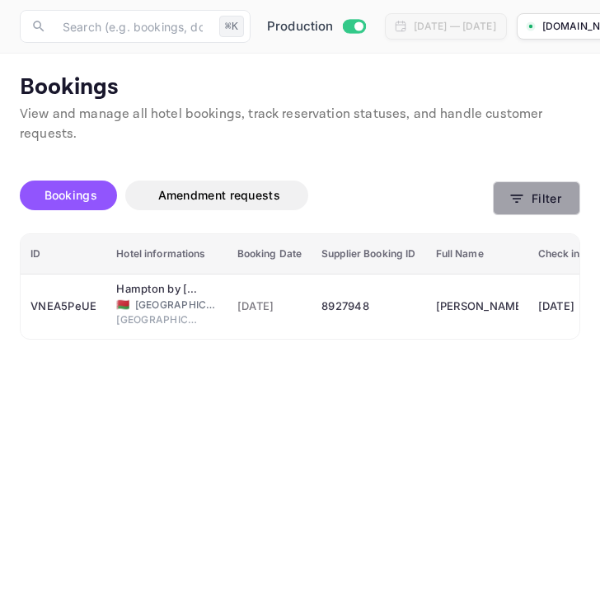
click at [542, 185] on button "Filter" at bounding box center [536, 198] width 87 height 34
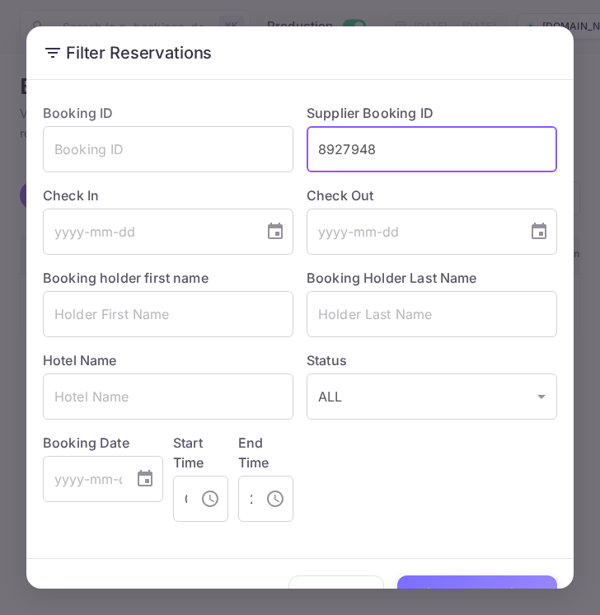
drag, startPoint x: 391, startPoint y: 143, endPoint x: 312, endPoint y: 143, distance: 79.1
click at [312, 143] on input "8927948" at bounding box center [432, 149] width 251 height 46
paste input "8161"
type input "8928161"
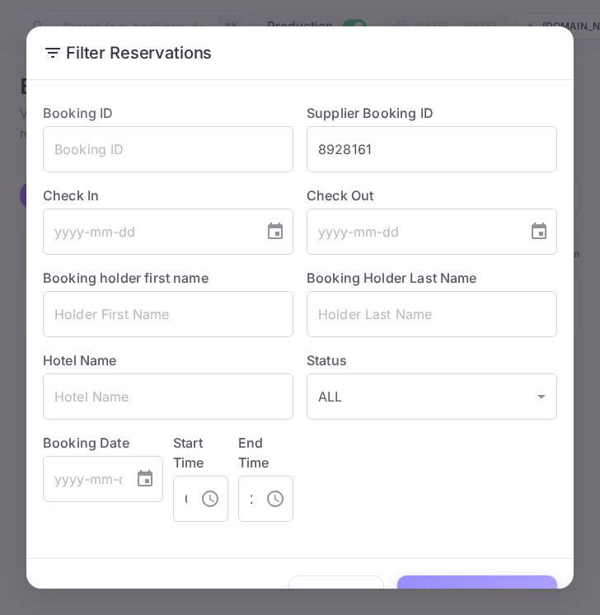
click at [463, 580] on button "Filter Reservations" at bounding box center [477, 592] width 160 height 35
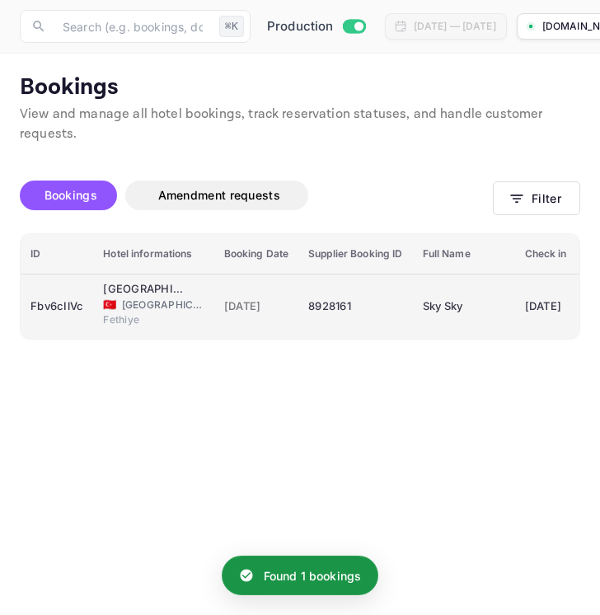
click at [379, 303] on div "8928161" at bounding box center [355, 306] width 94 height 26
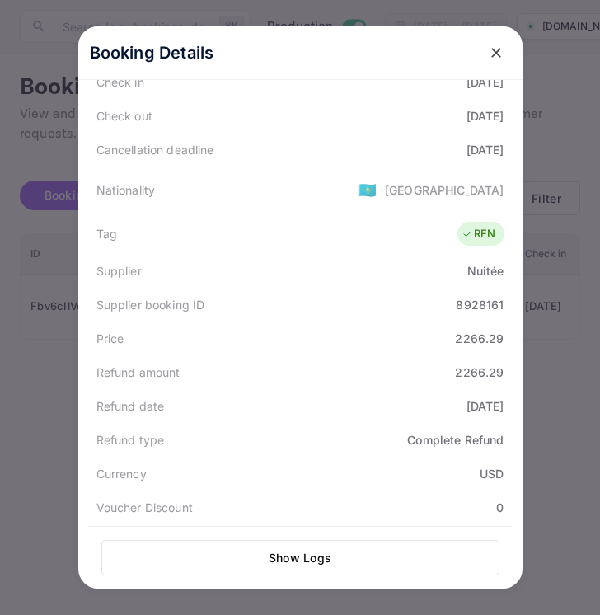
scroll to position [321, 0]
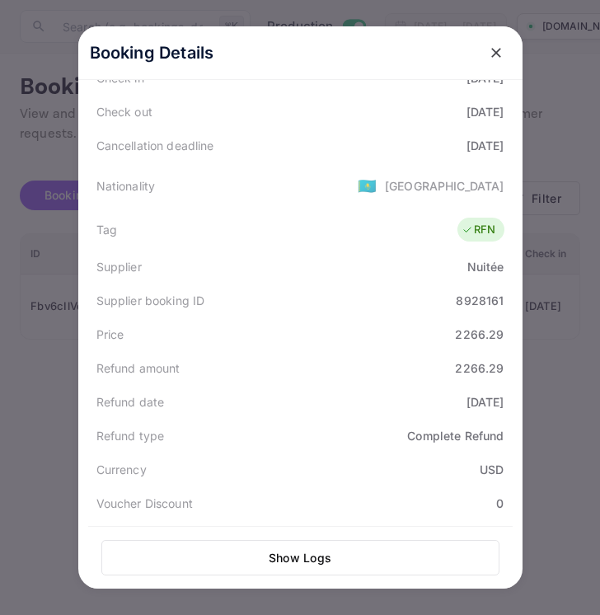
click at [498, 52] on icon "close" at bounding box center [496, 53] width 16 height 16
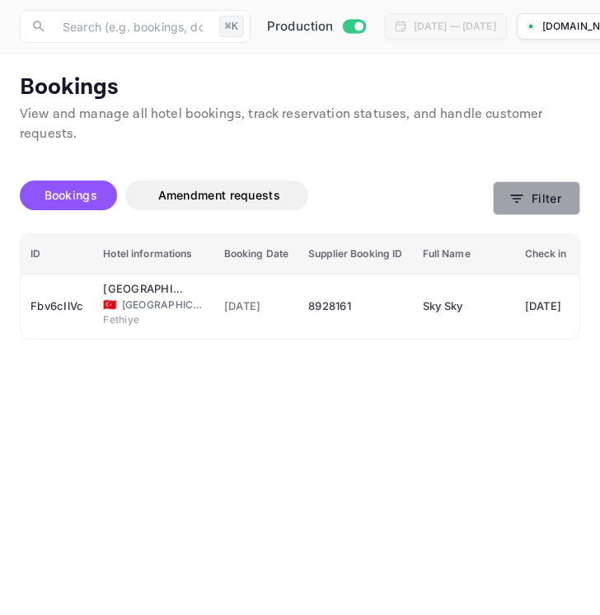
click at [551, 195] on button "Filter" at bounding box center [536, 198] width 87 height 34
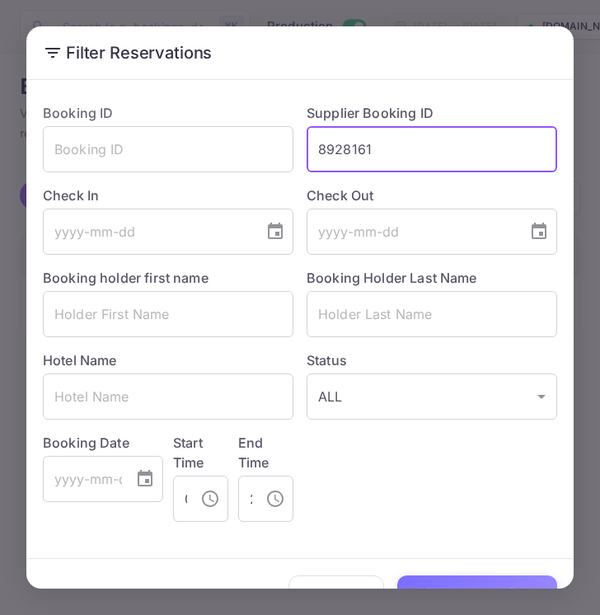
drag, startPoint x: 387, startPoint y: 138, endPoint x: 318, endPoint y: 136, distance: 68.4
click at [317, 136] on input "8928161" at bounding box center [432, 149] width 251 height 46
drag, startPoint x: 397, startPoint y: 142, endPoint x: 298, endPoint y: 142, distance: 98.9
click at [297, 142] on div "Supplier Booking ID 8928161 ​" at bounding box center [425, 131] width 264 height 82
paste input "571816"
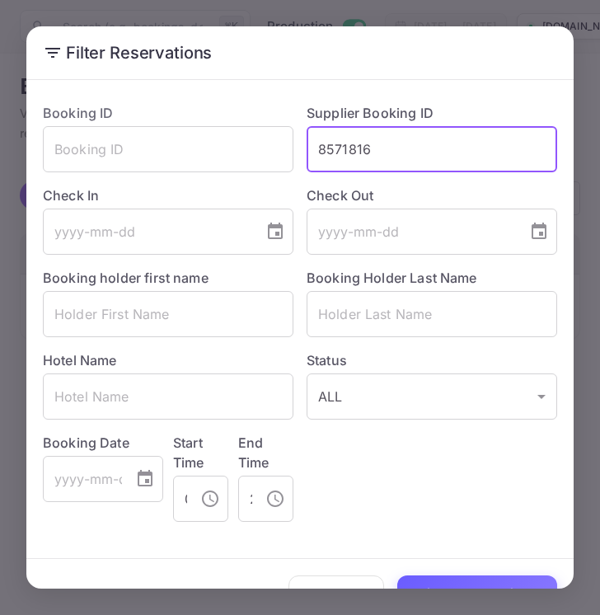
type input "8571816"
click at [472, 580] on button "Filter Reservations" at bounding box center [477, 592] width 160 height 35
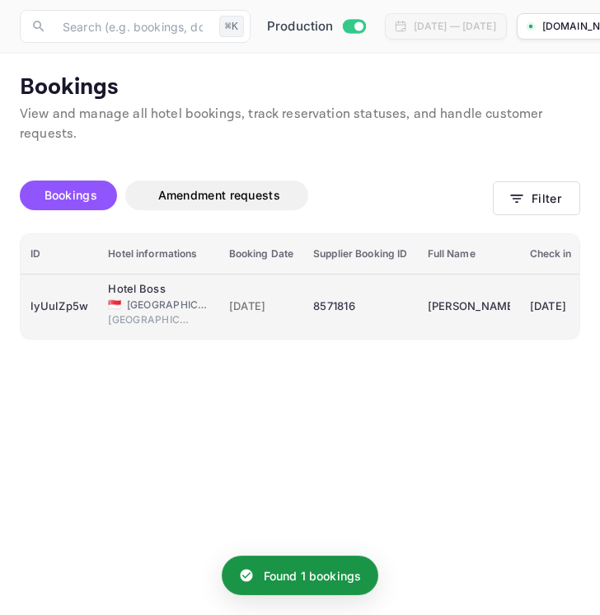
click at [373, 305] on div "8571816" at bounding box center [360, 306] width 94 height 26
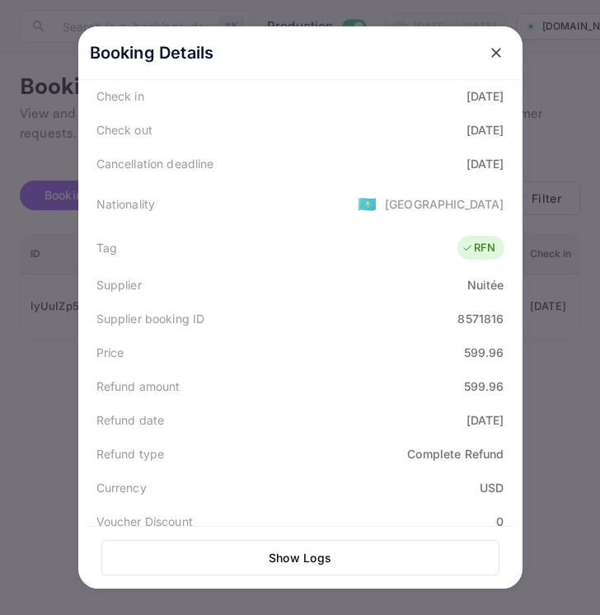
scroll to position [323, 0]
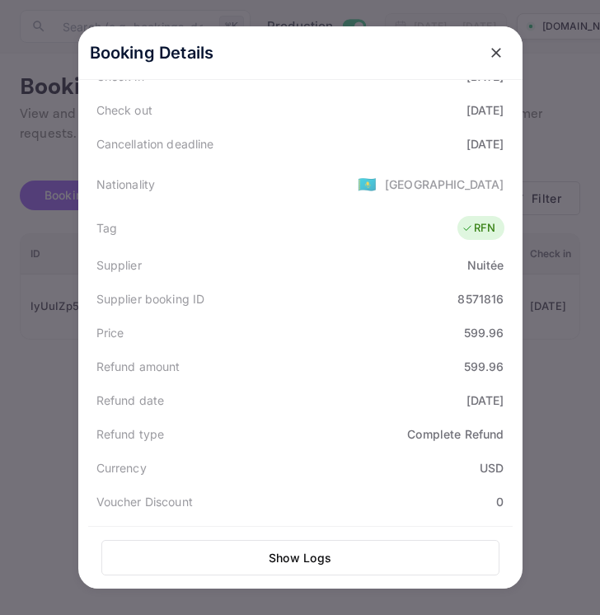
click at [500, 58] on icon "close" at bounding box center [496, 53] width 16 height 16
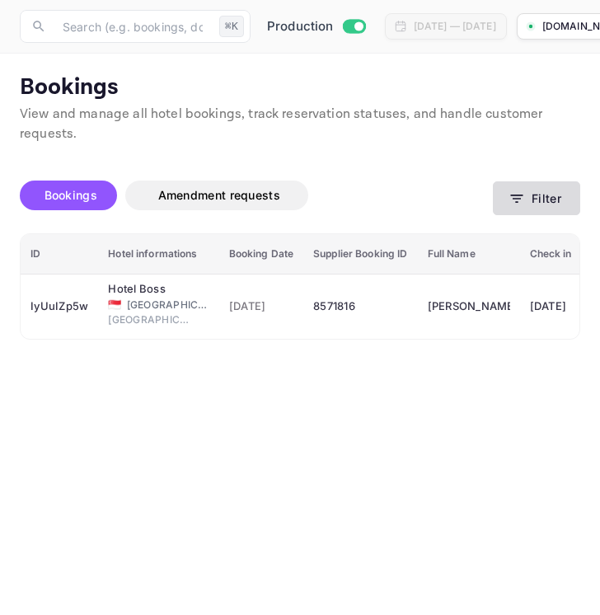
click at [552, 197] on button "Filter" at bounding box center [536, 198] width 87 height 34
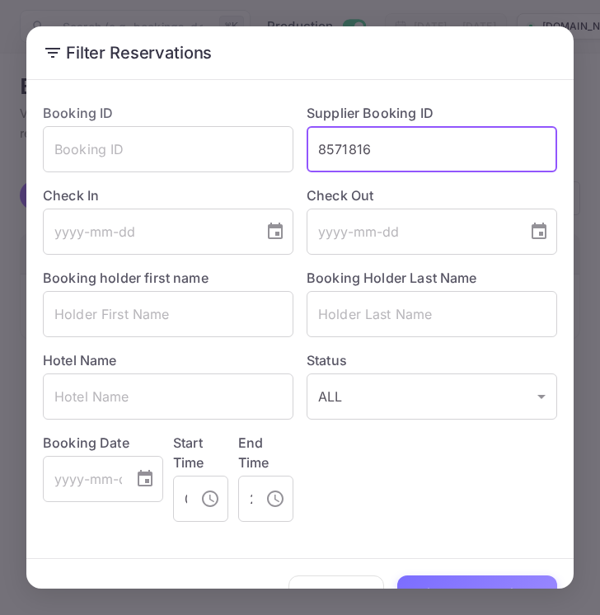
drag, startPoint x: 381, startPoint y: 148, endPoint x: 322, endPoint y: 146, distance: 58.6
click at [322, 146] on input "8571816" at bounding box center [432, 149] width 251 height 46
click at [378, 145] on input "8571816" at bounding box center [432, 149] width 251 height 46
drag, startPoint x: 378, startPoint y: 145, endPoint x: 314, endPoint y: 144, distance: 63.5
click at [314, 144] on input "8571816" at bounding box center [432, 149] width 251 height 46
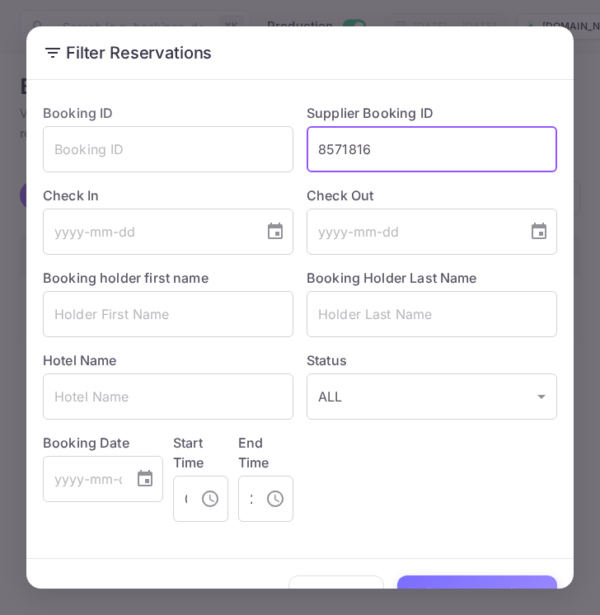
paste input "604841"
type input "8604841"
click at [462, 582] on button "Filter Reservations" at bounding box center [477, 592] width 160 height 35
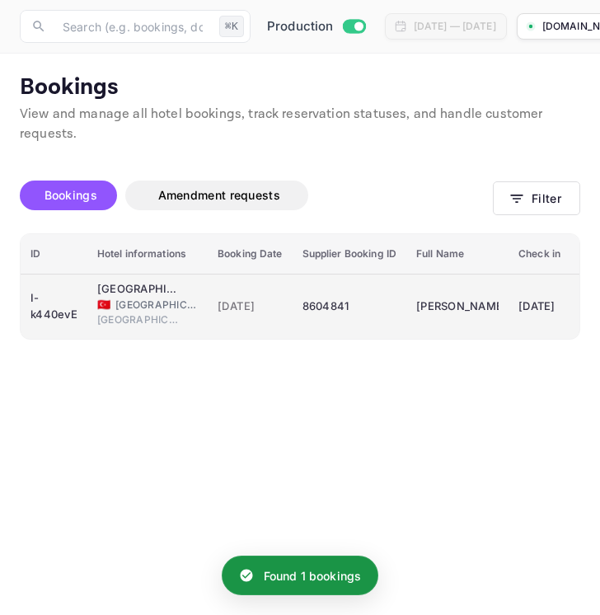
click at [370, 309] on div "8604841" at bounding box center [350, 306] width 94 height 26
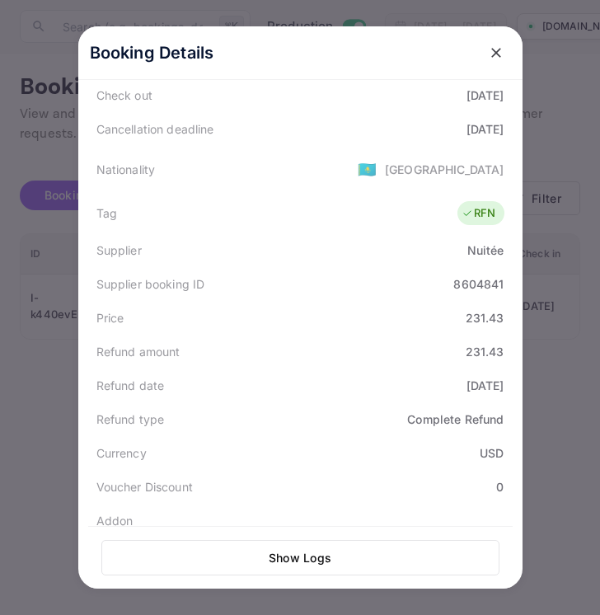
scroll to position [340, 0]
click at [495, 52] on icon "close" at bounding box center [496, 53] width 10 height 10
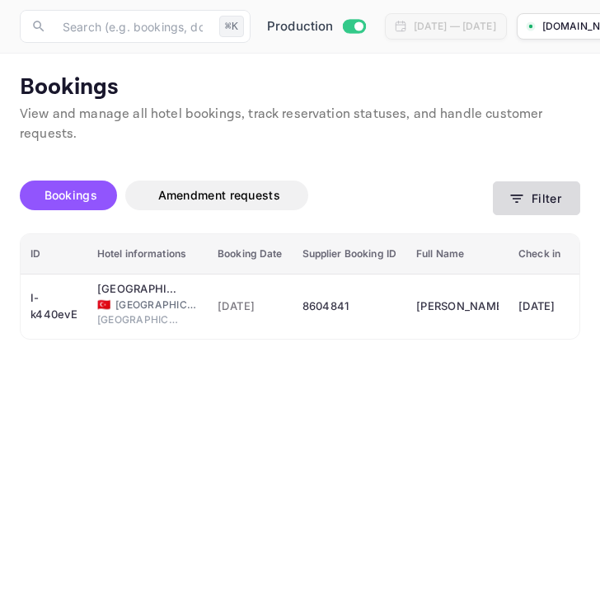
click at [529, 205] on button "Filter" at bounding box center [536, 198] width 87 height 34
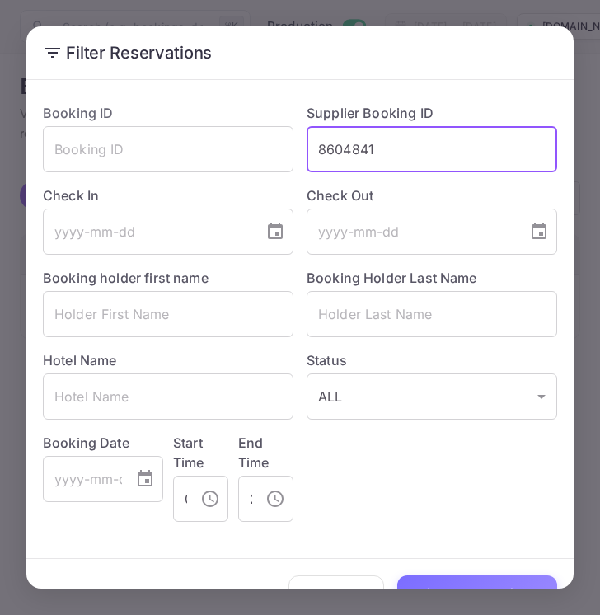
drag, startPoint x: 382, startPoint y: 149, endPoint x: 318, endPoint y: 148, distance: 63.5
click at [318, 148] on input "8604841" at bounding box center [432, 149] width 251 height 46
paste input "915499"
type input "8915499"
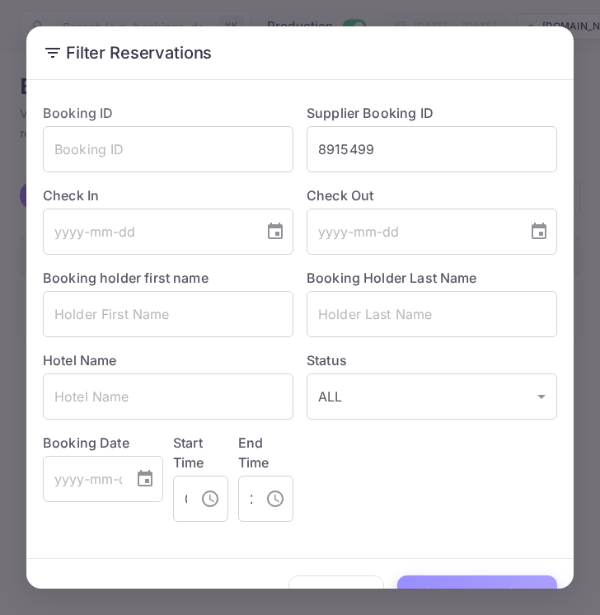
click at [470, 583] on button "Filter Reservations" at bounding box center [477, 592] width 160 height 35
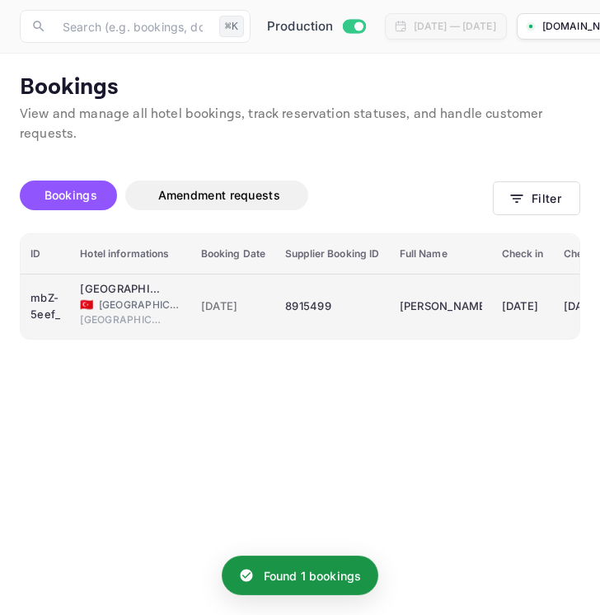
click at [355, 307] on div "8915499" at bounding box center [332, 306] width 94 height 26
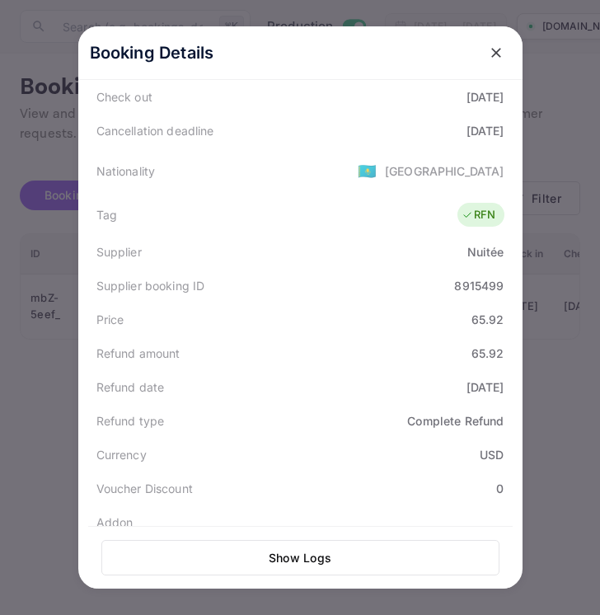
scroll to position [339, 0]
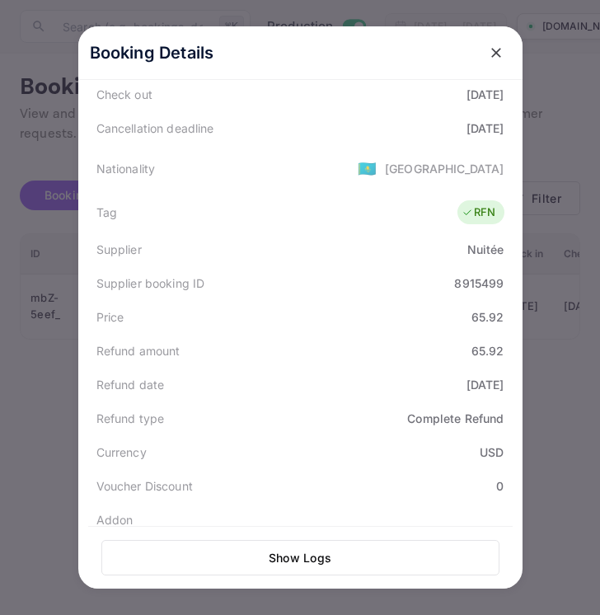
click at [498, 55] on icon "close" at bounding box center [496, 53] width 10 height 10
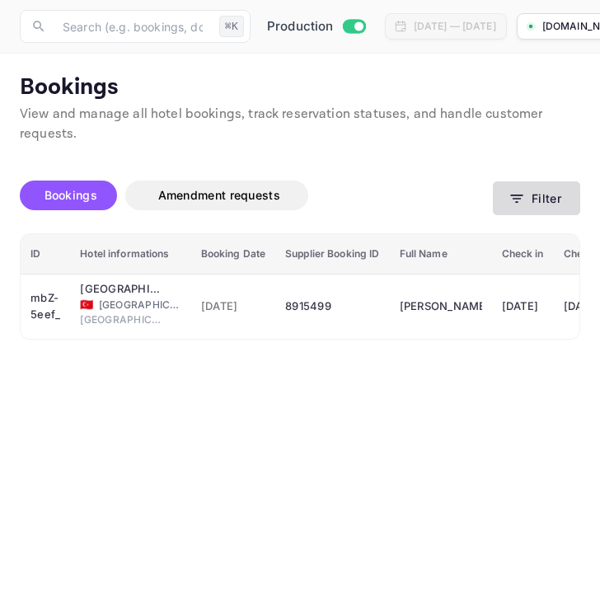
click at [550, 204] on button "Filter" at bounding box center [536, 198] width 87 height 34
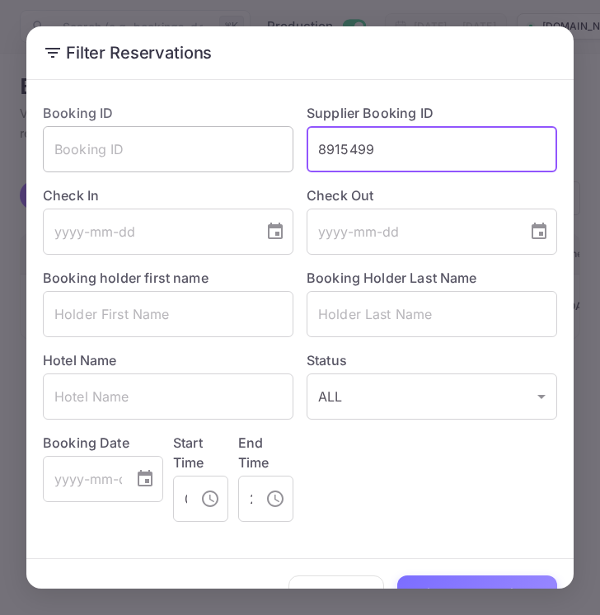
drag, startPoint x: 392, startPoint y: 149, endPoint x: 279, endPoint y: 149, distance: 112.9
click at [278, 149] on div "Booking ID ​ Supplier Booking ID 8915499 ​ Check In ​ Check Out ​ Booking holde…" at bounding box center [294, 306] width 528 height 432
paste input "805958"
type input "8805958"
click at [444, 583] on button "Filter Reservations" at bounding box center [477, 592] width 160 height 35
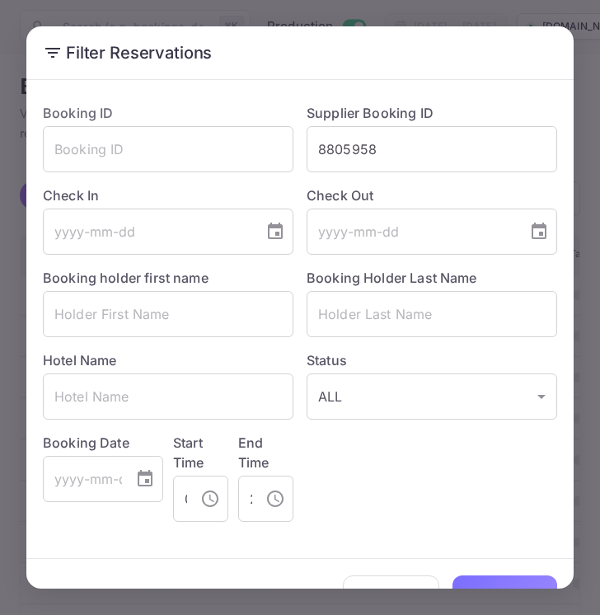
scroll to position [39, 0]
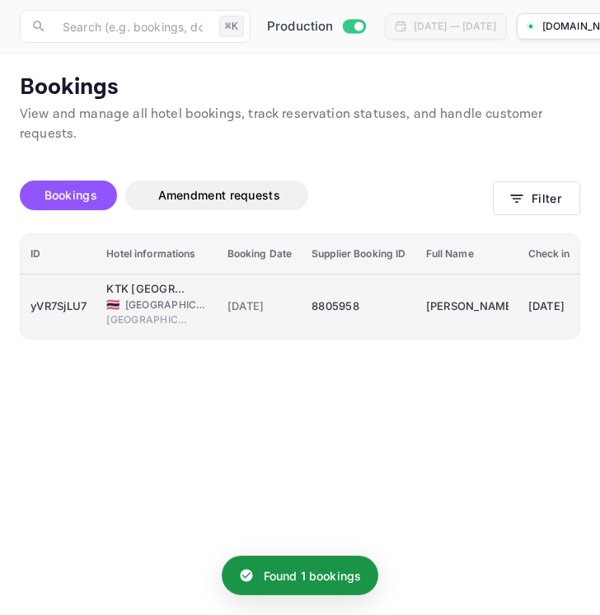
click at [383, 303] on div "8805958" at bounding box center [359, 306] width 94 height 26
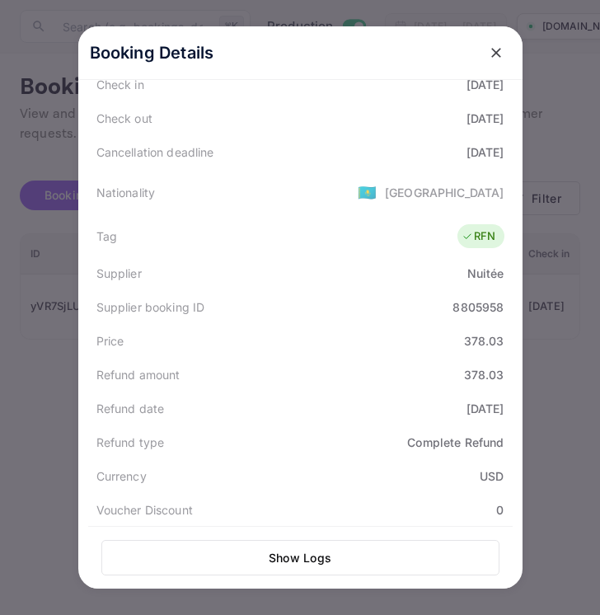
scroll to position [321, 0]
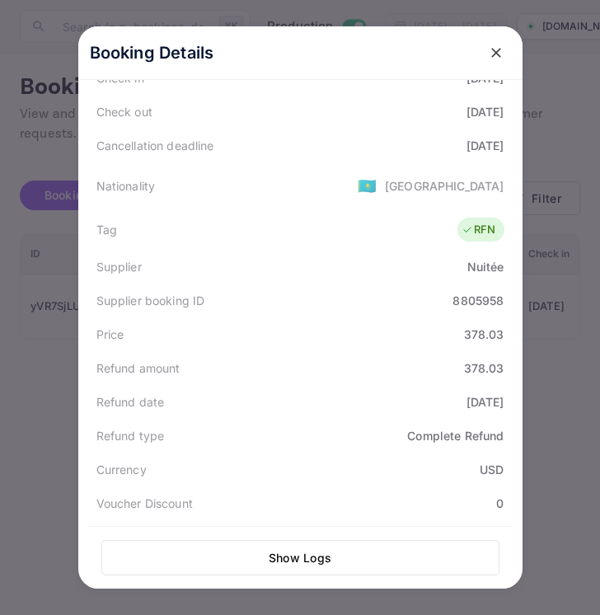
click at [498, 55] on icon "close" at bounding box center [496, 53] width 10 height 10
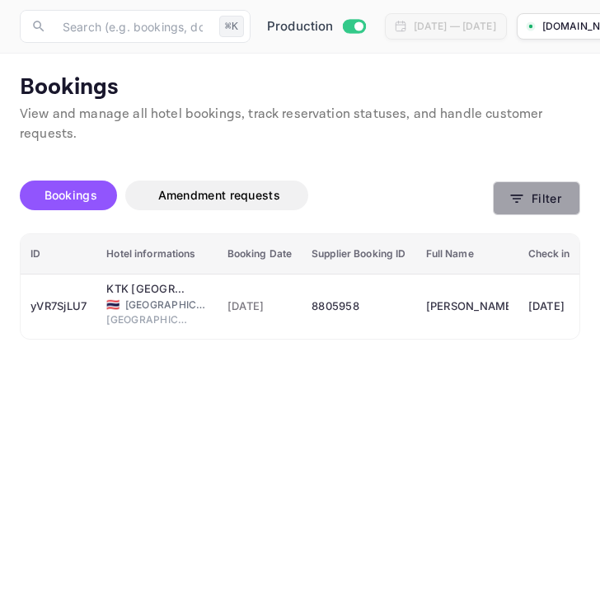
click at [523, 196] on icon "button" at bounding box center [517, 198] width 16 height 16
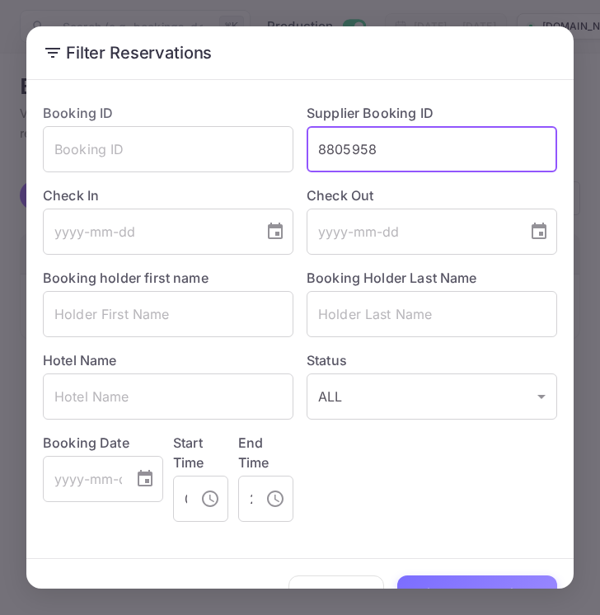
drag, startPoint x: 387, startPoint y: 151, endPoint x: 303, endPoint y: 151, distance: 83.3
click at [303, 151] on div "Supplier Booking ID 8805958 ​" at bounding box center [425, 131] width 264 height 82
paste input "9049772"
type input "9049772"
click at [464, 581] on button "Filter Reservations" at bounding box center [477, 592] width 160 height 35
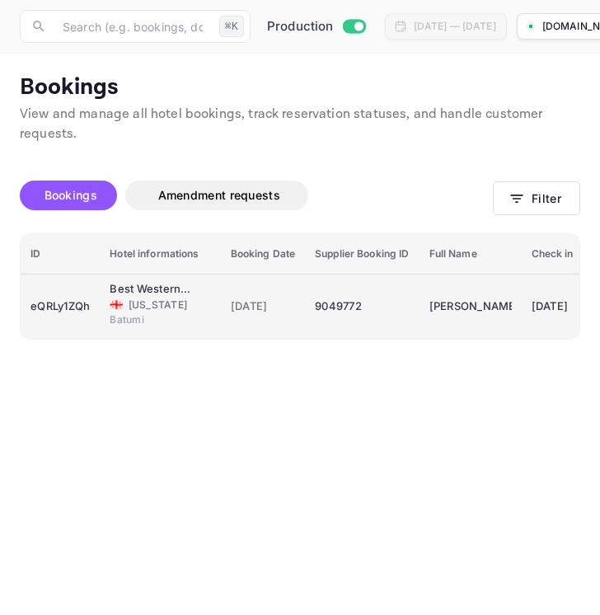
click at [382, 311] on div "9049772" at bounding box center [362, 306] width 94 height 26
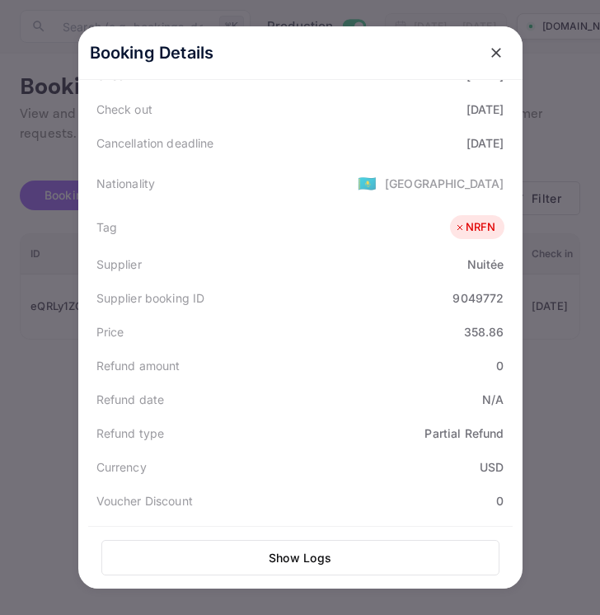
scroll to position [325, 0]
click at [496, 54] on icon "close" at bounding box center [496, 53] width 16 height 16
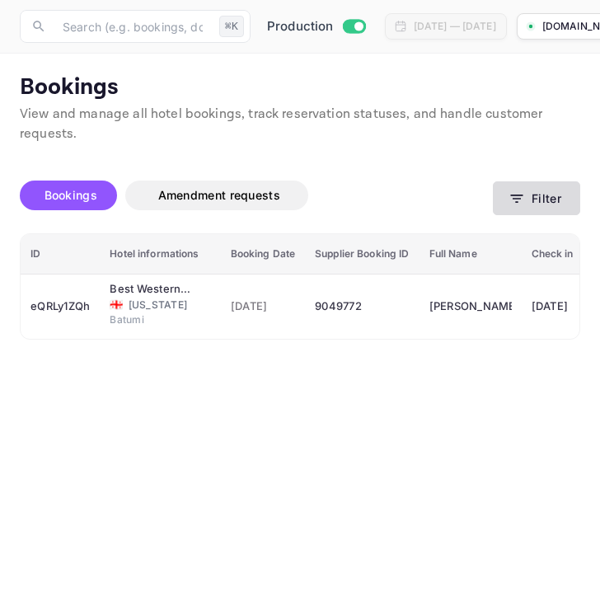
click at [547, 197] on button "Filter" at bounding box center [536, 198] width 87 height 34
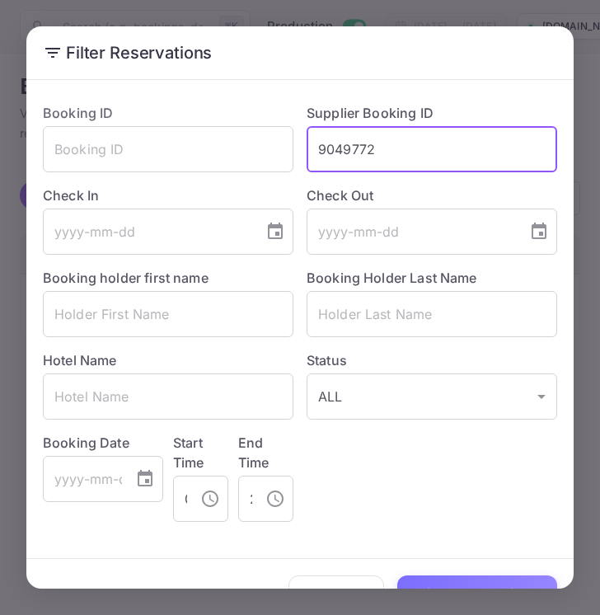
drag, startPoint x: 392, startPoint y: 155, endPoint x: 300, endPoint y: 156, distance: 92.3
click at [300, 156] on div "Supplier Booking ID 9049772 ​" at bounding box center [425, 131] width 264 height 82
paste input "8807215"
type input "8807215"
click at [458, 584] on button "Filter Reservations" at bounding box center [477, 592] width 160 height 35
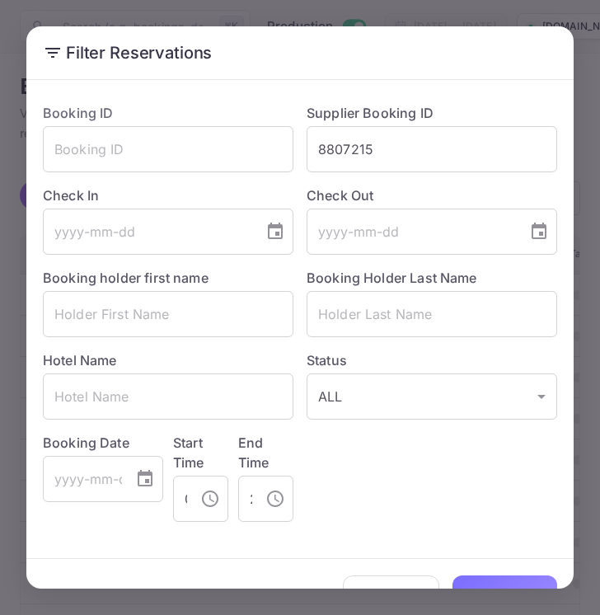
scroll to position [39, 0]
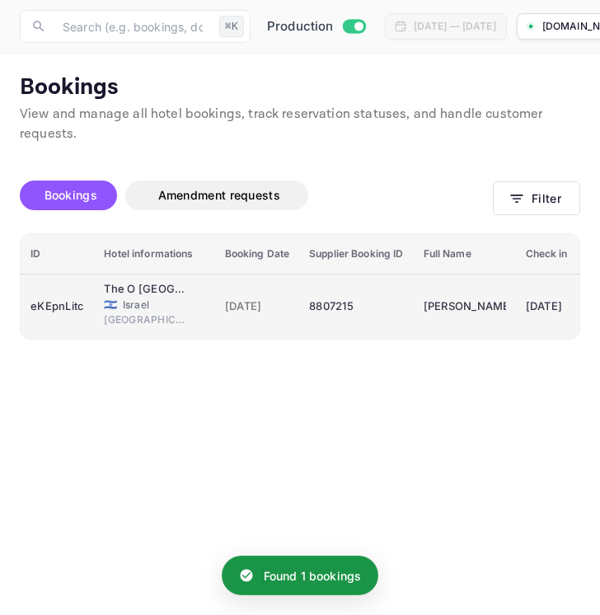
click at [368, 306] on div "8807215" at bounding box center [356, 306] width 94 height 26
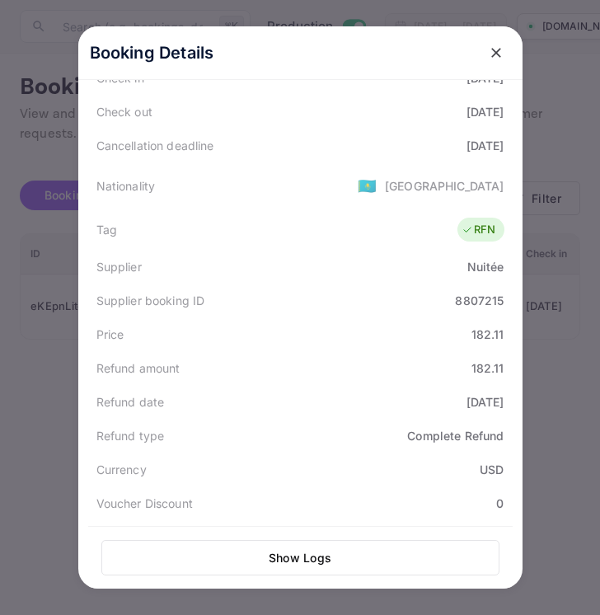
scroll to position [327, 0]
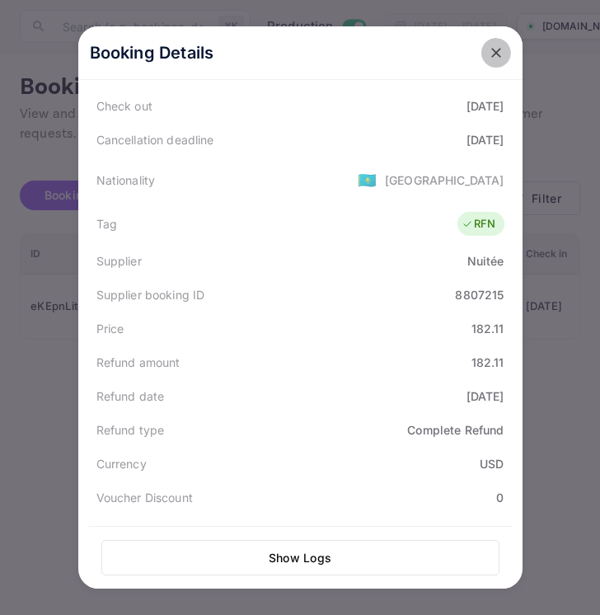
click at [494, 58] on icon "close" at bounding box center [496, 53] width 16 height 16
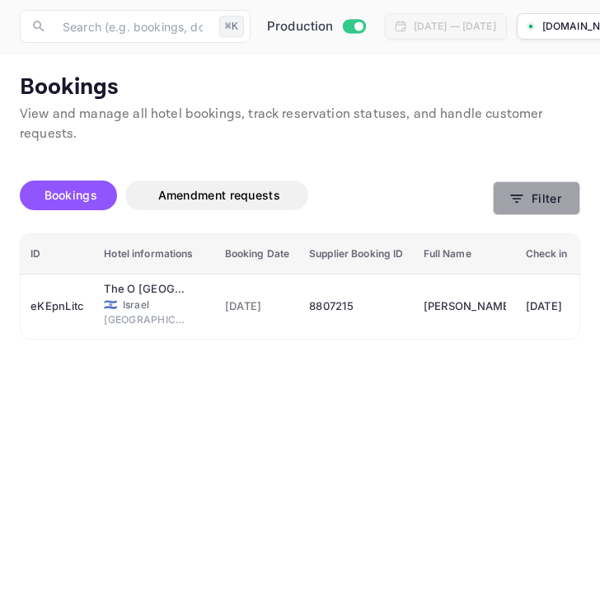
click at [546, 201] on button "Filter" at bounding box center [536, 198] width 87 height 34
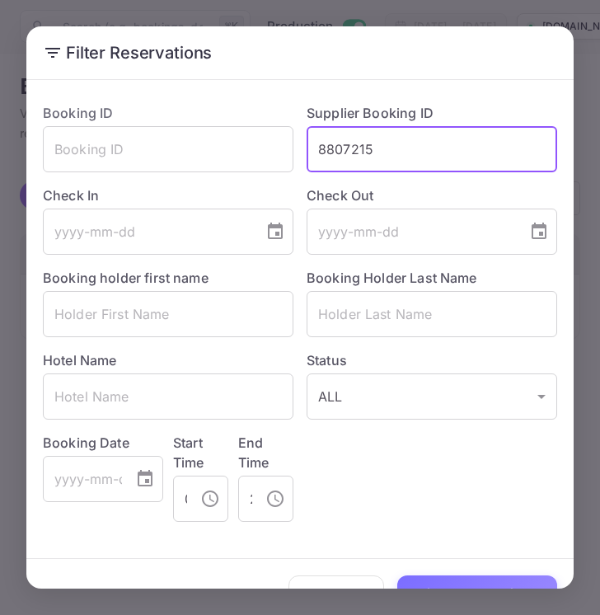
drag, startPoint x: 382, startPoint y: 155, endPoint x: 305, endPoint y: 155, distance: 76.7
click at [304, 155] on div "Supplier Booking ID 8807215 ​" at bounding box center [425, 131] width 264 height 82
paste input "4993"
type input "8499315"
click at [473, 582] on button "Filter Reservations" at bounding box center [477, 592] width 160 height 35
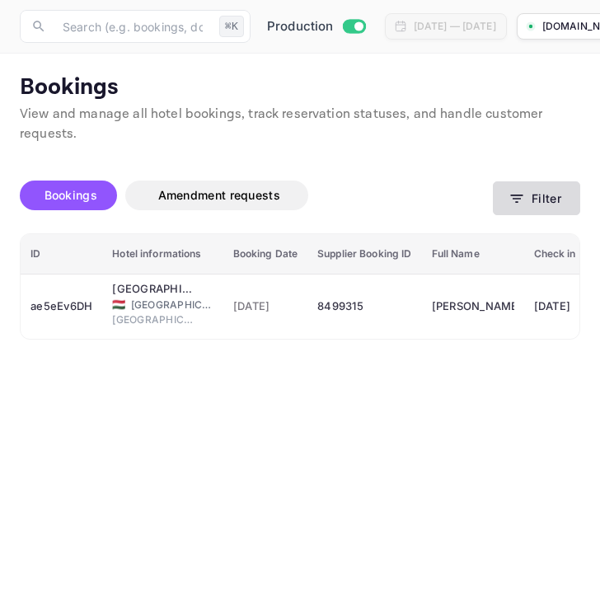
click at [532, 202] on button "Filter" at bounding box center [536, 198] width 87 height 34
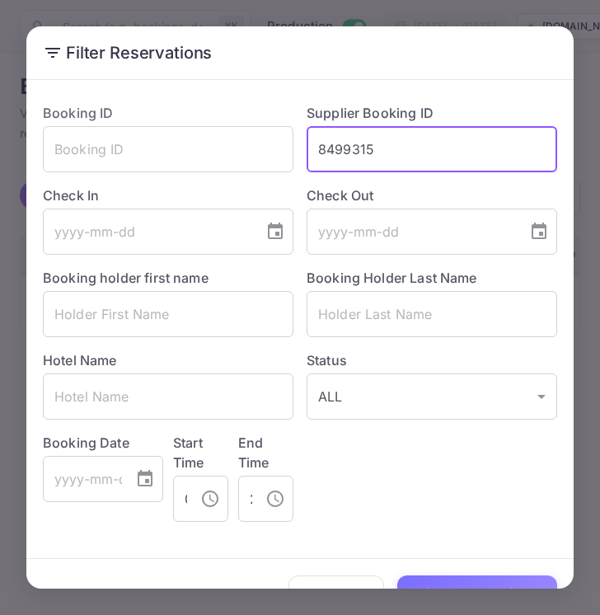
drag, startPoint x: 395, startPoint y: 153, endPoint x: 301, endPoint y: 150, distance: 94.0
click at [299, 150] on div "Supplier Booking ID 8499315 ​" at bounding box center [425, 131] width 264 height 82
paste input "749196"
type input "8749196"
click at [444, 581] on button "Filter Reservations" at bounding box center [477, 592] width 160 height 35
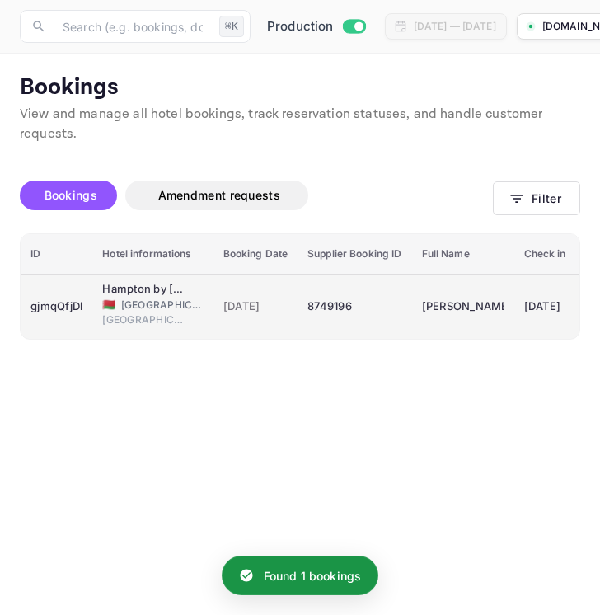
click at [384, 296] on div "8749196" at bounding box center [354, 306] width 94 height 26
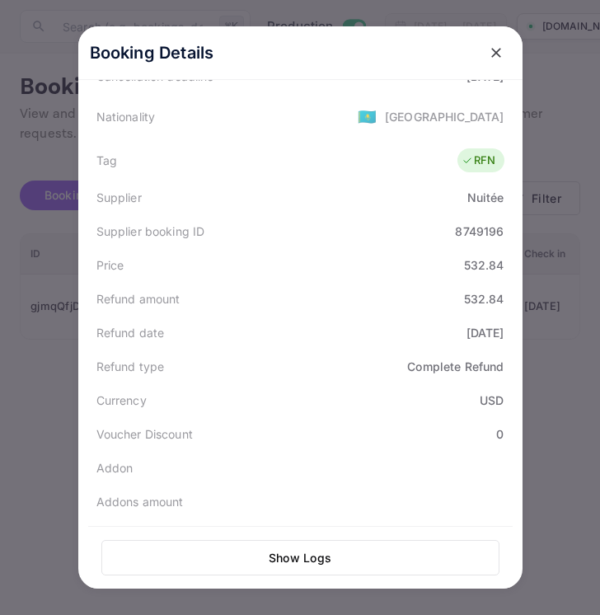
scroll to position [404, 0]
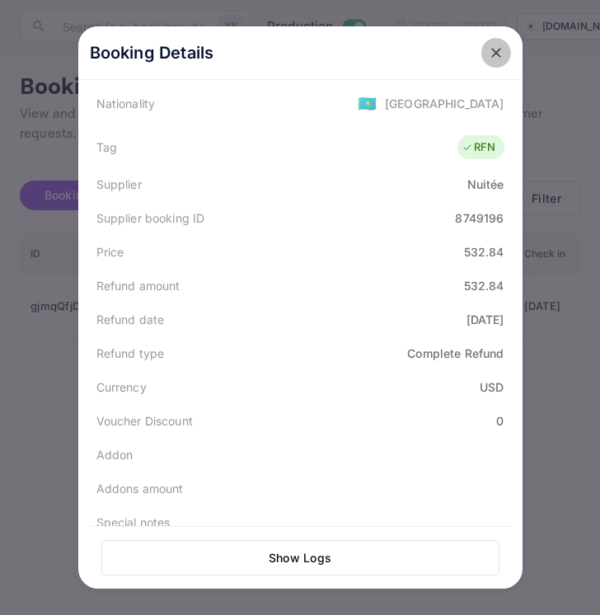
click at [495, 49] on icon "close" at bounding box center [496, 53] width 16 height 16
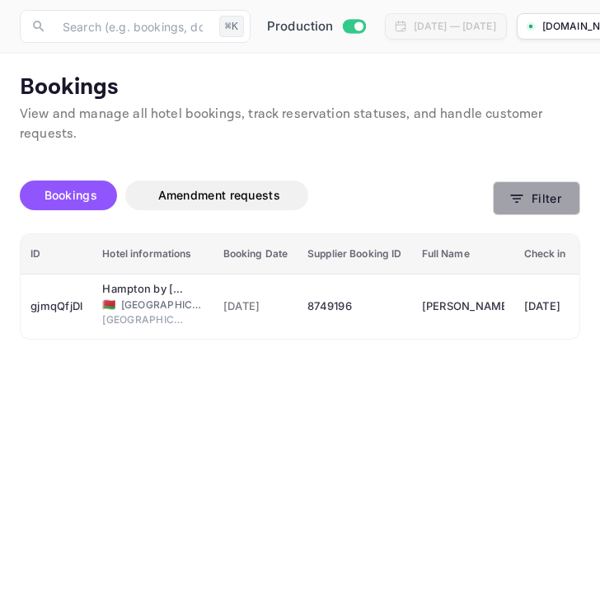
click at [526, 188] on button "Filter" at bounding box center [536, 198] width 87 height 34
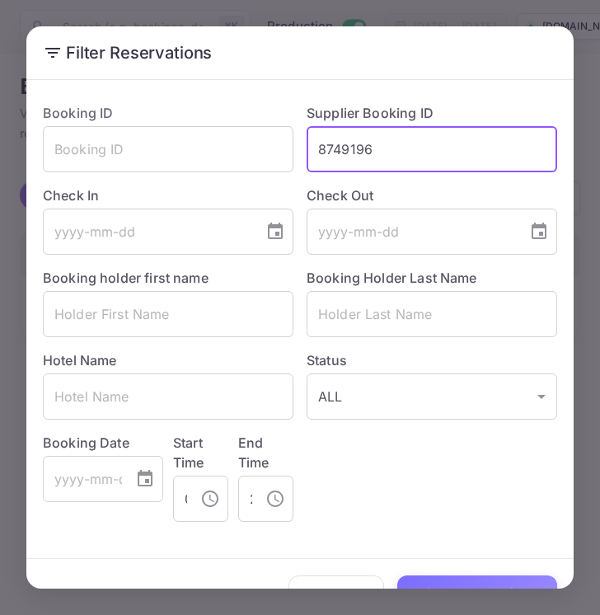
drag, startPoint x: 384, startPoint y: 149, endPoint x: 308, endPoint y: 145, distance: 76.0
click at [308, 145] on input "8749196" at bounding box center [432, 149] width 251 height 46
paste input "967565"
type input "8967565"
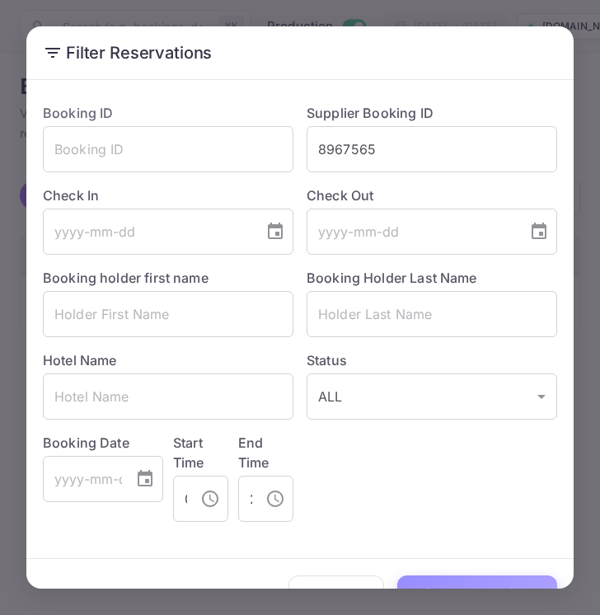
click at [437, 580] on button "Filter Reservations" at bounding box center [477, 592] width 160 height 35
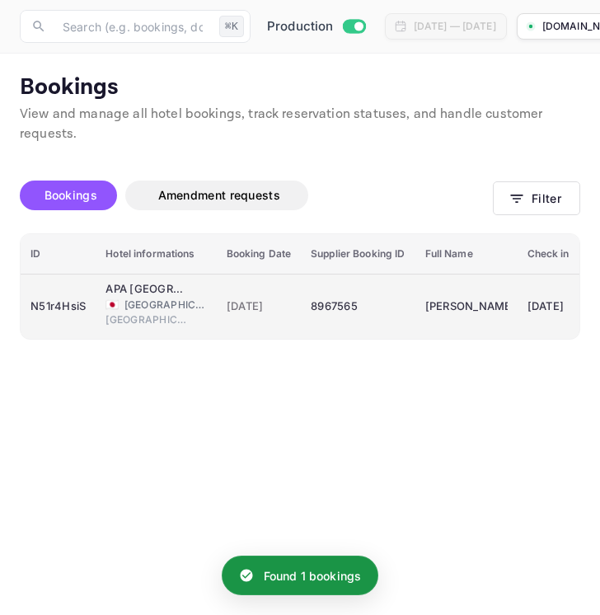
click at [380, 309] on div "8967565" at bounding box center [358, 306] width 94 height 26
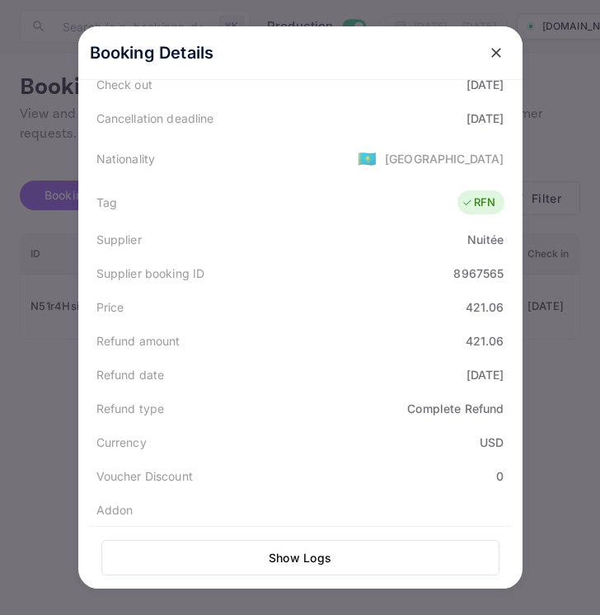
scroll to position [352, 0]
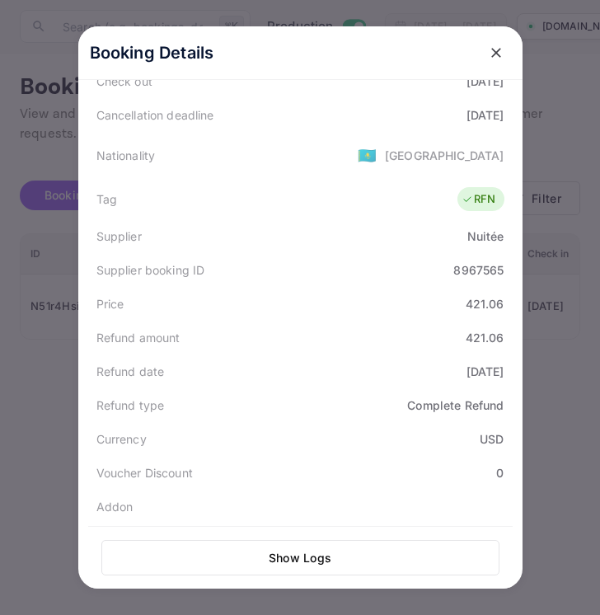
click at [496, 51] on icon "close" at bounding box center [496, 53] width 10 height 10
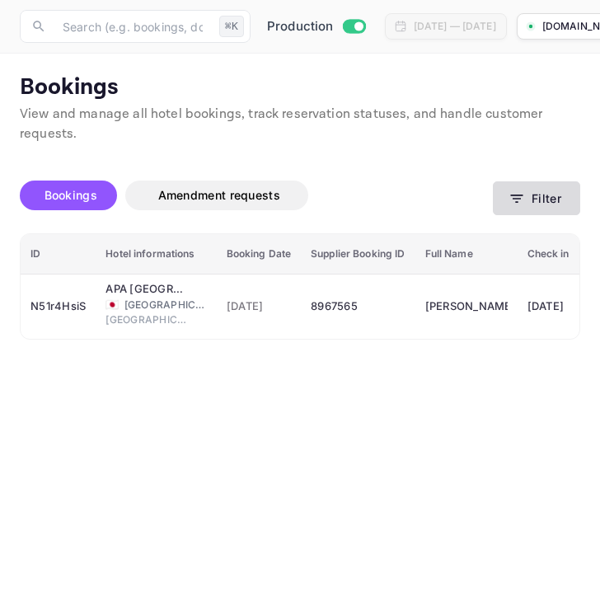
click at [544, 192] on button "Filter" at bounding box center [536, 198] width 87 height 34
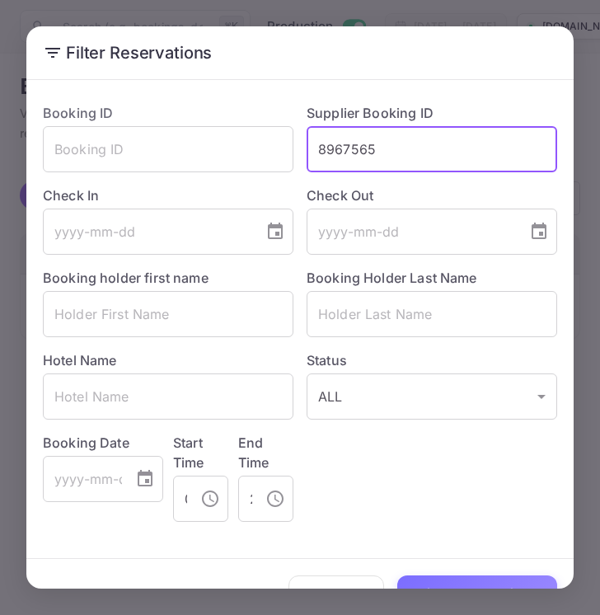
drag, startPoint x: 411, startPoint y: 147, endPoint x: 312, endPoint y: 146, distance: 98.1
click at [312, 146] on input "8967565" at bounding box center [432, 149] width 251 height 46
click at [459, 579] on button "Filter Reservations" at bounding box center [477, 592] width 160 height 35
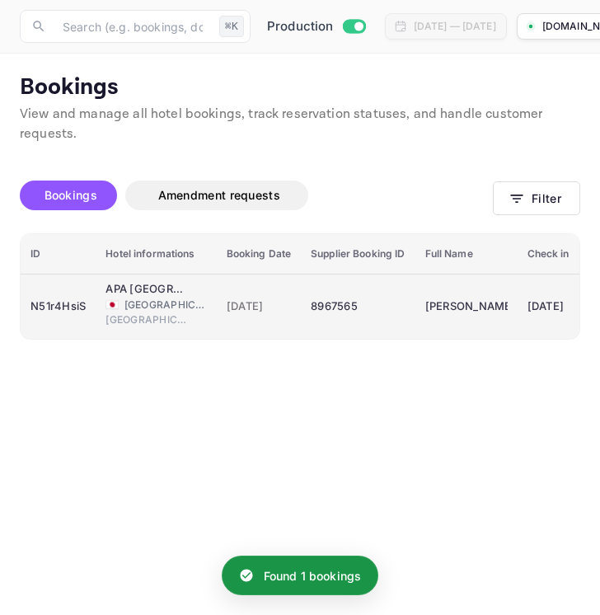
click at [387, 320] on td "8967565" at bounding box center [358, 306] width 114 height 65
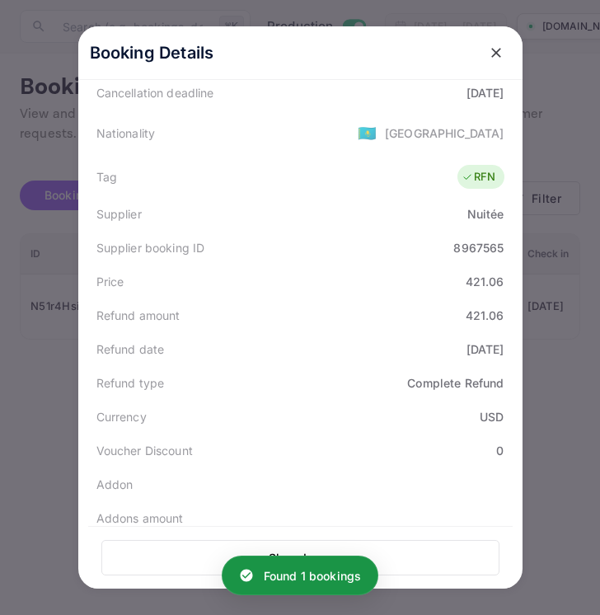
scroll to position [387, 0]
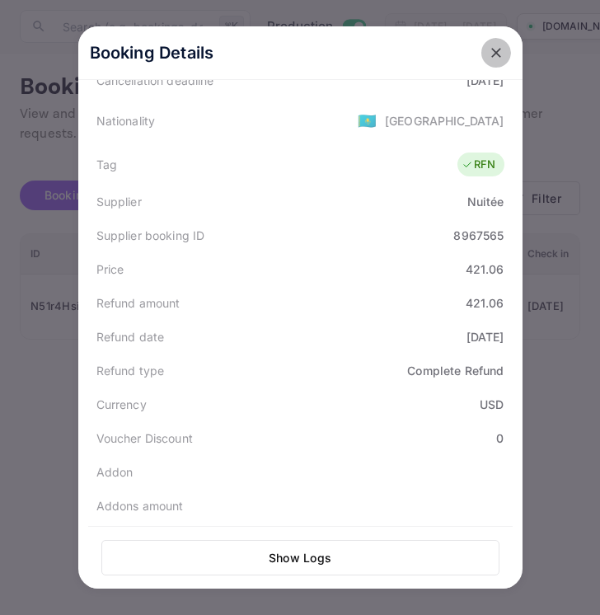
click at [491, 56] on icon "close" at bounding box center [496, 53] width 10 height 10
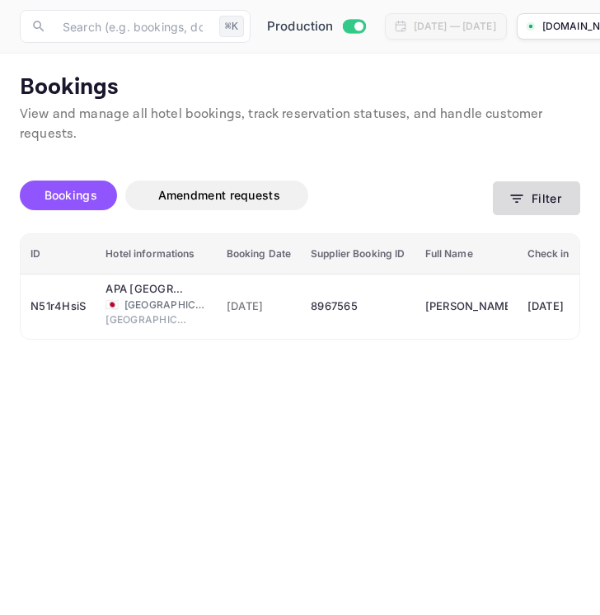
click at [544, 199] on button "Filter" at bounding box center [536, 198] width 87 height 34
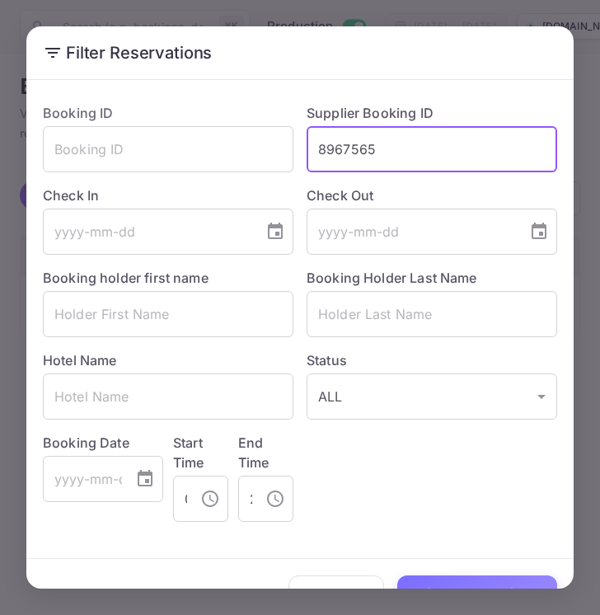
drag, startPoint x: 386, startPoint y: 153, endPoint x: 307, endPoint y: 153, distance: 79.1
click at [306, 153] on div "Supplier Booking ID 8967565 ​" at bounding box center [425, 131] width 264 height 82
paste input "2137"
type input "8921375"
click at [474, 584] on button "Filter Reservations" at bounding box center [477, 592] width 160 height 35
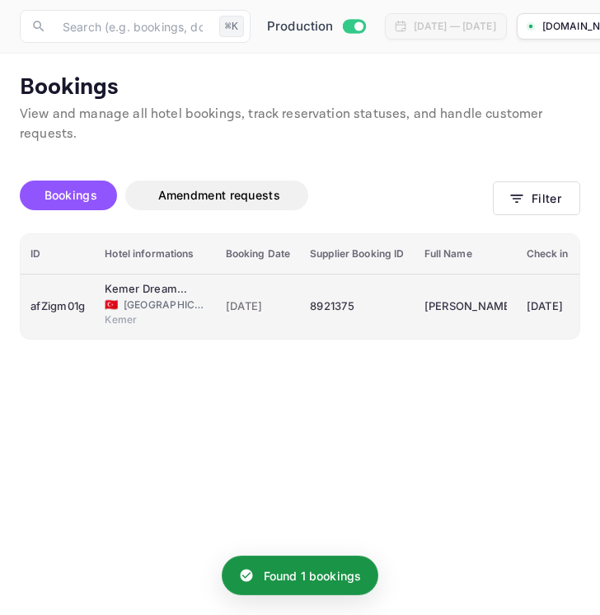
click at [383, 312] on div "8921375" at bounding box center [357, 306] width 94 height 26
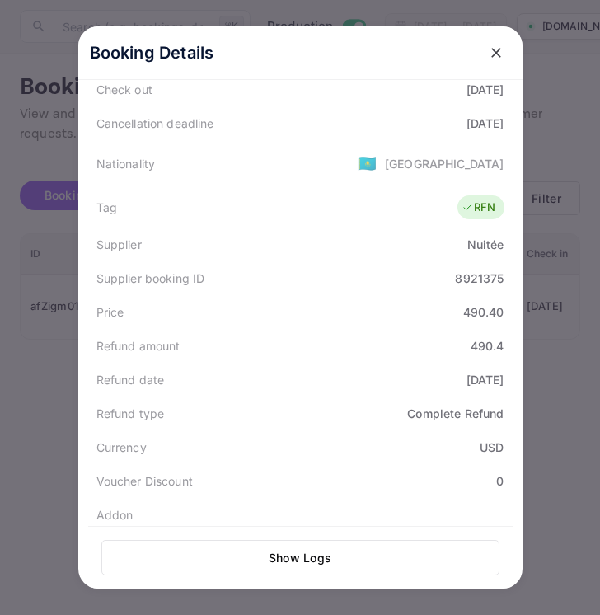
scroll to position [349, 0]
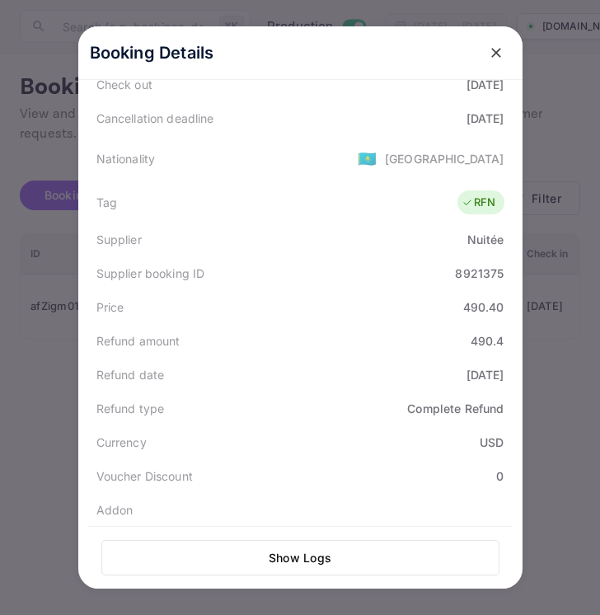
click at [493, 52] on icon "close" at bounding box center [496, 53] width 16 height 16
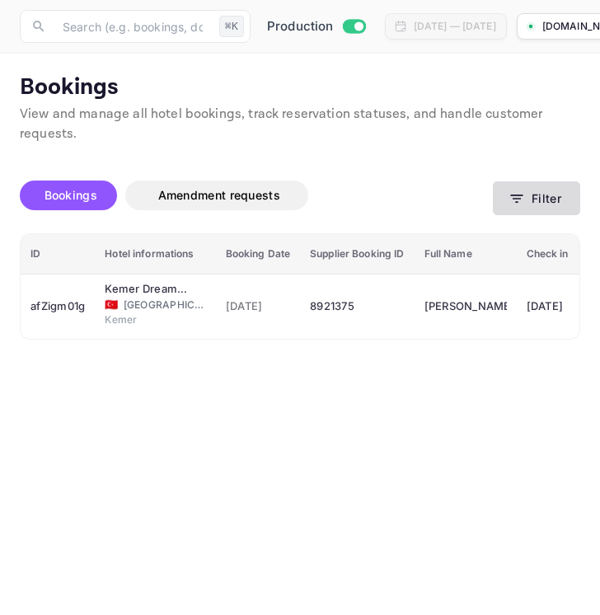
click at [536, 206] on button "Filter" at bounding box center [536, 198] width 87 height 34
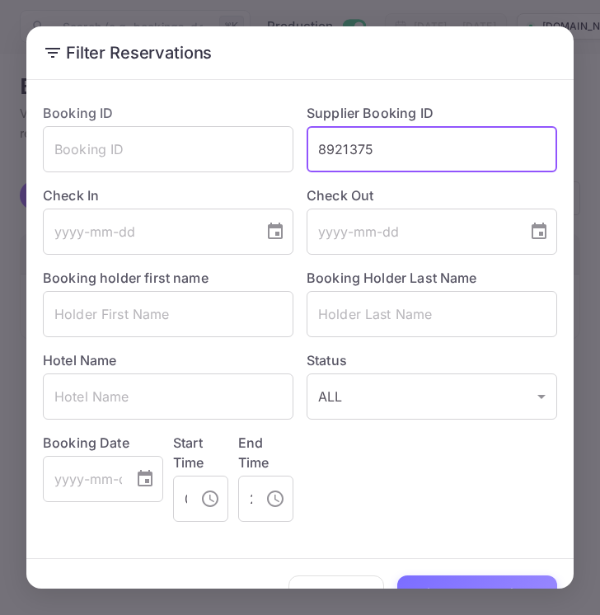
drag, startPoint x: 384, startPoint y: 156, endPoint x: 294, endPoint y: 156, distance: 89.9
click at [294, 156] on div "Supplier Booking ID 8921375 ​" at bounding box center [425, 131] width 264 height 82
paste input "45734"
type input "8945734"
click at [456, 580] on button "Filter Reservations" at bounding box center [477, 592] width 160 height 35
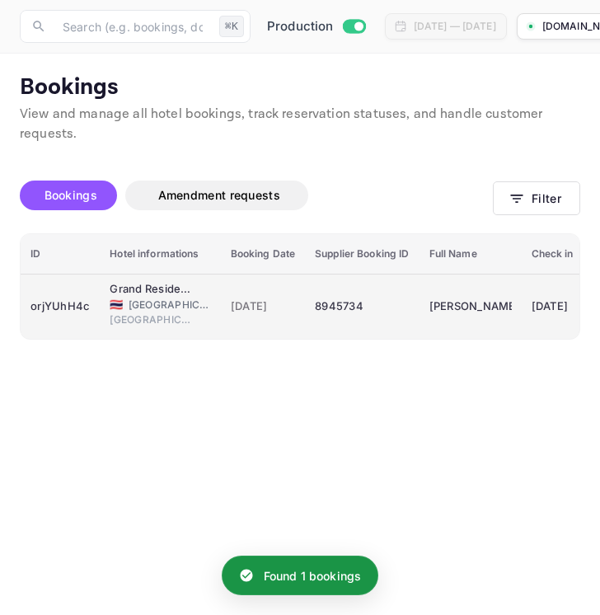
click at [383, 309] on div "8945734" at bounding box center [362, 306] width 94 height 26
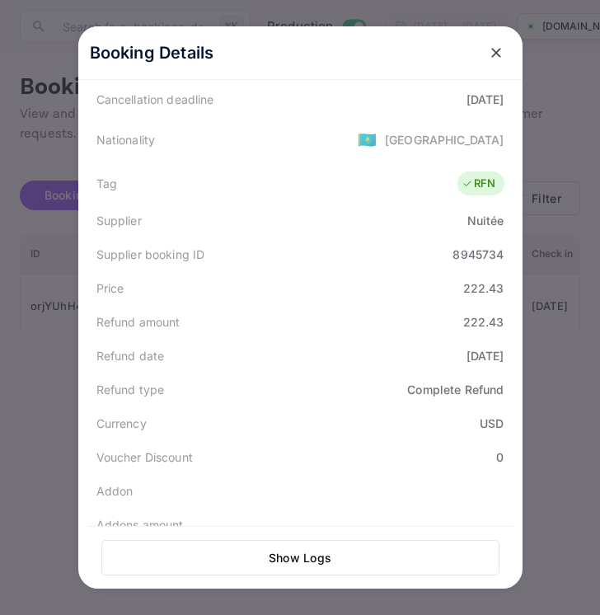
scroll to position [407, 0]
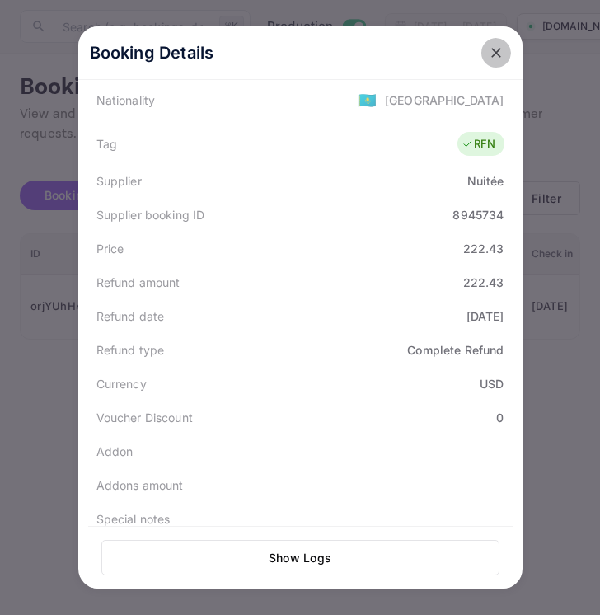
click at [500, 58] on icon "close" at bounding box center [496, 53] width 16 height 16
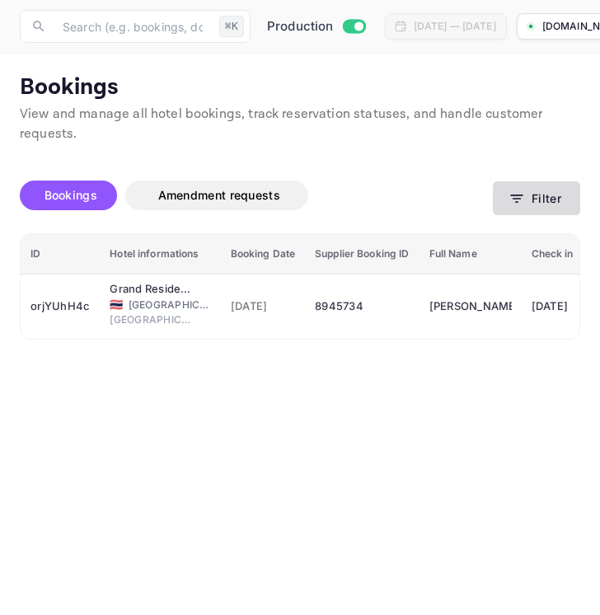
click at [537, 190] on button "Filter" at bounding box center [536, 198] width 87 height 34
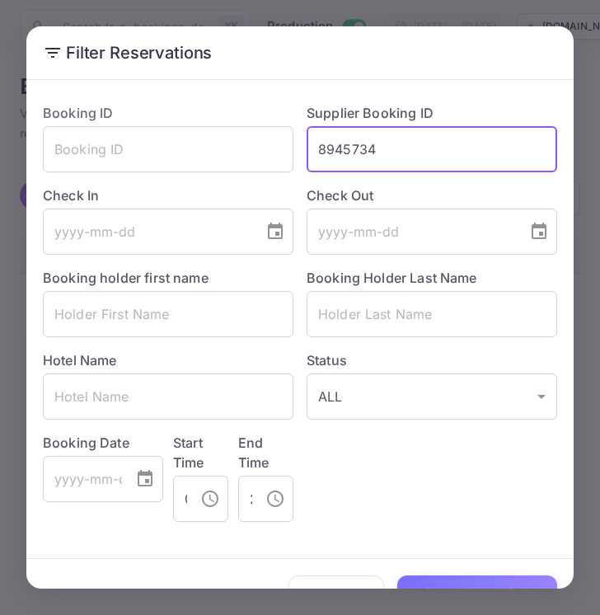
drag, startPoint x: 386, startPoint y: 146, endPoint x: 309, endPoint y: 146, distance: 76.7
click at [309, 146] on input "8945734" at bounding box center [432, 149] width 251 height 46
paste input "75621"
type input "8975621"
click at [482, 585] on button "Filter Reservations" at bounding box center [477, 592] width 160 height 35
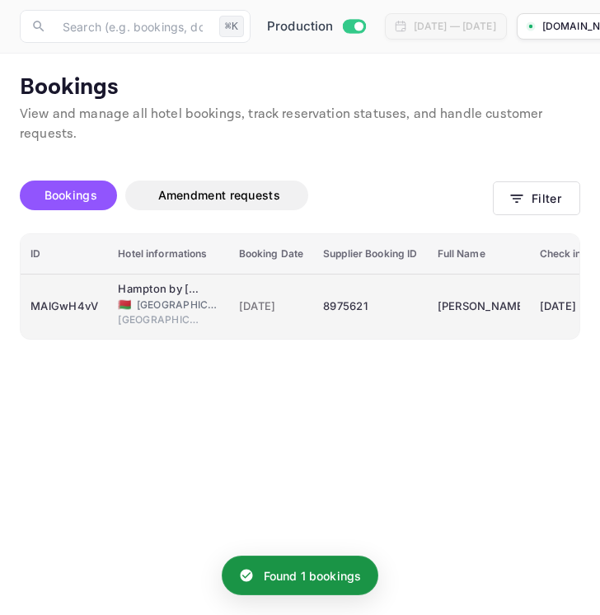
click at [384, 310] on div "8975621" at bounding box center [370, 306] width 94 height 26
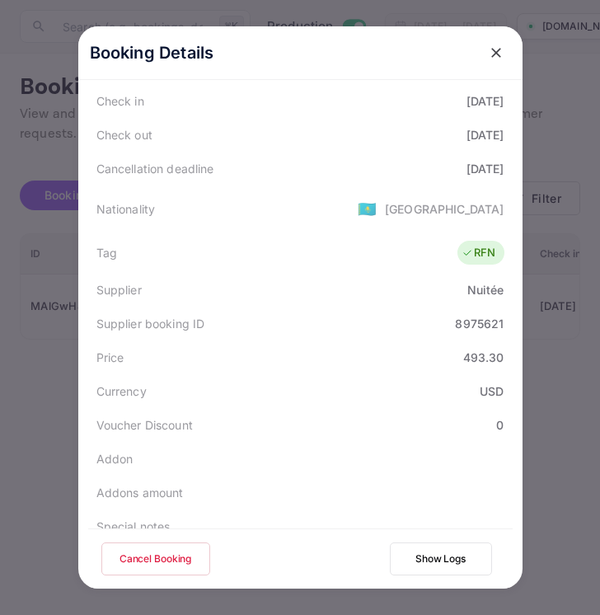
scroll to position [305, 0]
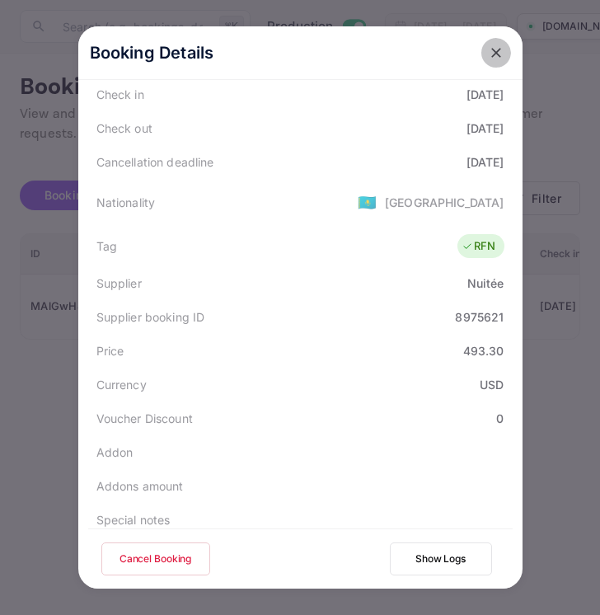
click at [499, 55] on icon "close" at bounding box center [496, 53] width 16 height 16
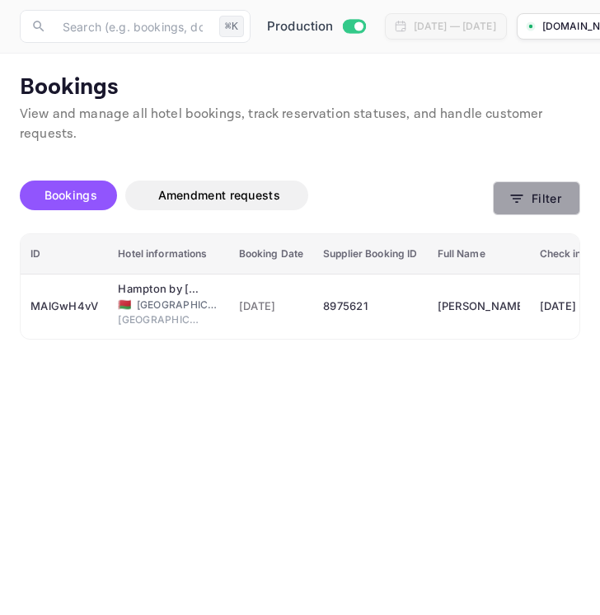
click at [538, 204] on button "Filter" at bounding box center [536, 198] width 87 height 34
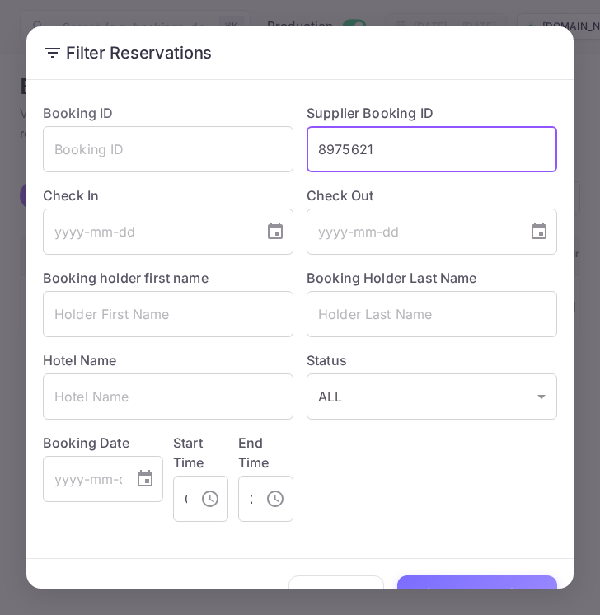
drag, startPoint x: 384, startPoint y: 143, endPoint x: 312, endPoint y: 143, distance: 72.5
click at [312, 143] on input "8975621" at bounding box center [432, 149] width 251 height 46
paste input "554118"
type input "8554118"
click at [476, 580] on button "Filter Reservations" at bounding box center [477, 592] width 160 height 35
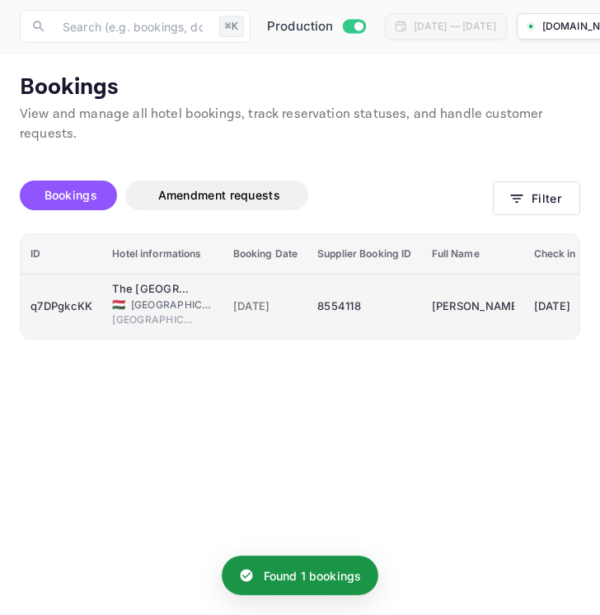
click at [387, 301] on div "8554118" at bounding box center [364, 306] width 94 height 26
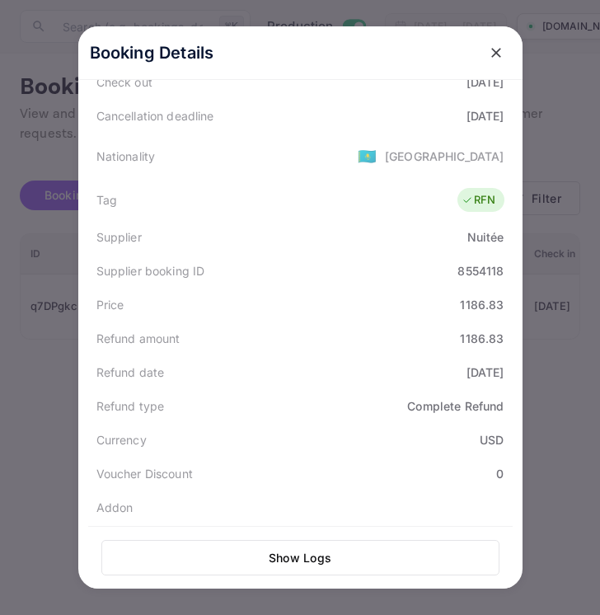
scroll to position [352, 0]
click at [495, 56] on icon "close" at bounding box center [496, 53] width 16 height 16
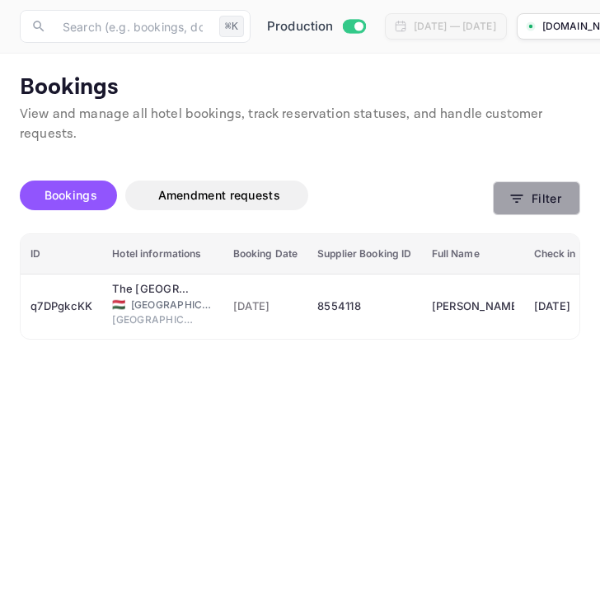
click at [534, 203] on button "Filter" at bounding box center [536, 198] width 87 height 34
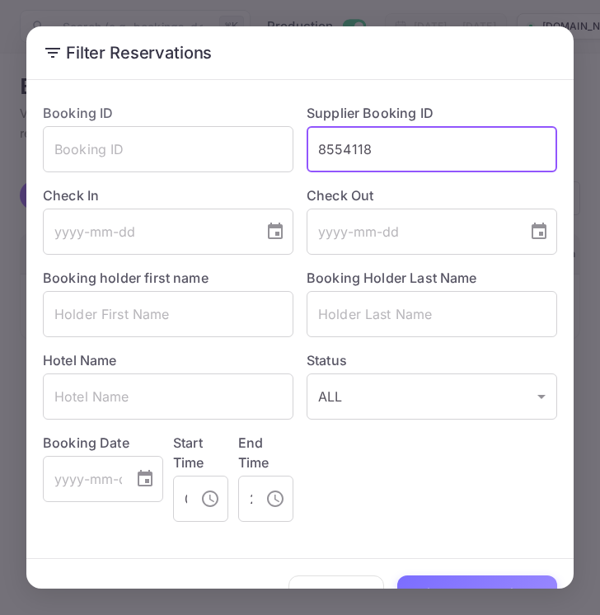
drag, startPoint x: 384, startPoint y: 152, endPoint x: 307, endPoint y: 152, distance: 76.7
click at [306, 152] on div "Supplier Booking ID 8554118 ​" at bounding box center [425, 131] width 264 height 82
paste input "369276"
type input "8369276"
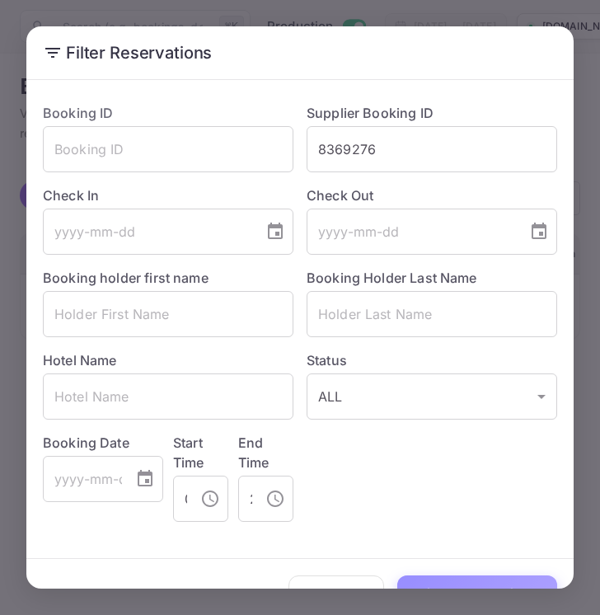
click at [477, 582] on button "Filter Reservations" at bounding box center [477, 592] width 160 height 35
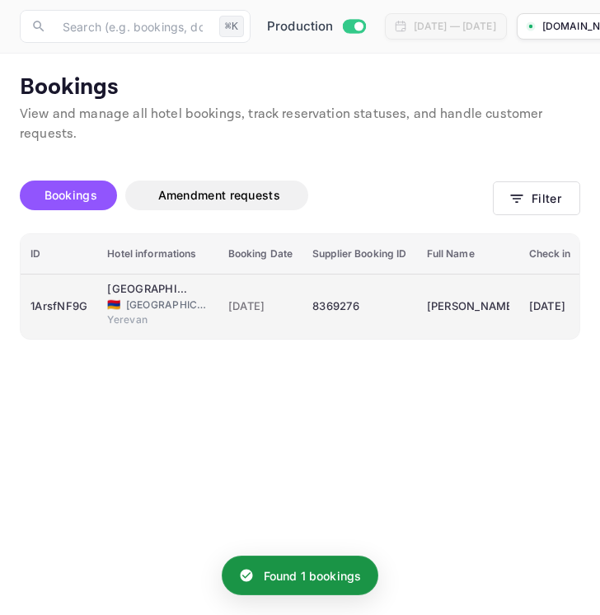
click at [376, 305] on div "8369276" at bounding box center [359, 306] width 94 height 26
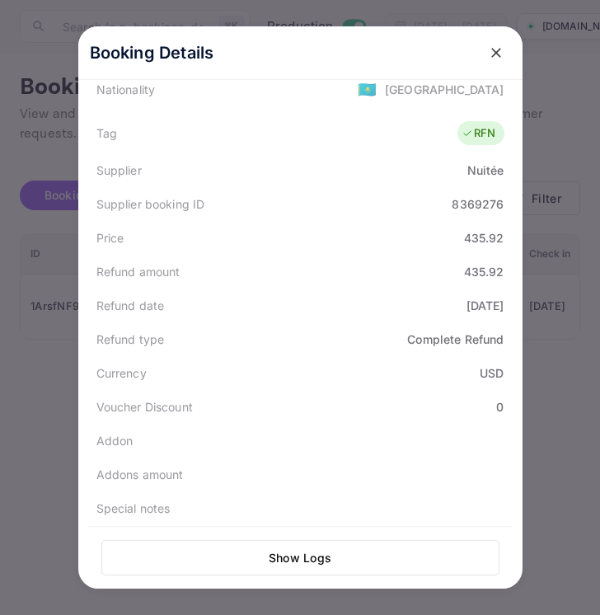
scroll to position [424, 0]
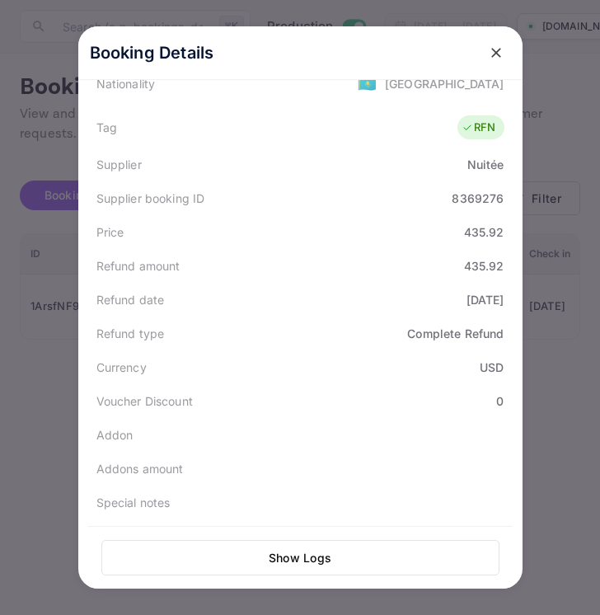
click at [505, 44] on button "close" at bounding box center [496, 53] width 30 height 30
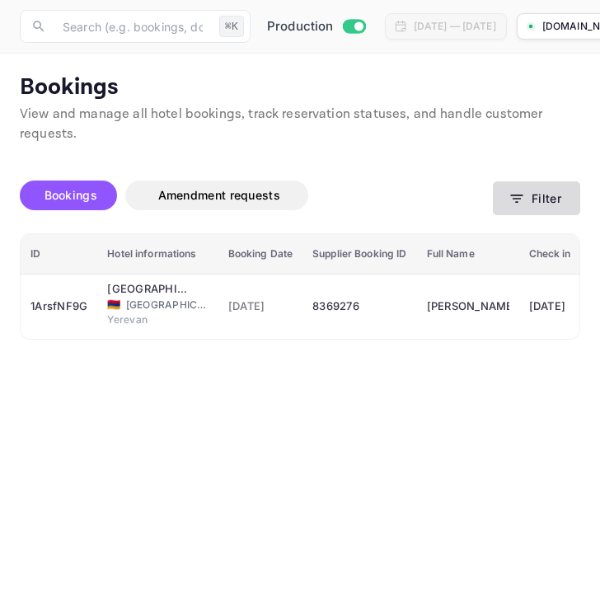
click at [556, 199] on button "Filter" at bounding box center [536, 198] width 87 height 34
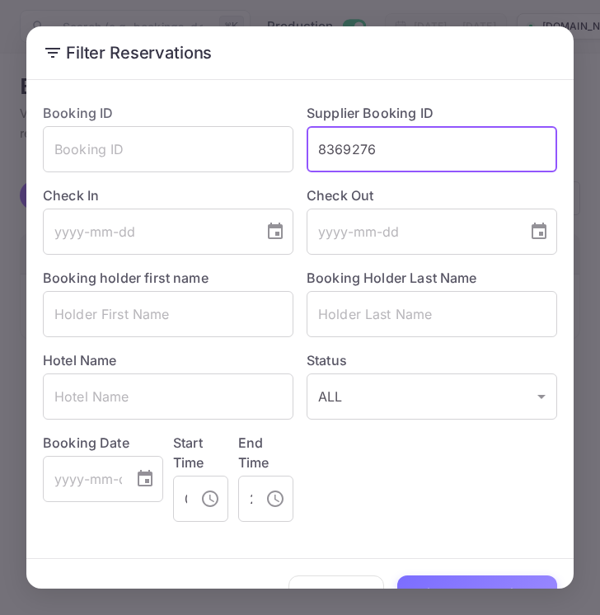
drag, startPoint x: 398, startPoint y: 157, endPoint x: 317, endPoint y: 156, distance: 81.6
click at [317, 156] on input "8369276" at bounding box center [432, 149] width 251 height 46
paste input "988702"
type input "8988702"
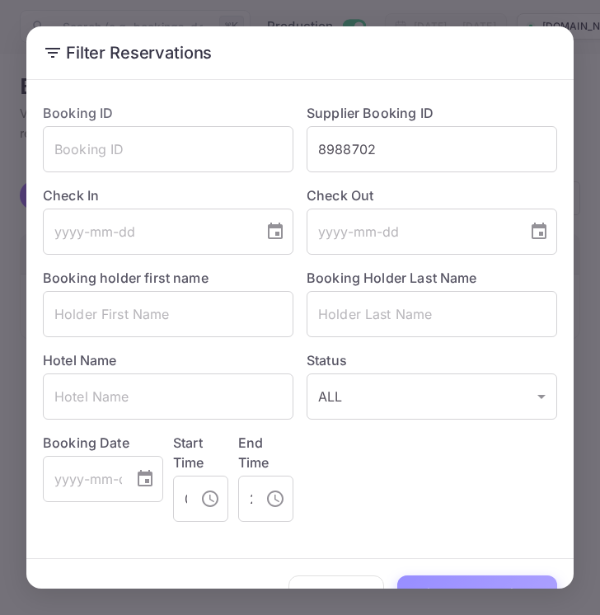
click at [480, 584] on button "Filter Reservations" at bounding box center [477, 592] width 160 height 35
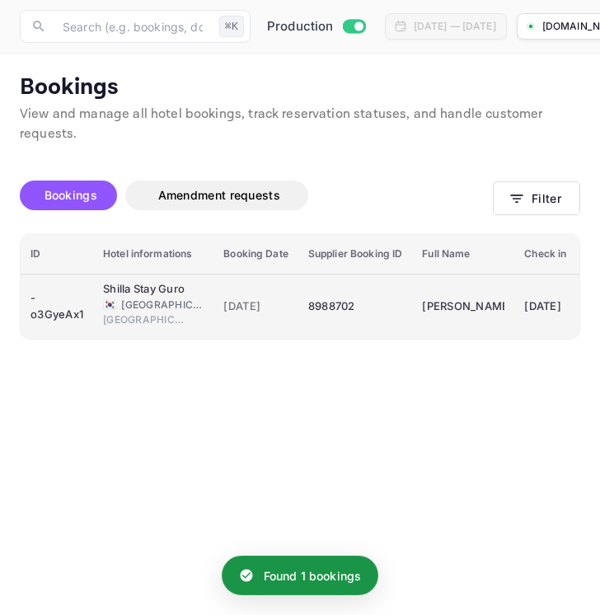
click at [388, 294] on div "8988702" at bounding box center [355, 306] width 94 height 26
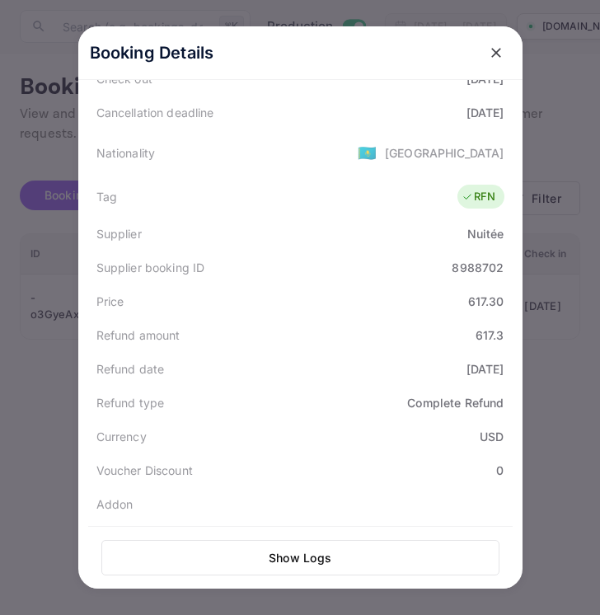
scroll to position [358, 0]
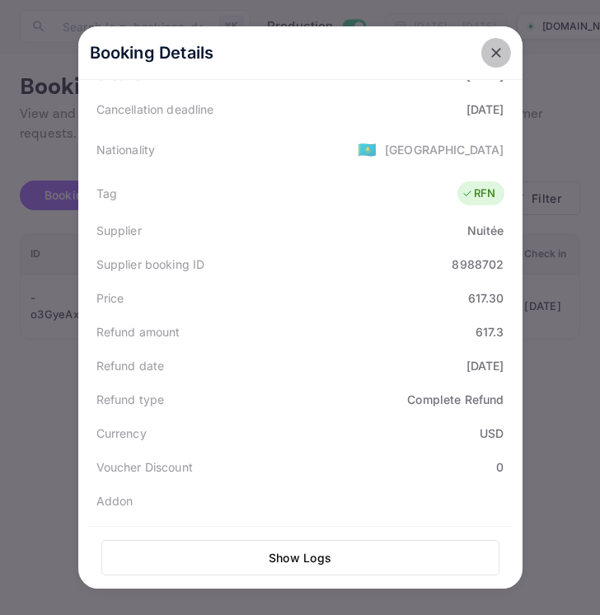
click at [500, 49] on icon "close" at bounding box center [496, 53] width 16 height 16
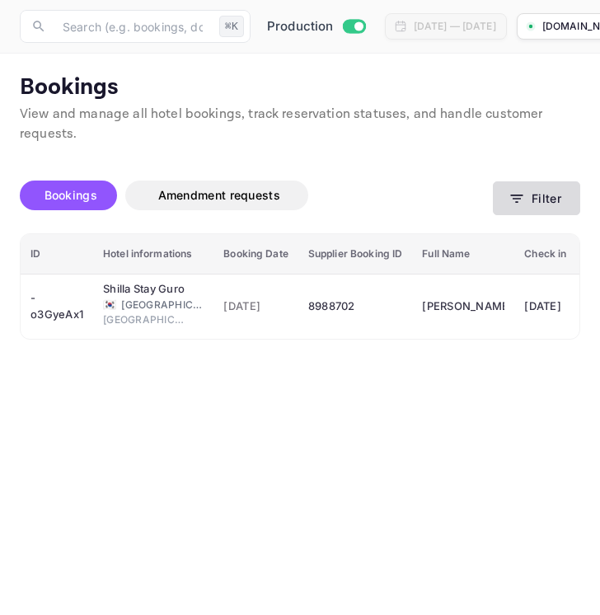
click at [546, 204] on button "Filter" at bounding box center [536, 198] width 87 height 34
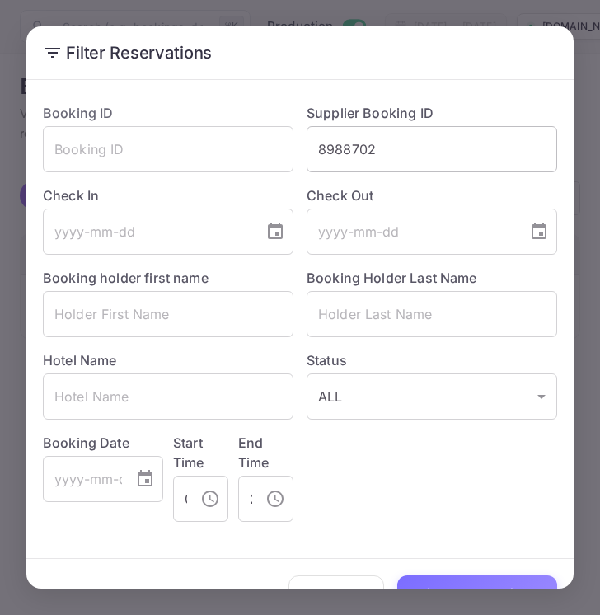
click at [368, 144] on input "8988702" at bounding box center [432, 149] width 251 height 46
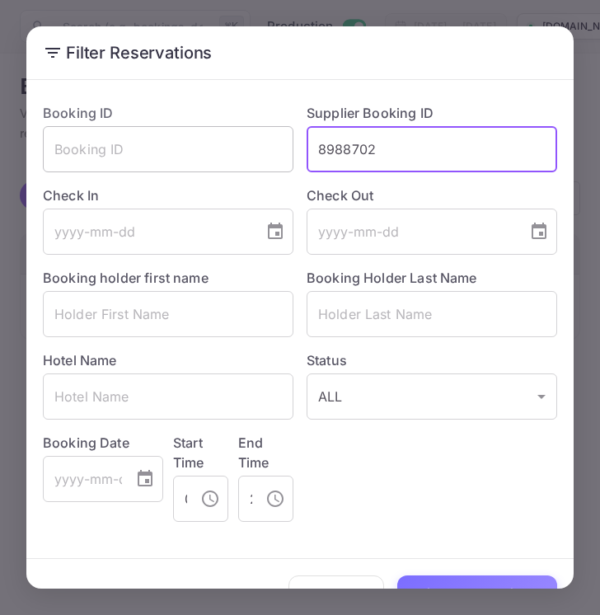
drag, startPoint x: 377, startPoint y: 148, endPoint x: 289, endPoint y: 148, distance: 88.2
click at [288, 148] on div "Booking ID ​ Supplier Booking ID 8988702 ​ Check In ​ Check Out ​ Booking holde…" at bounding box center [294, 306] width 528 height 432
paste input "106"
type input "8988106"
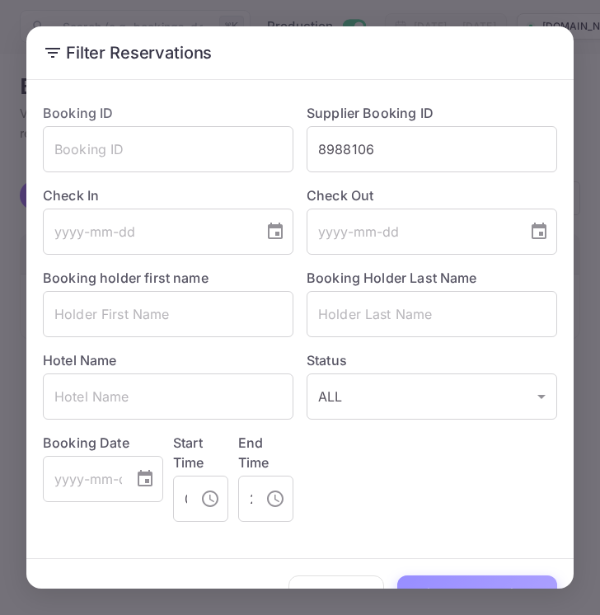
click at [475, 587] on button "Filter Reservations" at bounding box center [477, 592] width 160 height 35
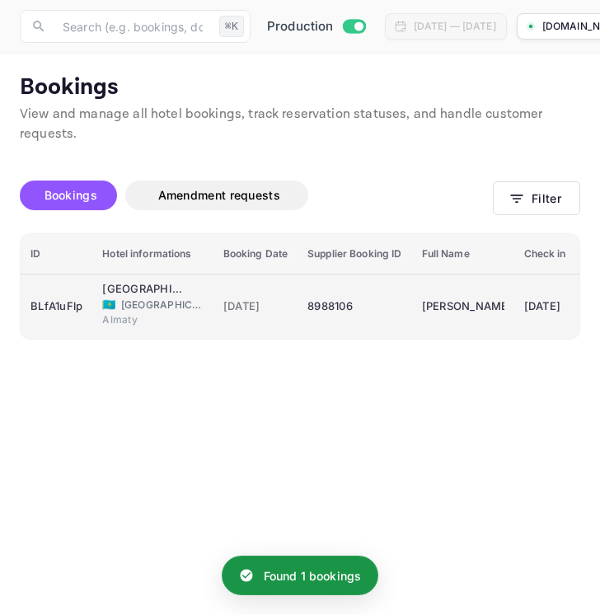
click at [396, 302] on div "8988106" at bounding box center [354, 306] width 94 height 26
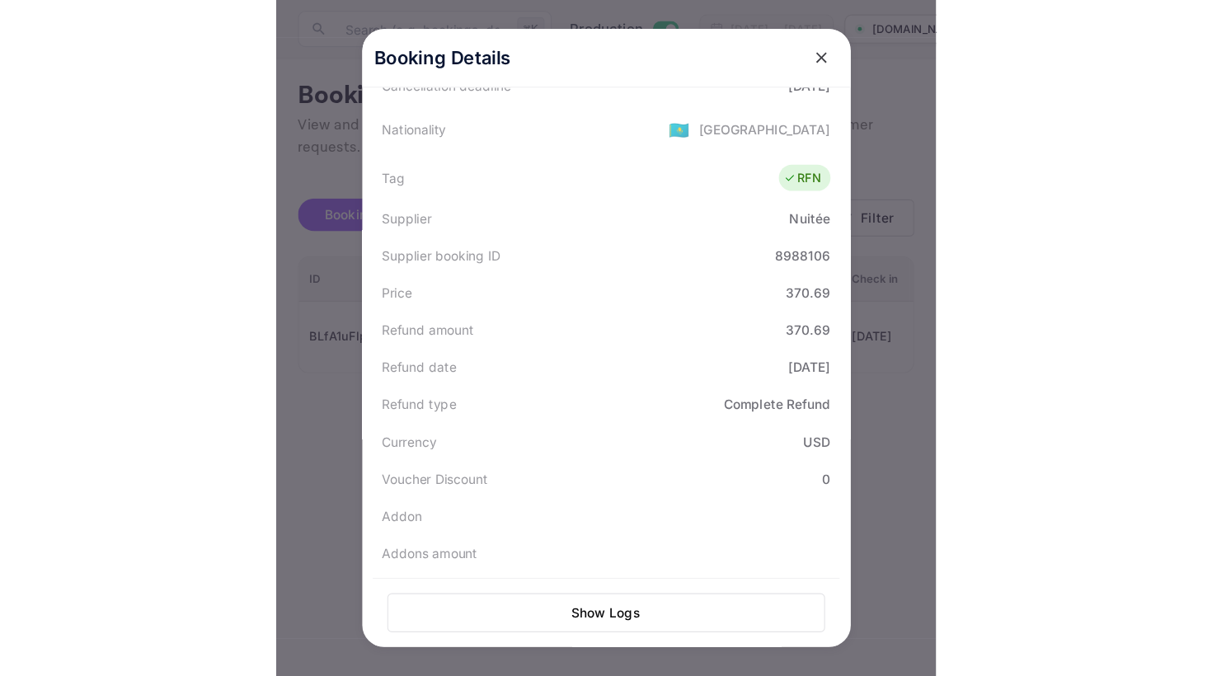
scroll to position [424, 0]
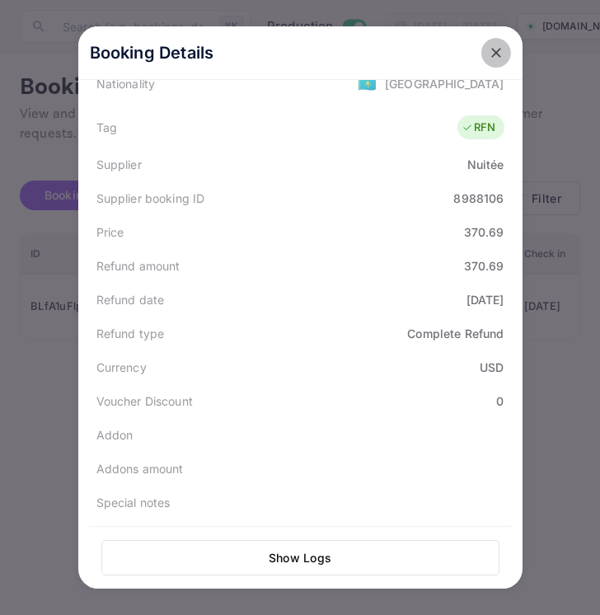
click at [495, 49] on icon "close" at bounding box center [496, 53] width 16 height 16
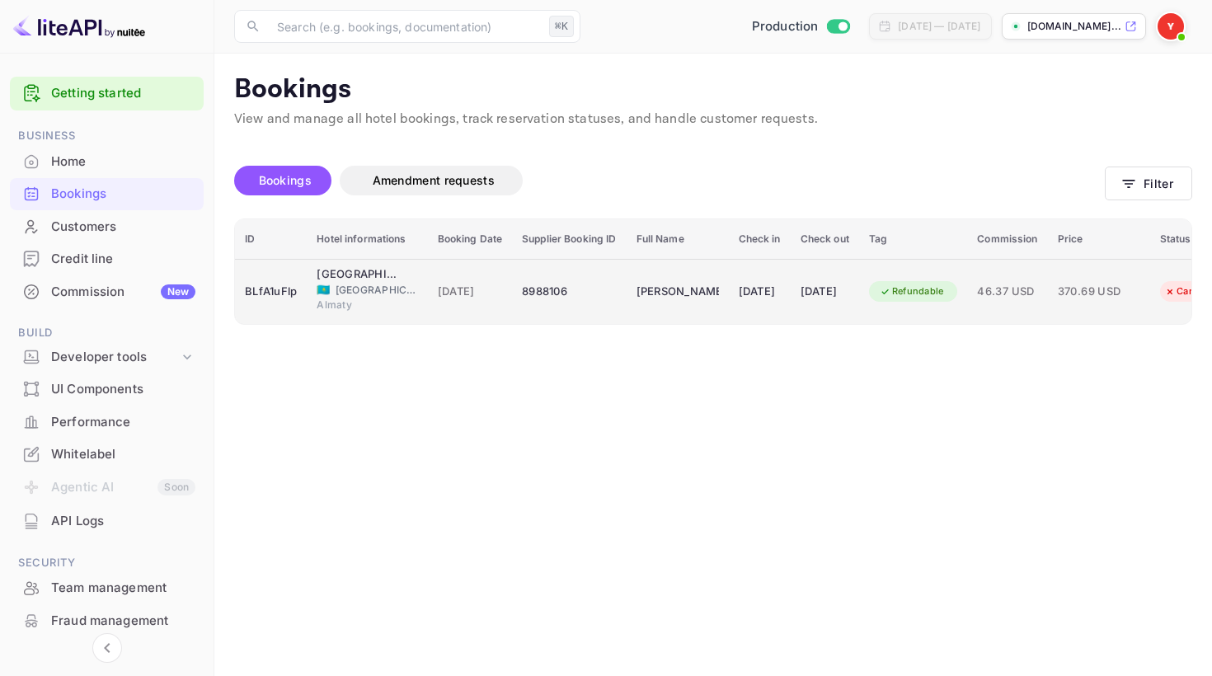
click at [584, 298] on div "8988106" at bounding box center [569, 292] width 94 height 26
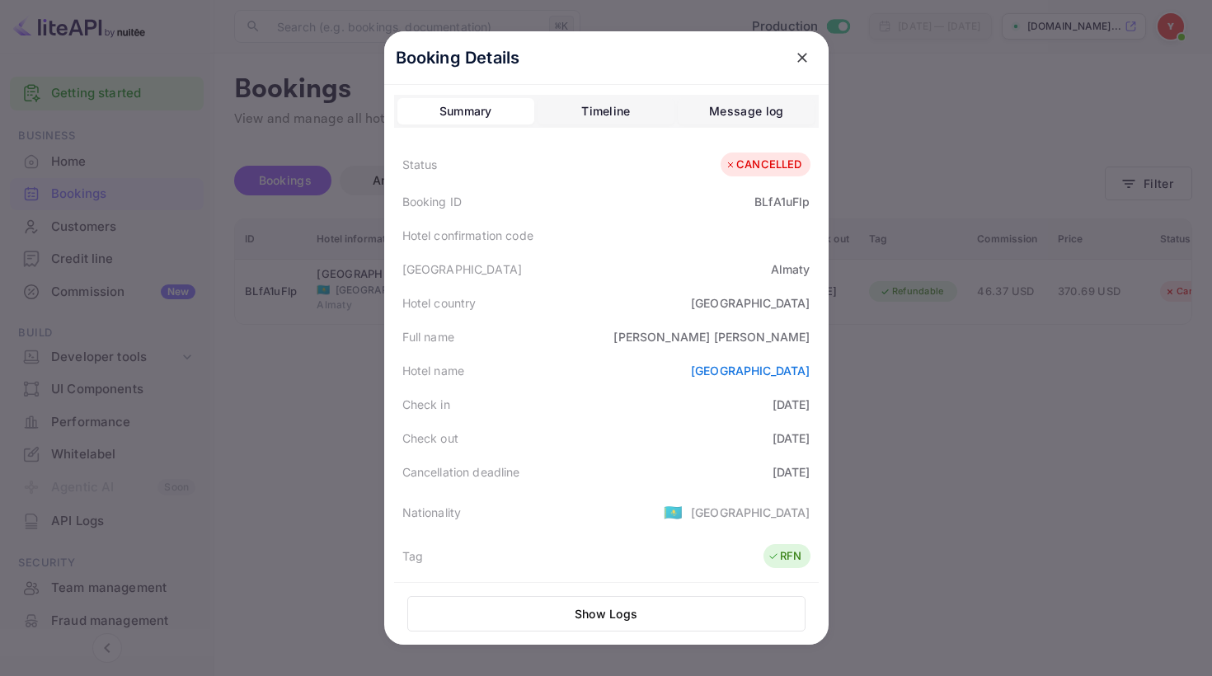
click at [798, 67] on button "close" at bounding box center [802, 58] width 30 height 30
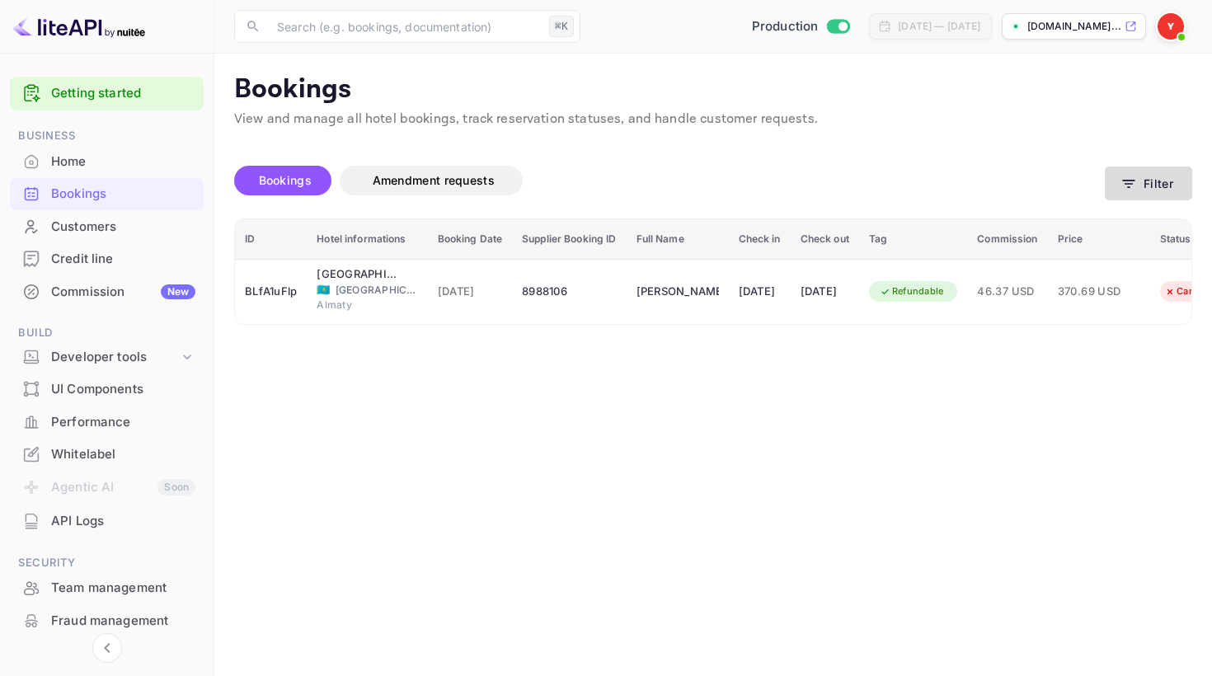
click at [1149, 184] on button "Filter" at bounding box center [1148, 184] width 87 height 34
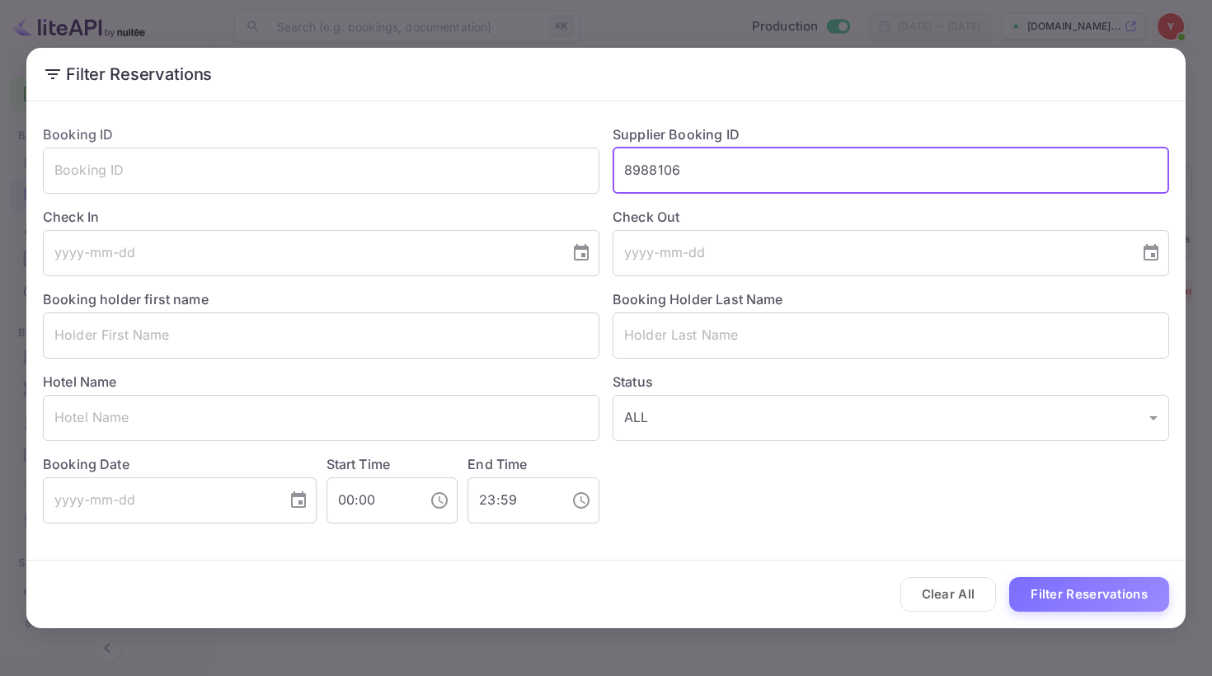
drag, startPoint x: 703, startPoint y: 172, endPoint x: 608, endPoint y: 172, distance: 95.6
click at [608, 172] on div "Supplier Booking ID 8988106 ​" at bounding box center [884, 152] width 570 height 82
paste input "705421"
type input "8705421"
click at [1056, 600] on button "Filter Reservations" at bounding box center [1089, 594] width 160 height 35
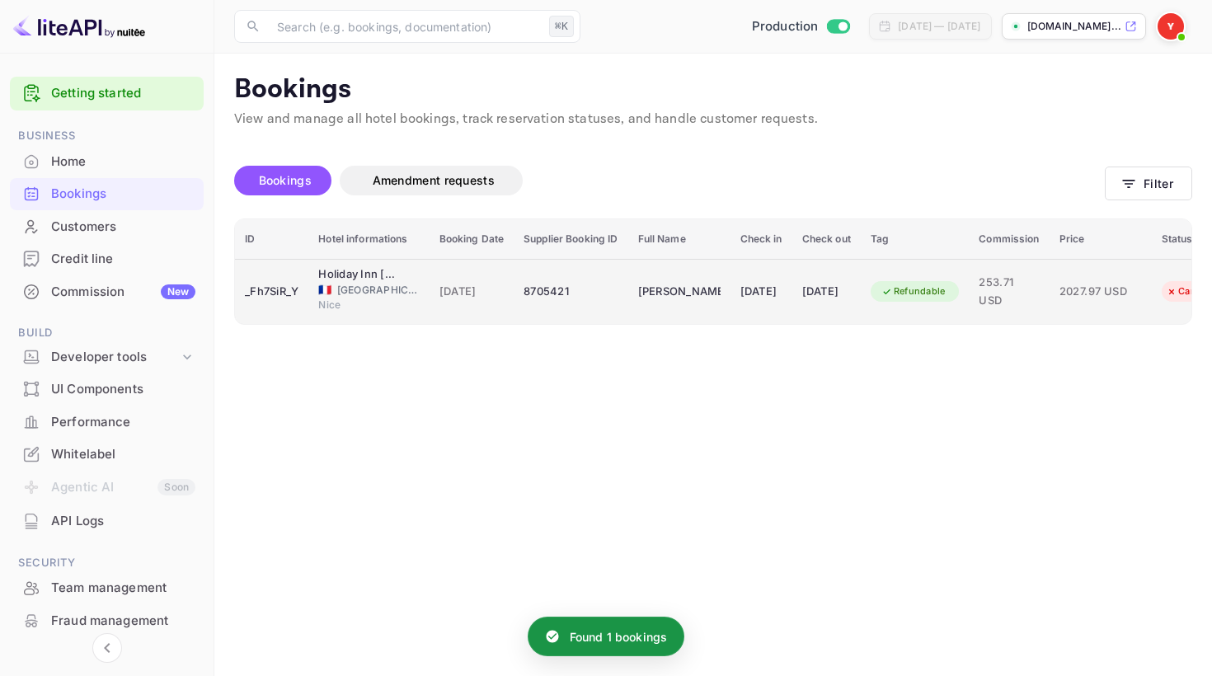
click at [600, 296] on div "8705421" at bounding box center [570, 292] width 94 height 26
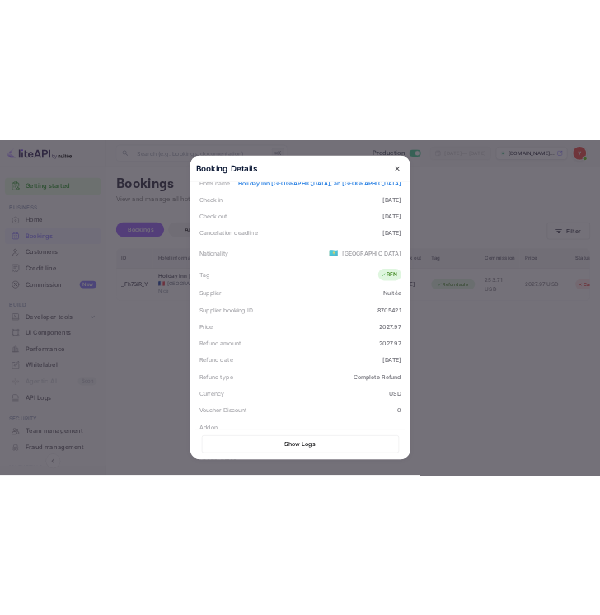
scroll to position [285, 0]
